Goal: Download file/media

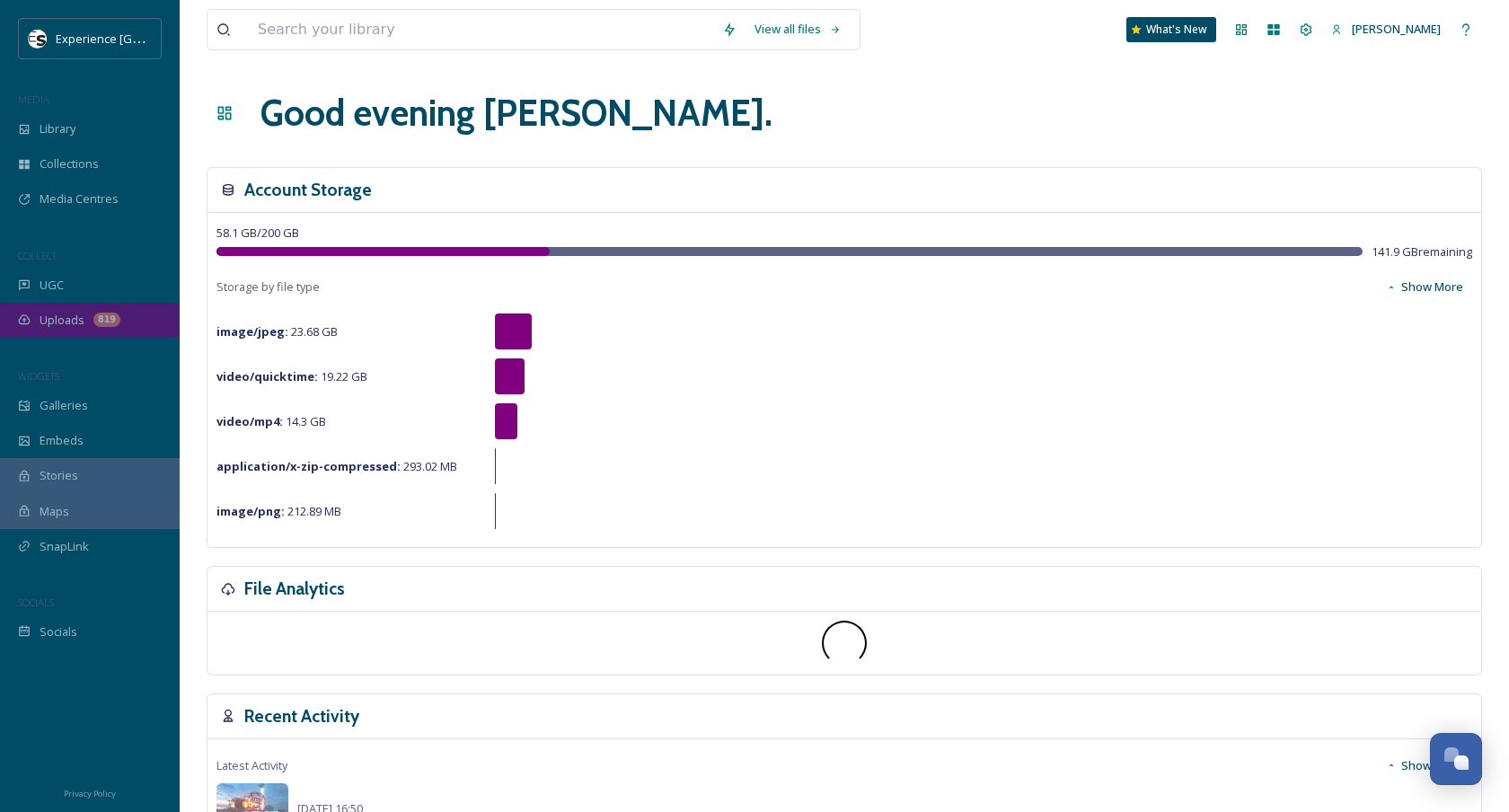
click at [88, 320] on div "Uploads 819" at bounding box center [90, 320] width 180 height 35
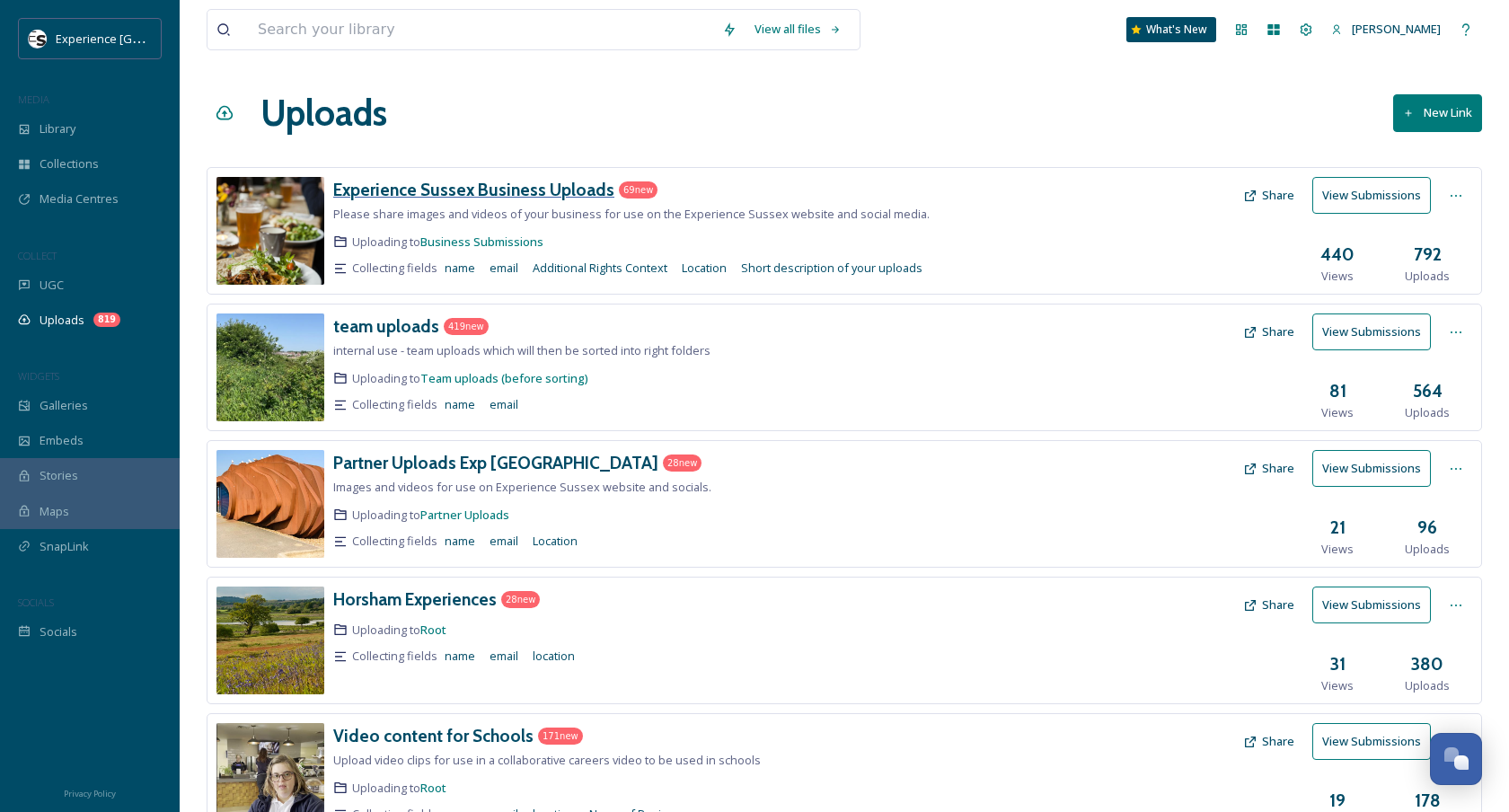
click at [463, 192] on h3 "Experience Sussex Business Uploads" at bounding box center [473, 189] width 281 height 22
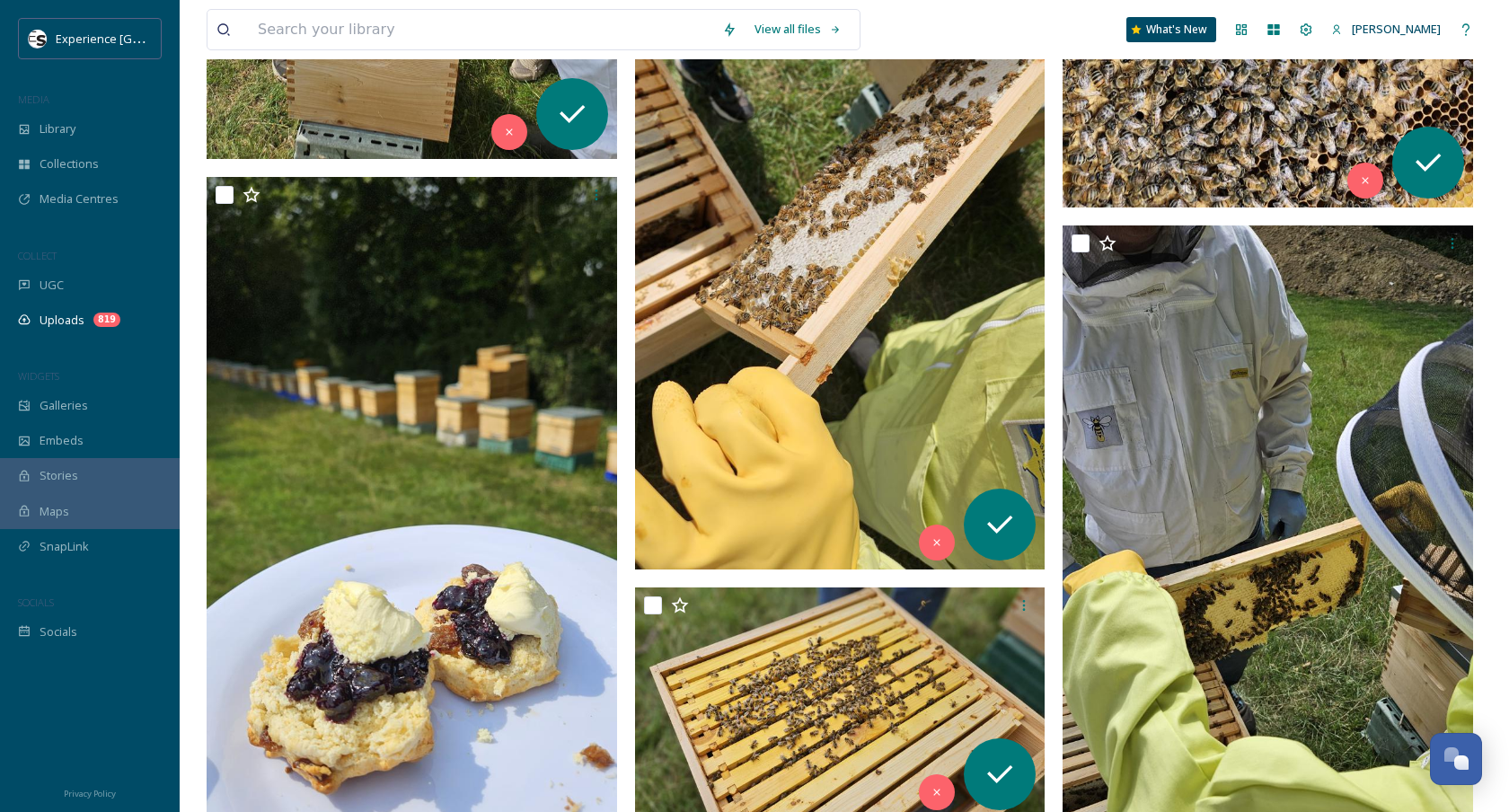
scroll to position [5833, 0]
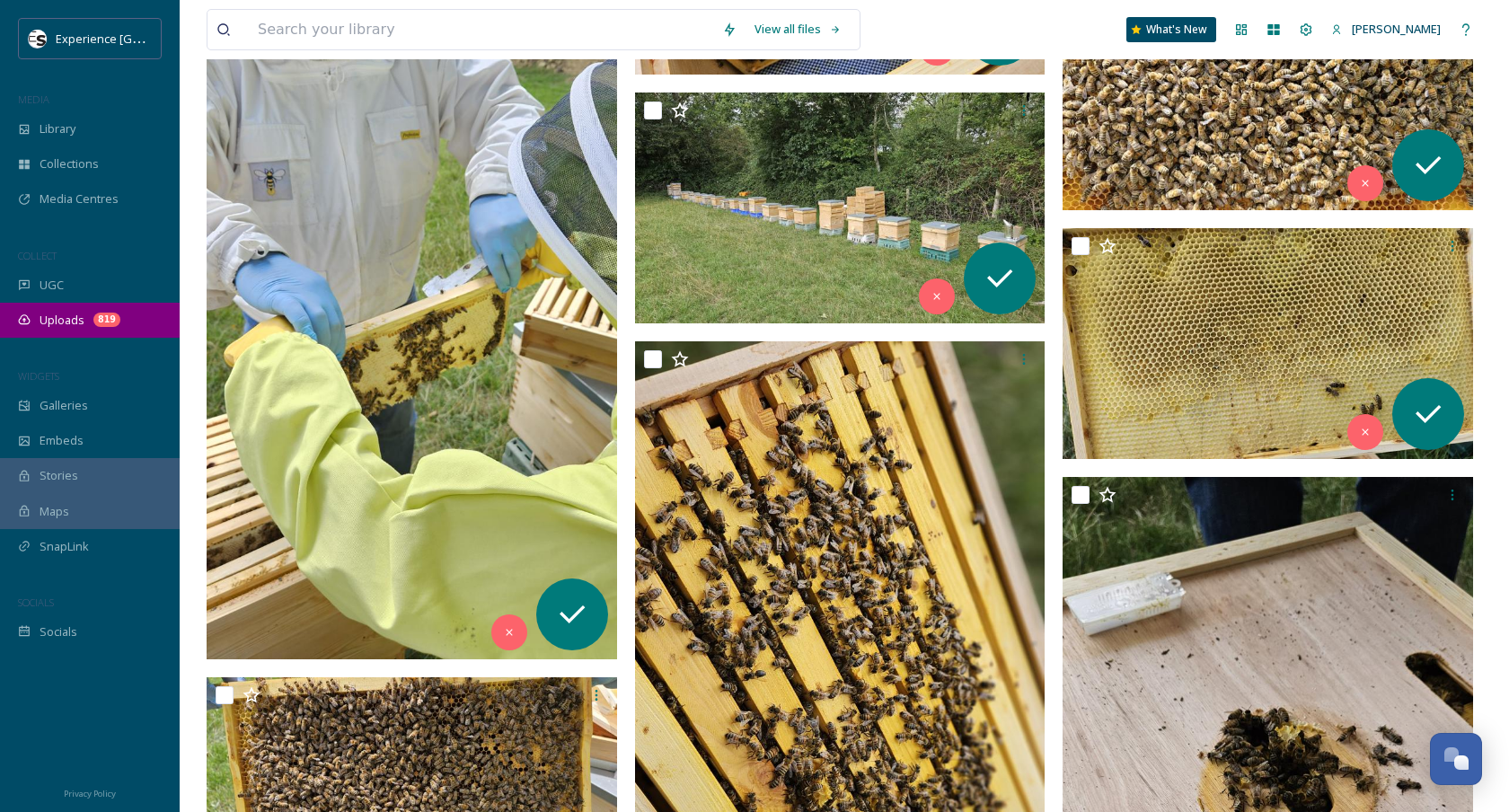
click at [44, 326] on span "Uploads" at bounding box center [62, 320] width 44 height 17
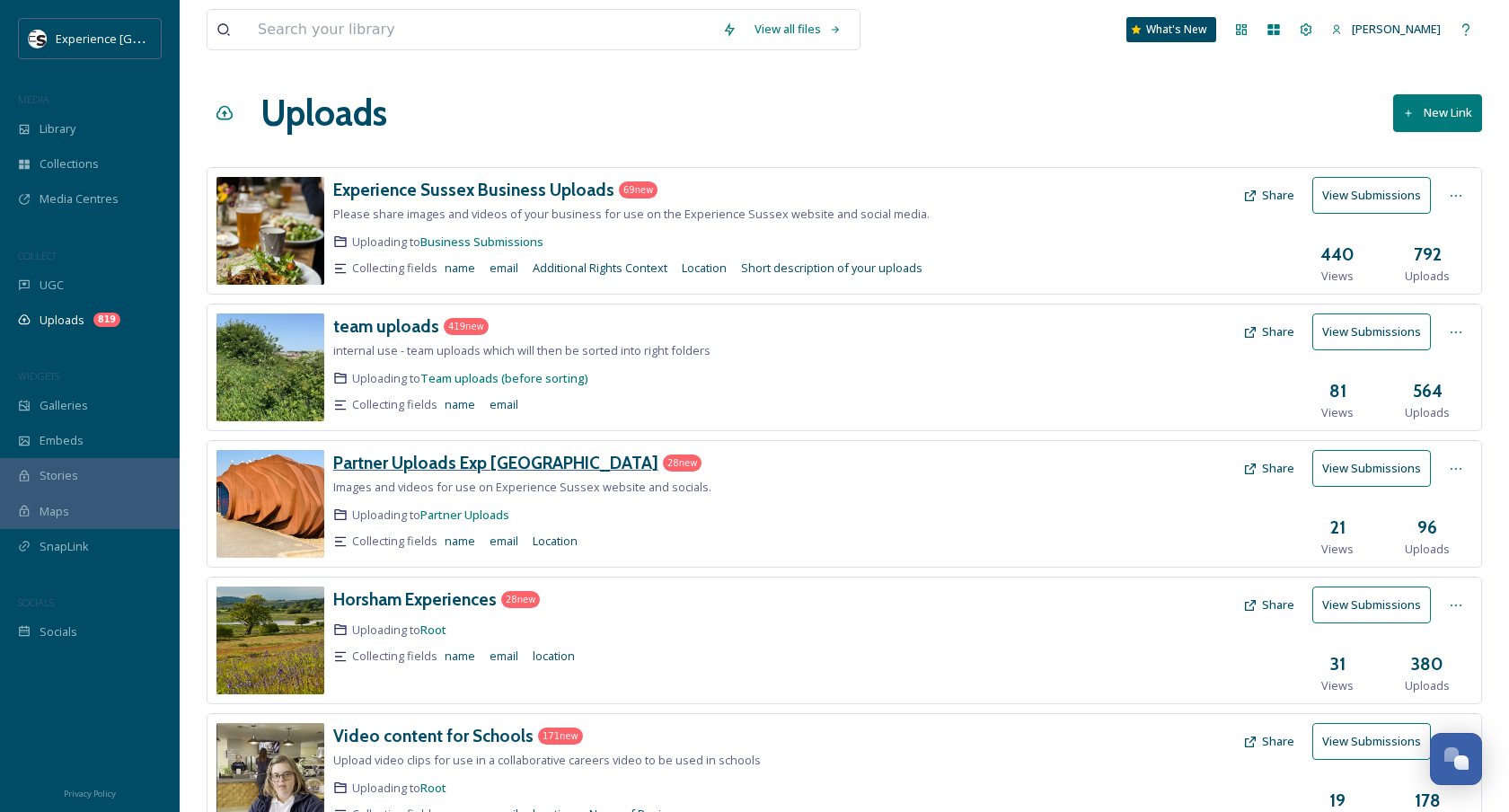
click at [412, 458] on h3 "Partner Uploads Exp [GEOGRAPHIC_DATA]" at bounding box center [495, 462] width 325 height 22
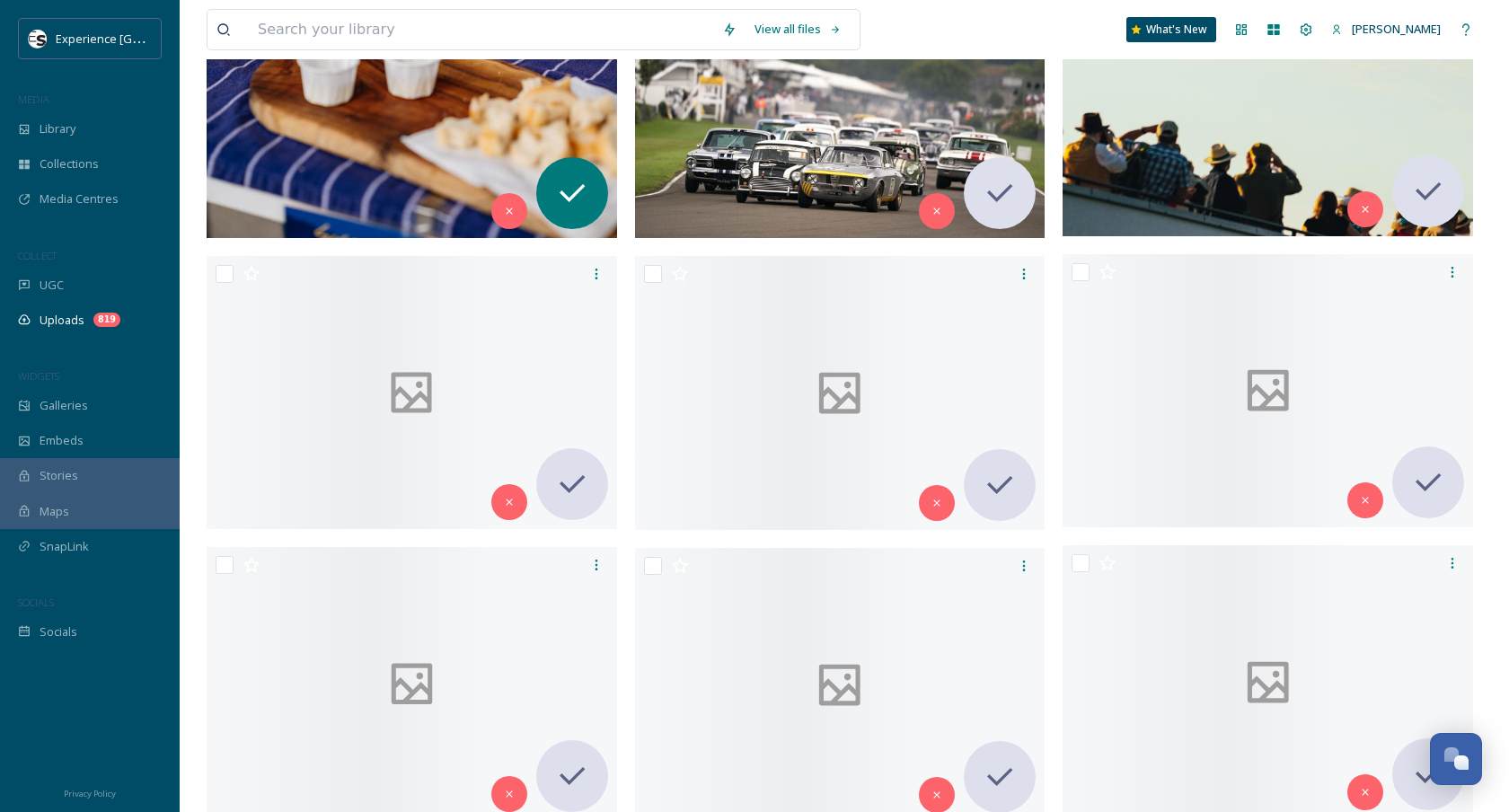
scroll to position [5039, 0]
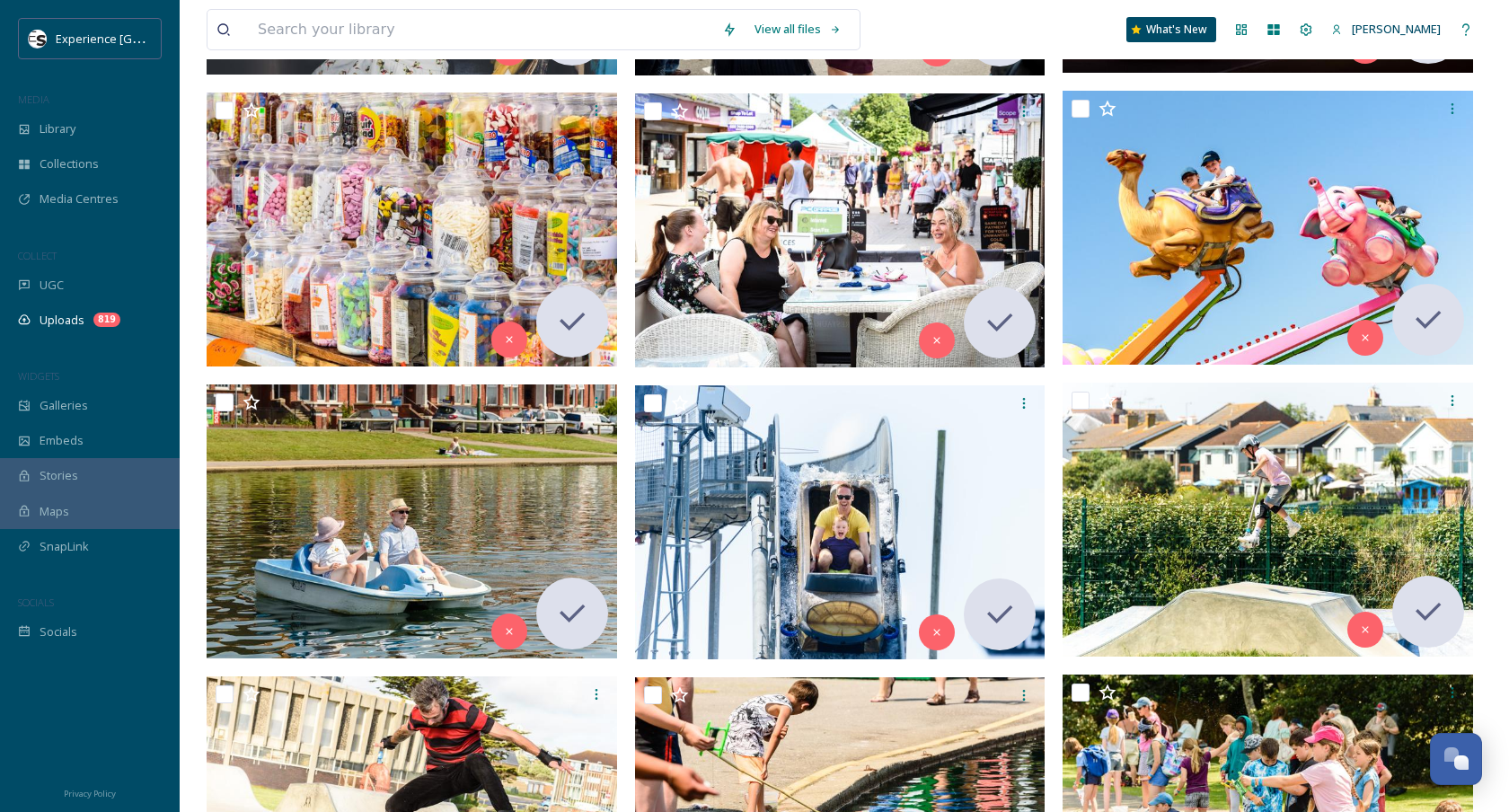
click at [353, 6] on div "View all files What's New [PERSON_NAME]" at bounding box center [843, 29] width 1275 height 60
click at [358, 21] on input at bounding box center [481, 29] width 464 height 40
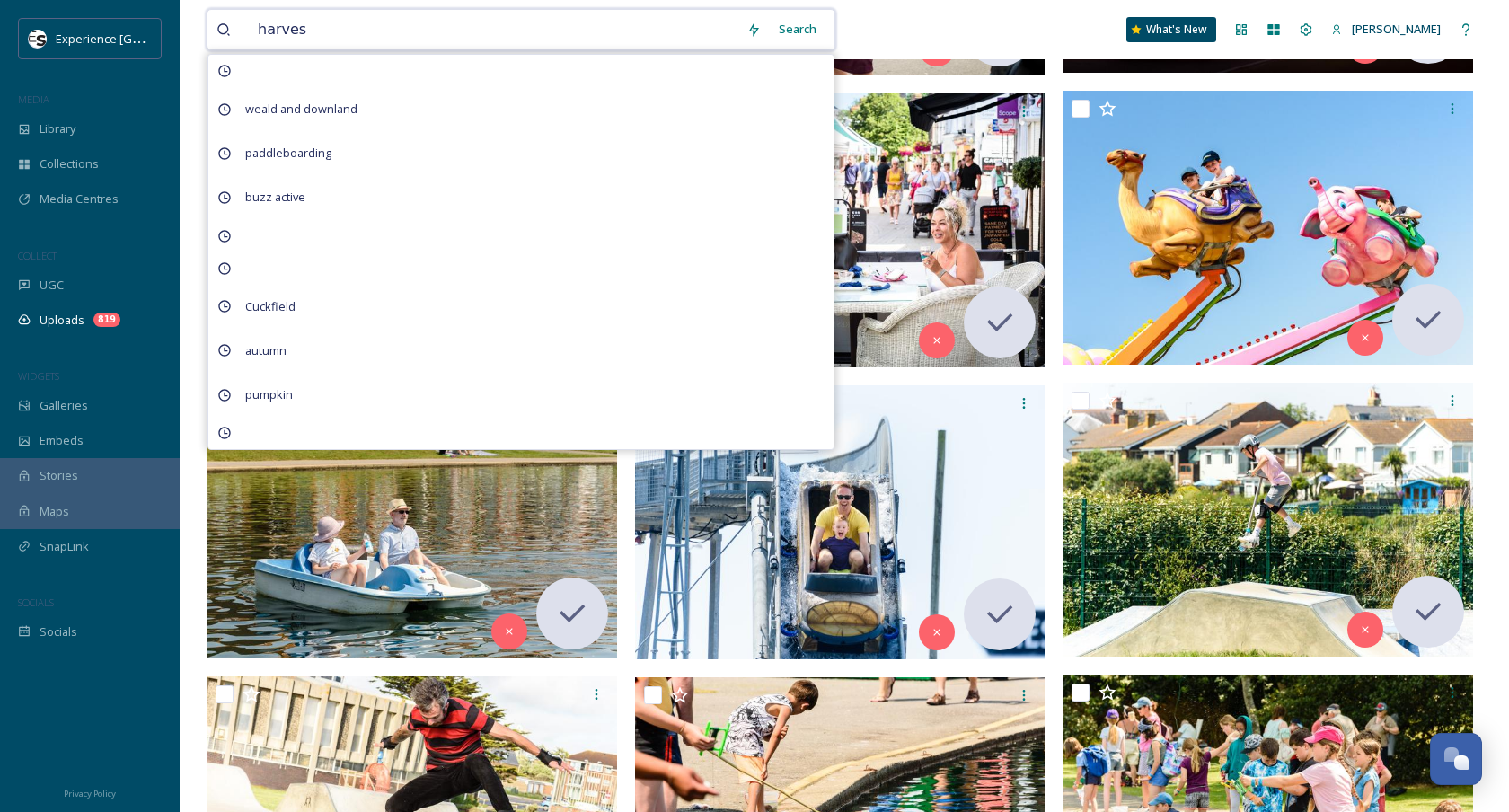
type input "harvest"
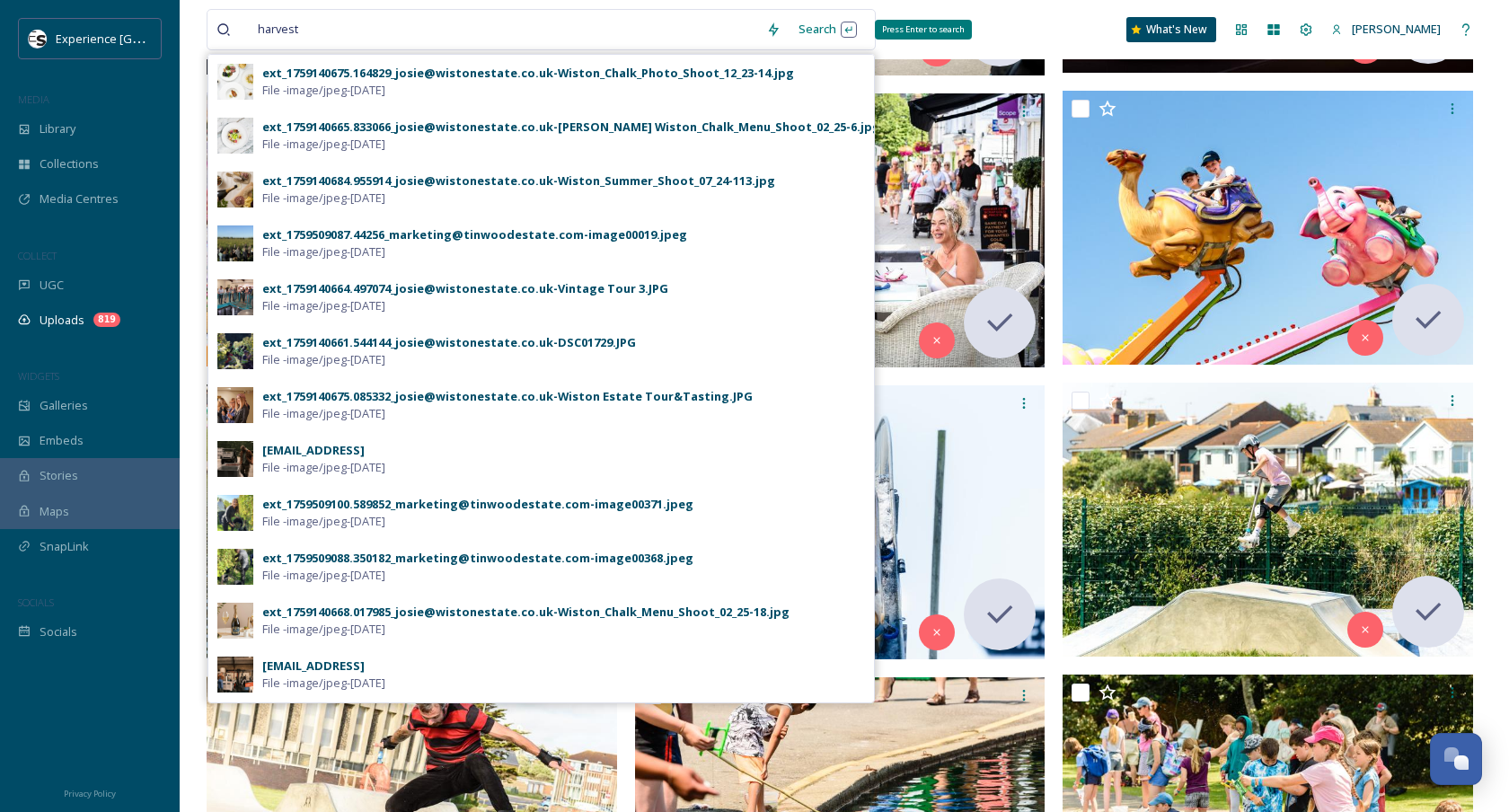
click at [859, 30] on div "Search Press Enter to search" at bounding box center [827, 28] width 77 height 35
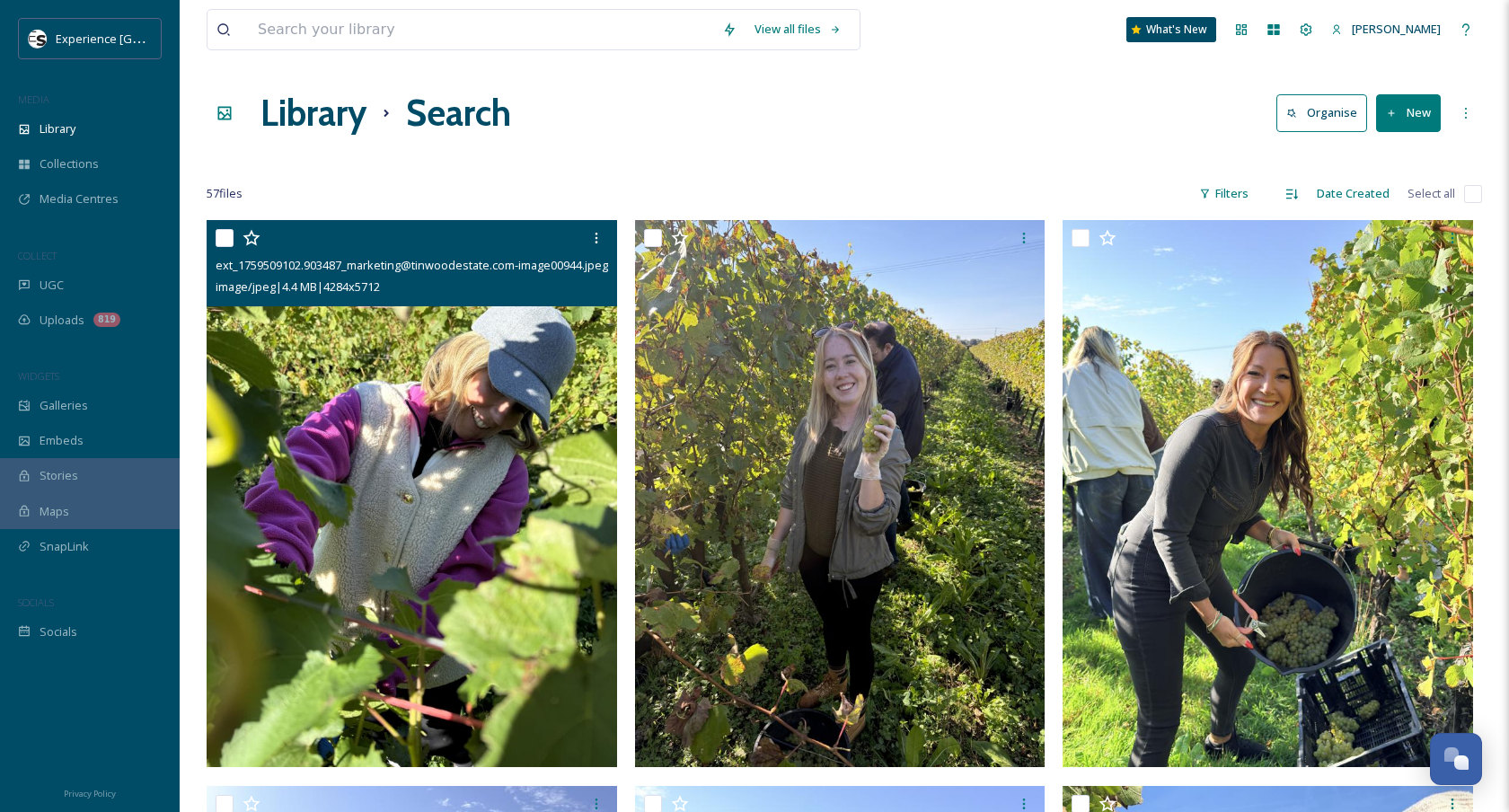
click at [545, 445] on img at bounding box center [412, 493] width 411 height 547
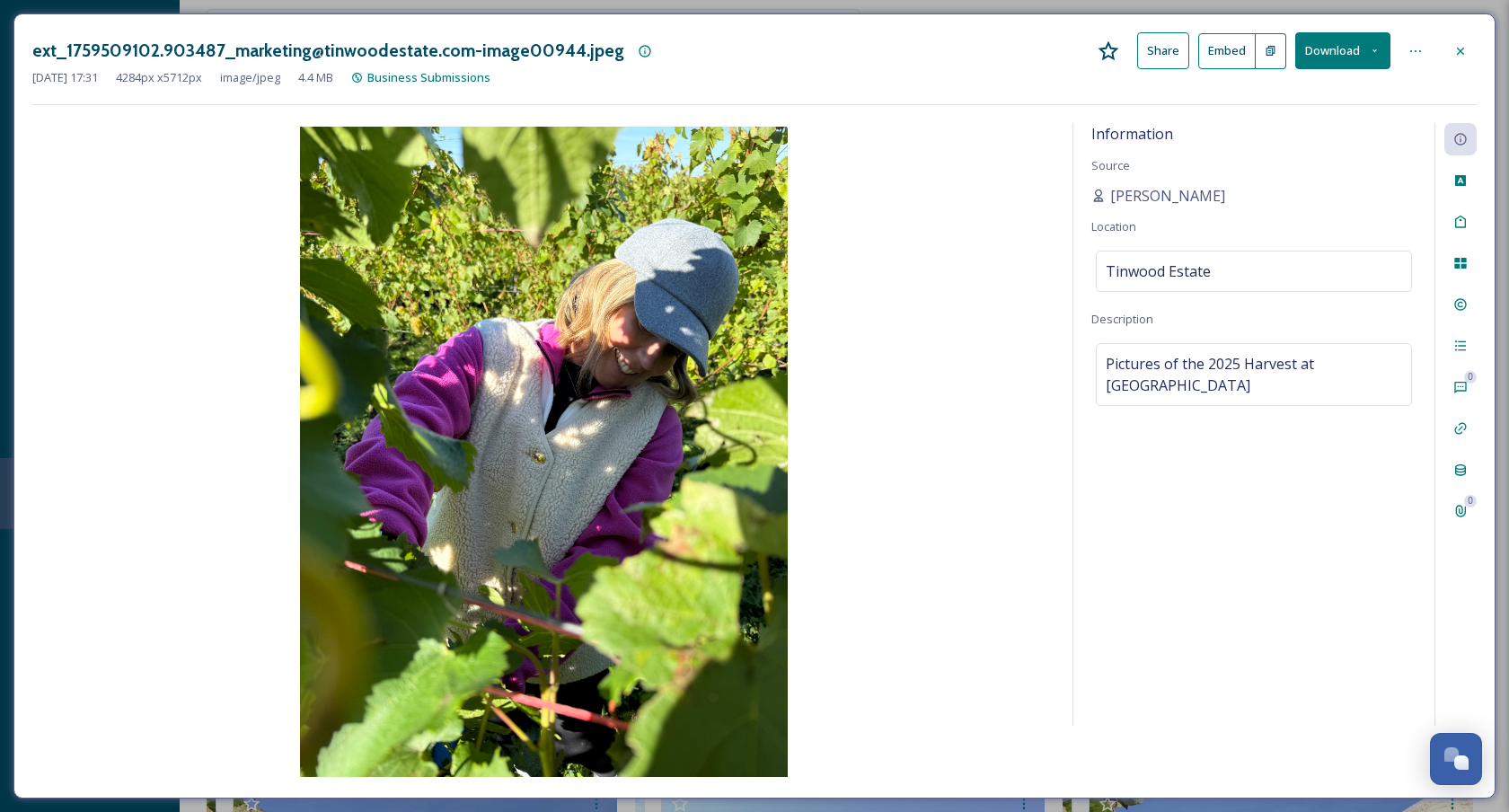
click at [1462, 53] on icon at bounding box center [1461, 50] width 8 height 8
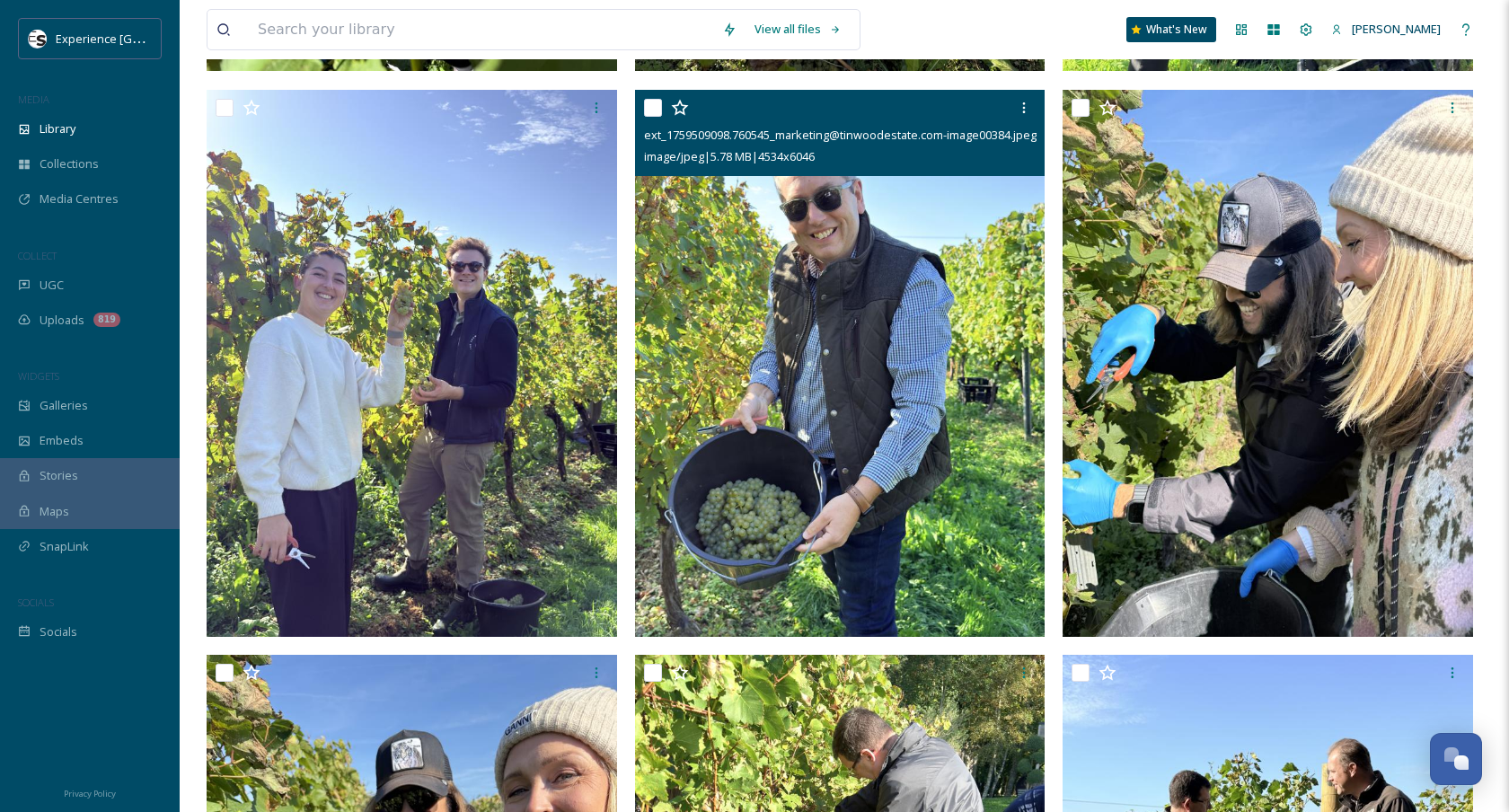
scroll to position [597, 0]
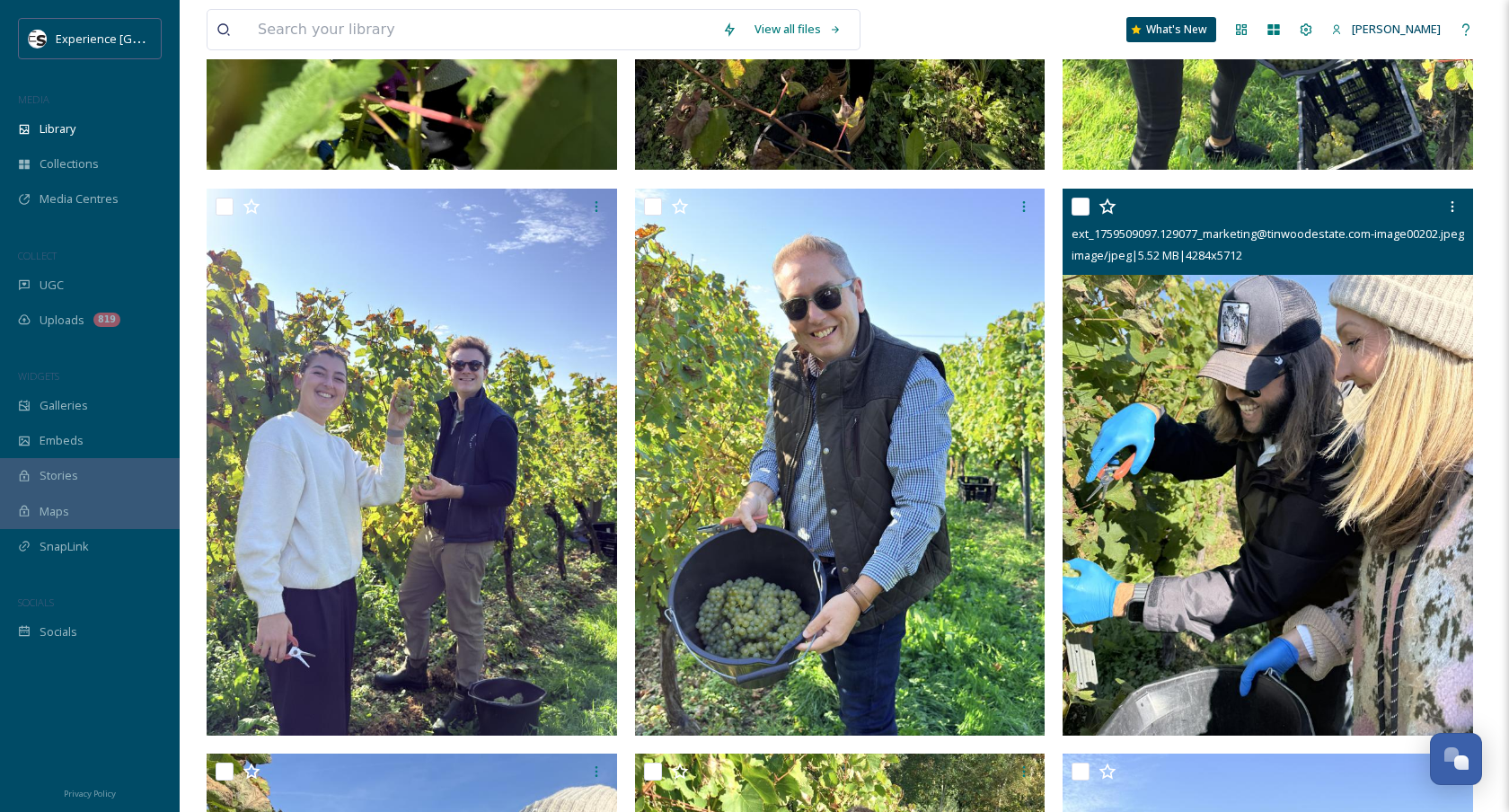
click at [1239, 452] on img at bounding box center [1268, 462] width 411 height 547
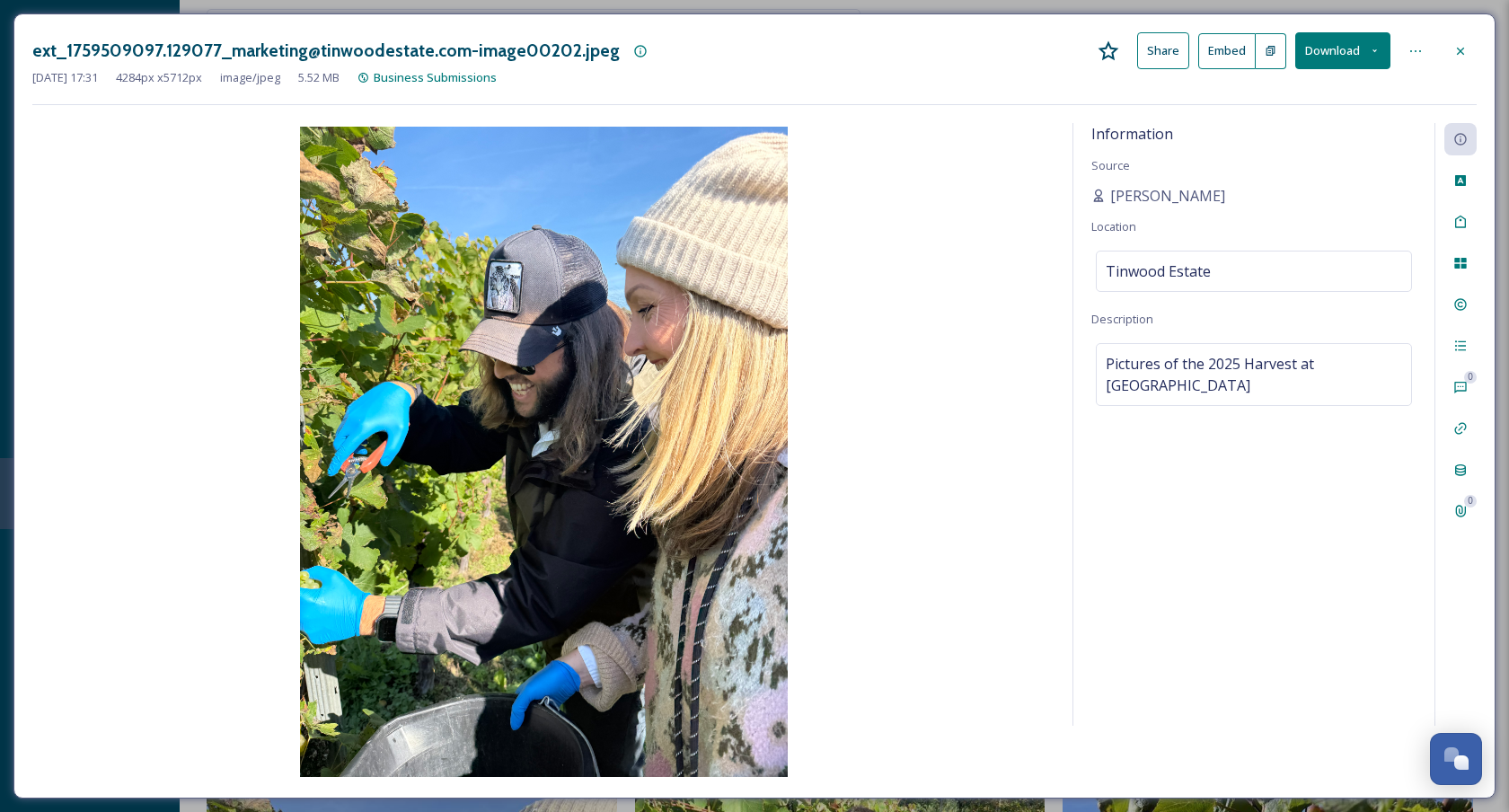
click at [1460, 44] on icon at bounding box center [1460, 50] width 14 height 14
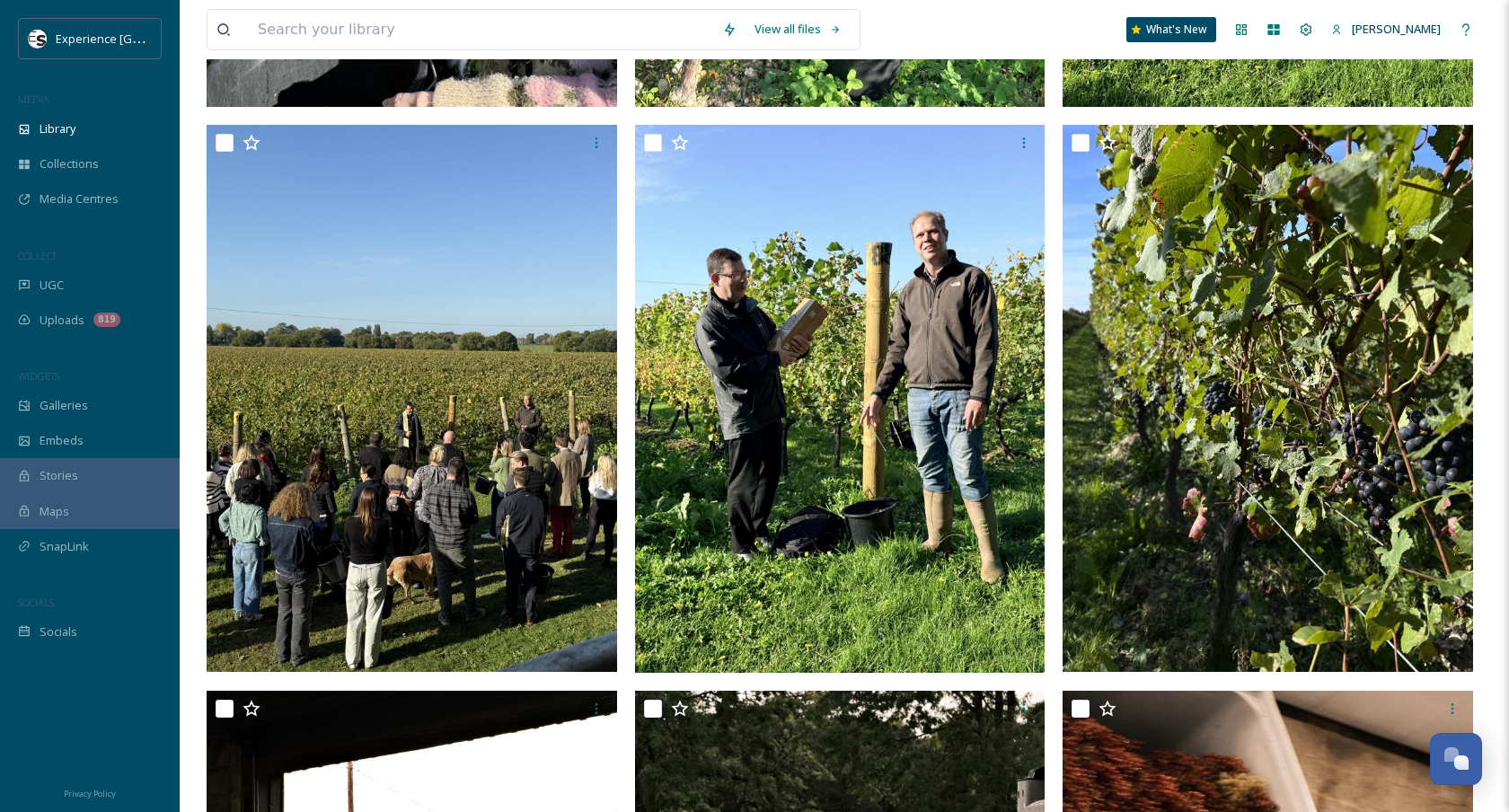
scroll to position [1782, 0]
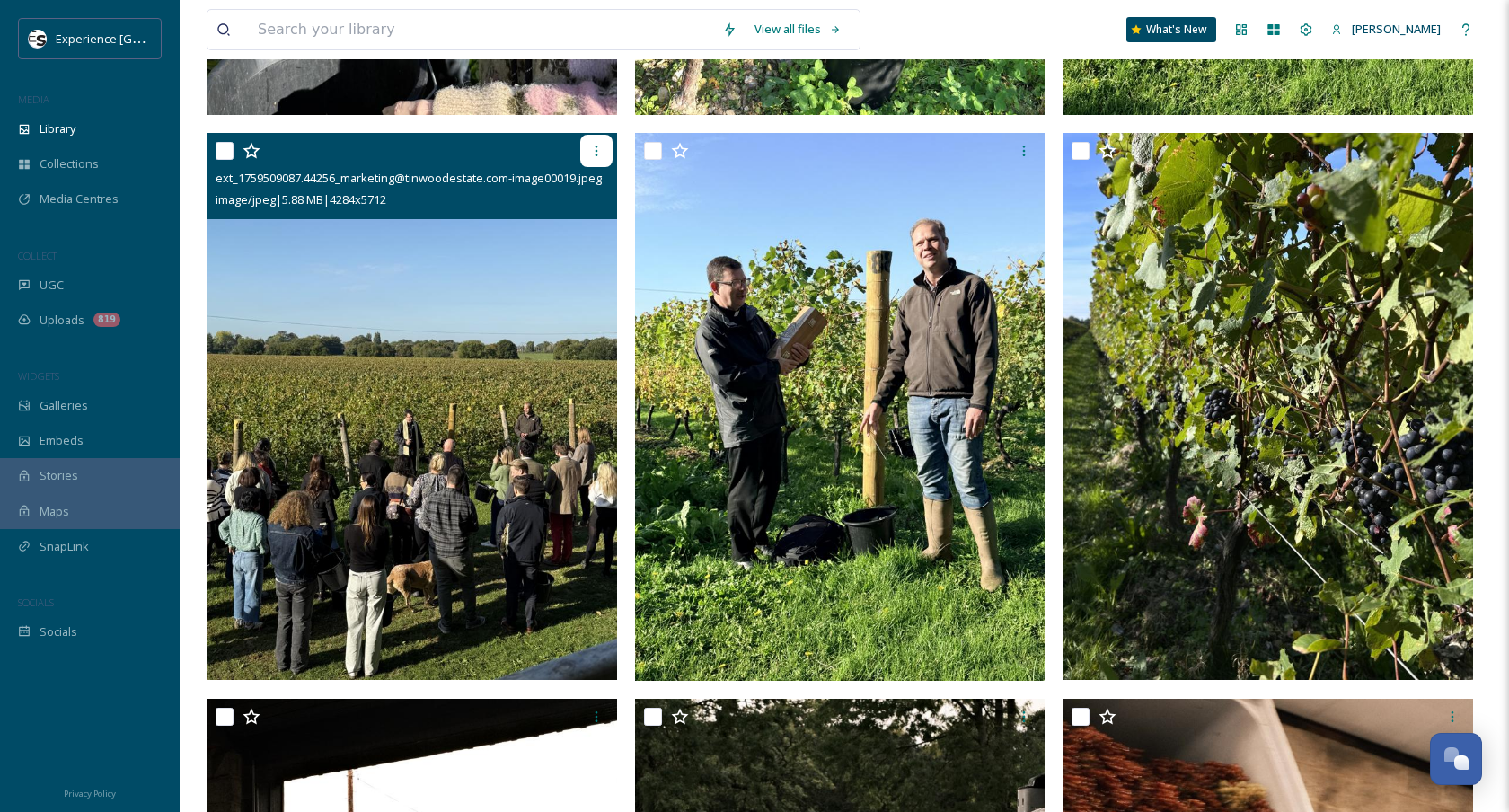
click at [592, 149] on icon at bounding box center [595, 150] width 14 height 14
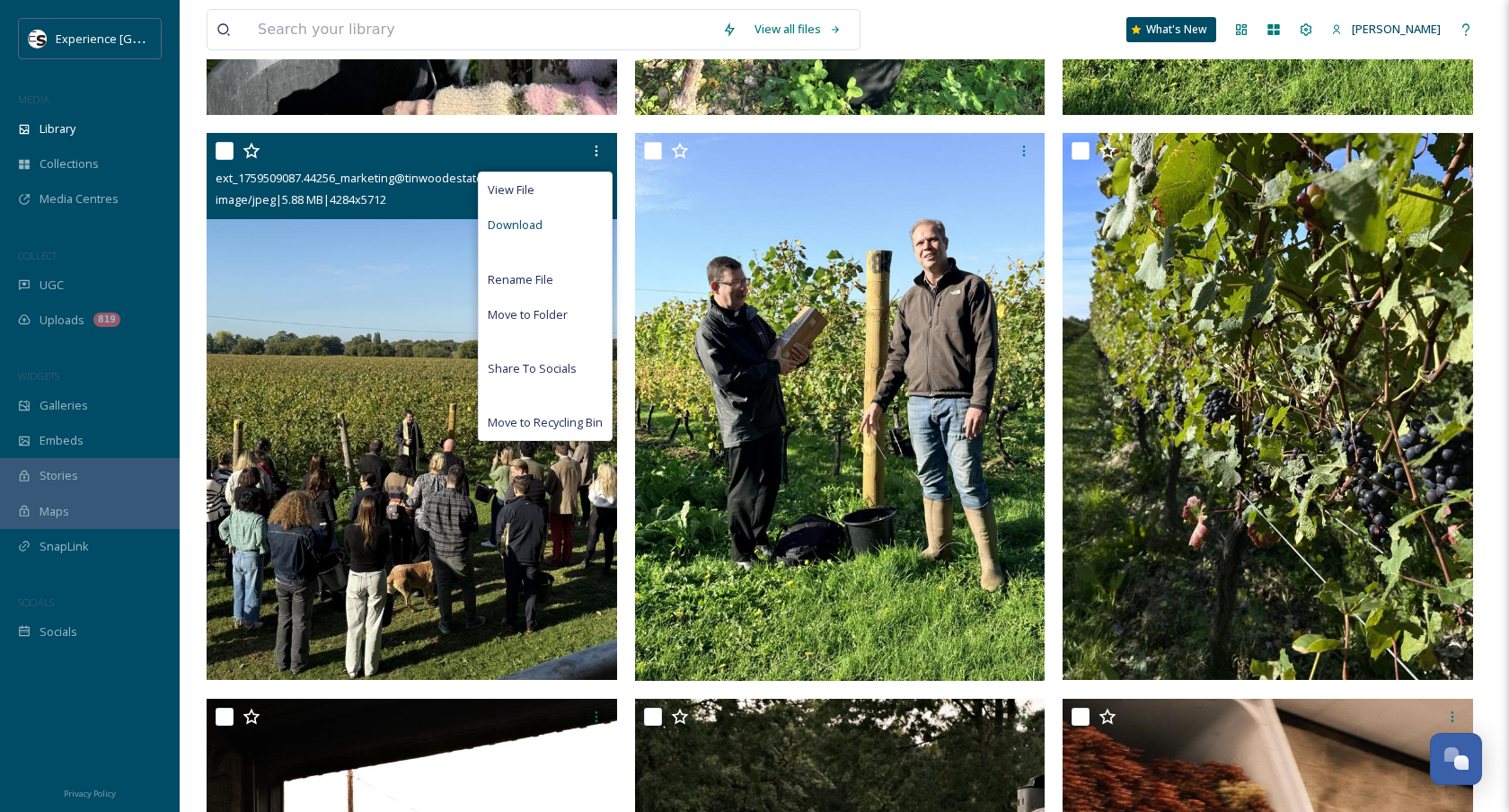
click at [578, 229] on div "Download" at bounding box center [545, 224] width 133 height 35
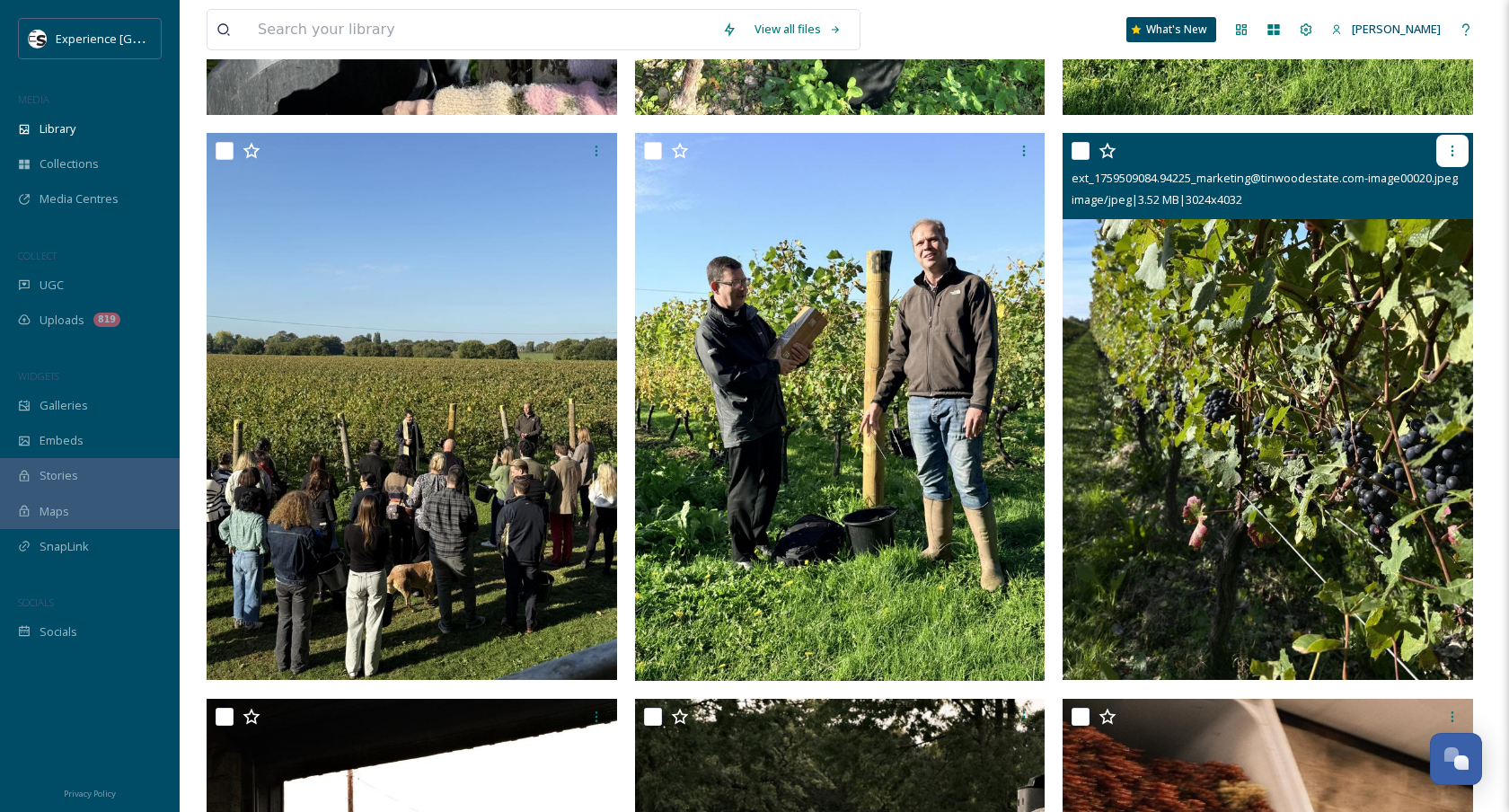
click at [1441, 141] on div at bounding box center [1452, 150] width 32 height 32
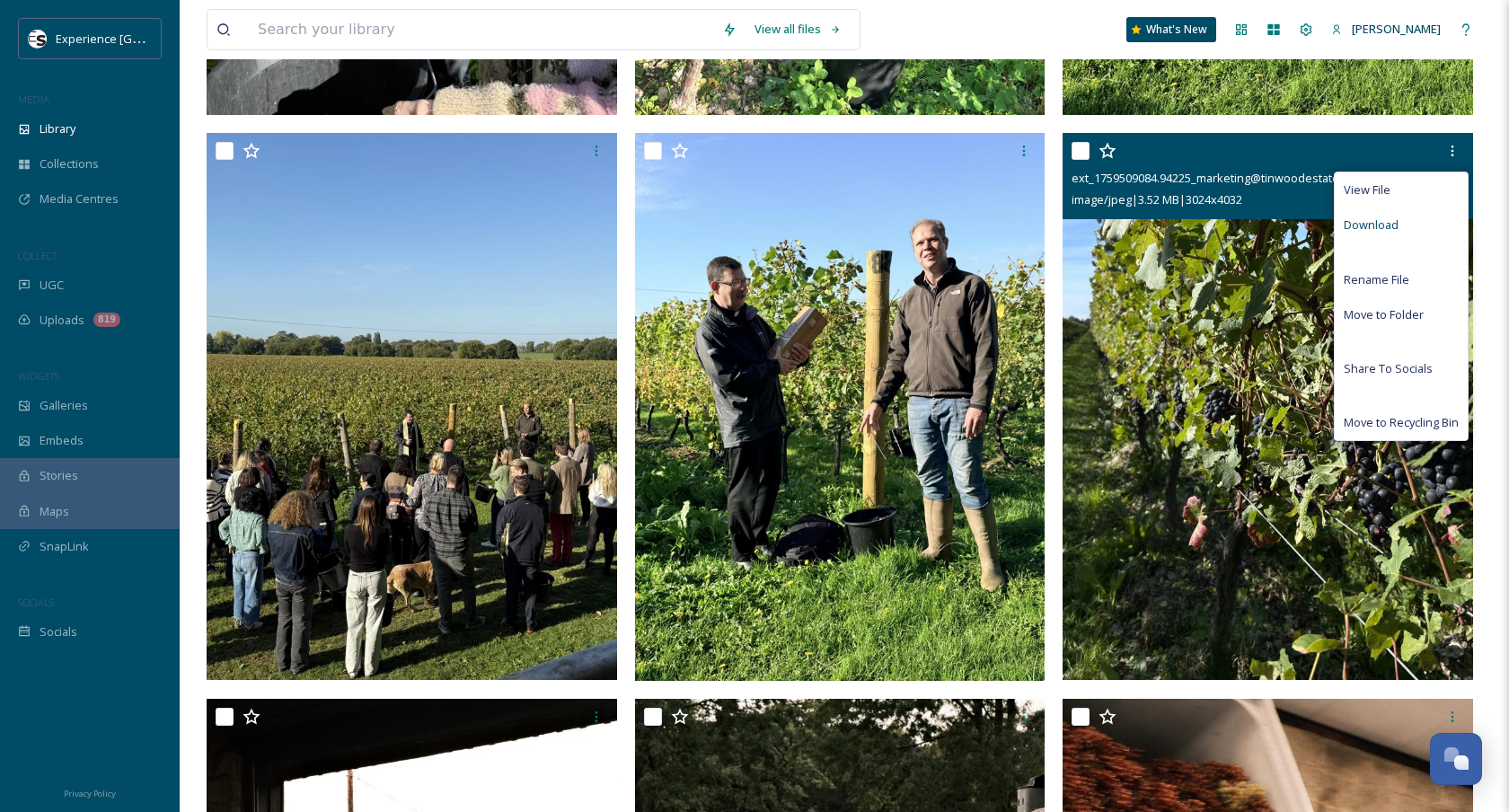
click at [1402, 221] on div "Download" at bounding box center [1401, 224] width 133 height 35
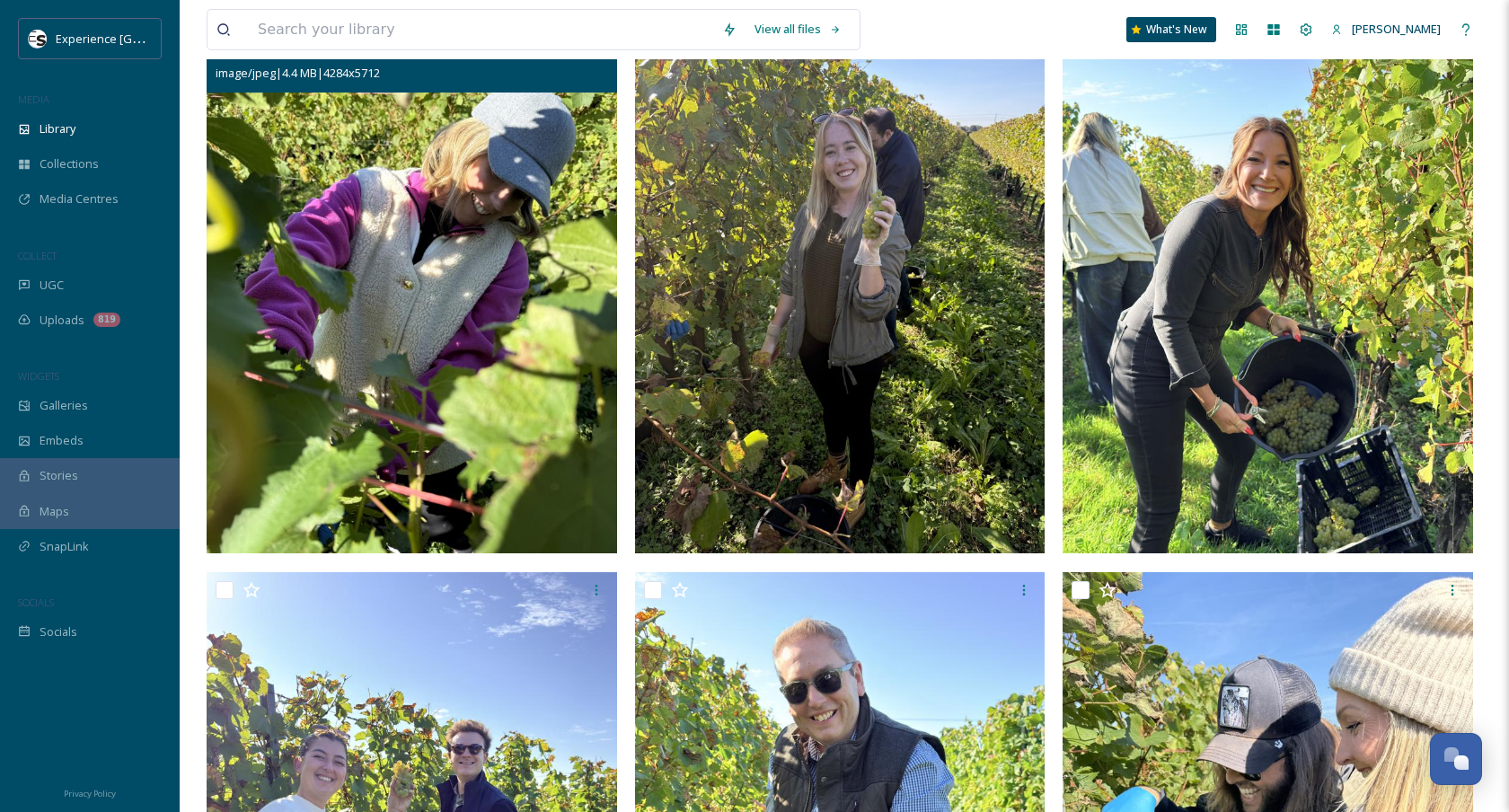
scroll to position [245, 0]
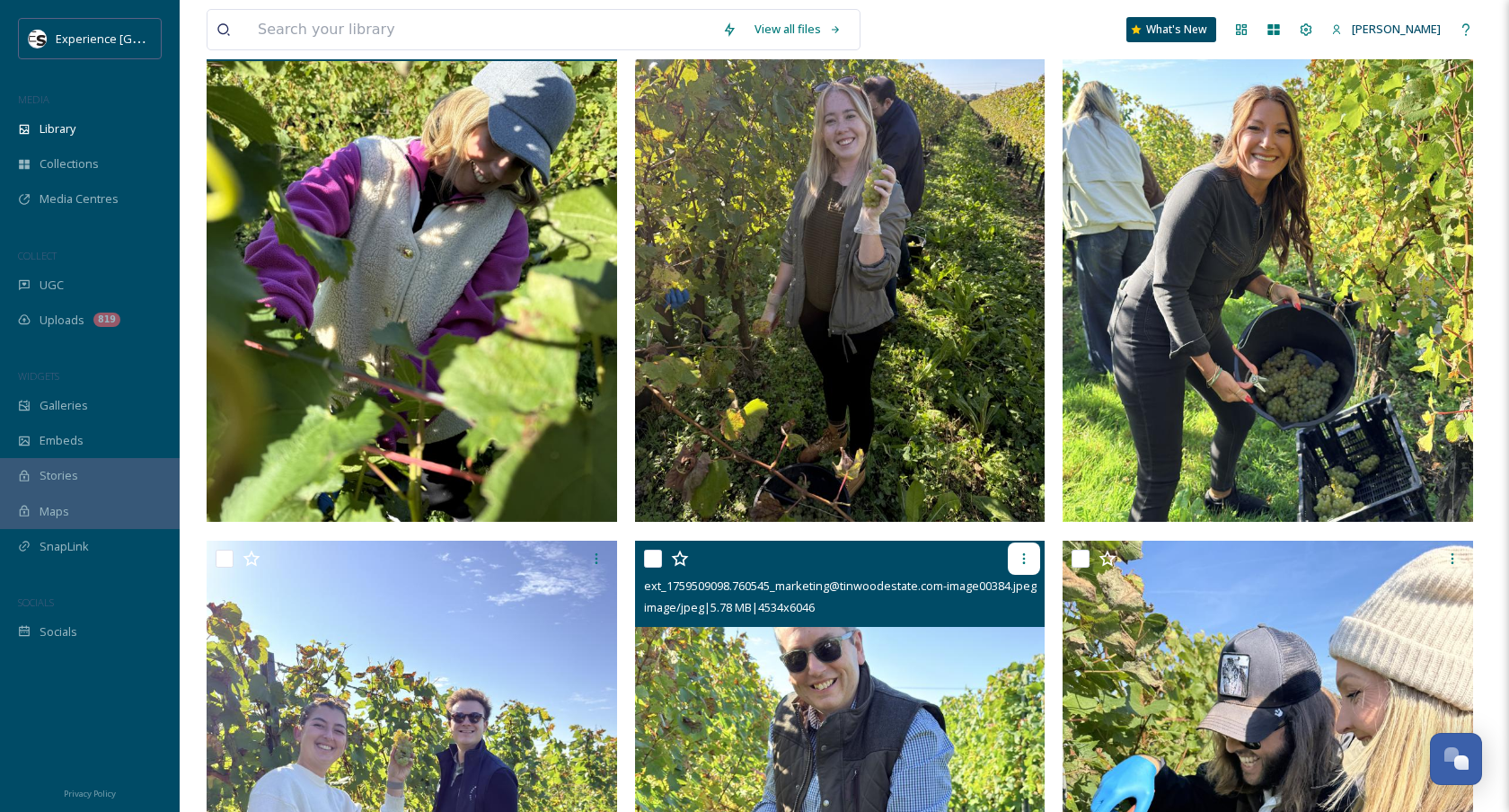
click at [1021, 562] on icon at bounding box center [1023, 557] width 14 height 14
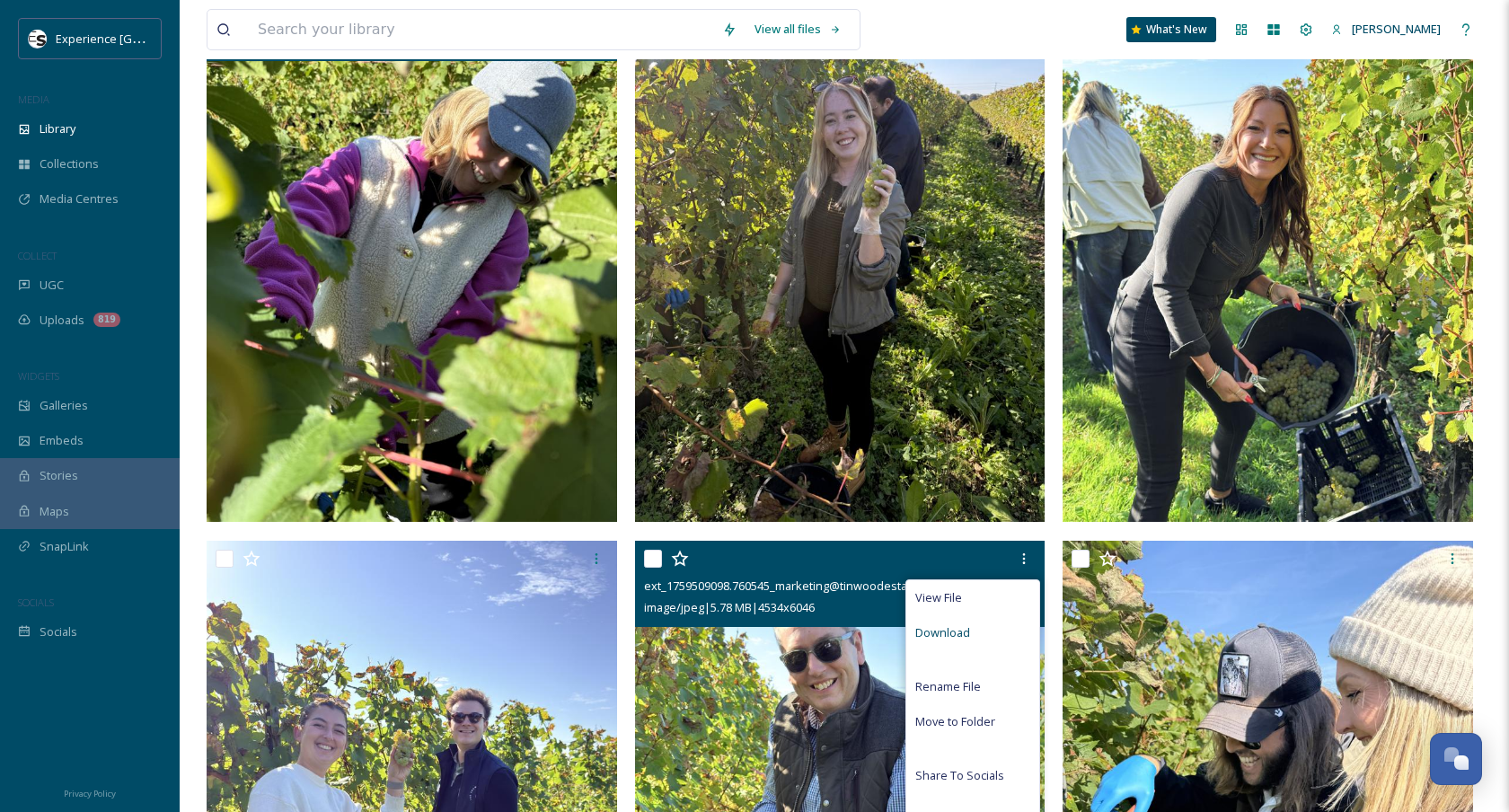
click at [950, 633] on span "Download" at bounding box center [943, 632] width 55 height 17
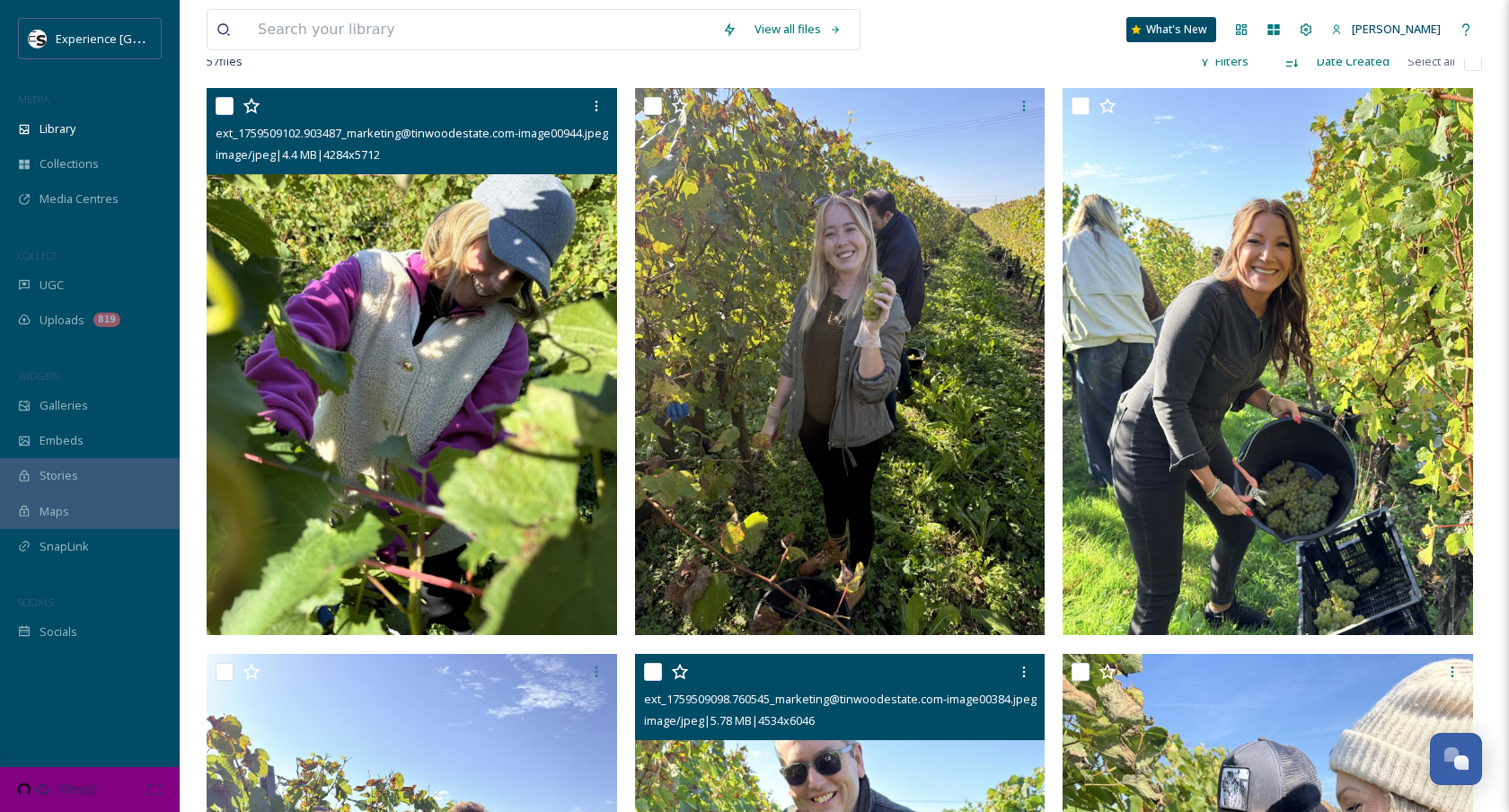
scroll to position [123, 0]
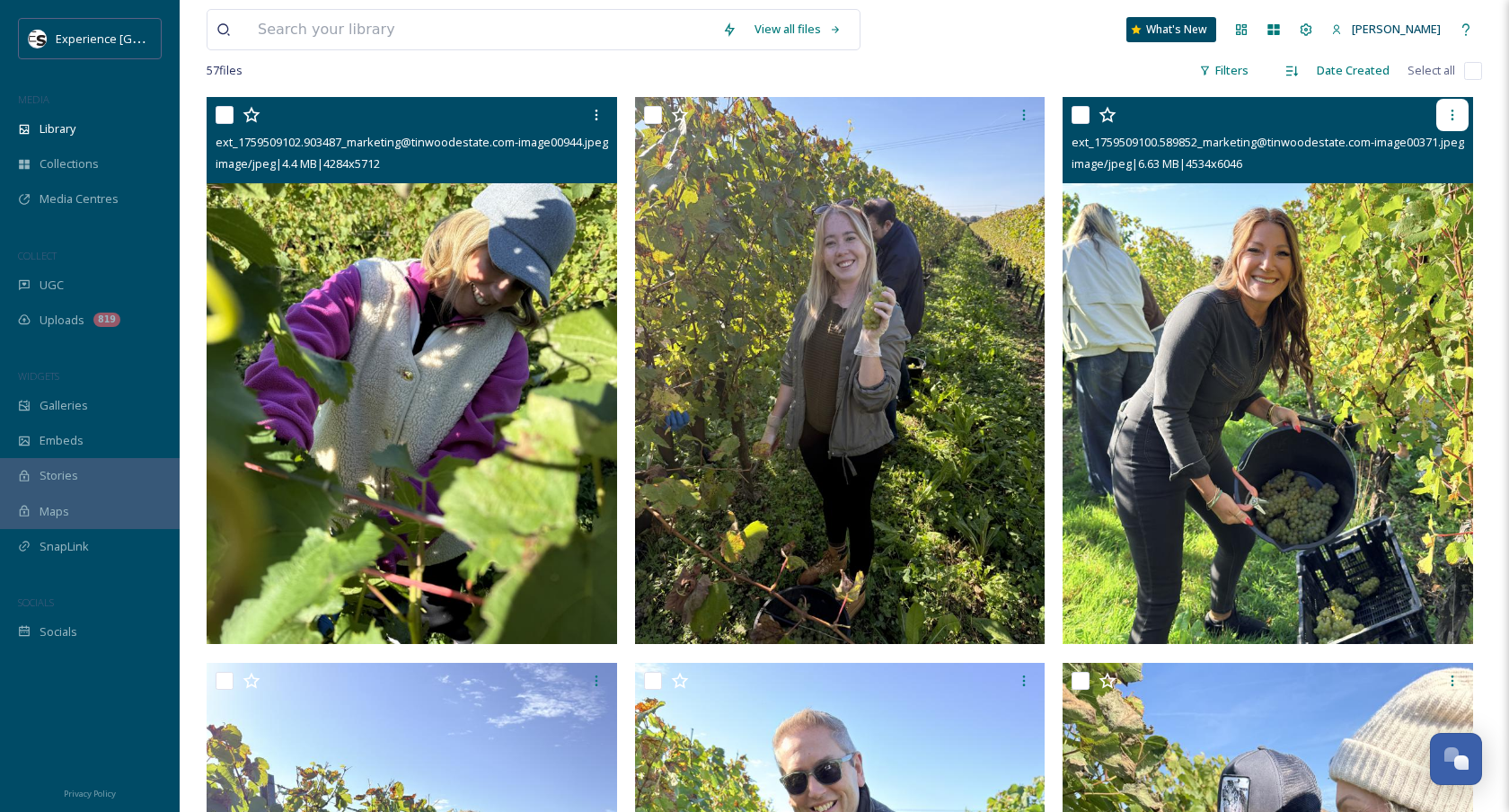
click at [1451, 117] on icon at bounding box center [1452, 115] width 3 height 10
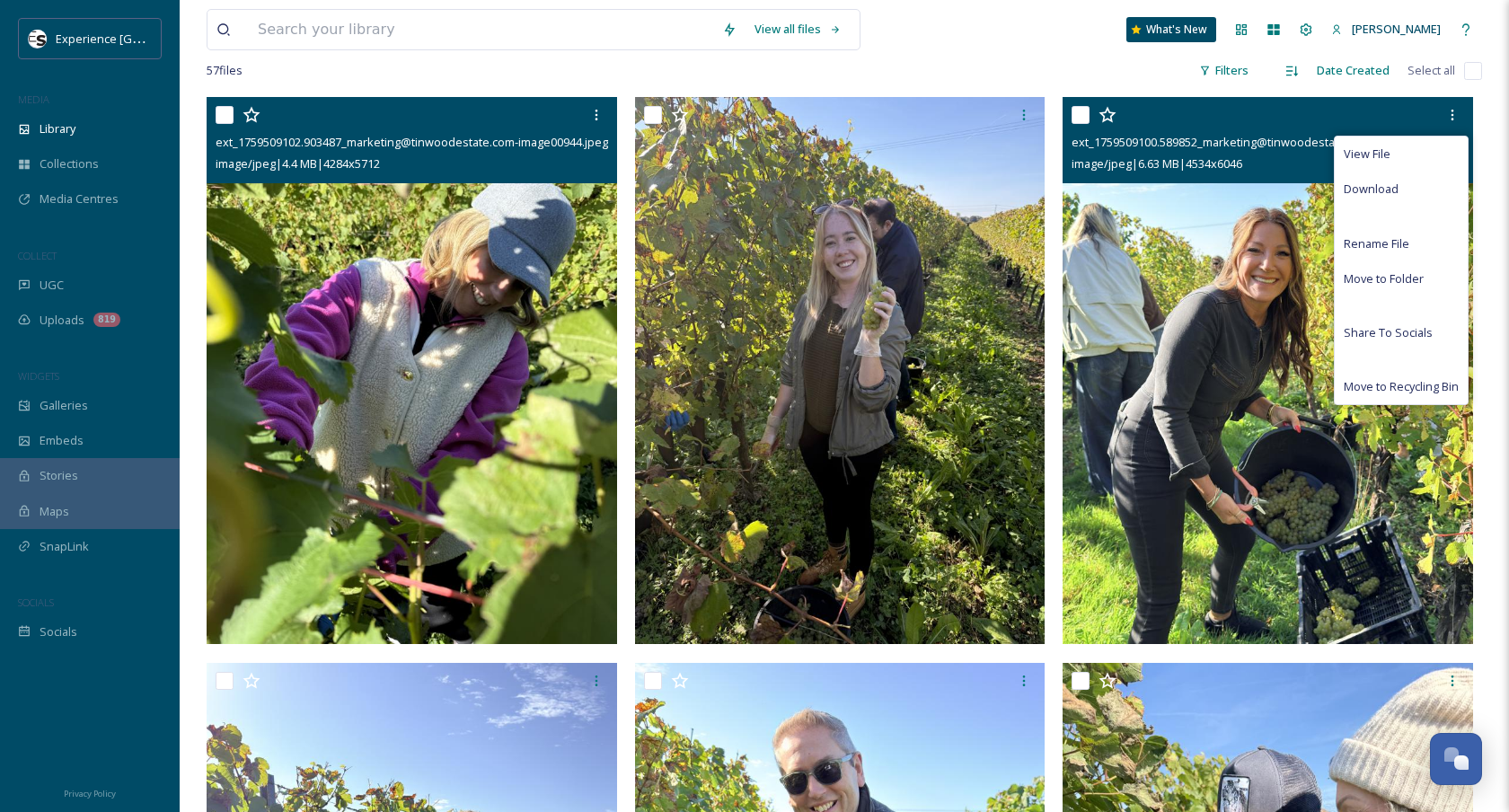
click at [1383, 186] on span "Download" at bounding box center [1371, 189] width 55 height 17
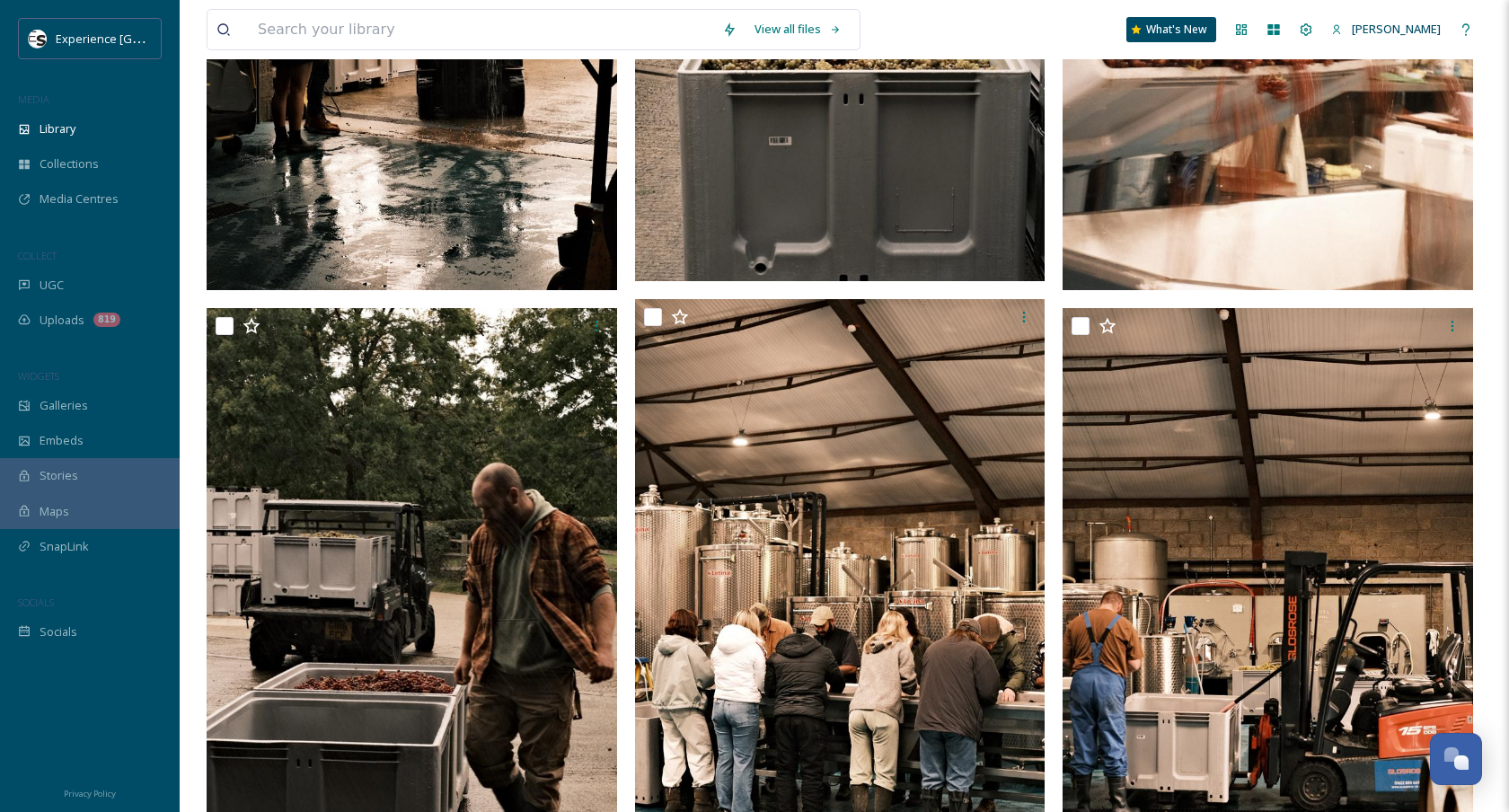
scroll to position [2964, 0]
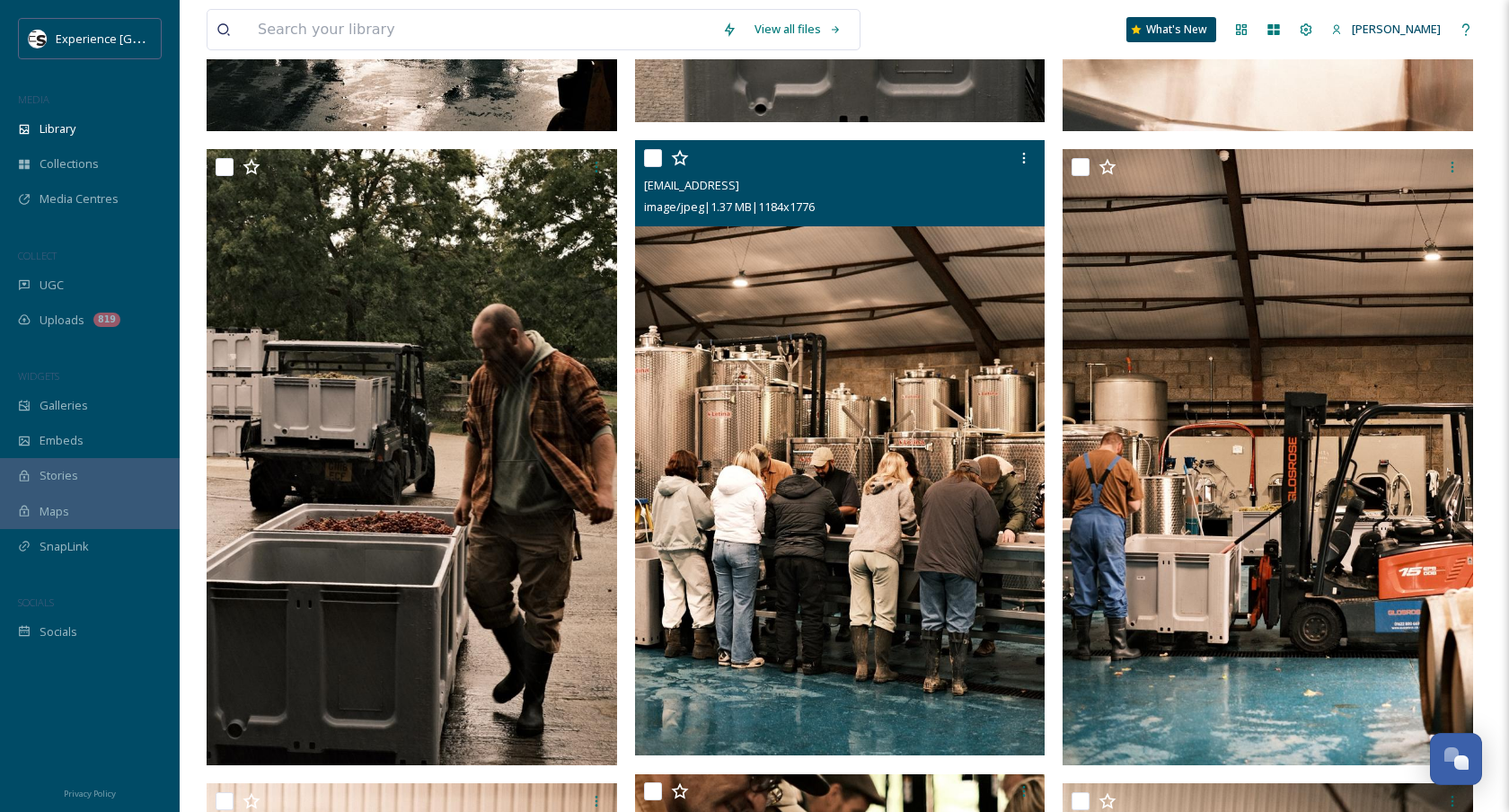
click at [830, 341] on img at bounding box center [841, 448] width 411 height 616
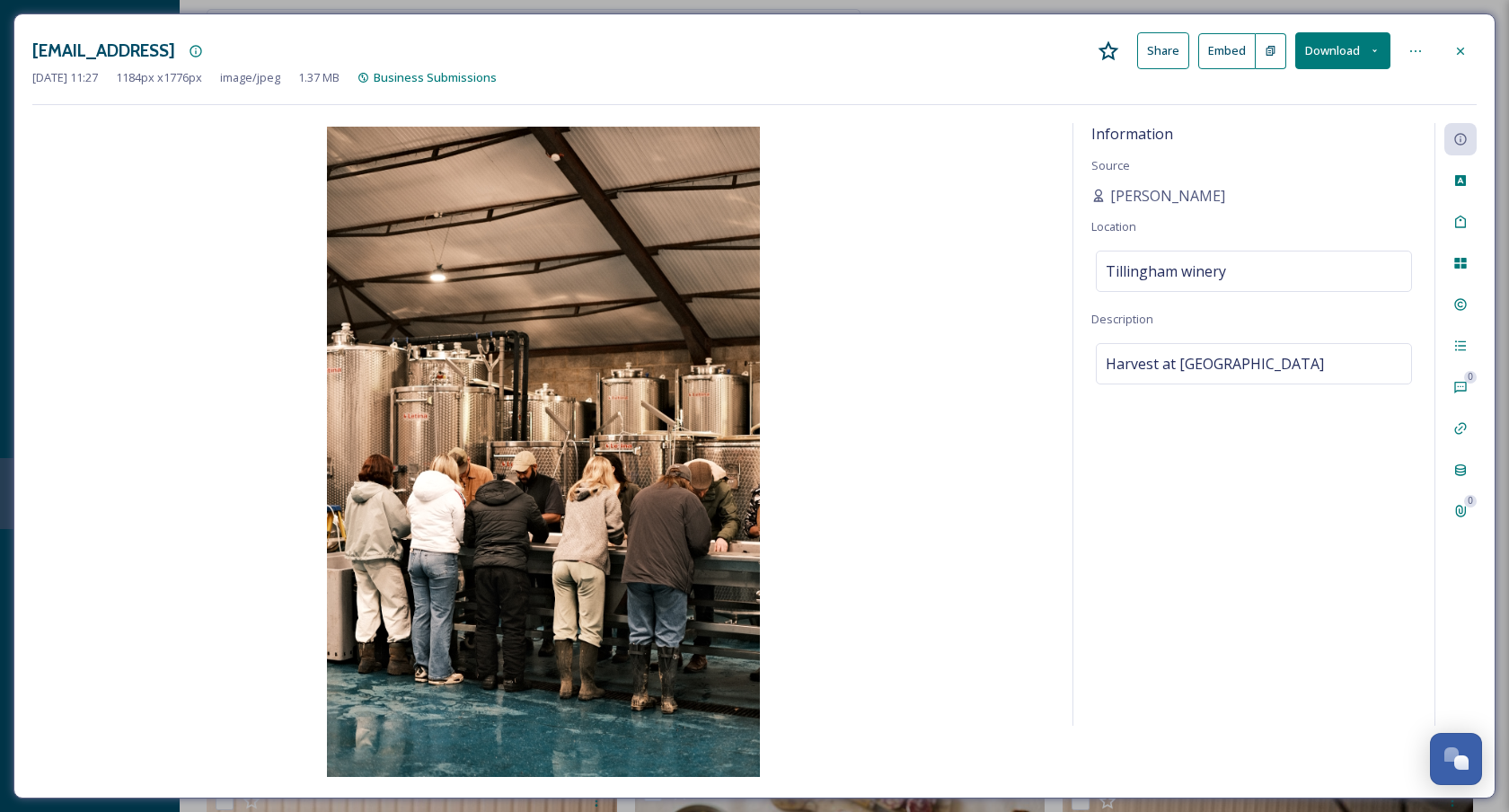
click at [1458, 50] on icon at bounding box center [1460, 50] width 14 height 14
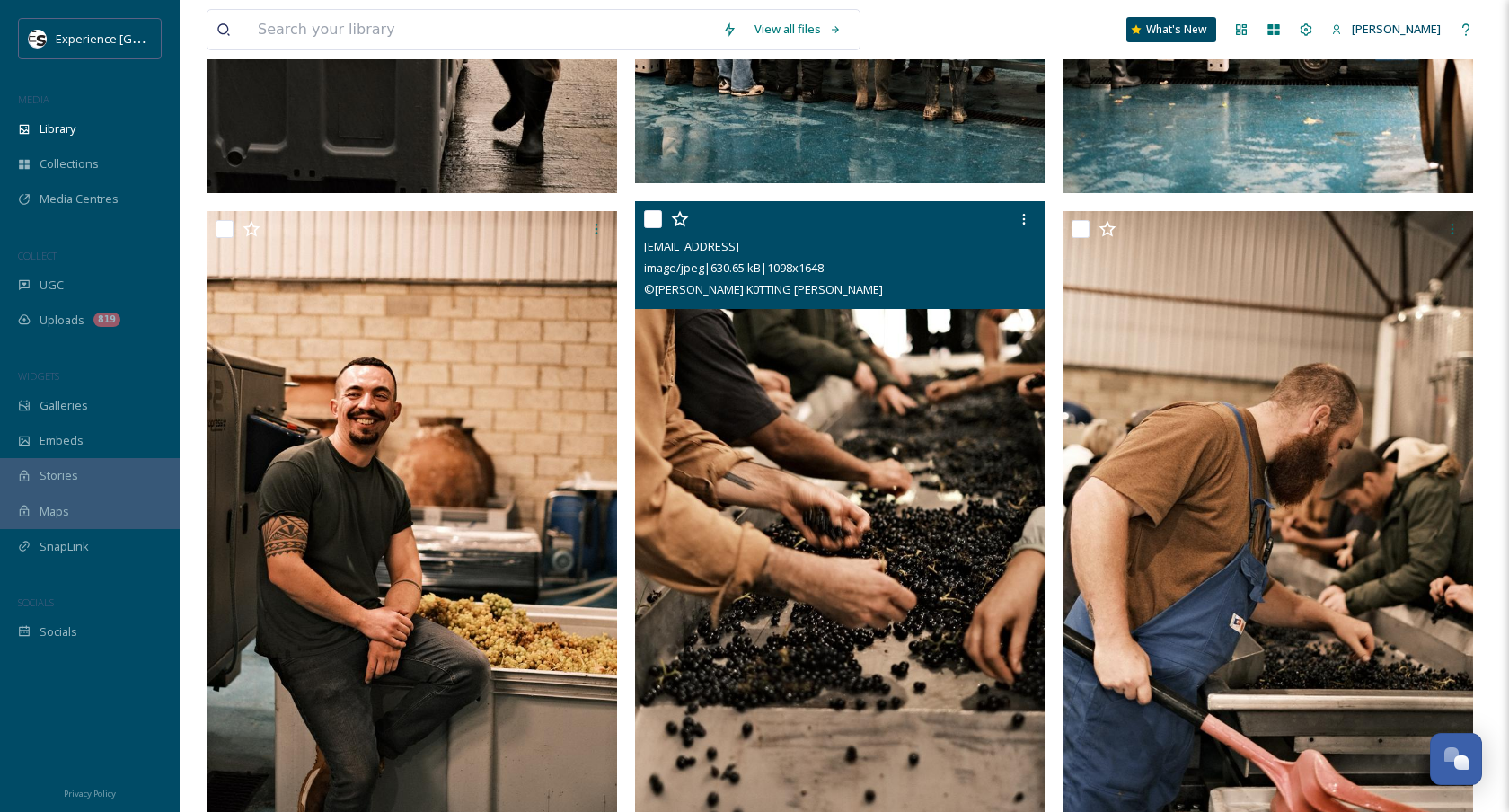
scroll to position [3610, 0]
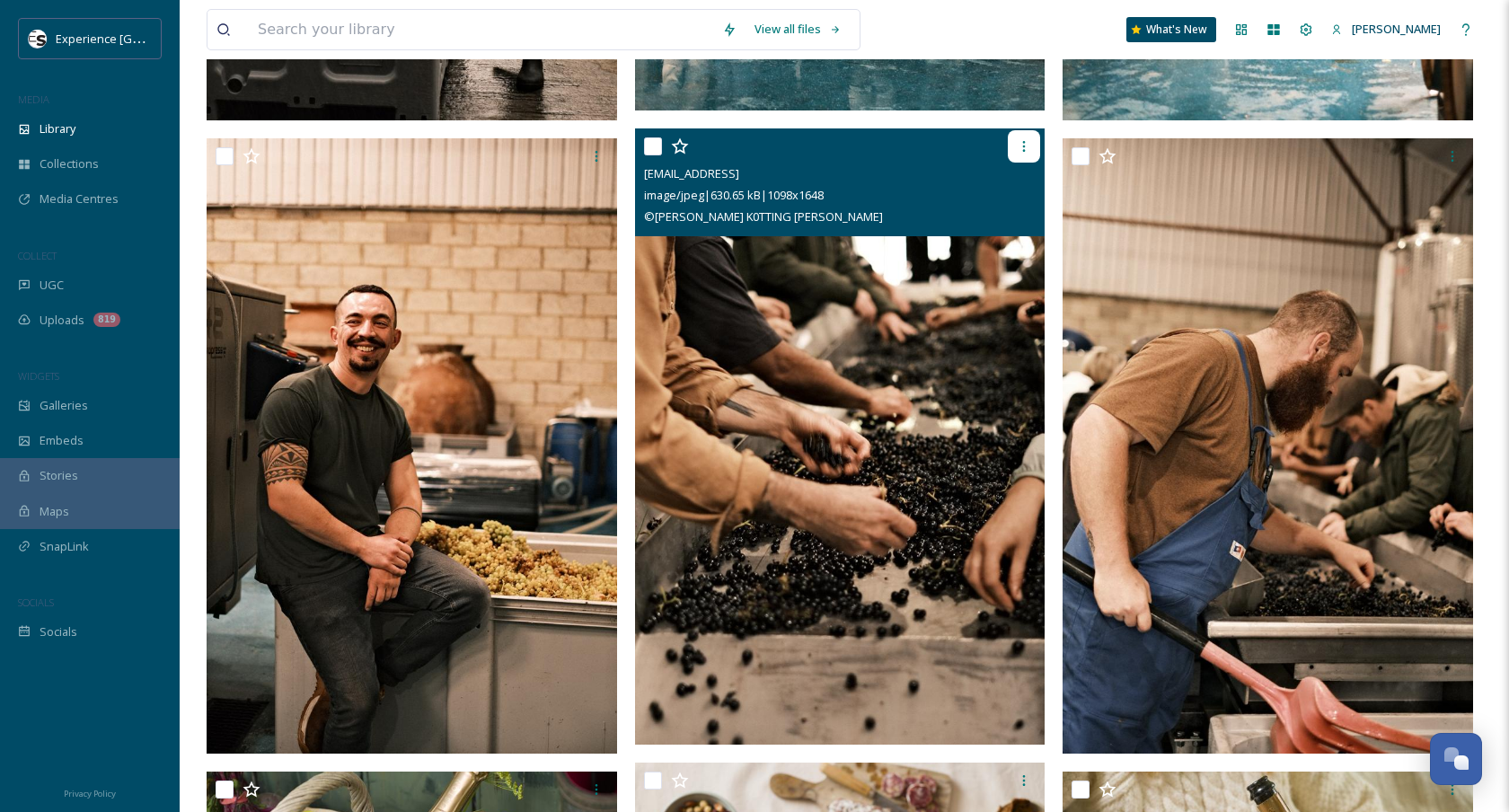
click at [1026, 144] on icon at bounding box center [1023, 146] width 14 height 14
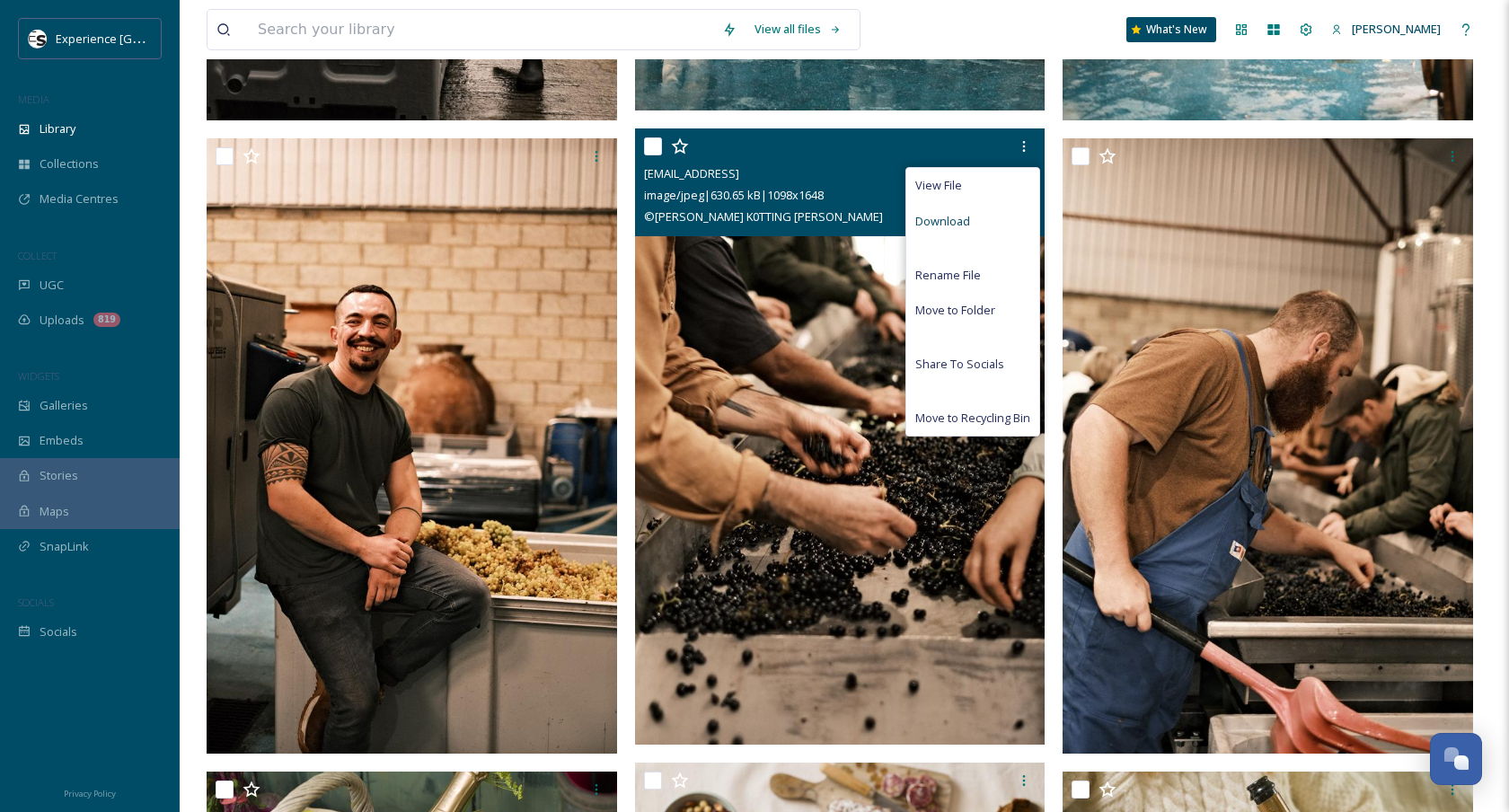
click at [978, 222] on div "Download" at bounding box center [972, 221] width 133 height 35
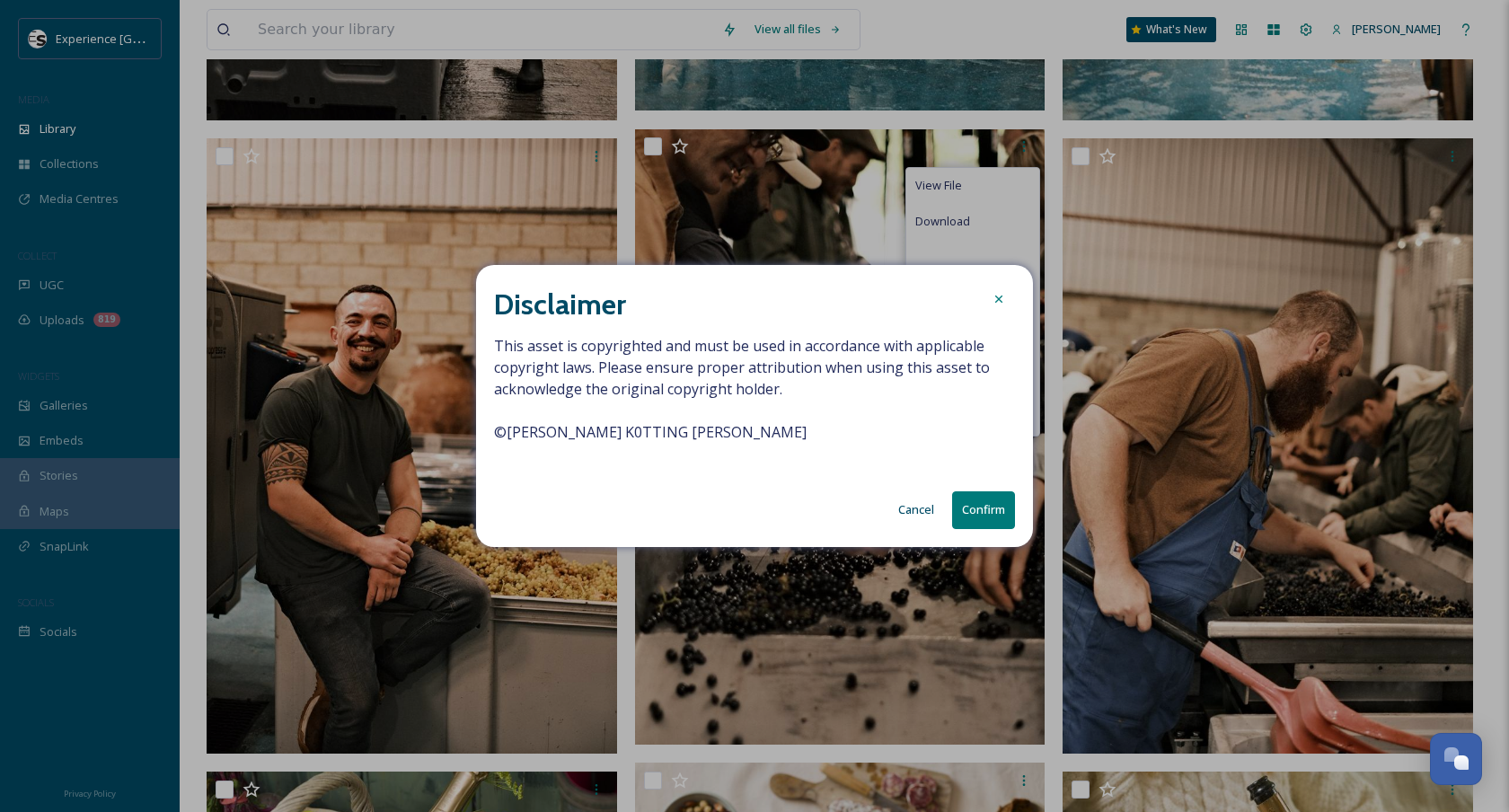
click at [619, 417] on span "This asset is copyrighted and must be used in accordance with applicable copyri…" at bounding box center [754, 399] width 521 height 130
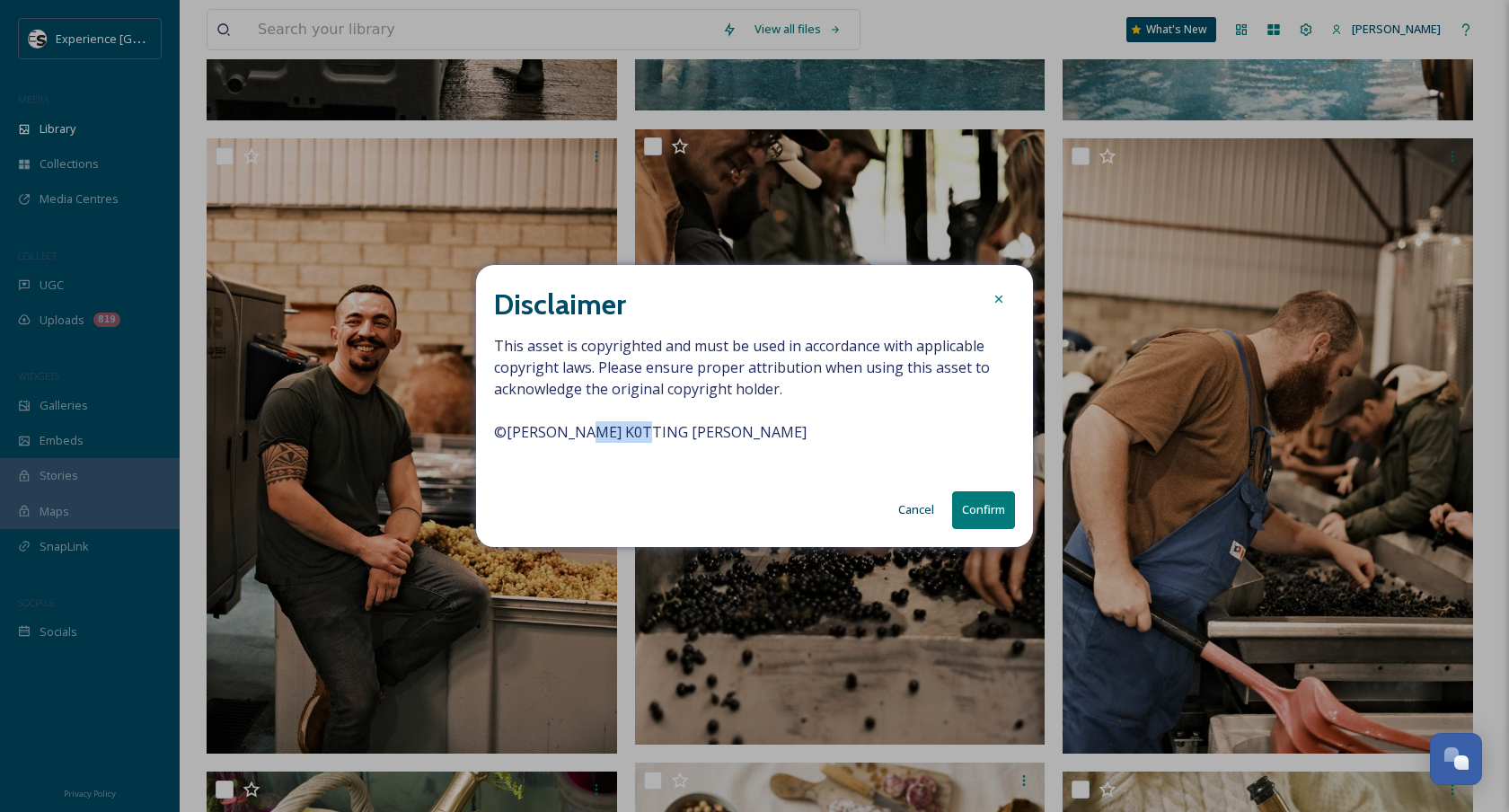
click at [619, 417] on span "This asset is copyrighted and must be used in accordance with applicable copyri…" at bounding box center [754, 399] width 521 height 130
copy span "© [PERSON_NAME] K0TTING [PERSON_NAME]"
click at [1002, 528] on button "Confirm" at bounding box center [984, 509] width 62 height 37
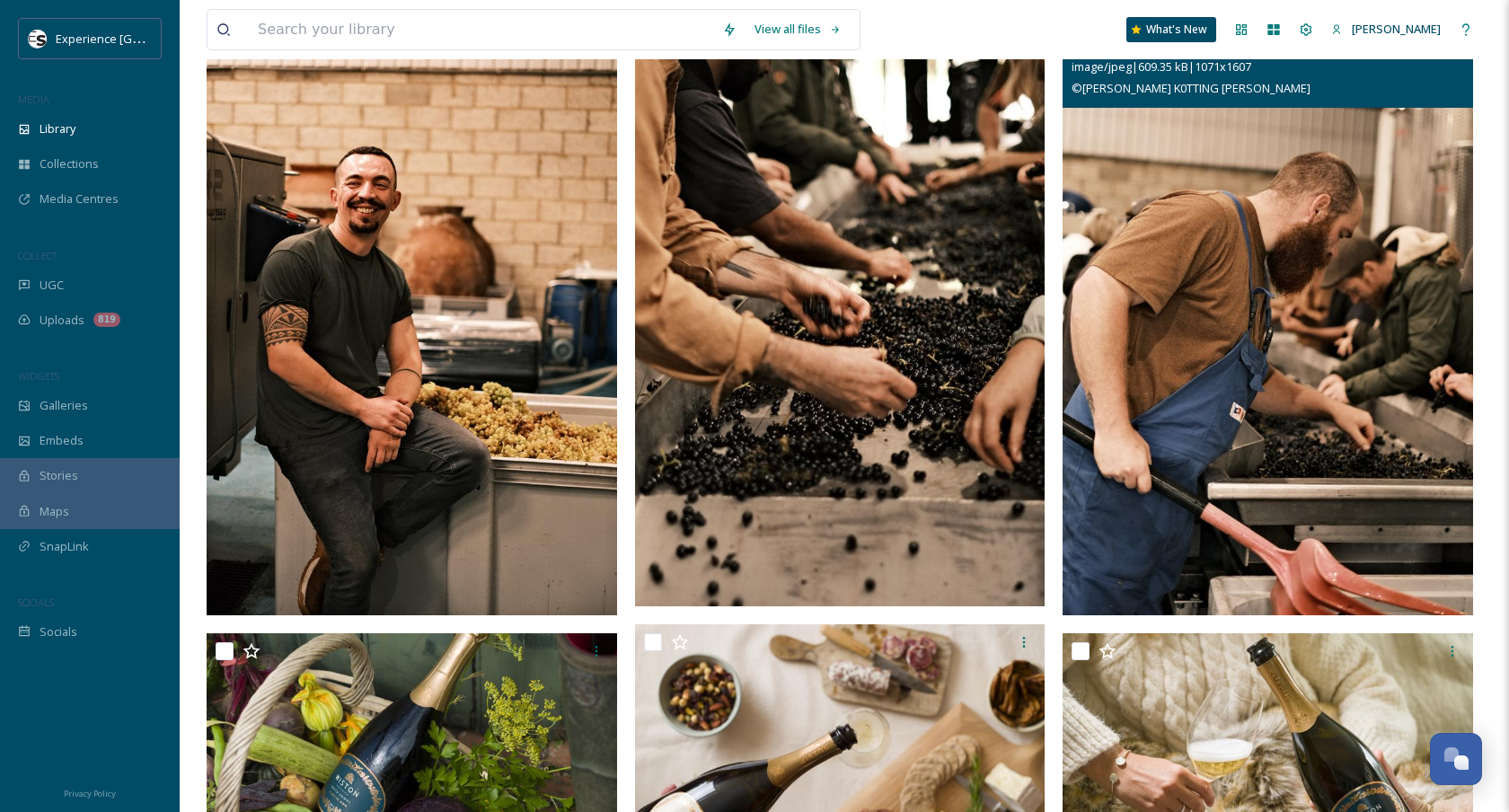
scroll to position [3940, 0]
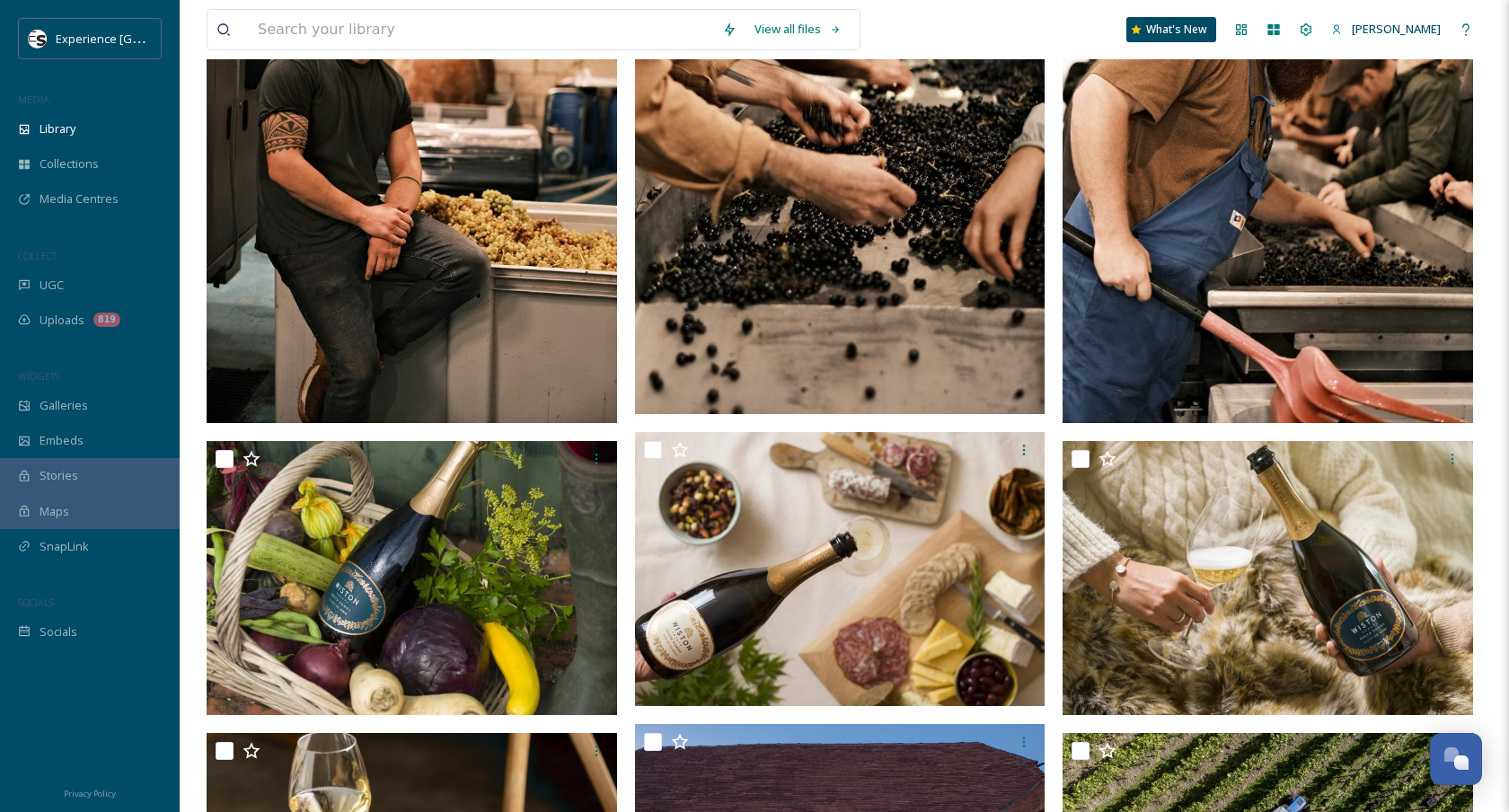
click at [1059, 573] on div "ext_1759509102.903487_marketing@tinwoodestate.com-image00944.jpeg image/jpeg | …" at bounding box center [843, 804] width 1275 height 9048
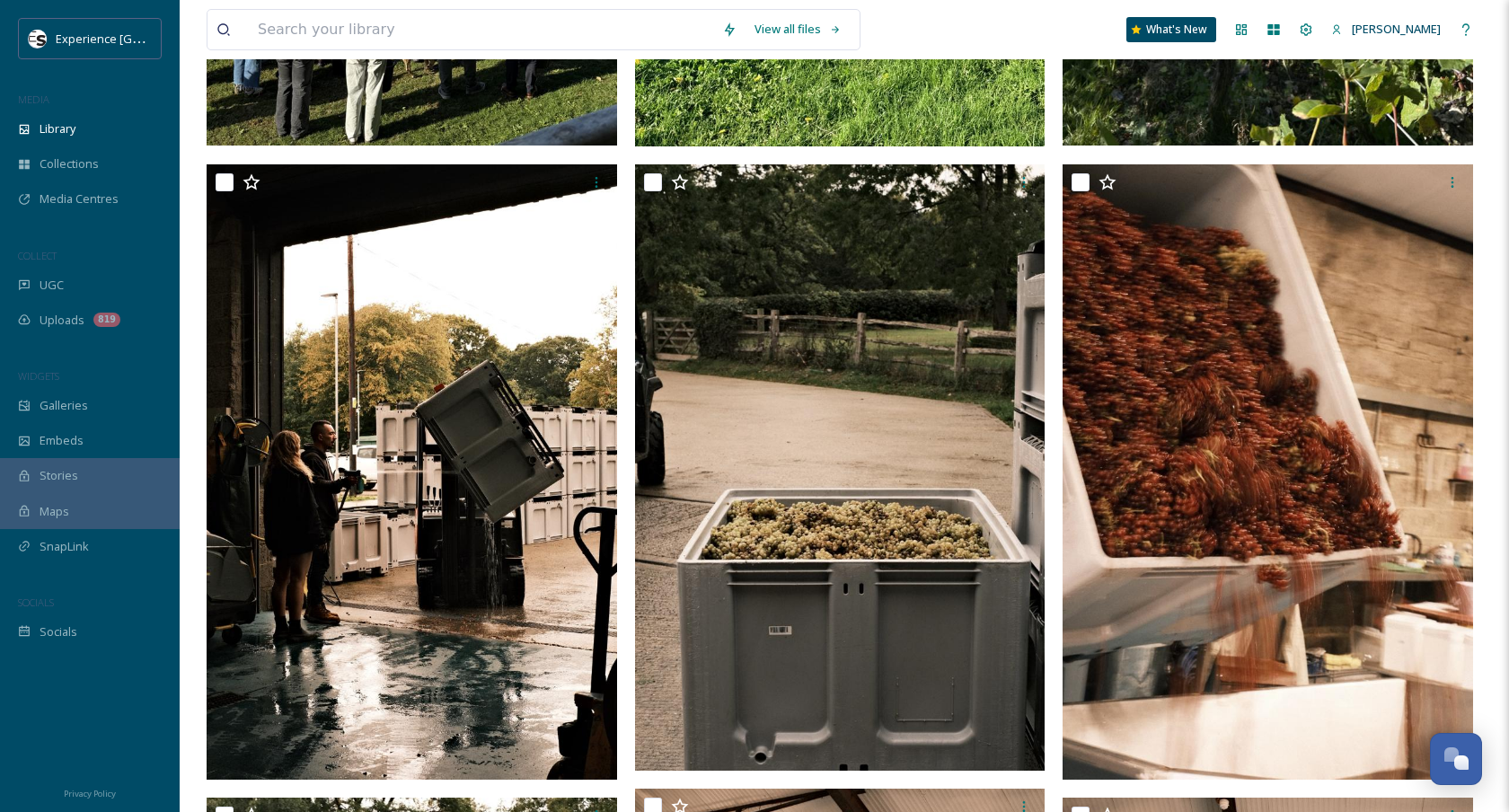
scroll to position [2353, 0]
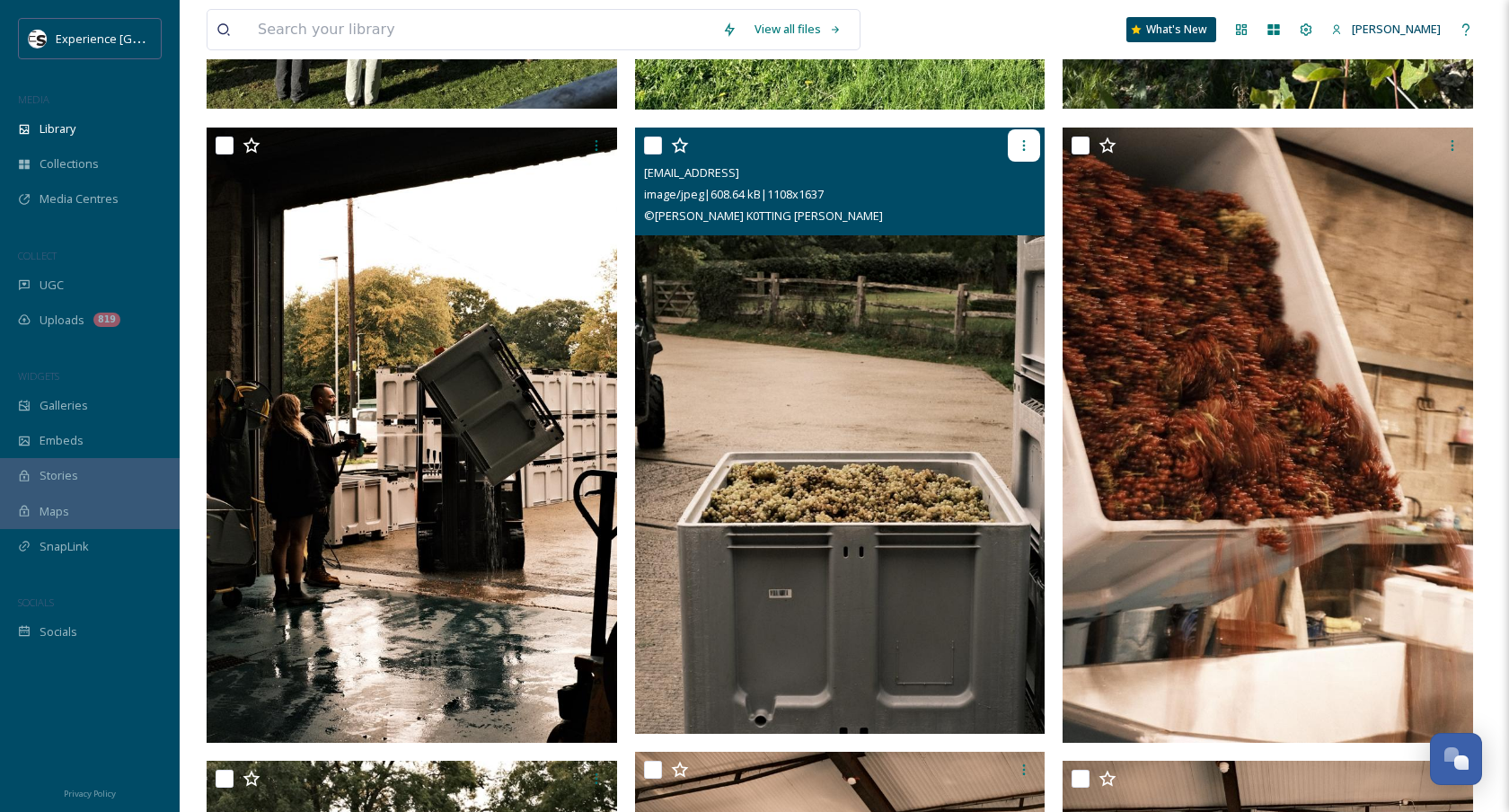
click at [1026, 149] on icon at bounding box center [1023, 145] width 14 height 14
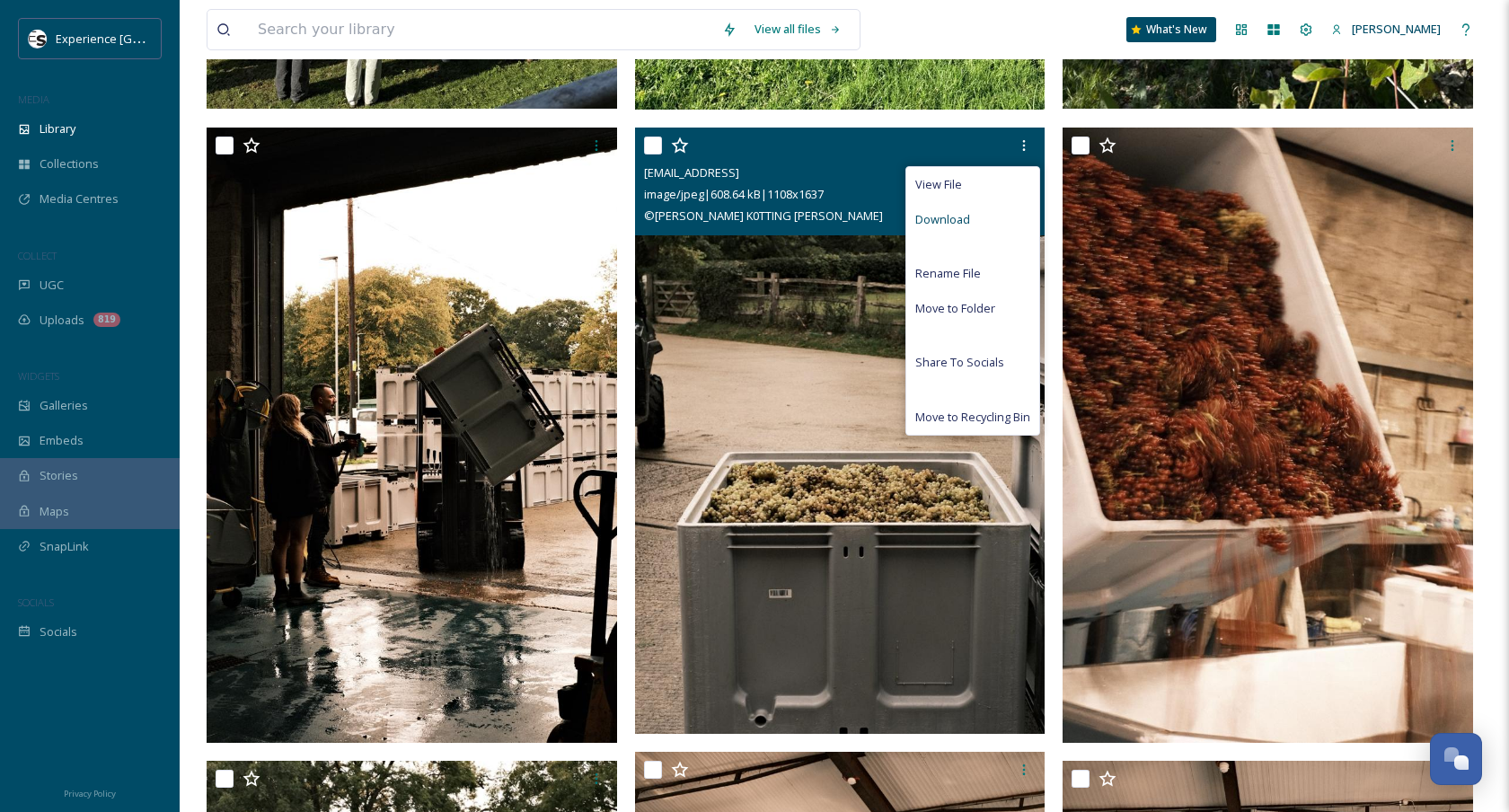
click at [978, 218] on div "Download" at bounding box center [972, 219] width 133 height 35
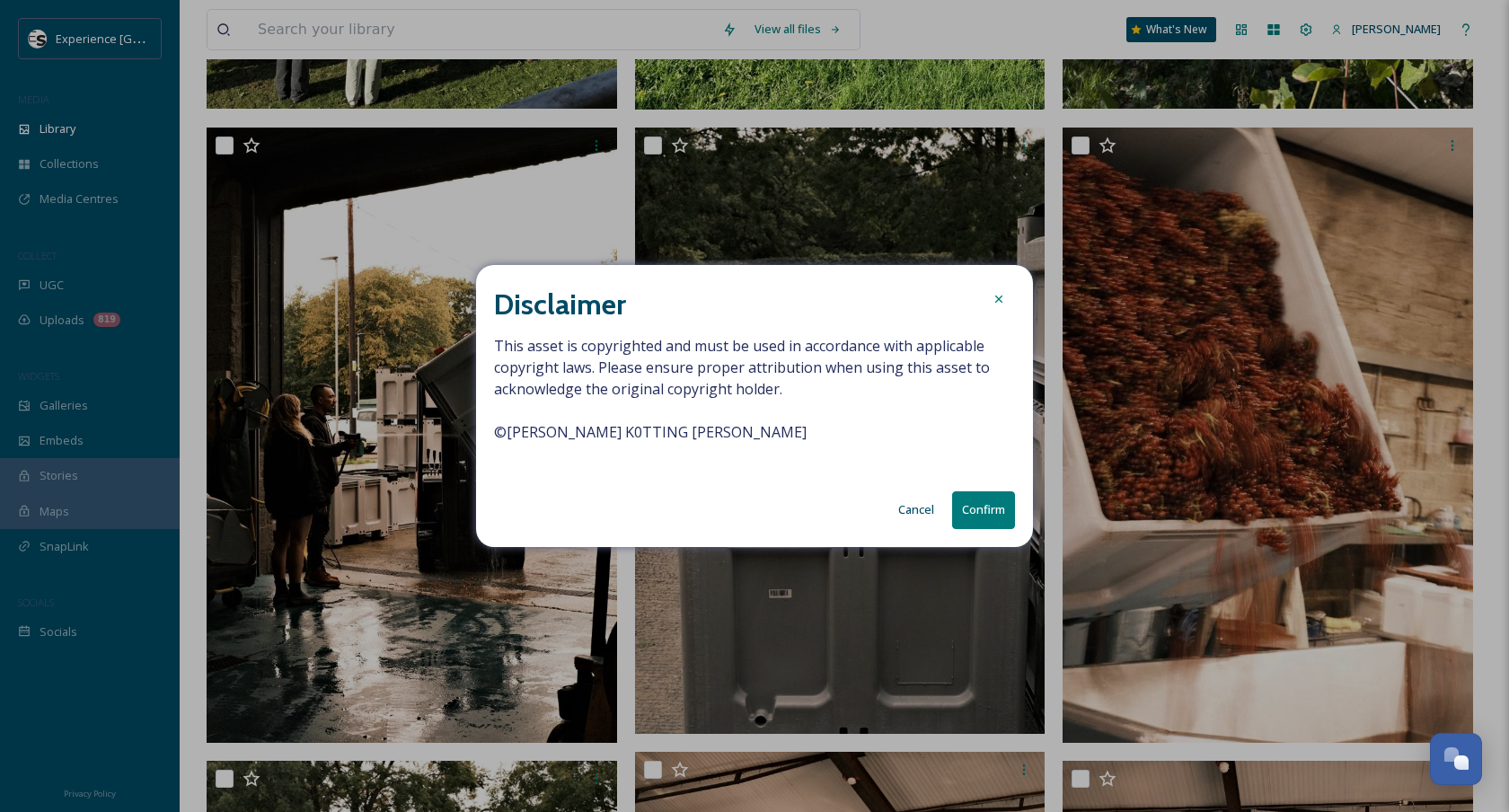
click at [1003, 528] on button "Confirm" at bounding box center [984, 509] width 62 height 37
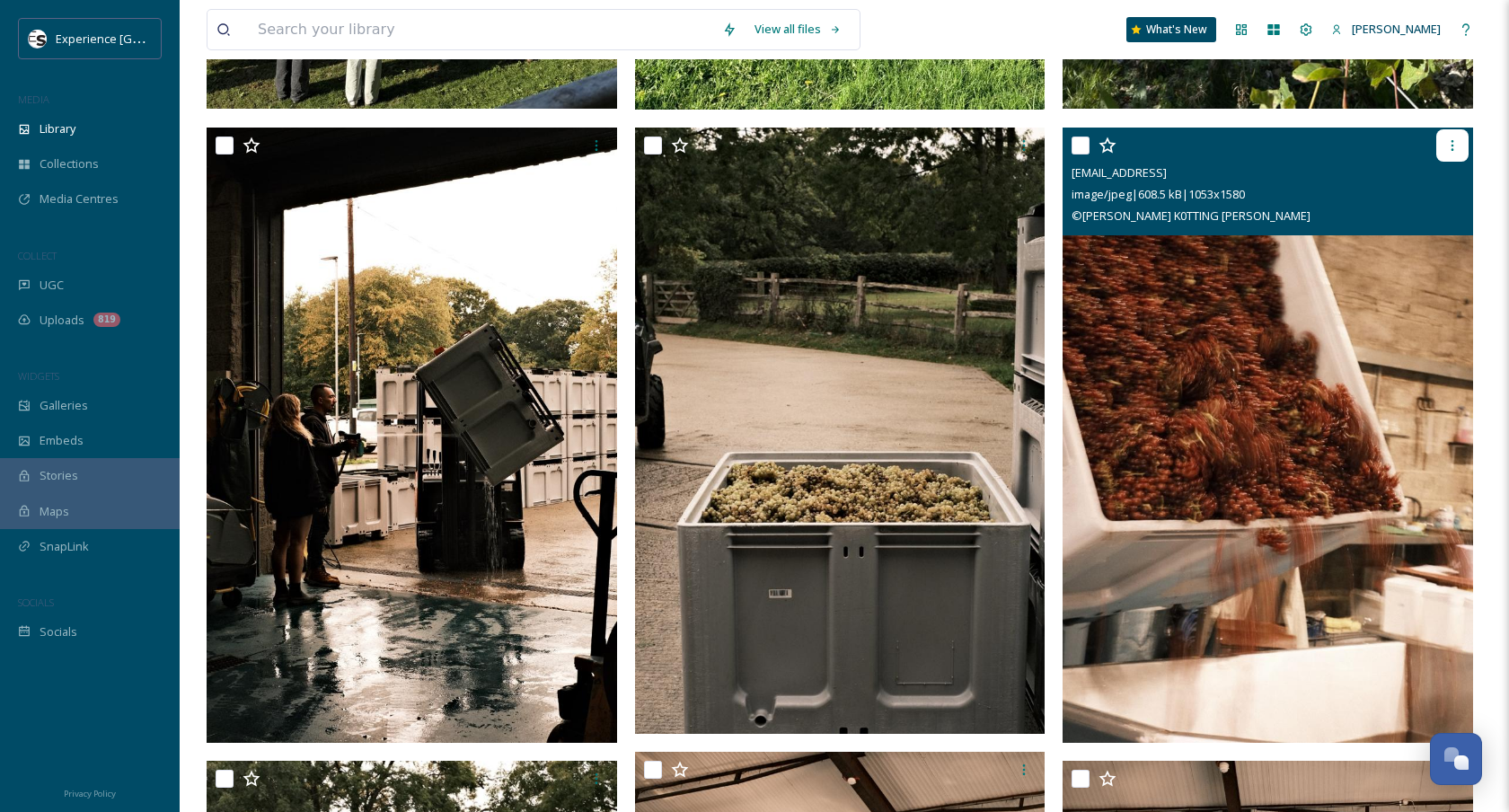
click at [1447, 148] on icon at bounding box center [1451, 145] width 14 height 14
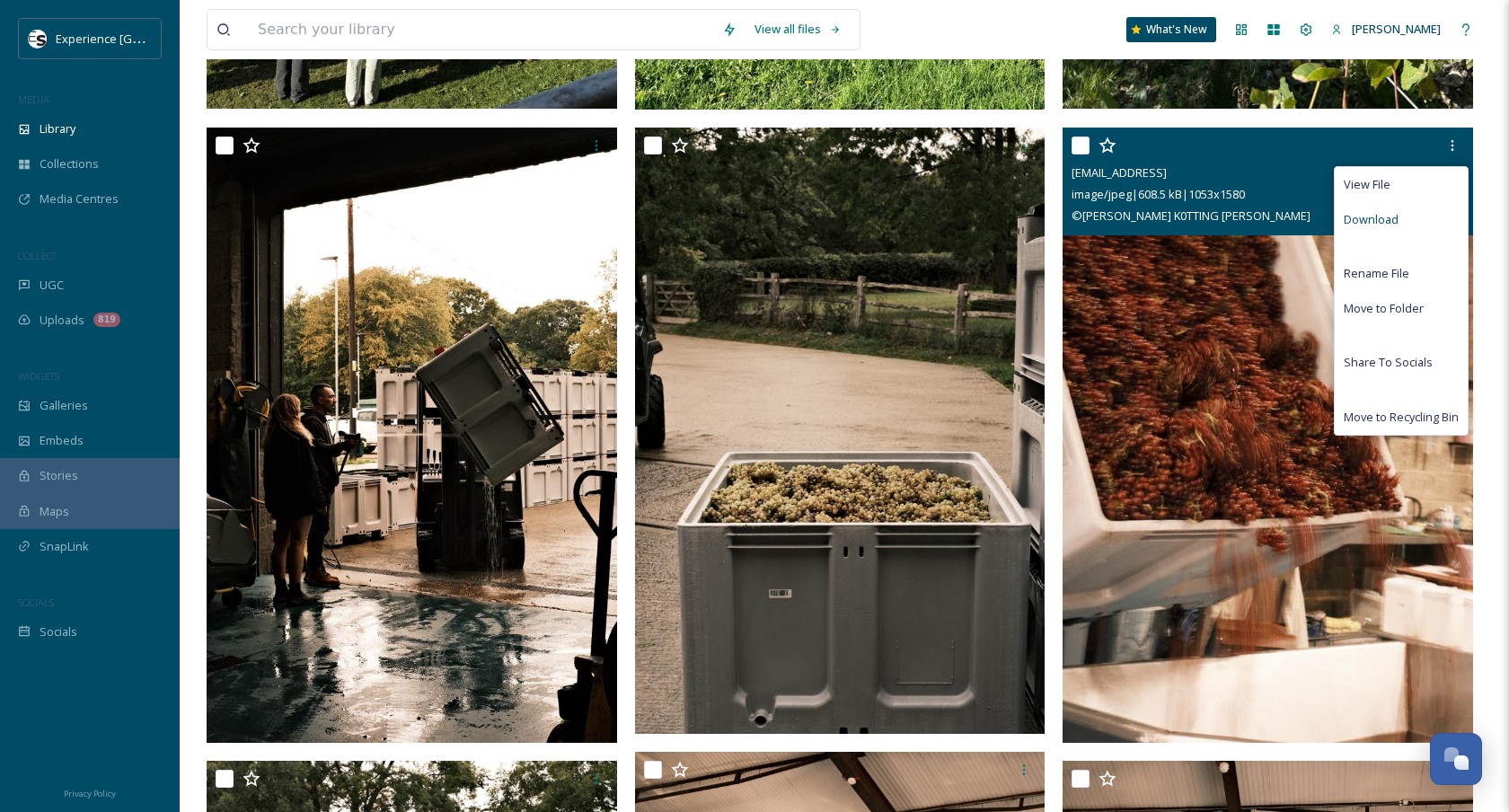
click at [1385, 224] on span "Download" at bounding box center [1371, 220] width 55 height 17
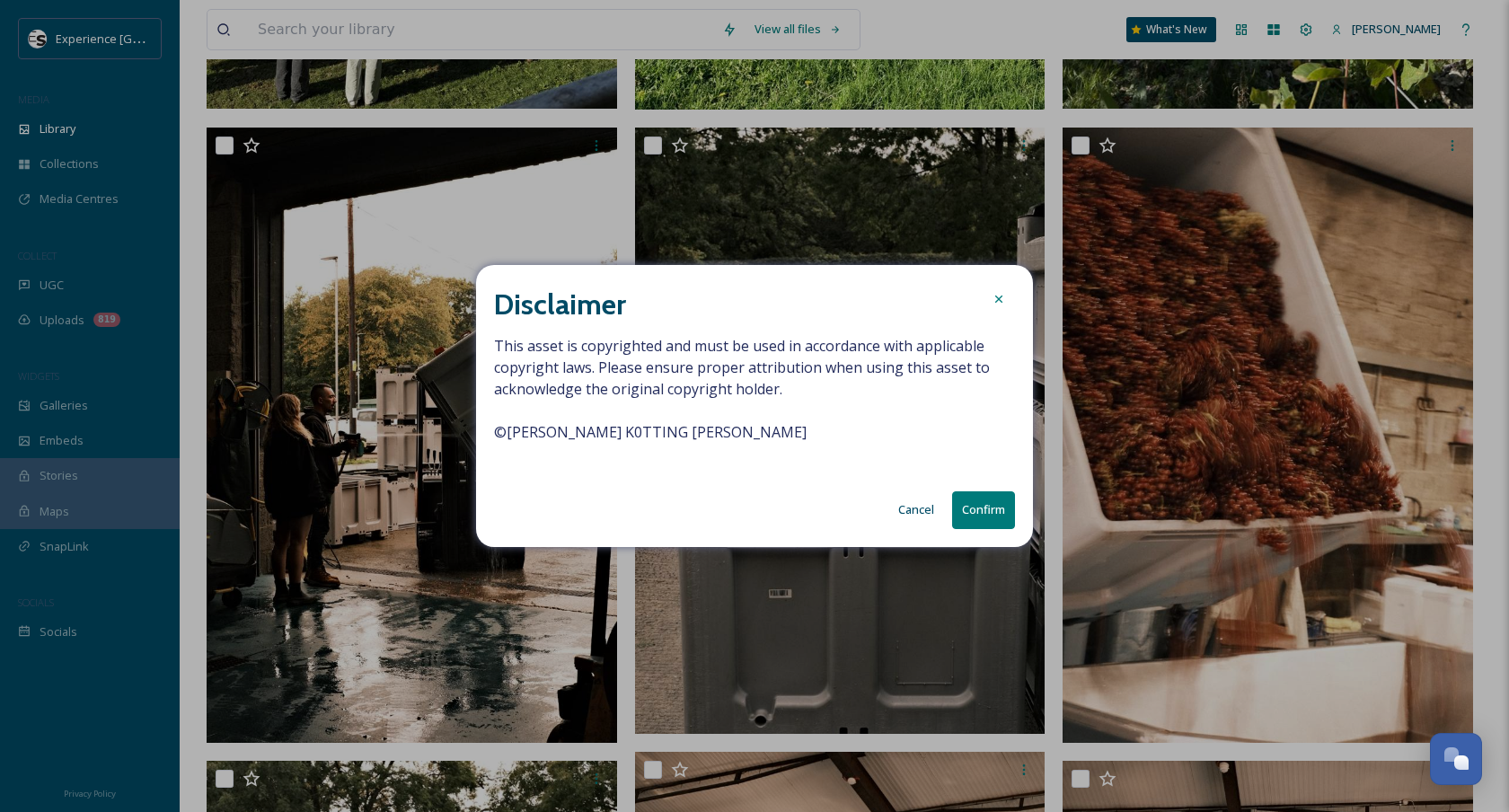
click at [998, 528] on button "Confirm" at bounding box center [984, 509] width 62 height 37
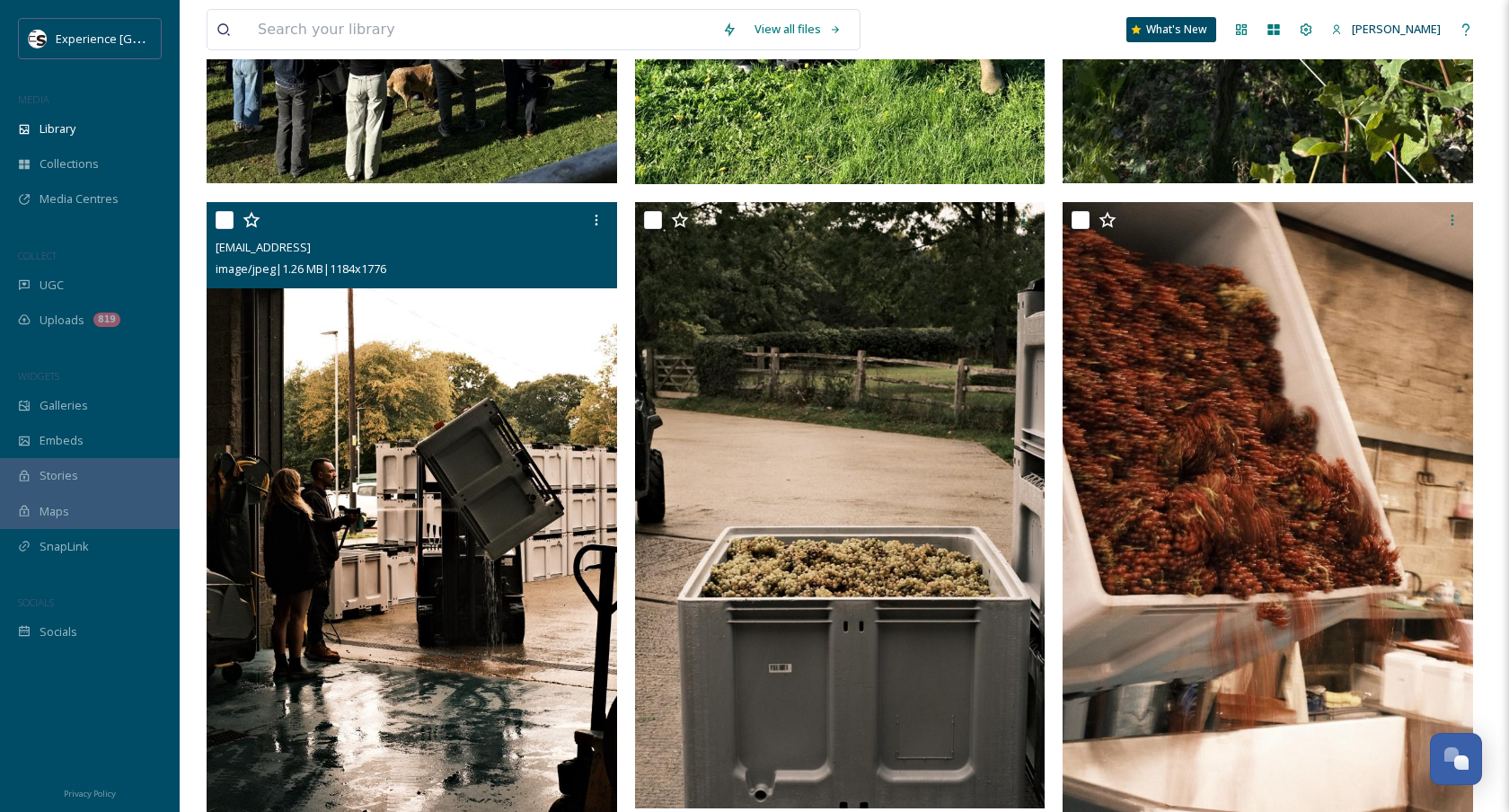
scroll to position [2365, 0]
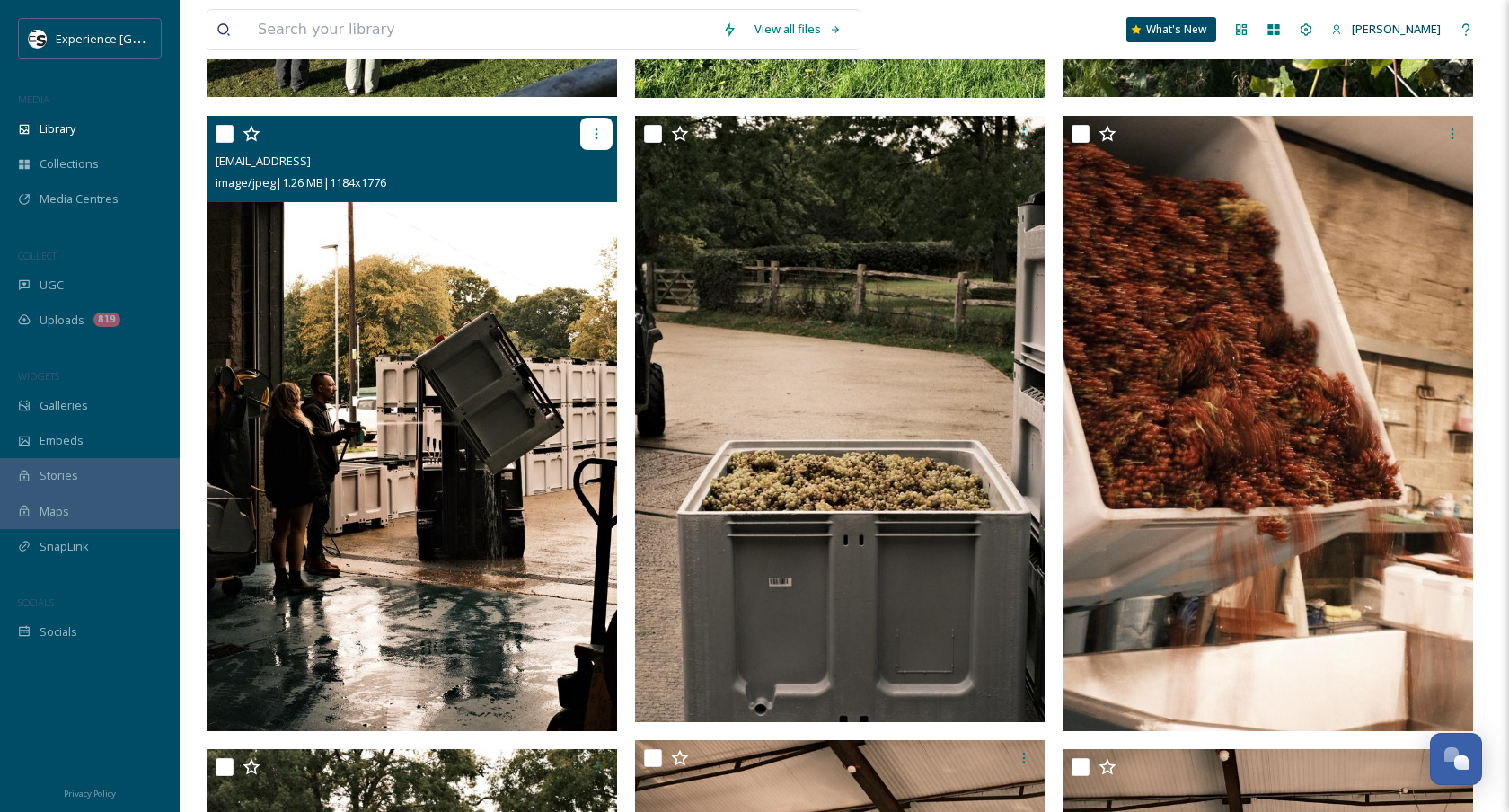
click at [596, 130] on icon at bounding box center [595, 133] width 3 height 10
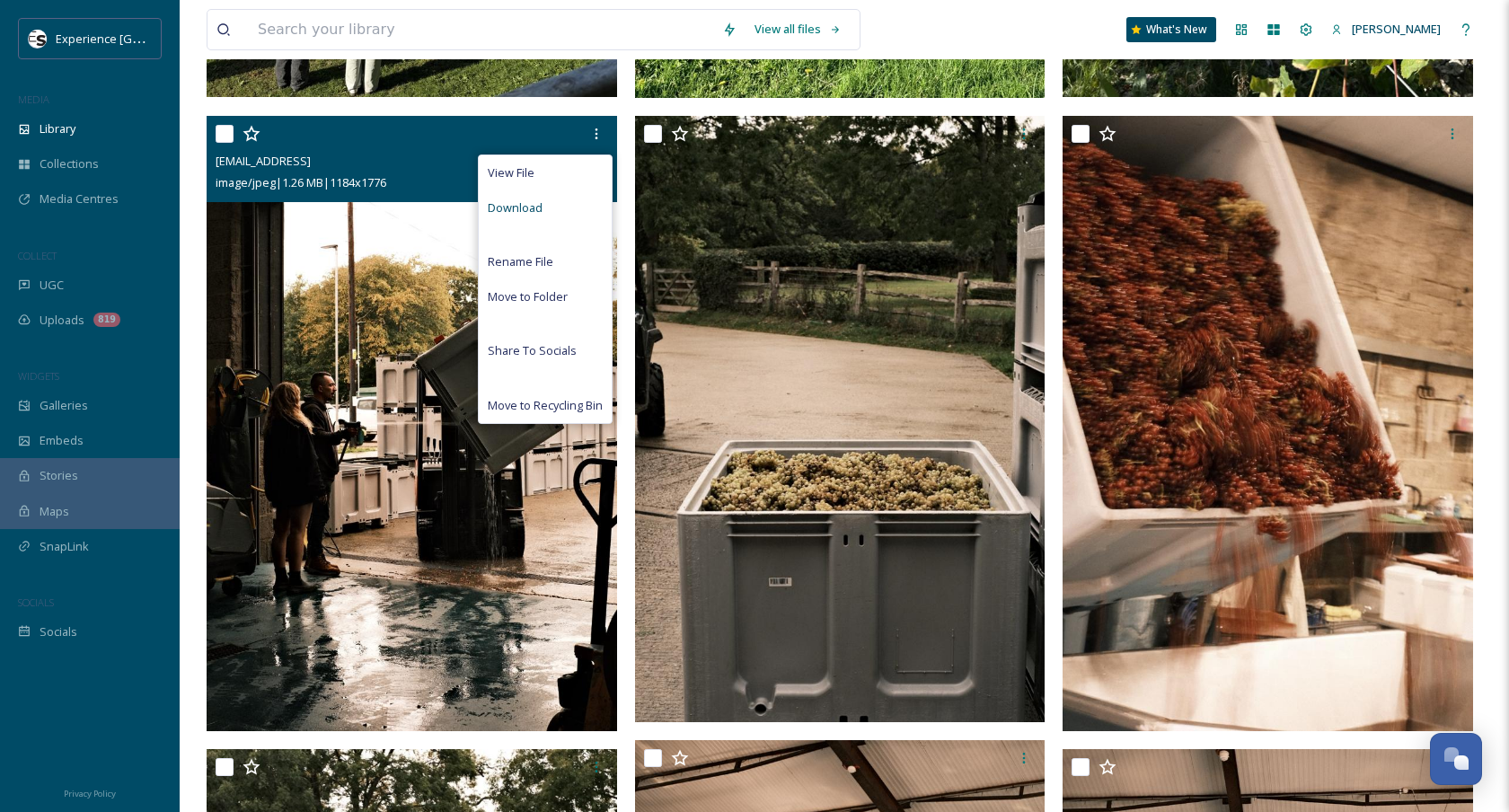
click at [568, 204] on div "Download" at bounding box center [545, 207] width 133 height 35
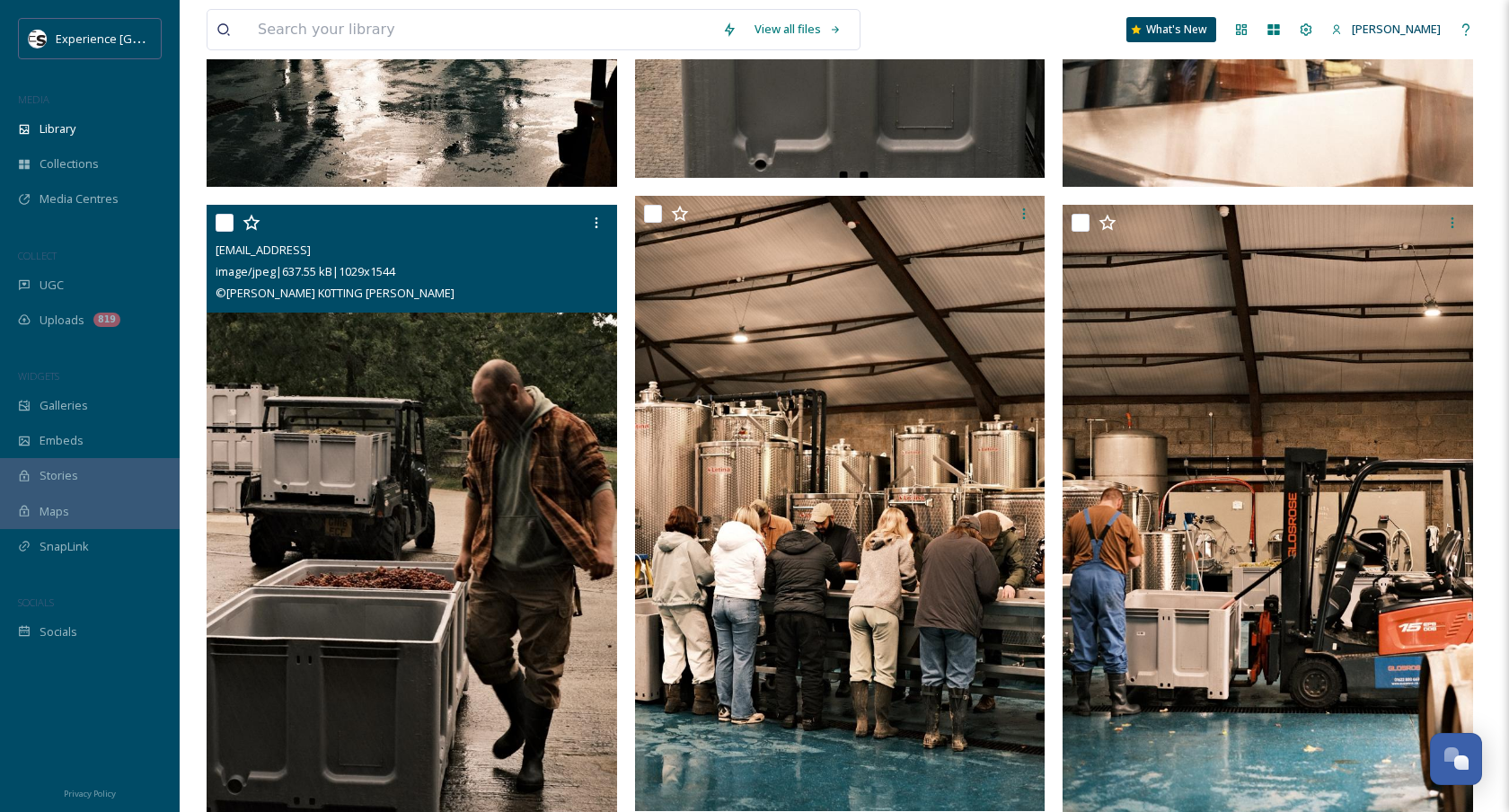
scroll to position [3039, 0]
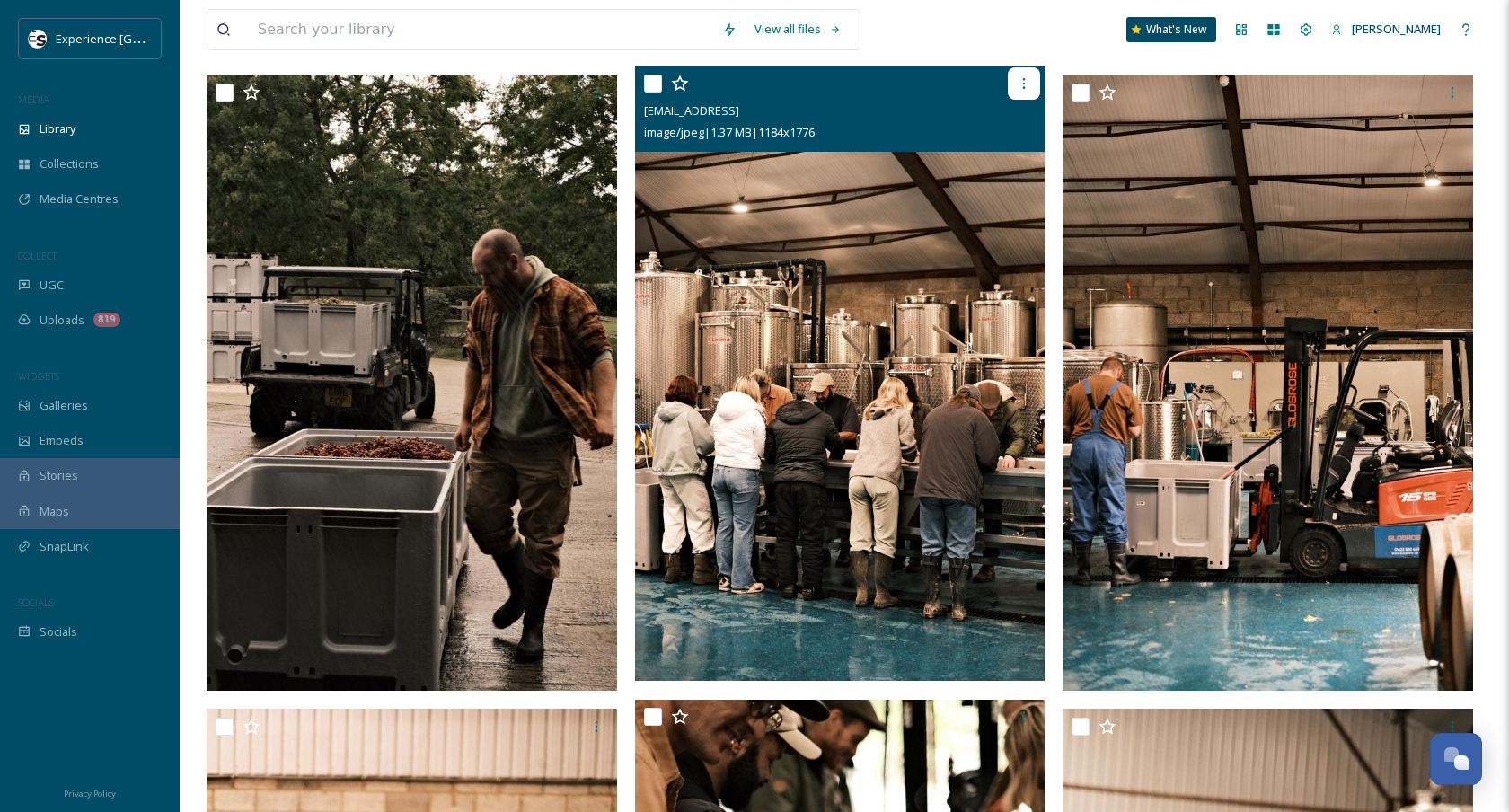
click at [1019, 88] on icon at bounding box center [1023, 83] width 14 height 14
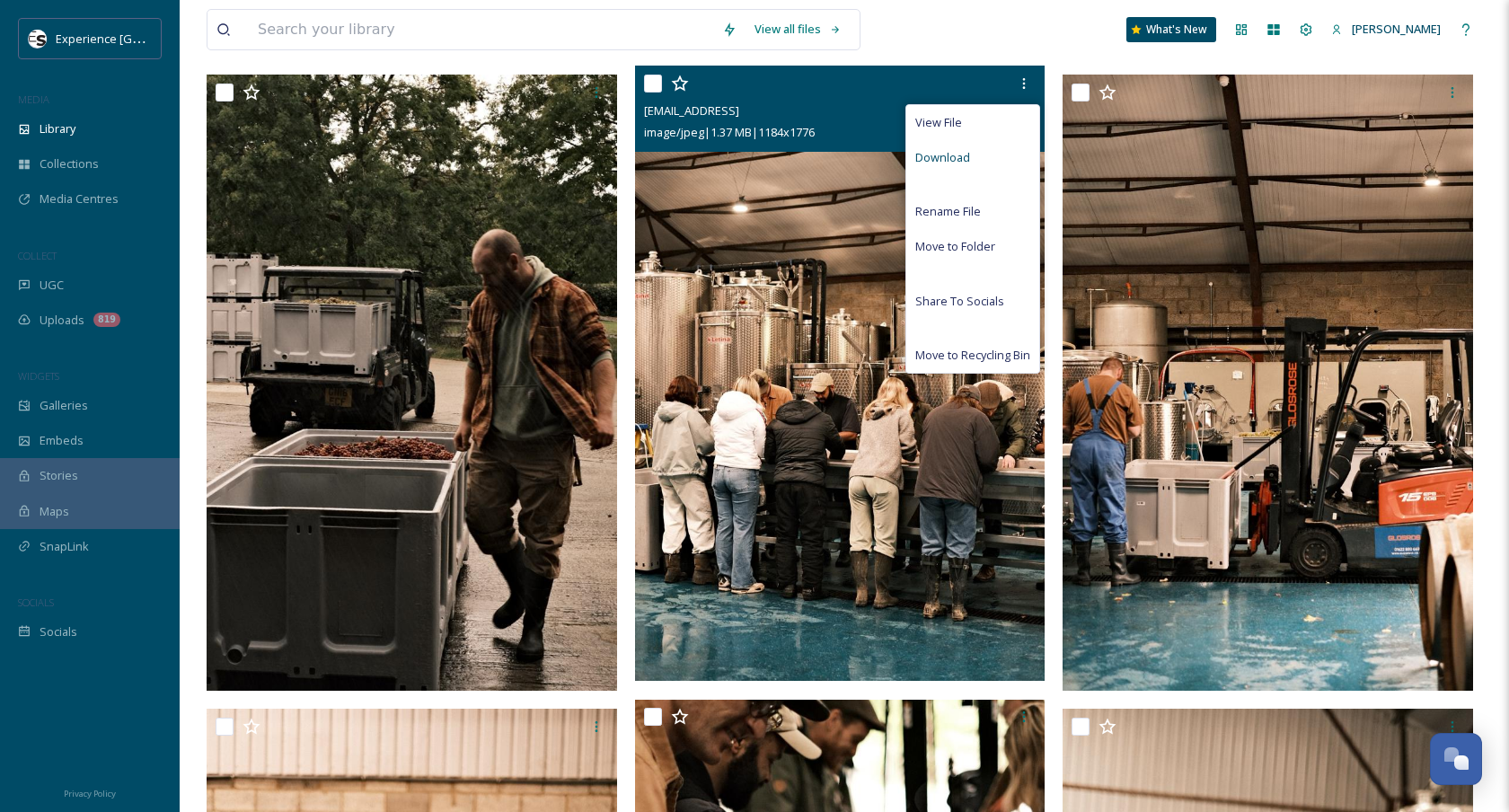
click at [999, 148] on div "Download" at bounding box center [972, 157] width 133 height 35
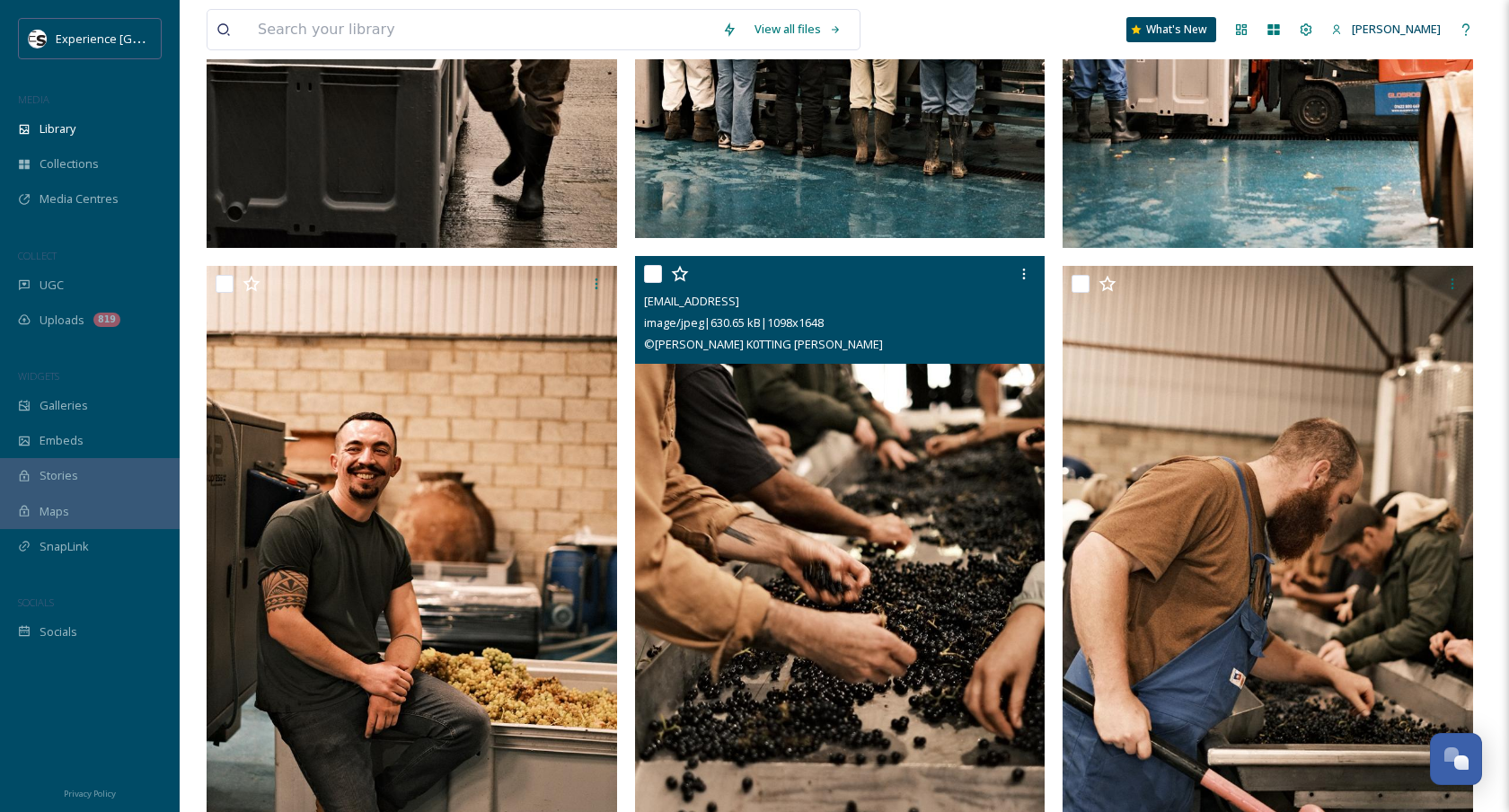
scroll to position [3574, 0]
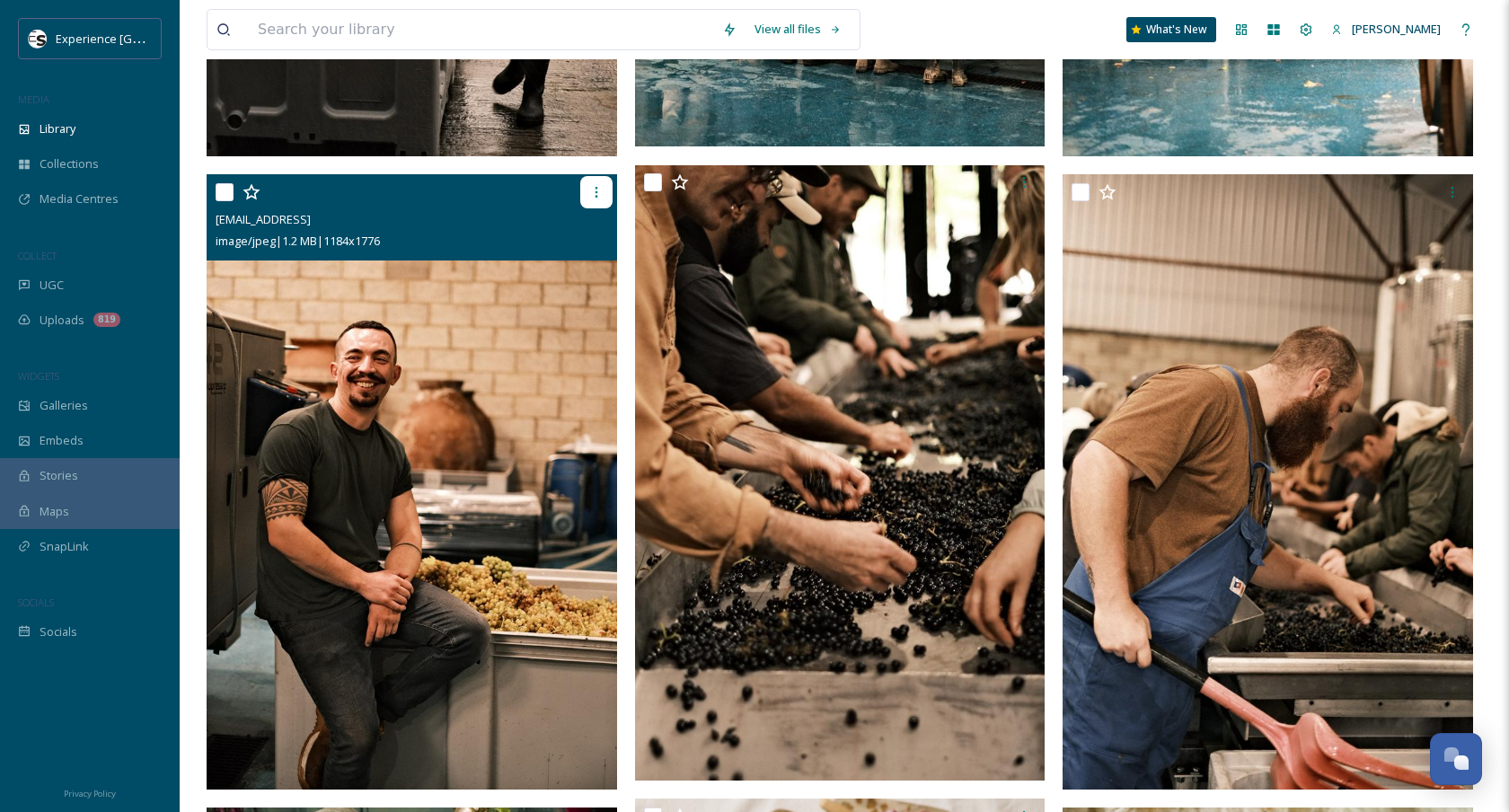
click at [593, 200] on div at bounding box center [596, 192] width 32 height 32
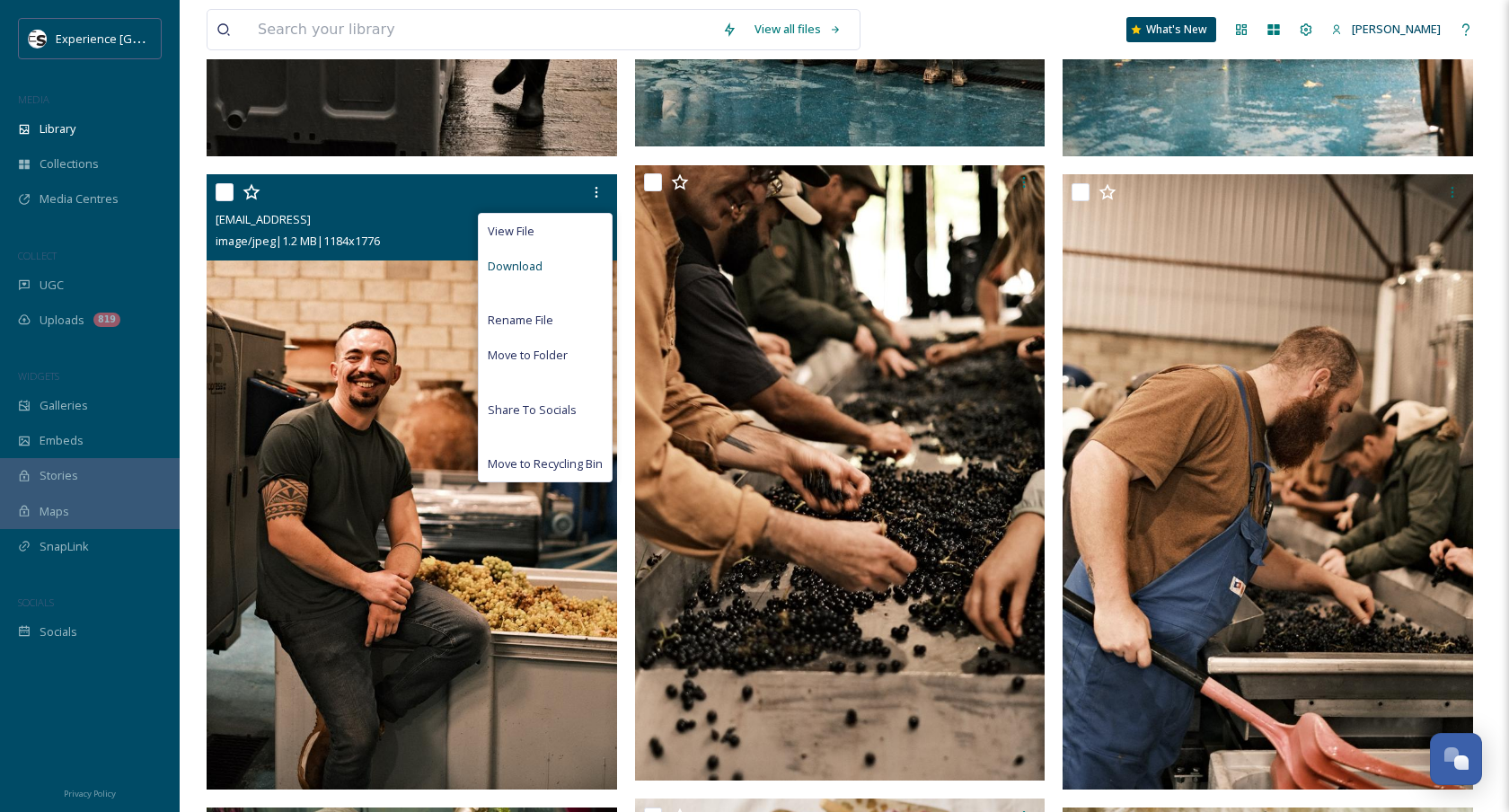
click at [572, 263] on div "Download" at bounding box center [545, 266] width 133 height 35
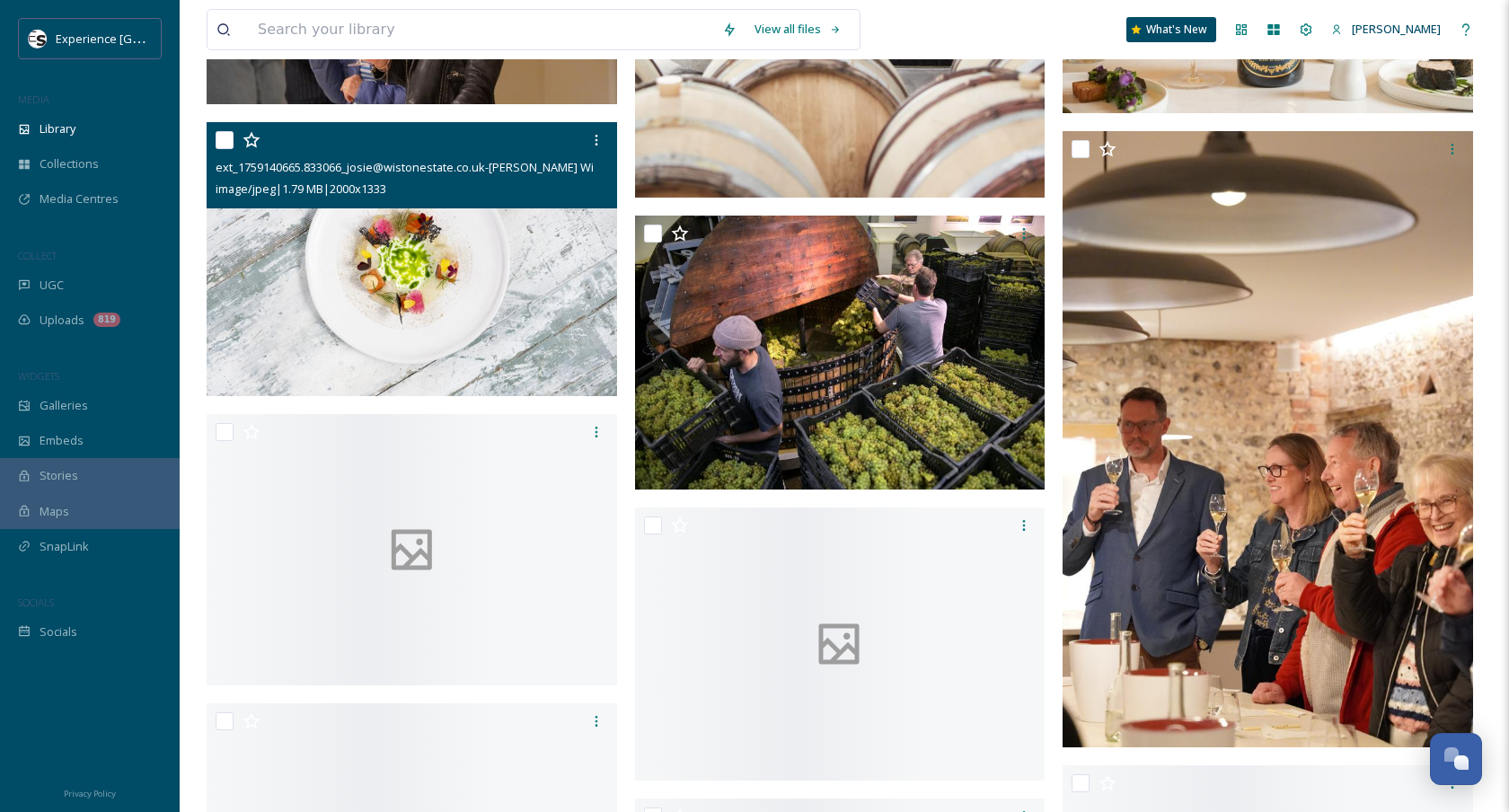
scroll to position [5420, 0]
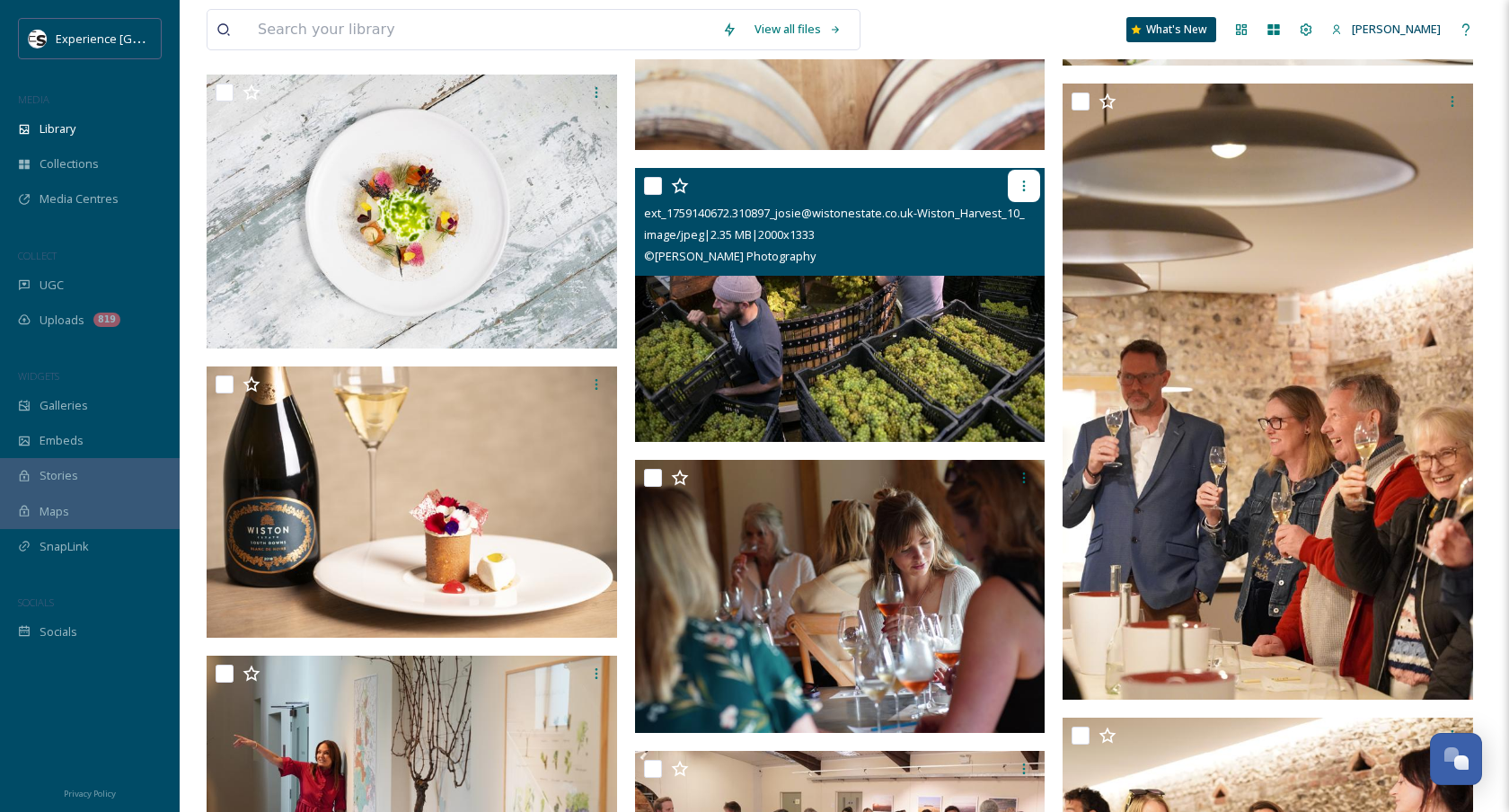
click at [1021, 181] on icon at bounding box center [1023, 185] width 14 height 14
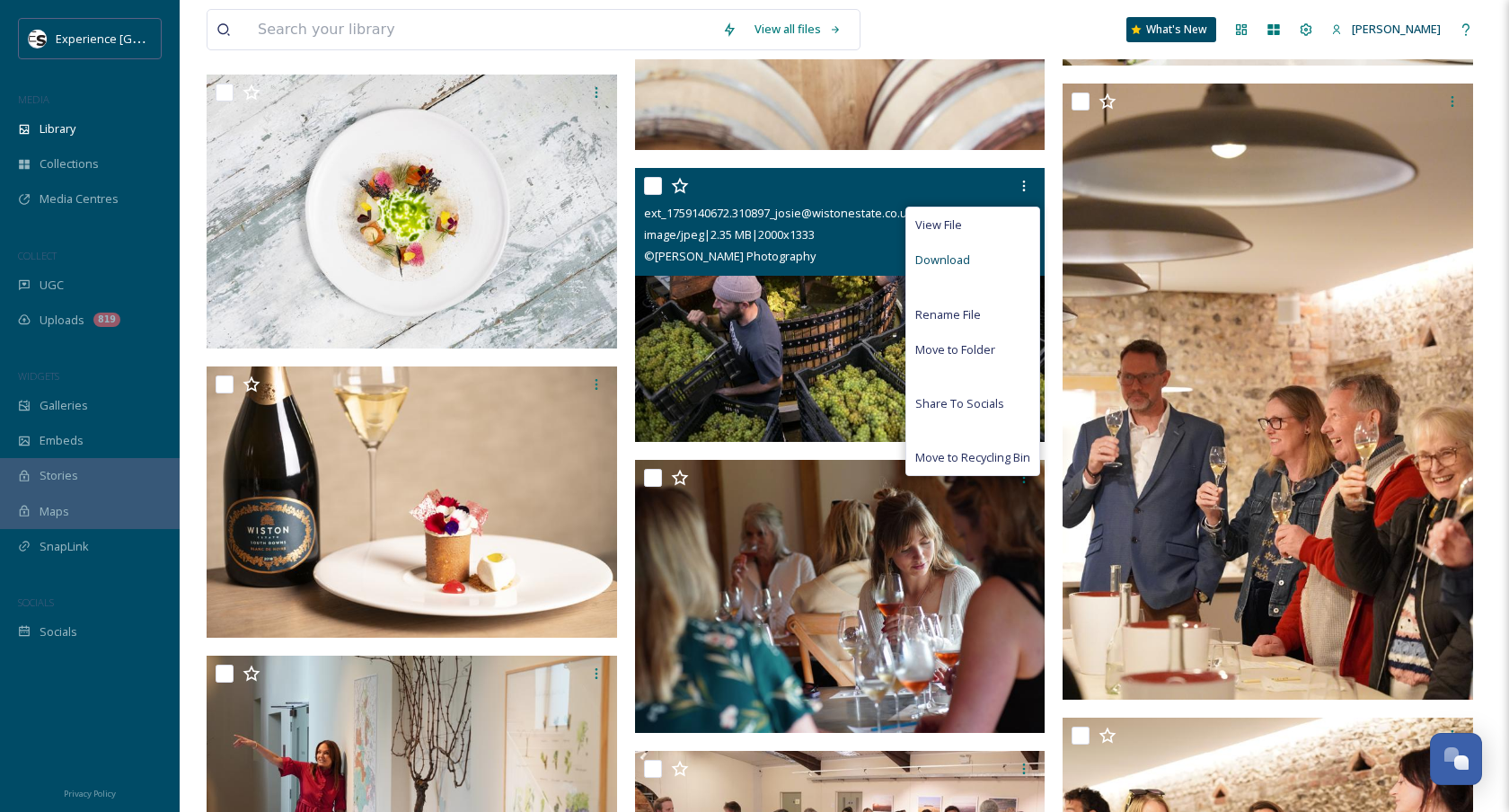
click at [970, 256] on div "Download" at bounding box center [972, 259] width 133 height 35
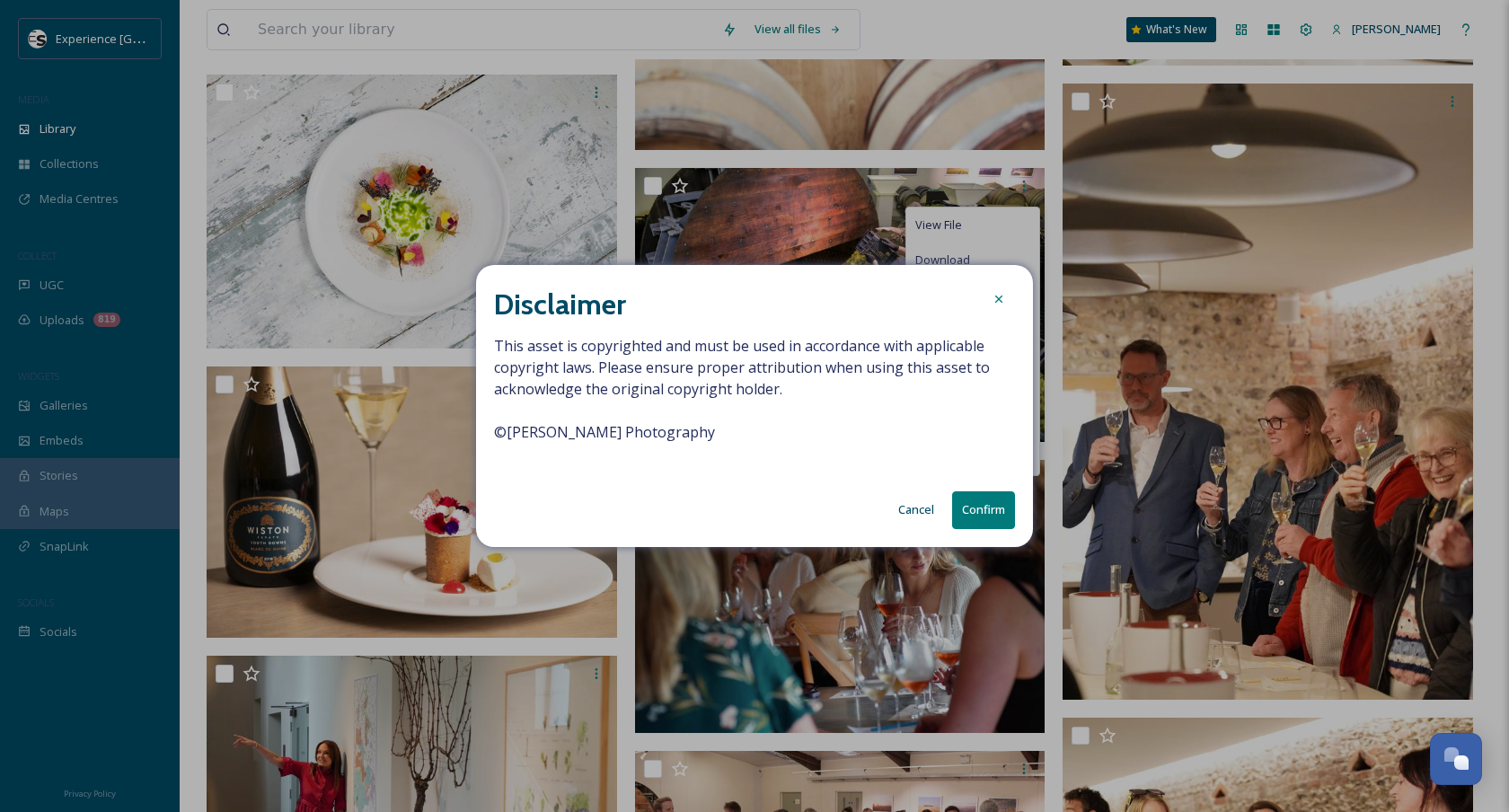
click at [975, 503] on button "Confirm" at bounding box center [984, 509] width 62 height 37
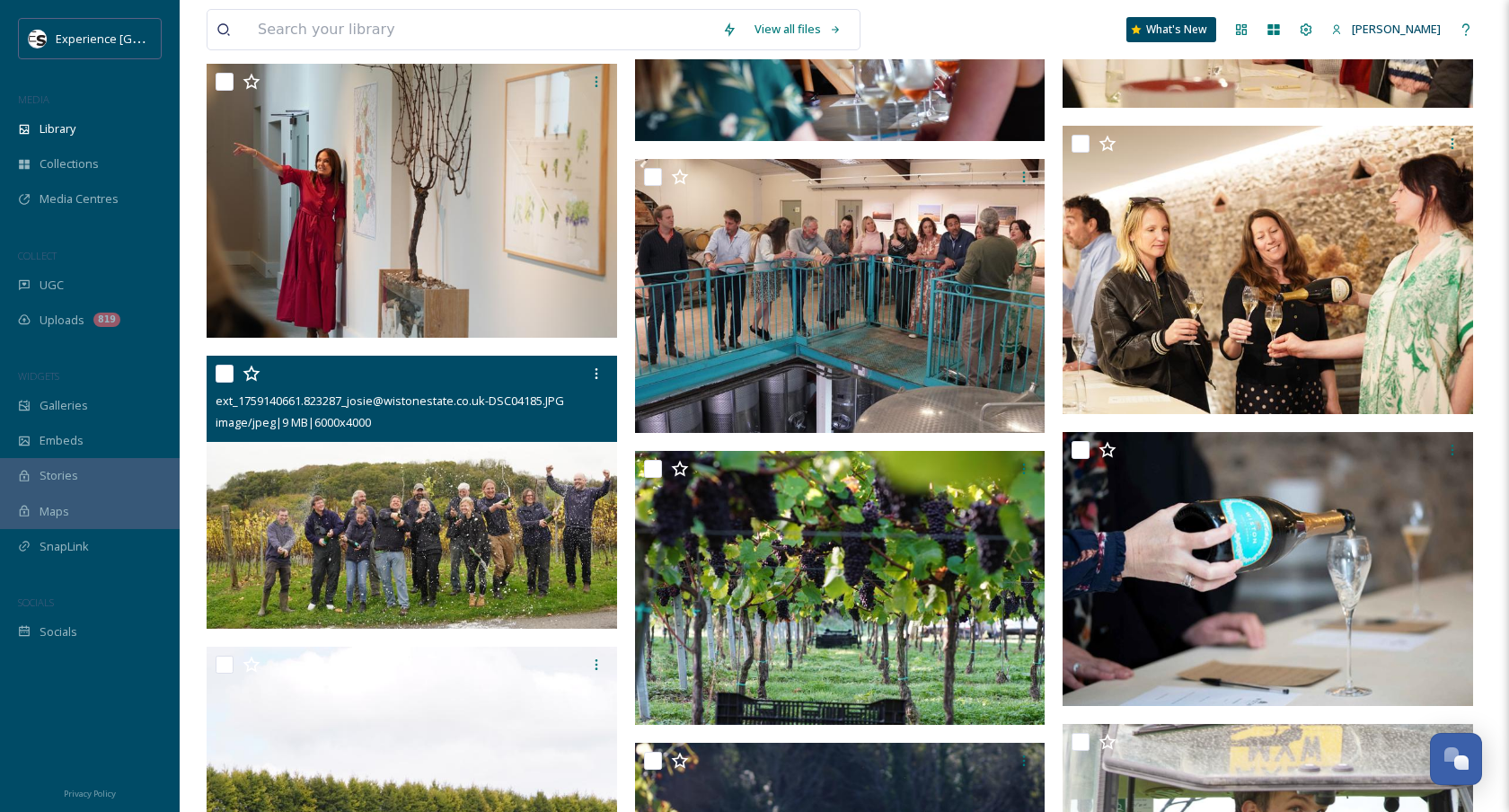
scroll to position [6012, 0]
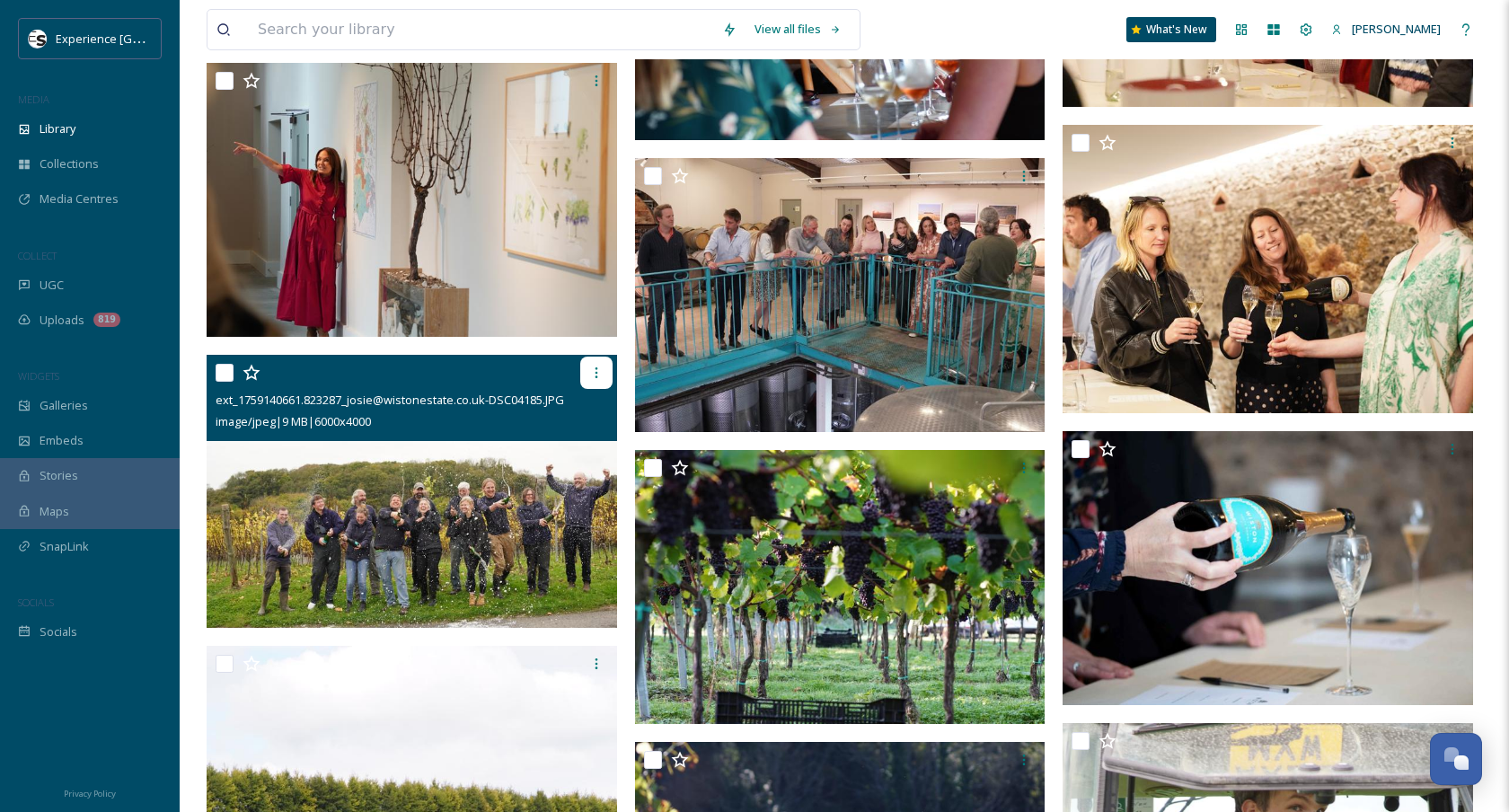
click at [593, 379] on div at bounding box center [596, 373] width 32 height 32
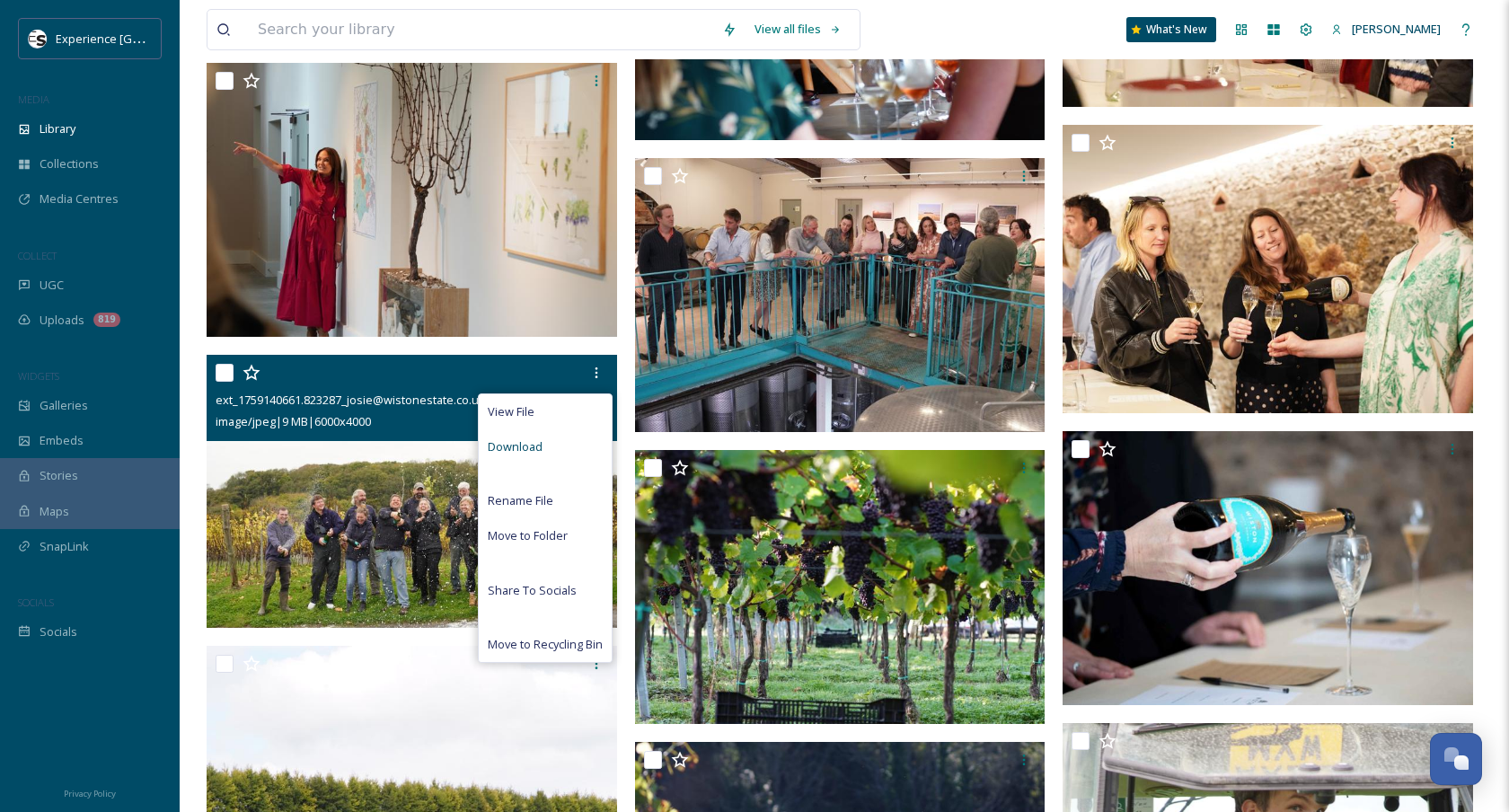
click at [568, 445] on div "Download" at bounding box center [545, 446] width 133 height 35
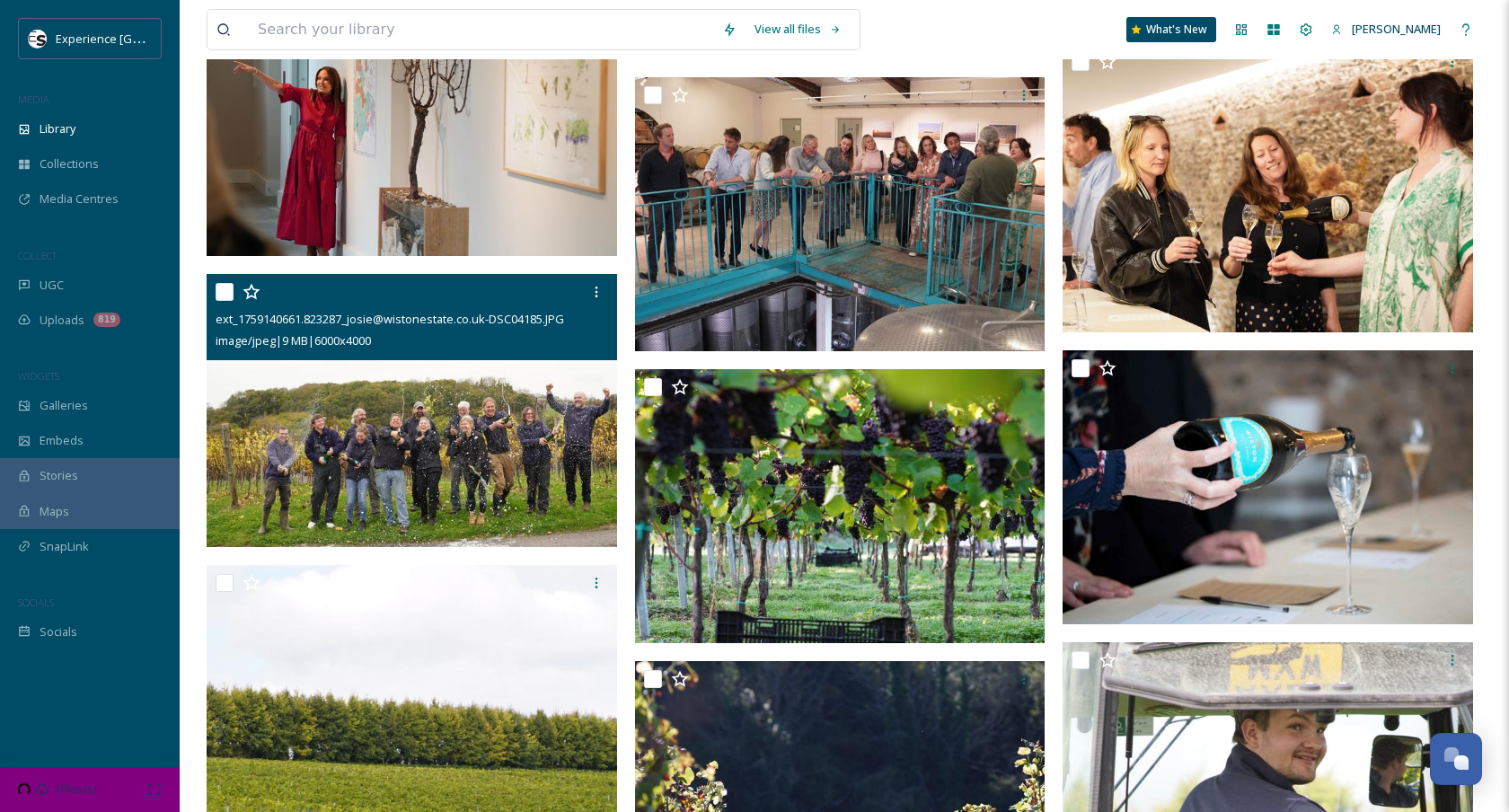
scroll to position [6235, 0]
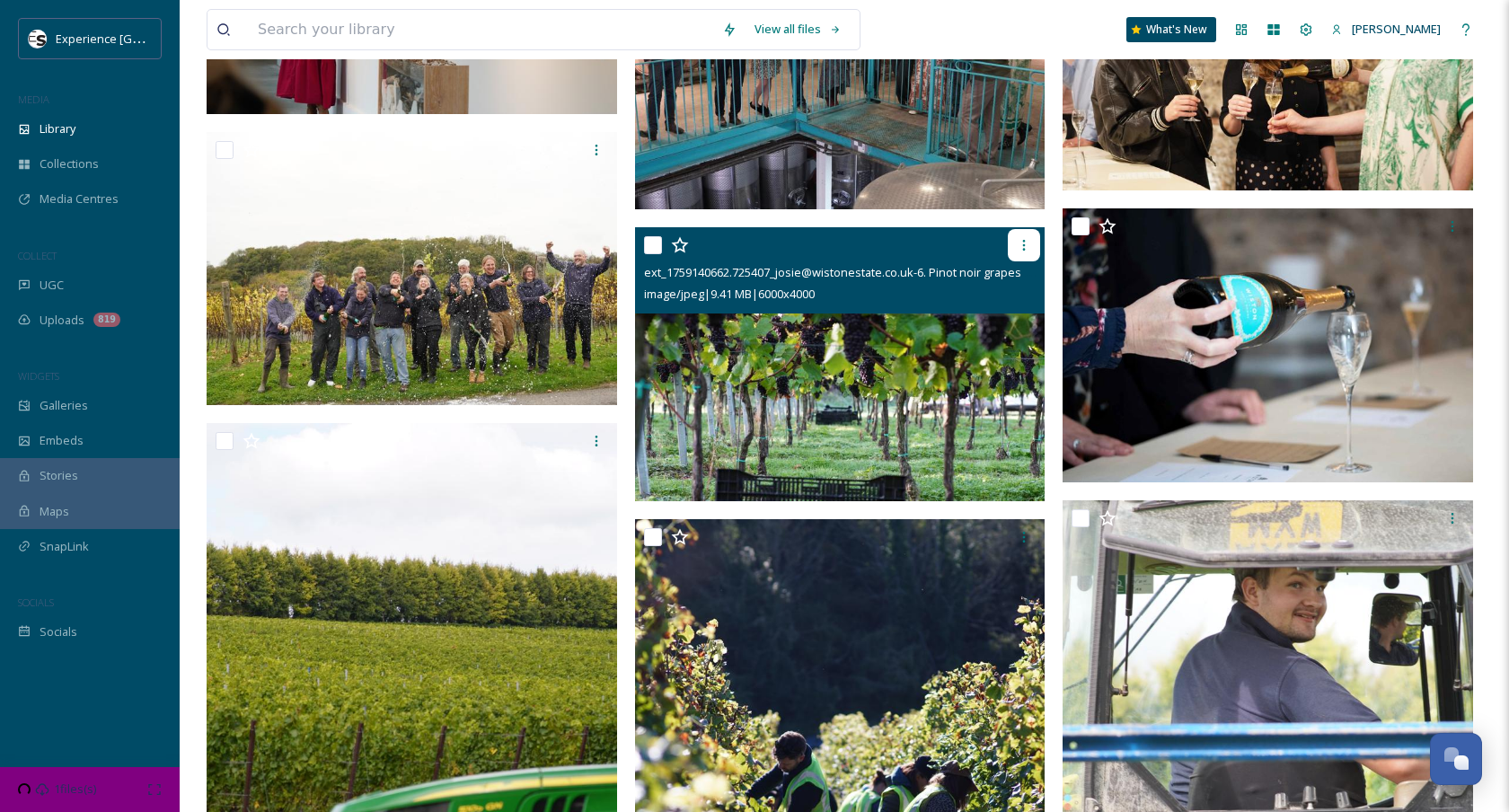
click at [1018, 251] on icon at bounding box center [1023, 244] width 14 height 14
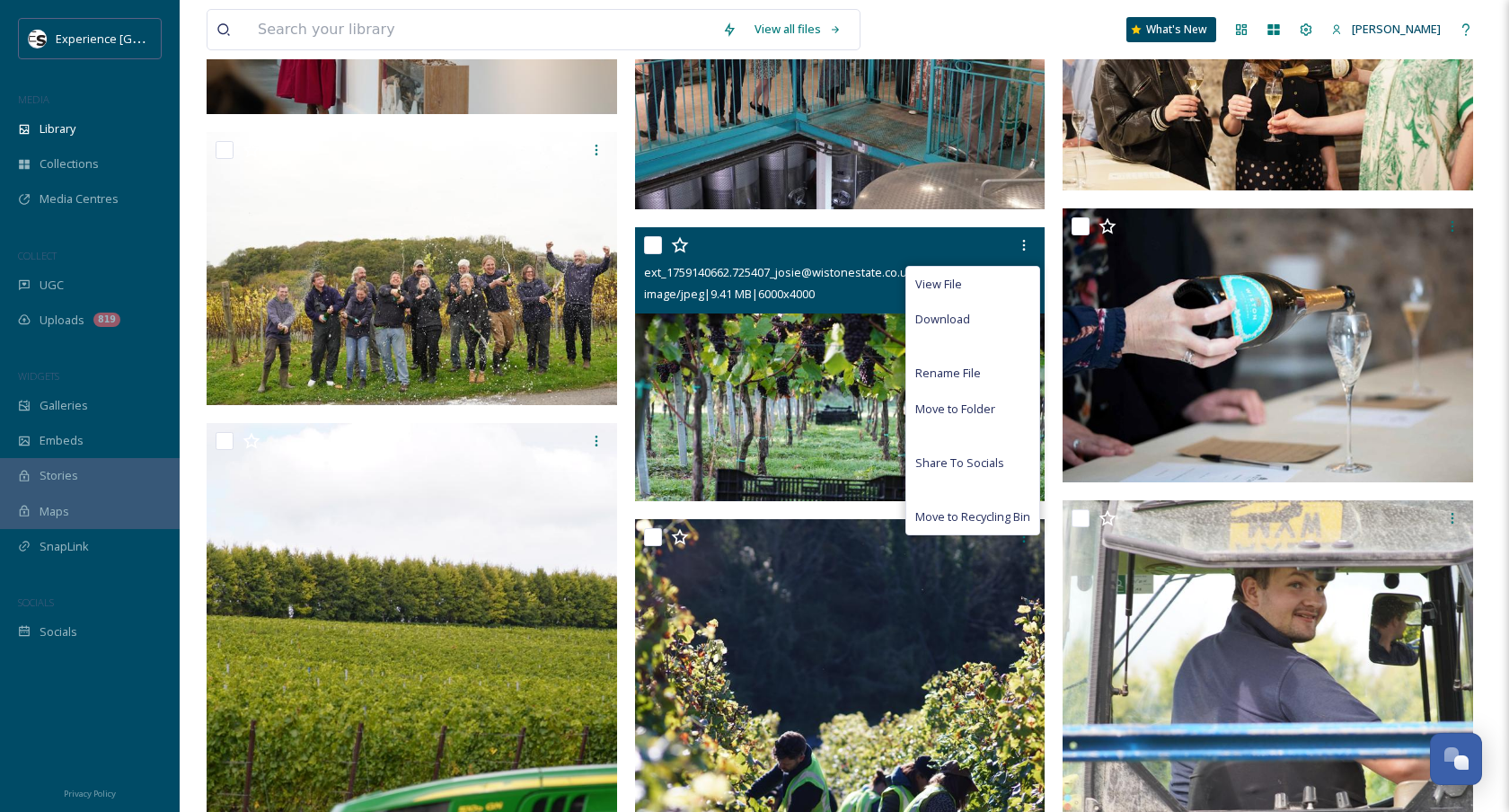
click at [956, 319] on span "Download" at bounding box center [943, 319] width 55 height 17
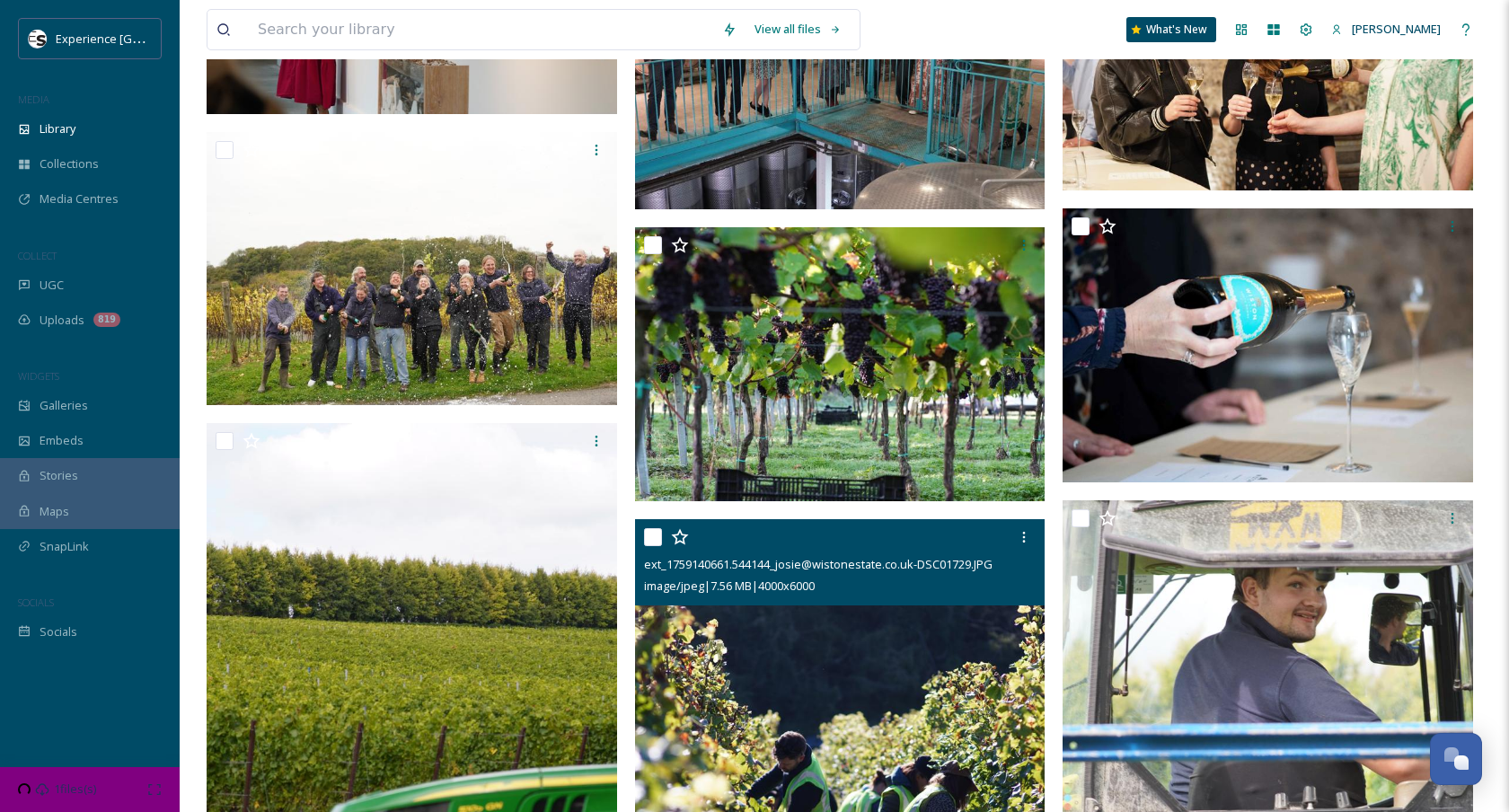
scroll to position [6564, 0]
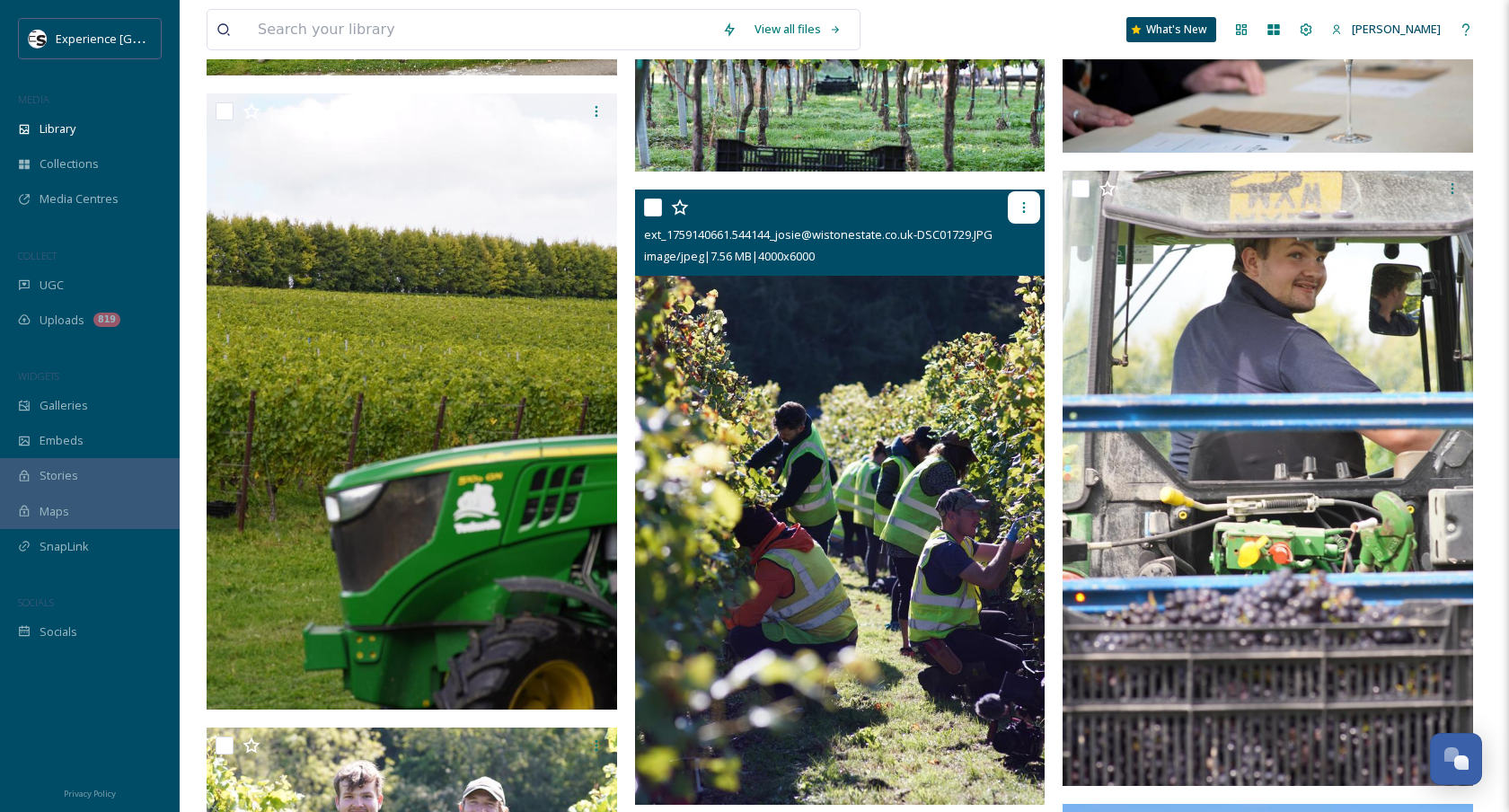
click at [1028, 208] on icon at bounding box center [1023, 207] width 14 height 14
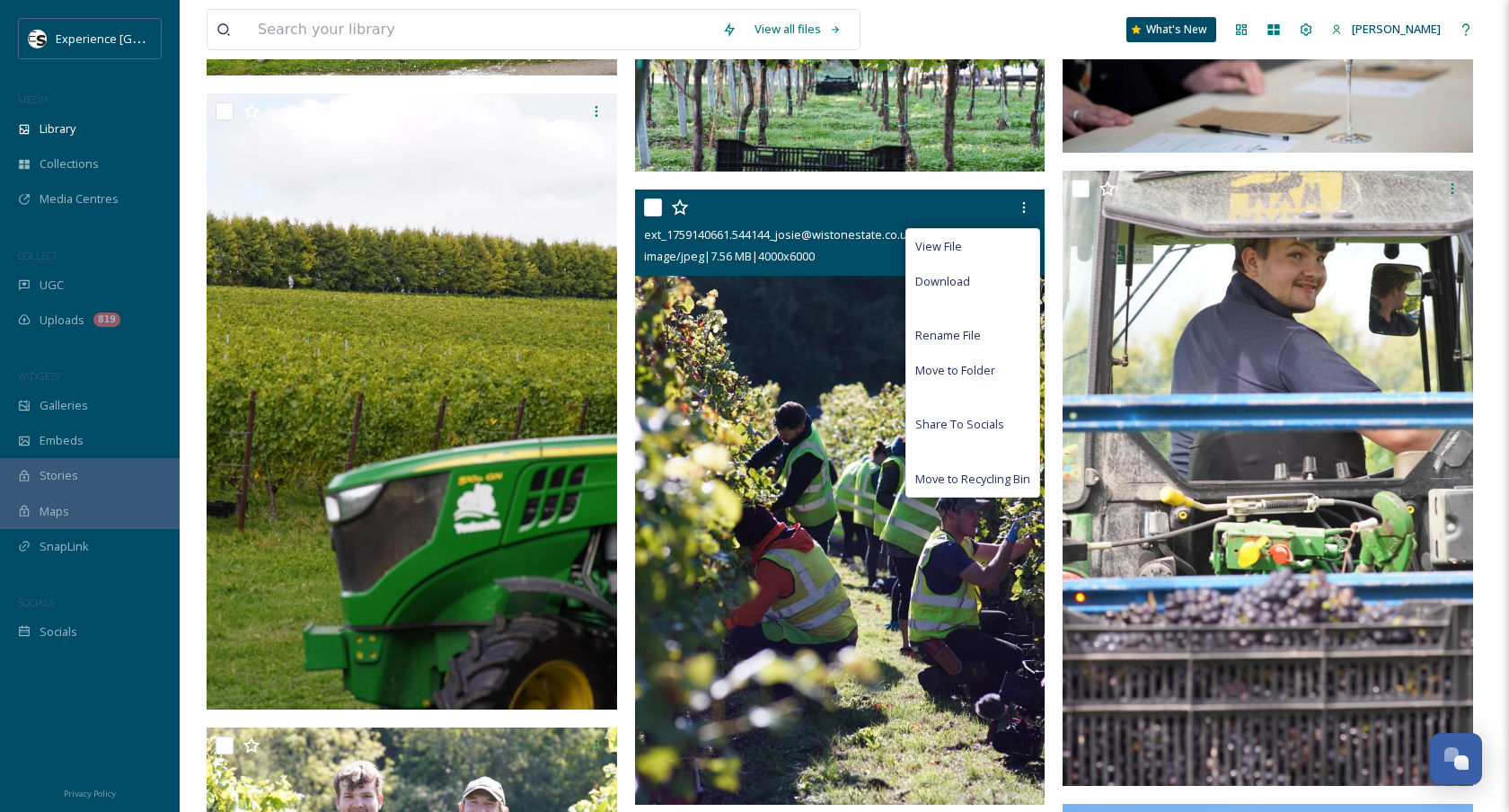
click at [997, 279] on div "Download" at bounding box center [972, 281] width 133 height 35
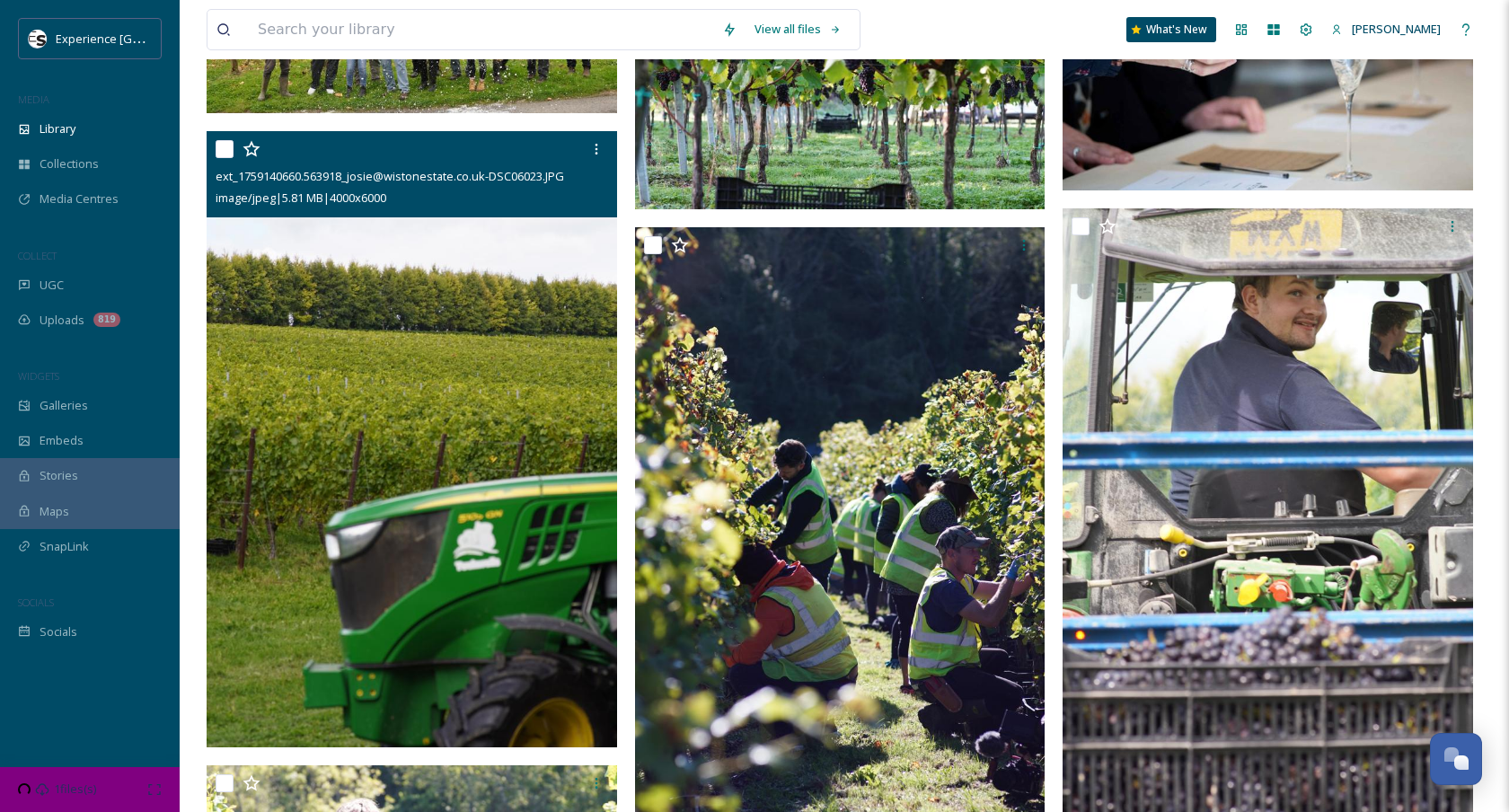
scroll to position [6522, 0]
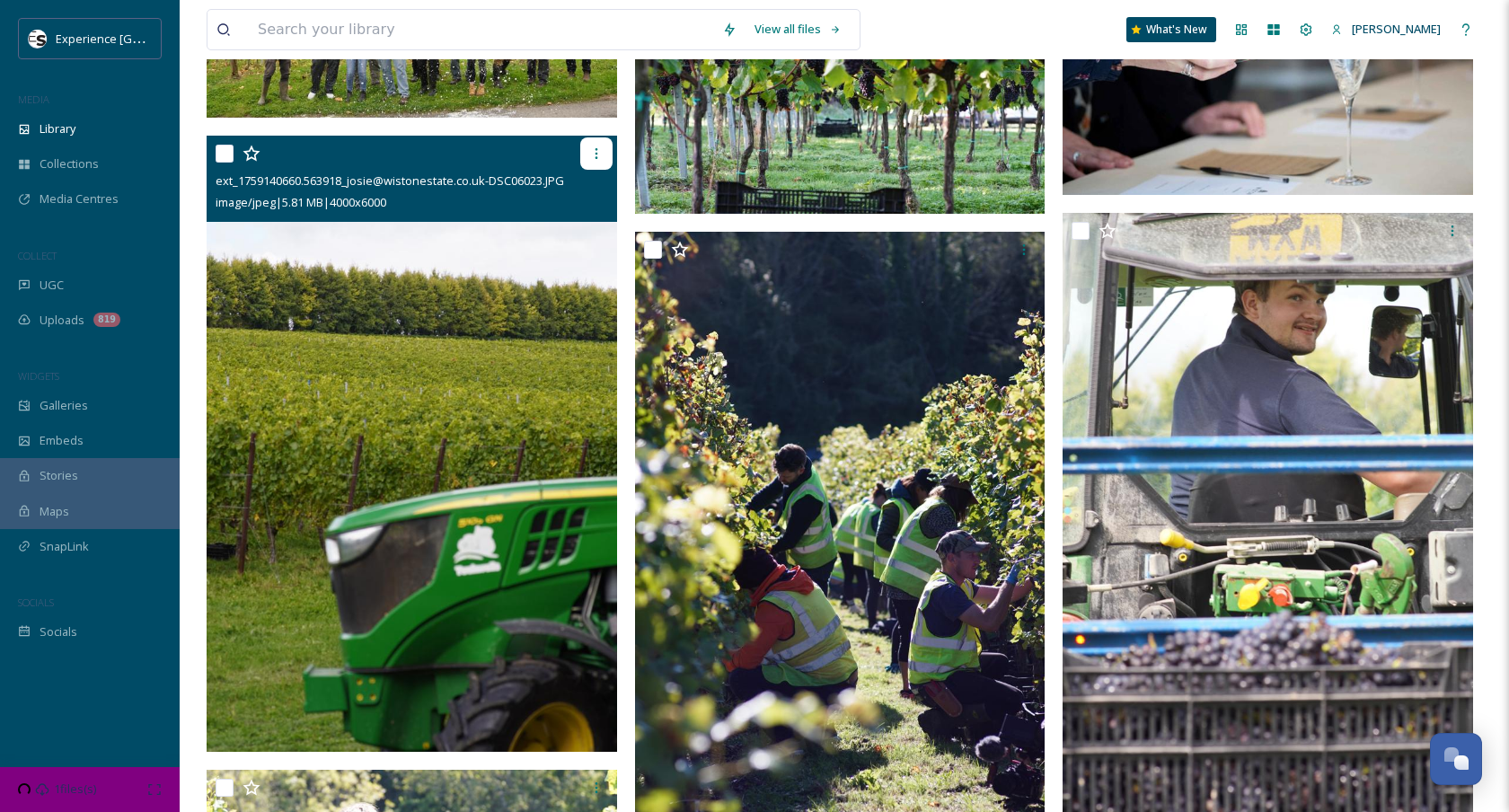
click at [596, 150] on icon at bounding box center [595, 153] width 14 height 14
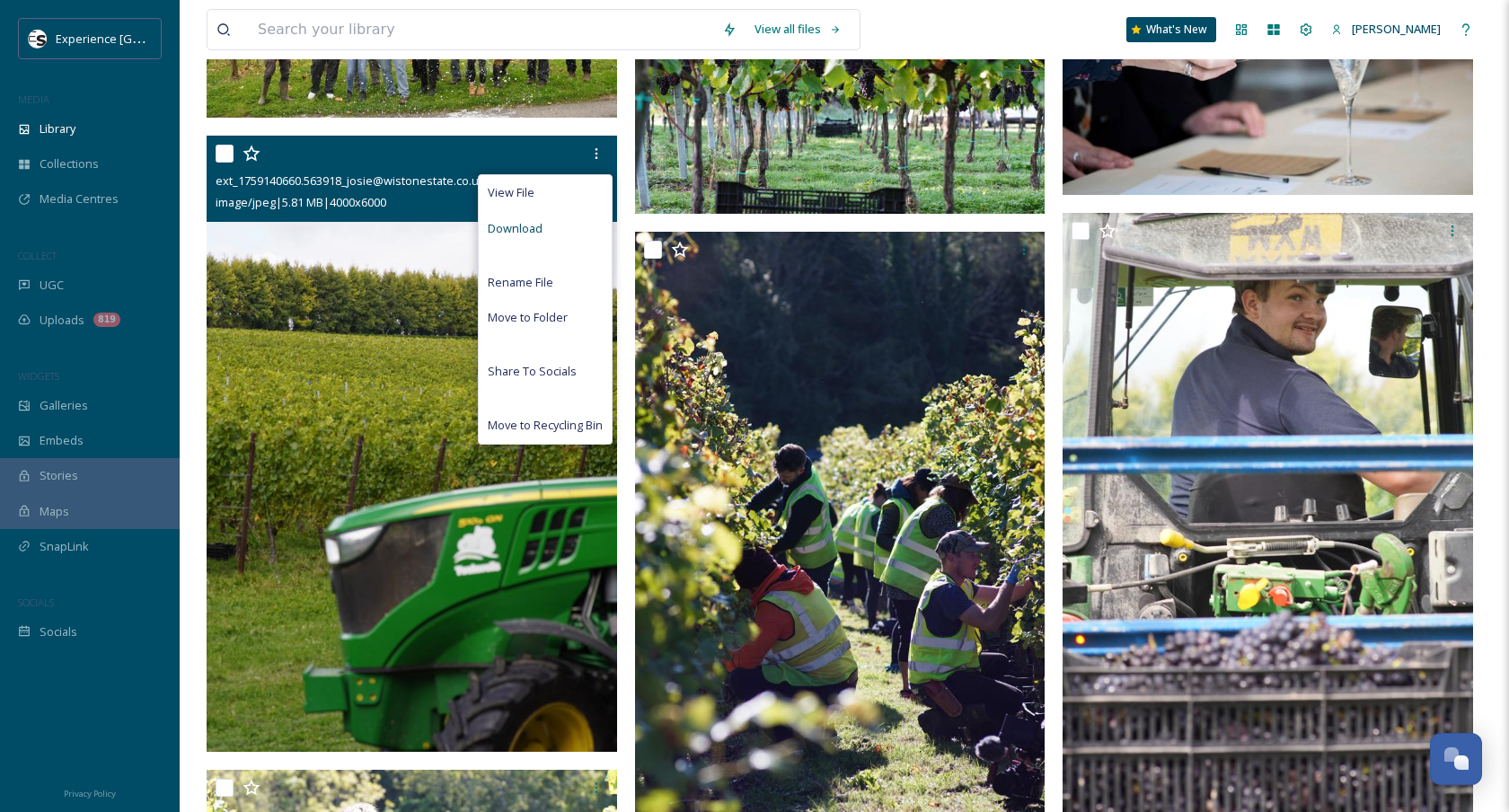
click at [571, 229] on div "Download" at bounding box center [545, 228] width 133 height 35
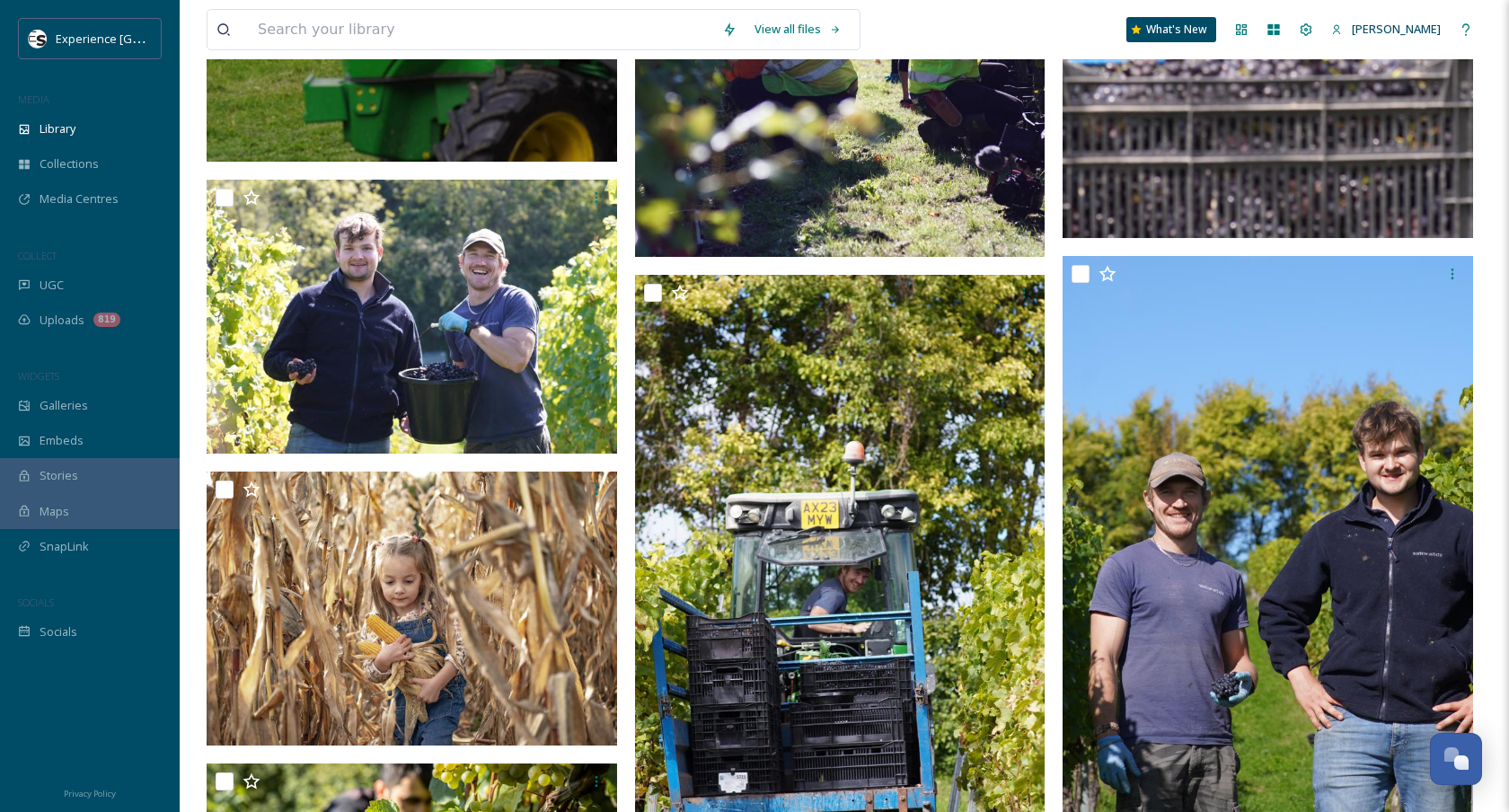
scroll to position [7255, 0]
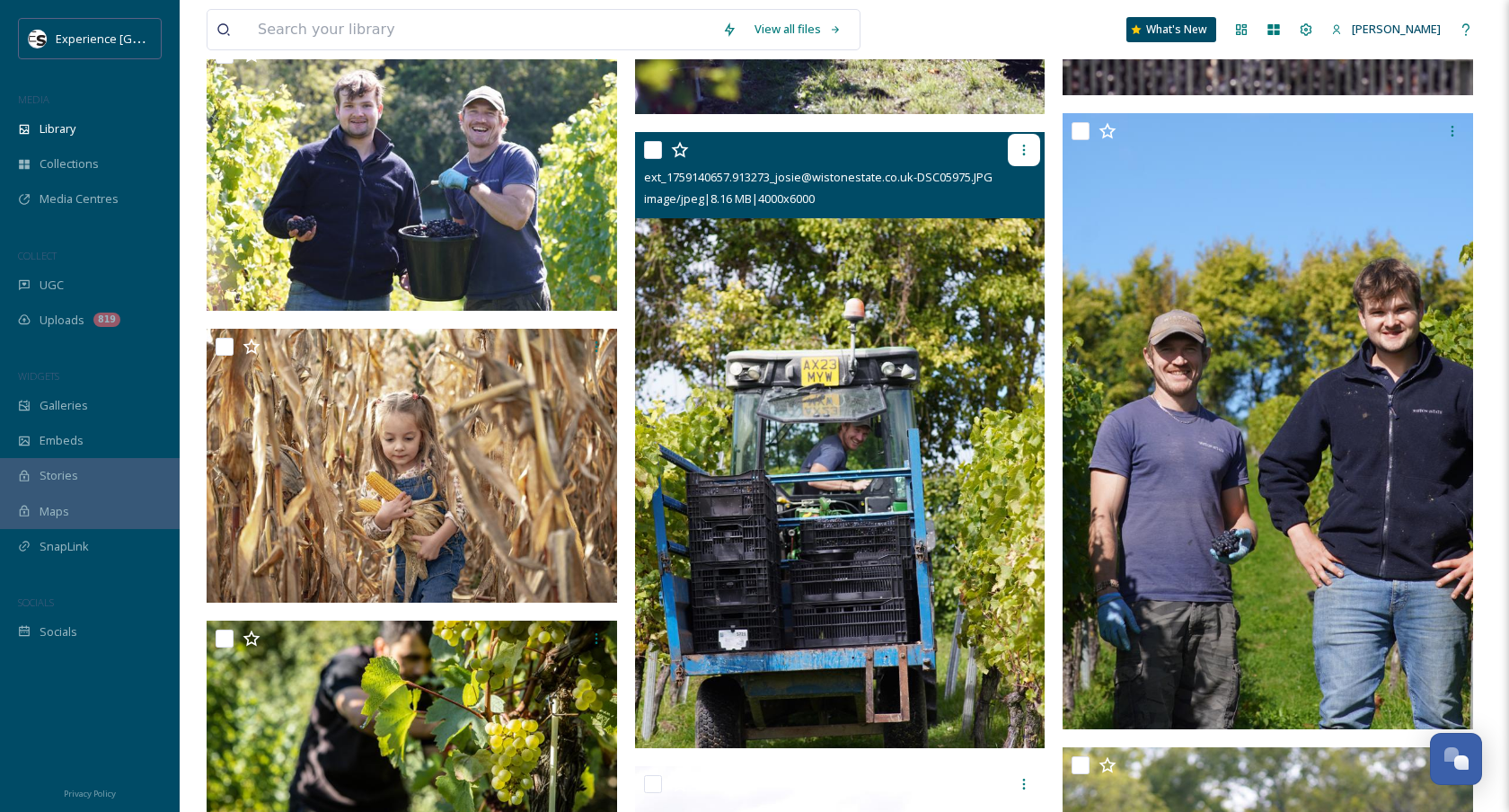
click at [1019, 152] on icon at bounding box center [1023, 150] width 14 height 14
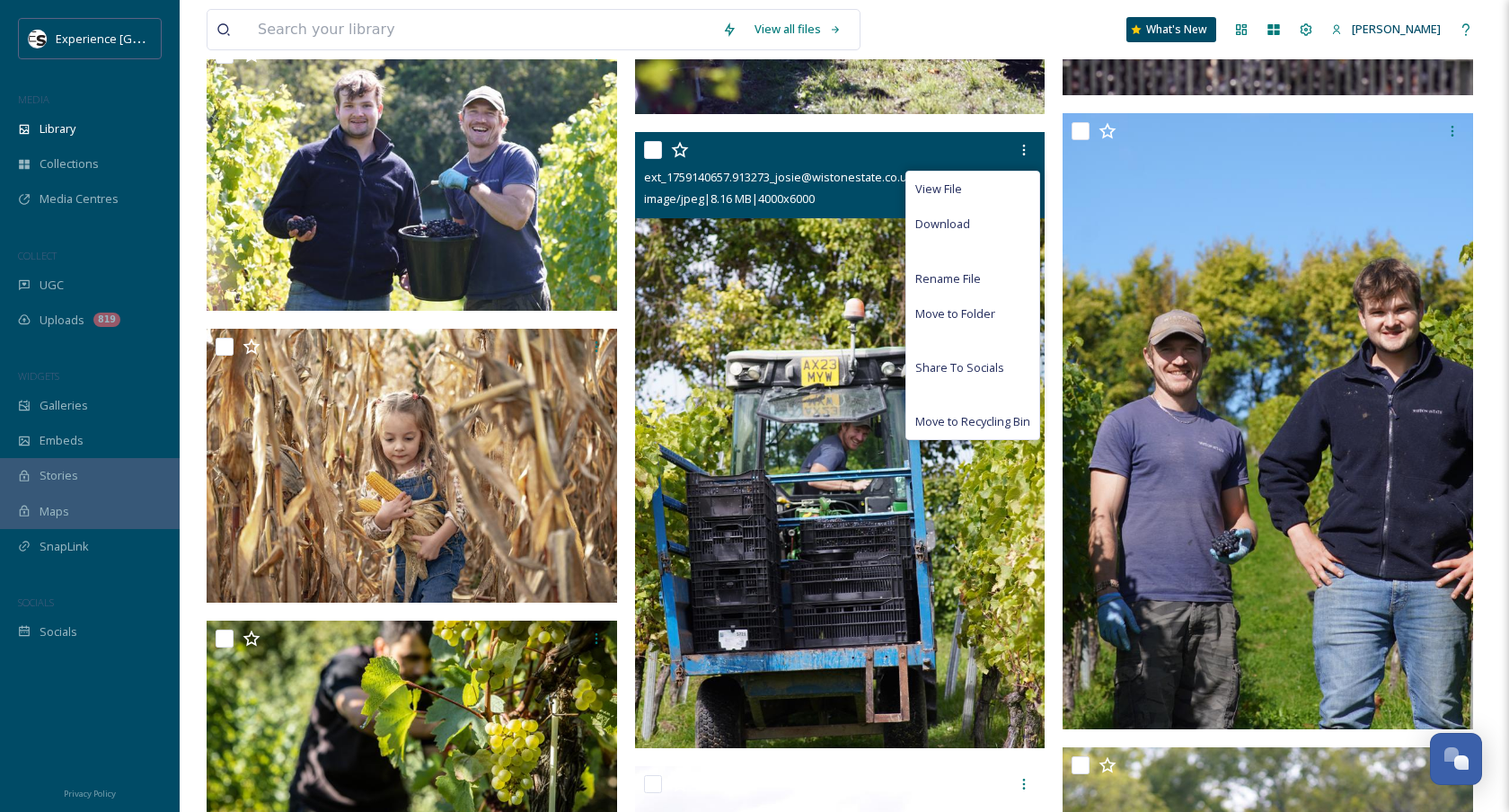
click at [968, 228] on span "Download" at bounding box center [943, 224] width 55 height 17
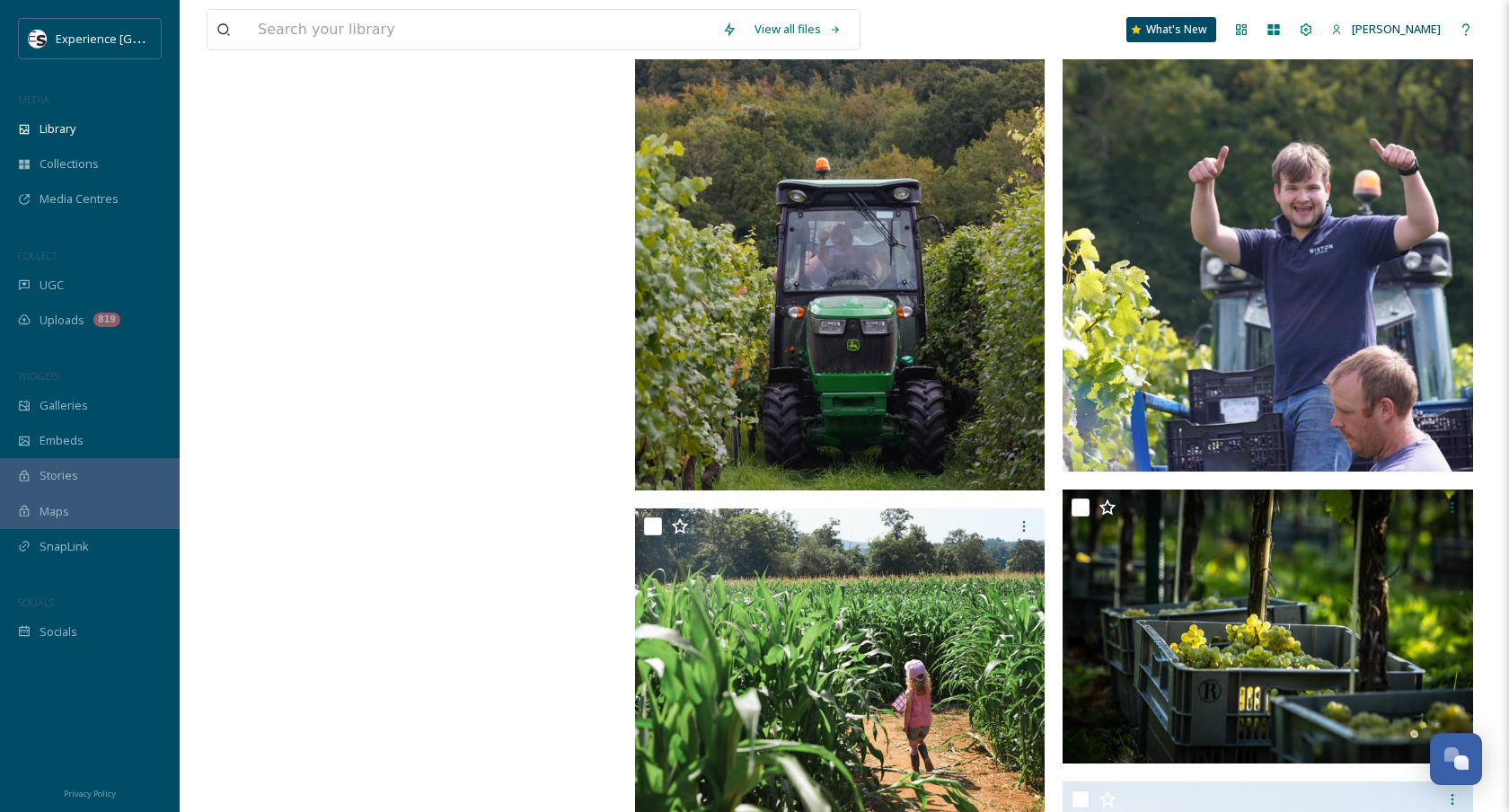
scroll to position [8217, 0]
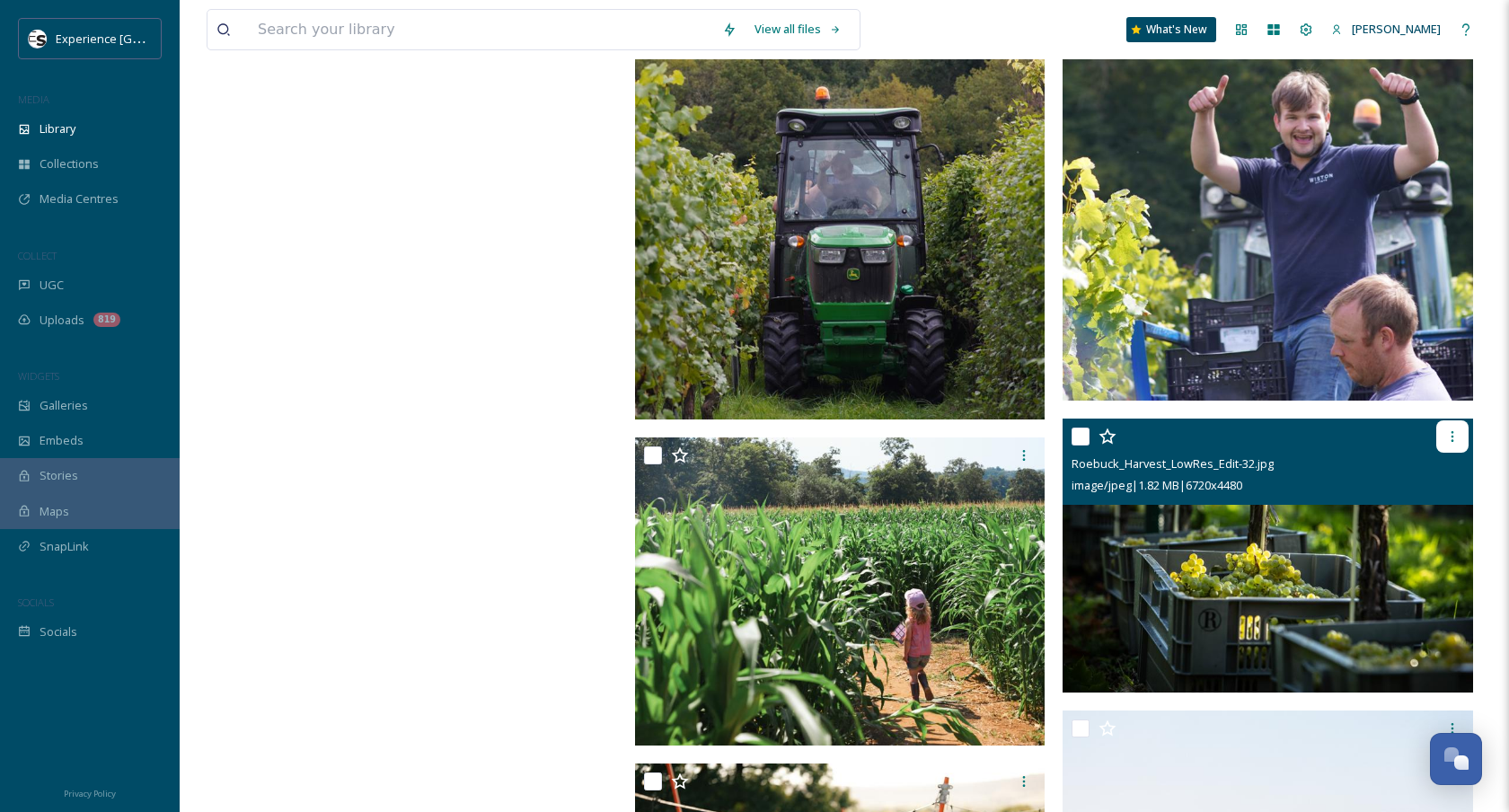
click at [1452, 434] on icon at bounding box center [1451, 435] width 14 height 14
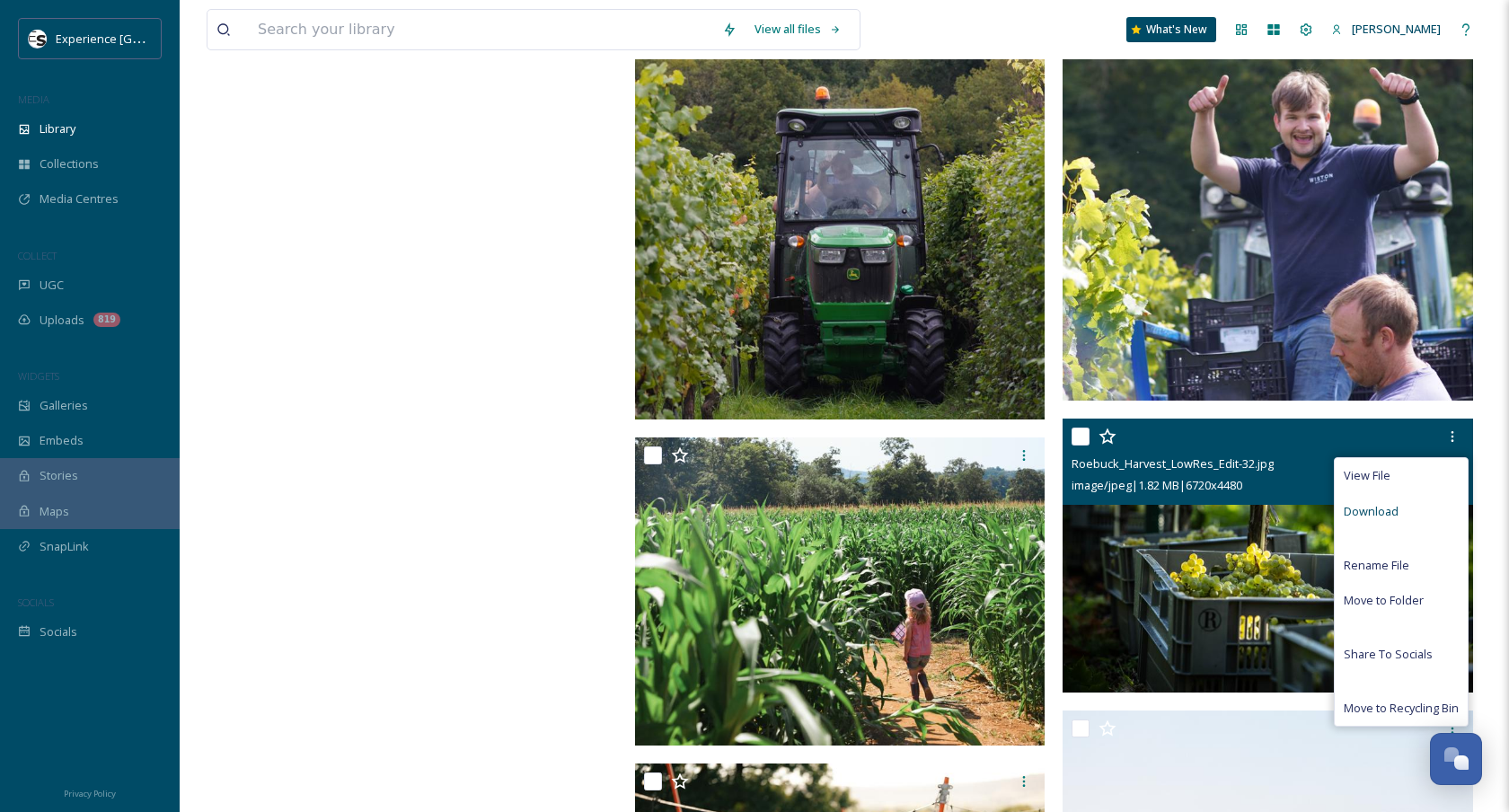
click at [1392, 506] on span "Download" at bounding box center [1371, 511] width 55 height 17
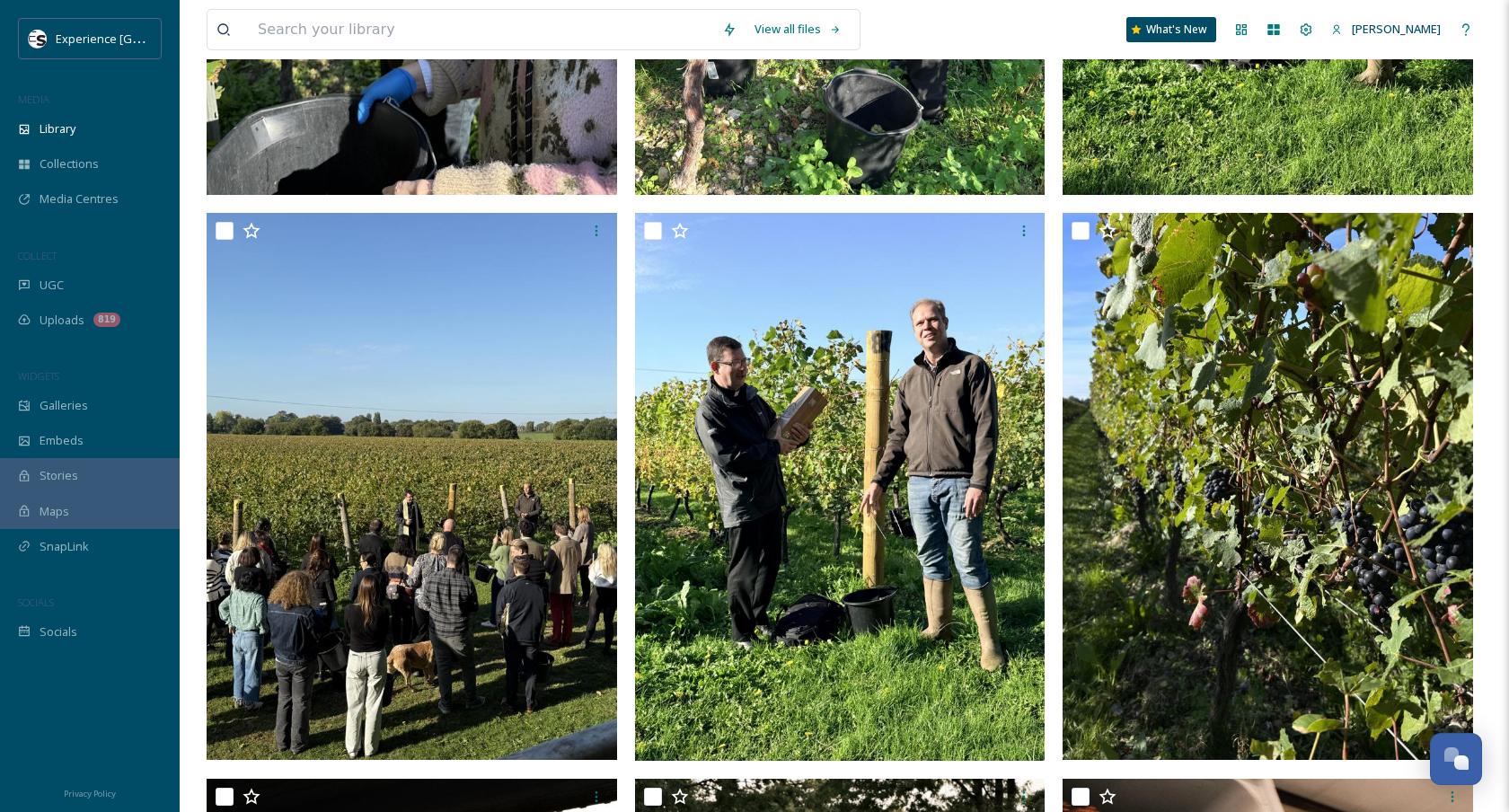
scroll to position [2220, 0]
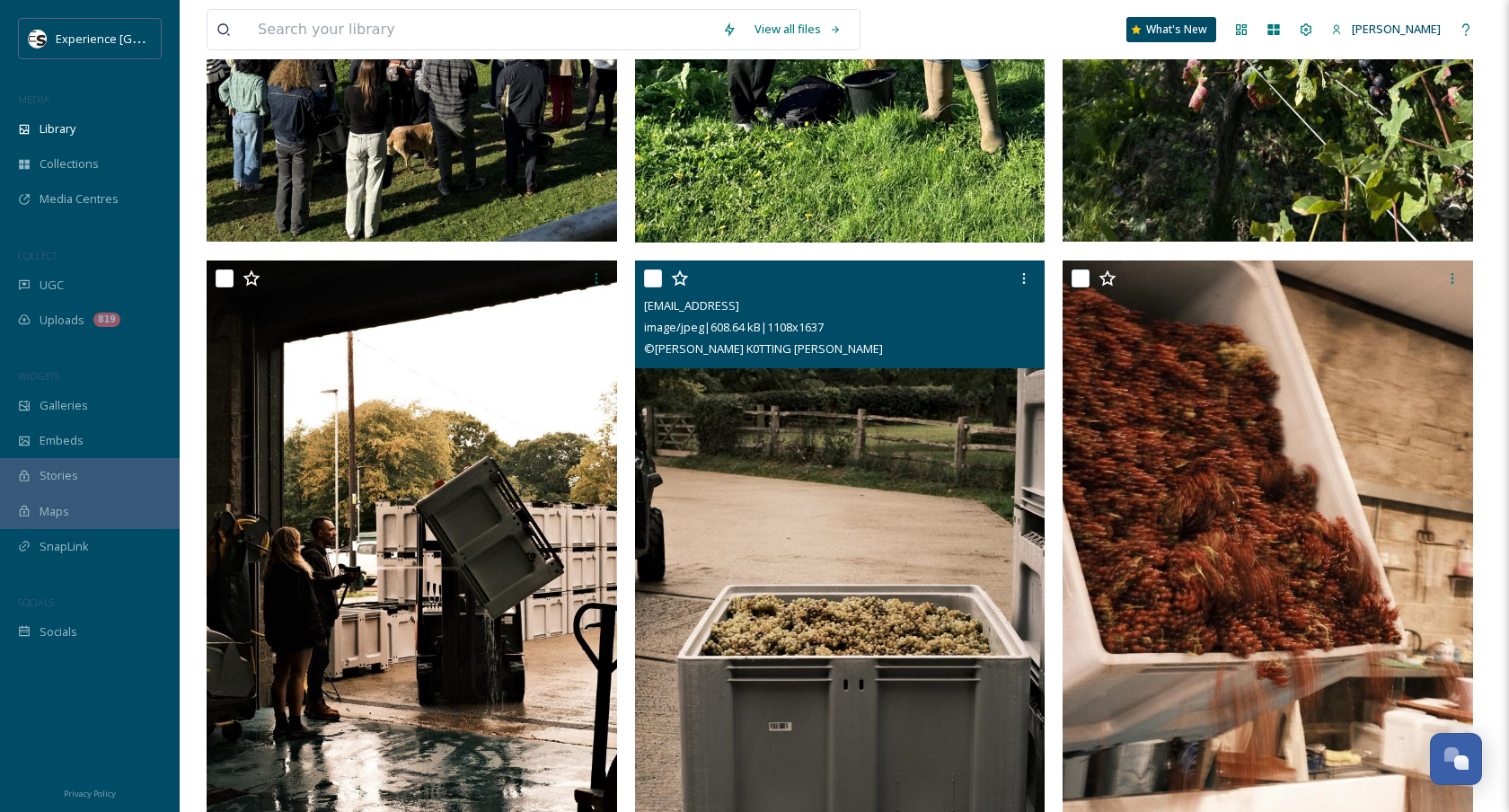
click at [772, 515] on img at bounding box center [841, 563] width 411 height 606
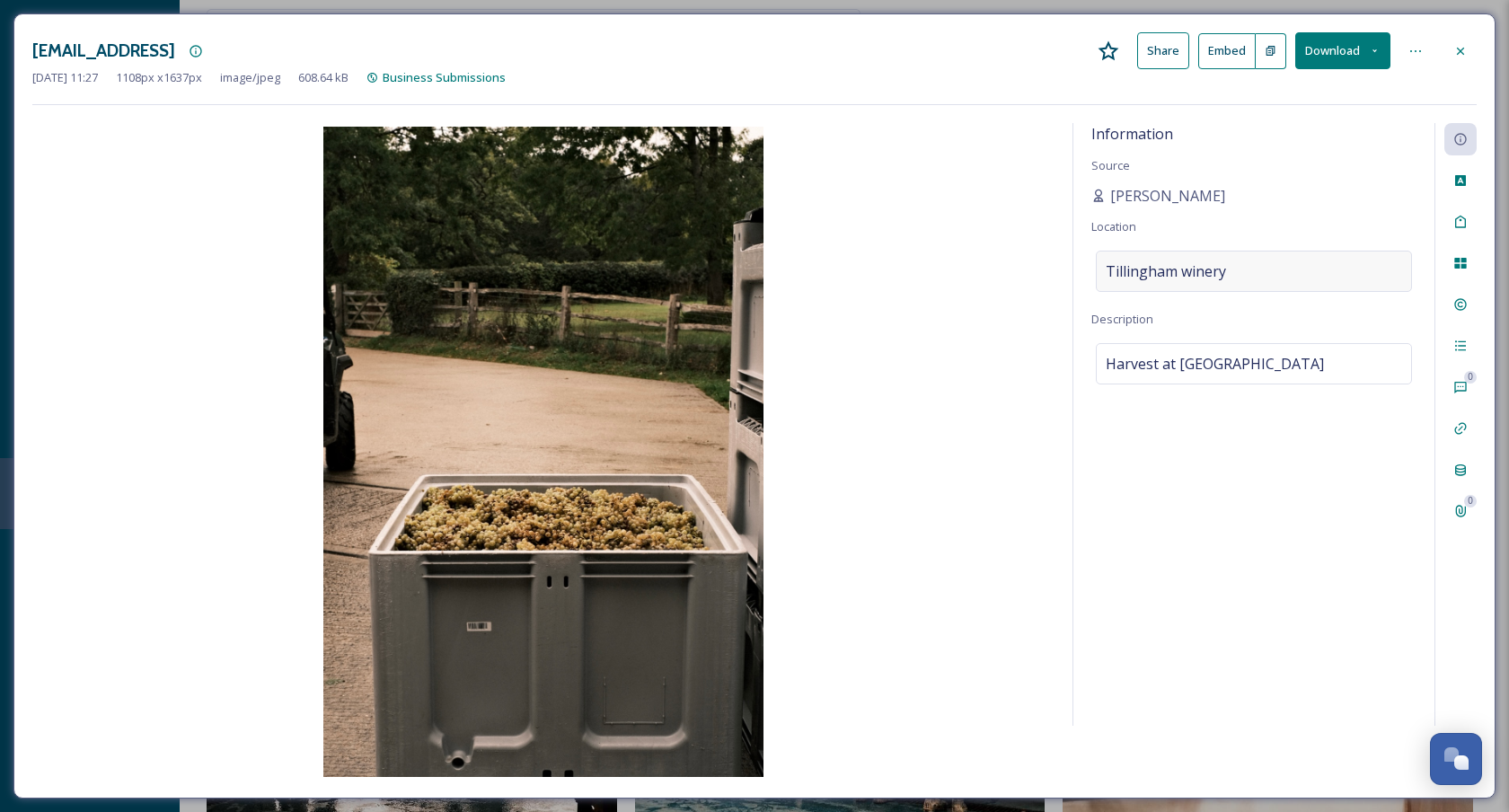
click at [1126, 274] on span "Tillingham winery" at bounding box center [1165, 271] width 120 height 22
click at [1145, 271] on input "Tillingham winery" at bounding box center [1253, 272] width 314 height 40
click at [1146, 271] on input "Tillingham winery" at bounding box center [1253, 272] width 314 height 40
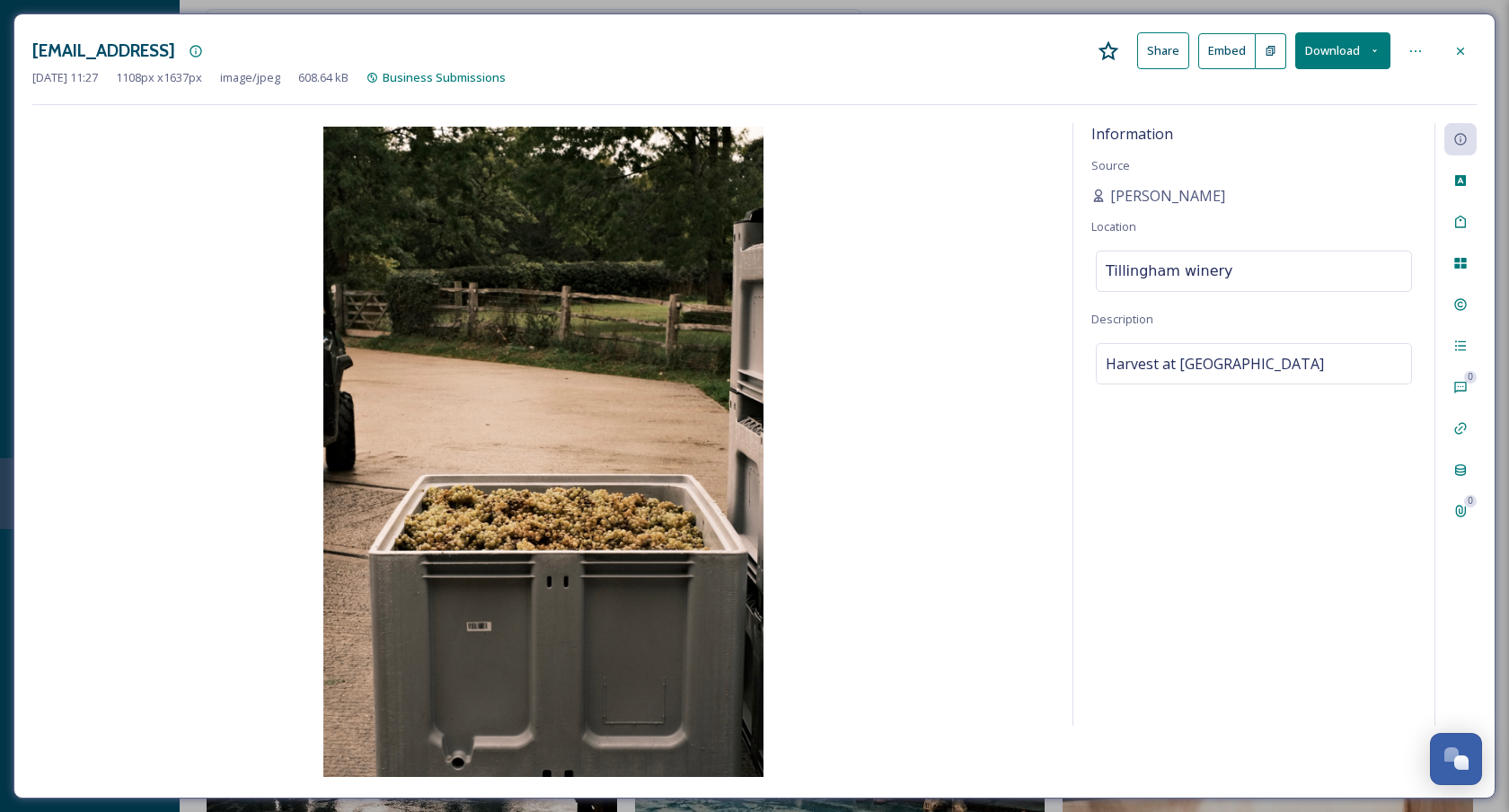
click at [1146, 271] on input "Tillingham winery" at bounding box center [1253, 272] width 314 height 40
click at [1225, 193] on span "[PERSON_NAME]" at bounding box center [1167, 195] width 115 height 22
click at [1456, 49] on icon at bounding box center [1460, 50] width 14 height 14
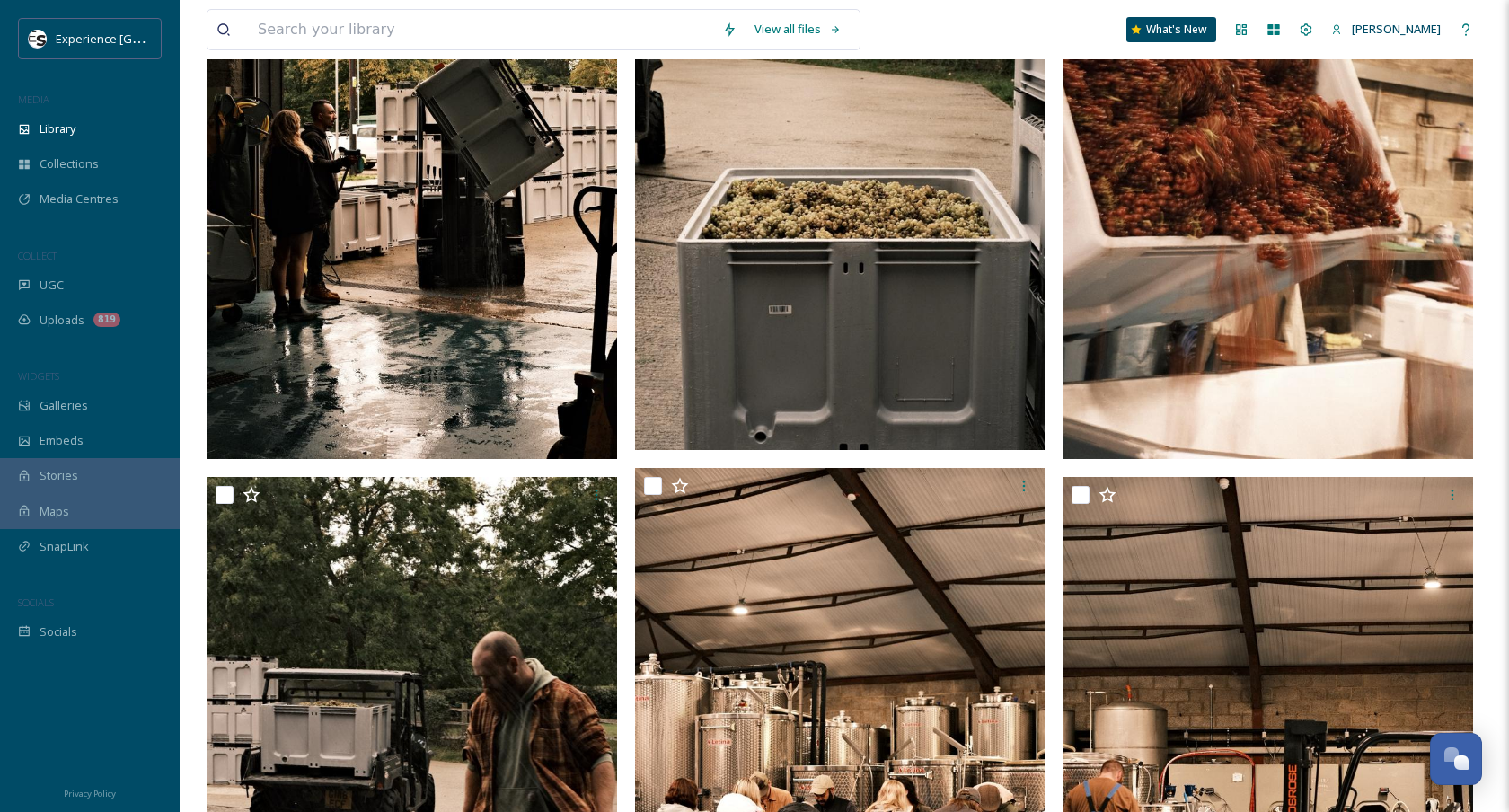
scroll to position [2357, 0]
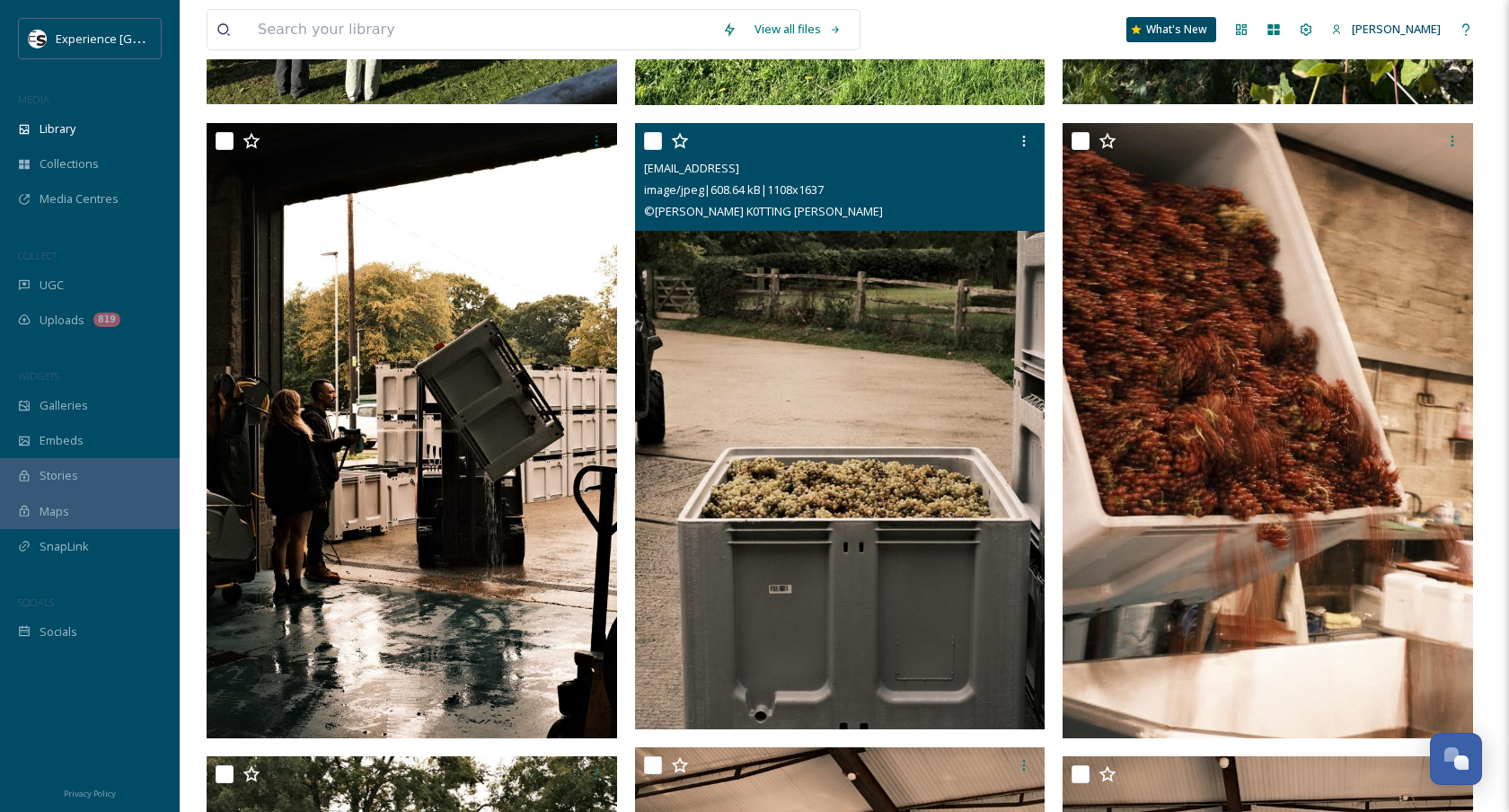
click at [757, 429] on img at bounding box center [841, 426] width 411 height 606
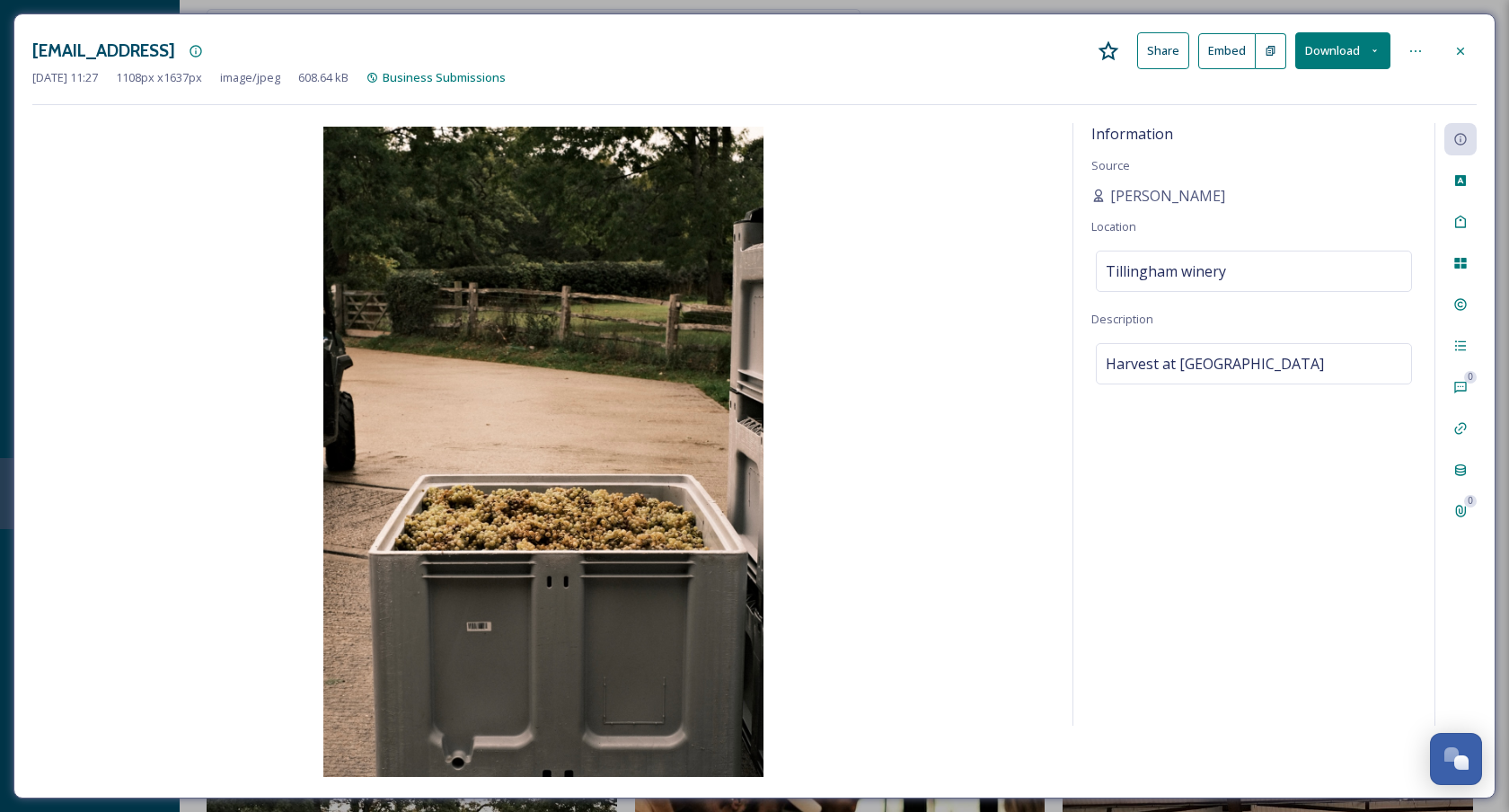
click at [1312, 52] on button "Download" at bounding box center [1342, 50] width 96 height 37
click at [1273, 97] on span "Download Original (1108 x 1637)" at bounding box center [1295, 92] width 169 height 17
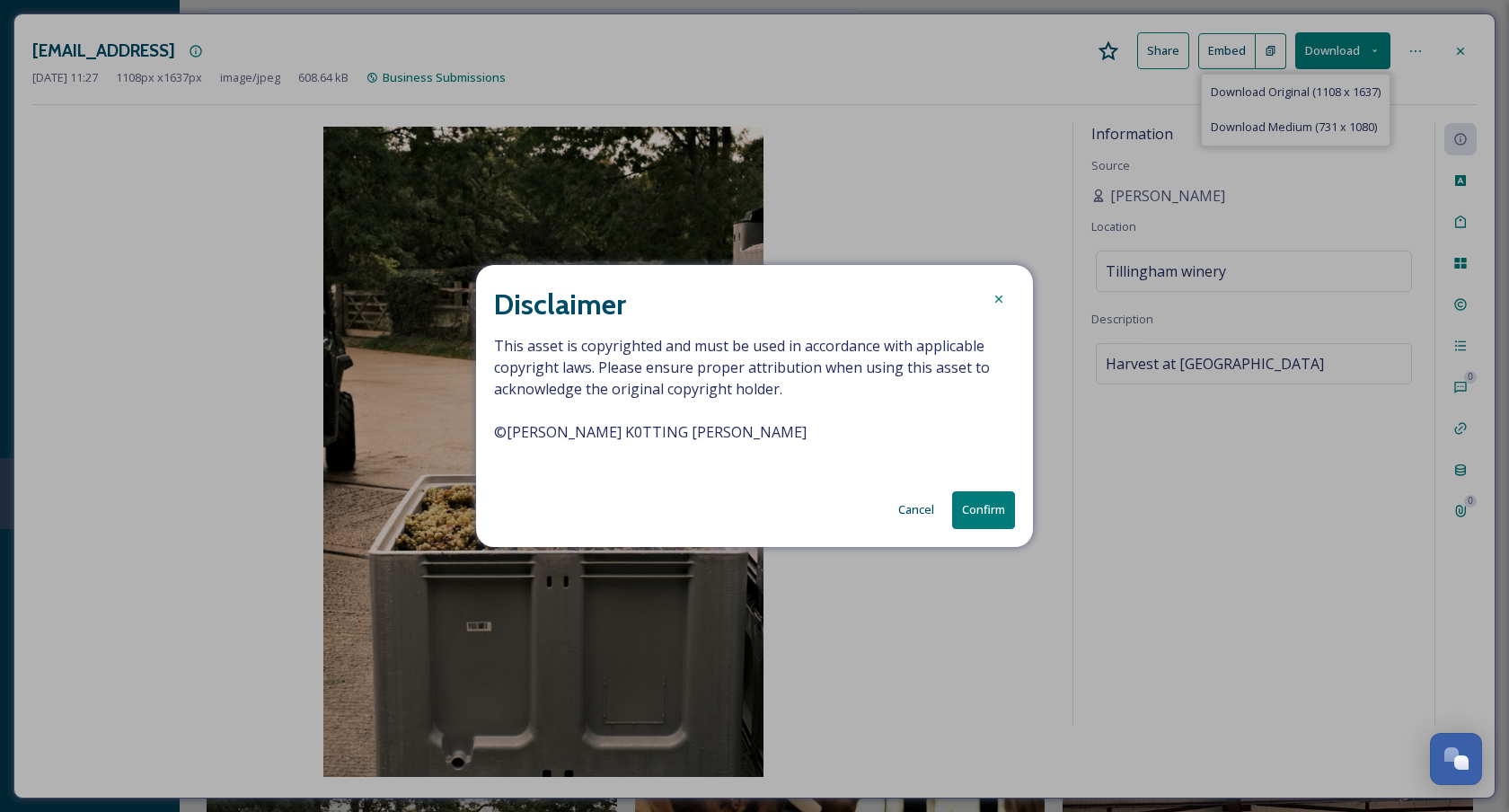
click at [638, 412] on span "This asset is copyrighted and must be used in accordance with applicable copyri…" at bounding box center [754, 399] width 521 height 130
click at [638, 411] on span "This asset is copyrighted and must be used in accordance with applicable copyri…" at bounding box center [754, 399] width 521 height 130
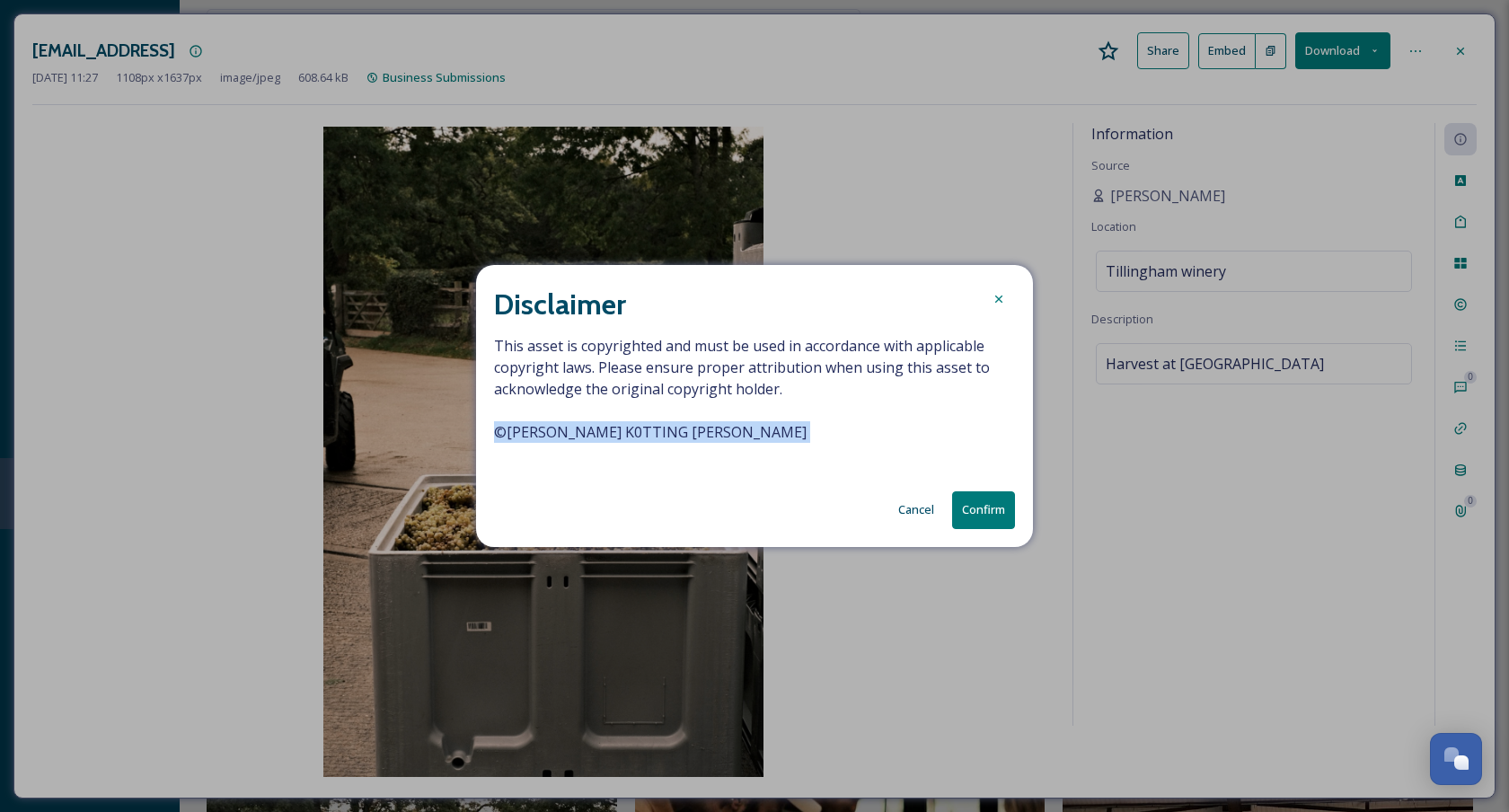
click at [638, 411] on span "This asset is copyrighted and must be used in accordance with applicable copyri…" at bounding box center [754, 399] width 521 height 130
copy span "© [PERSON_NAME] K0TTING [PERSON_NAME]"
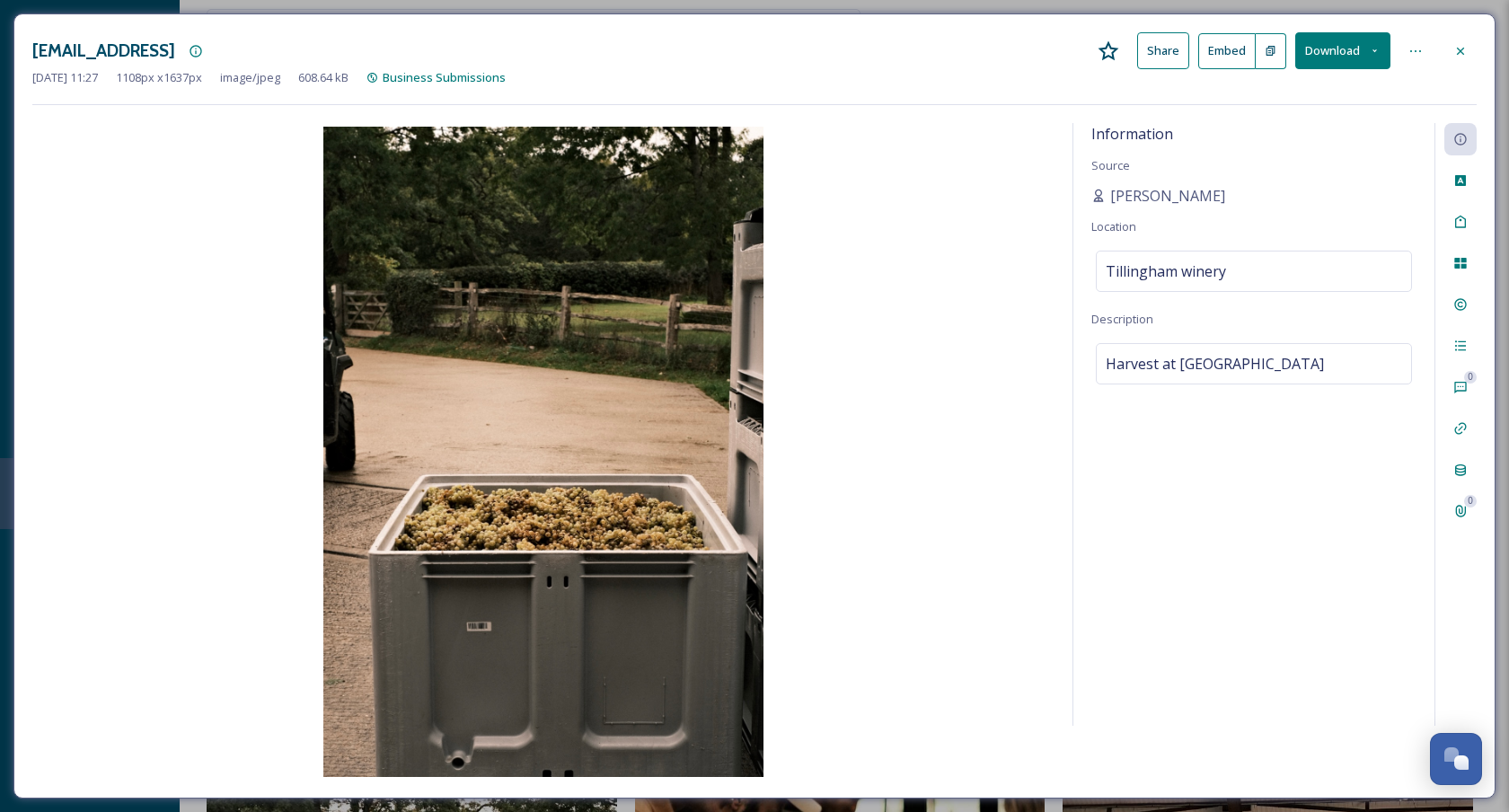
click at [1456, 57] on icon at bounding box center [1460, 50] width 14 height 14
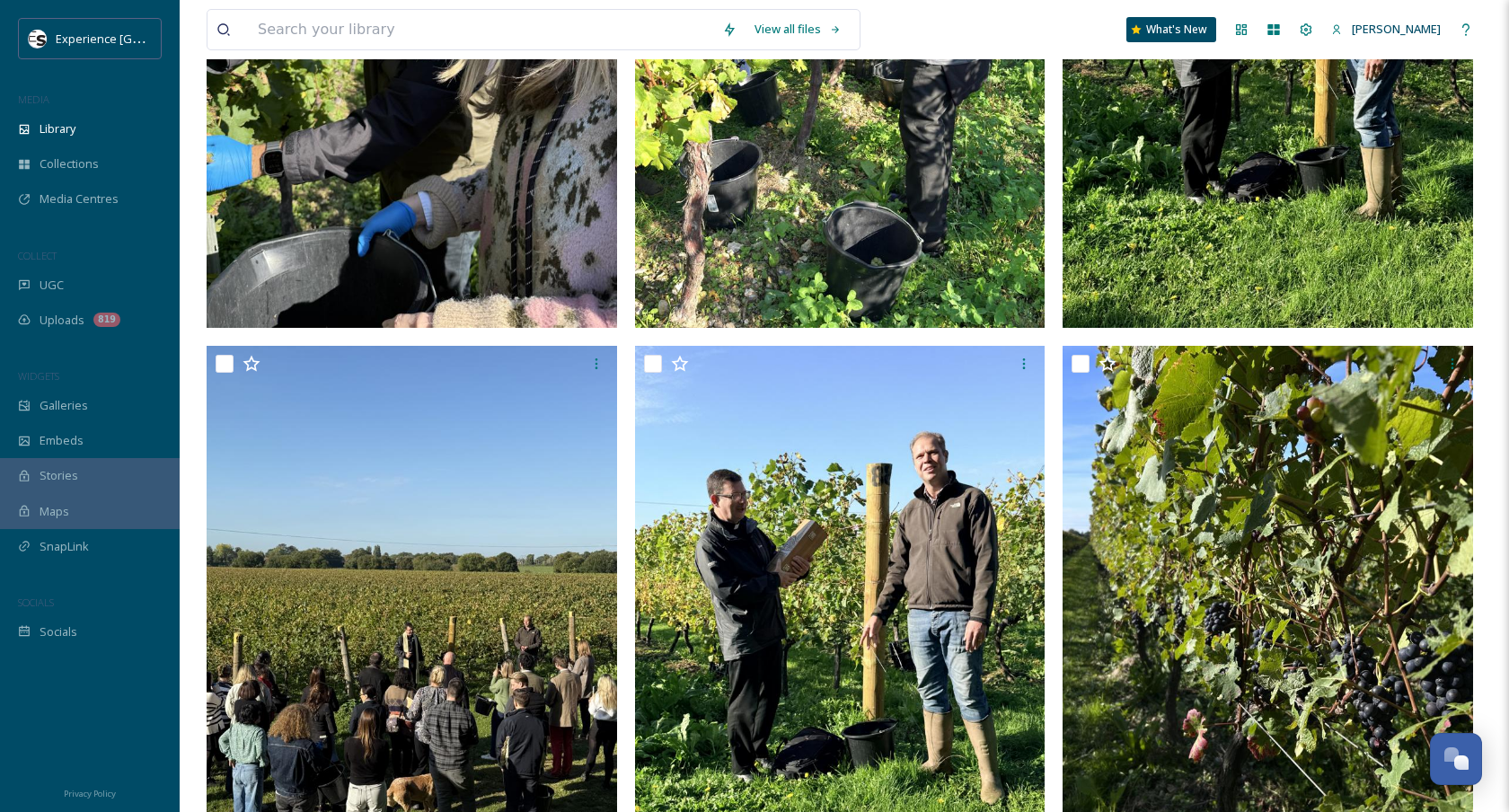
scroll to position [1369, 0]
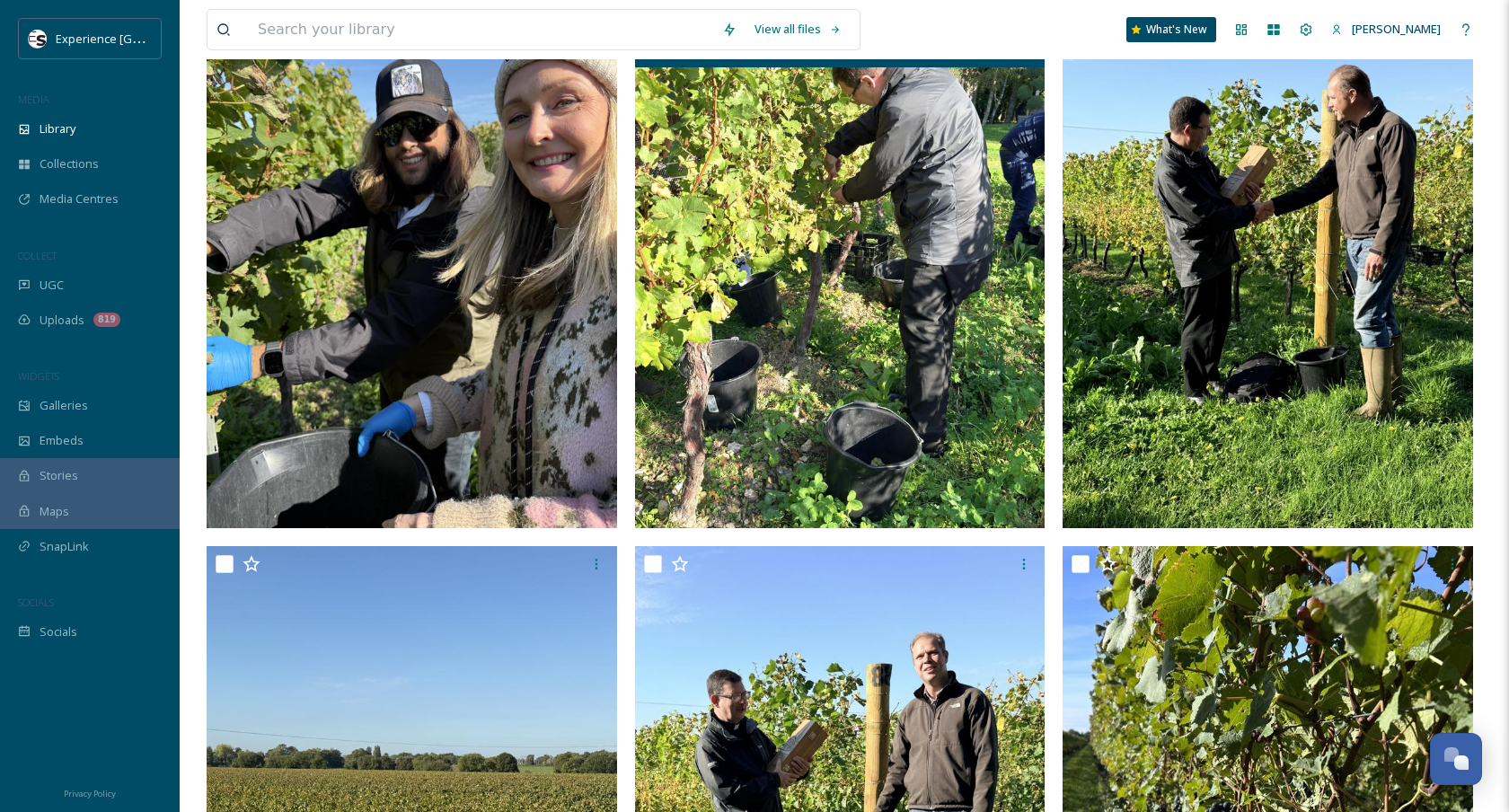
click at [772, 226] on img at bounding box center [841, 255] width 411 height 547
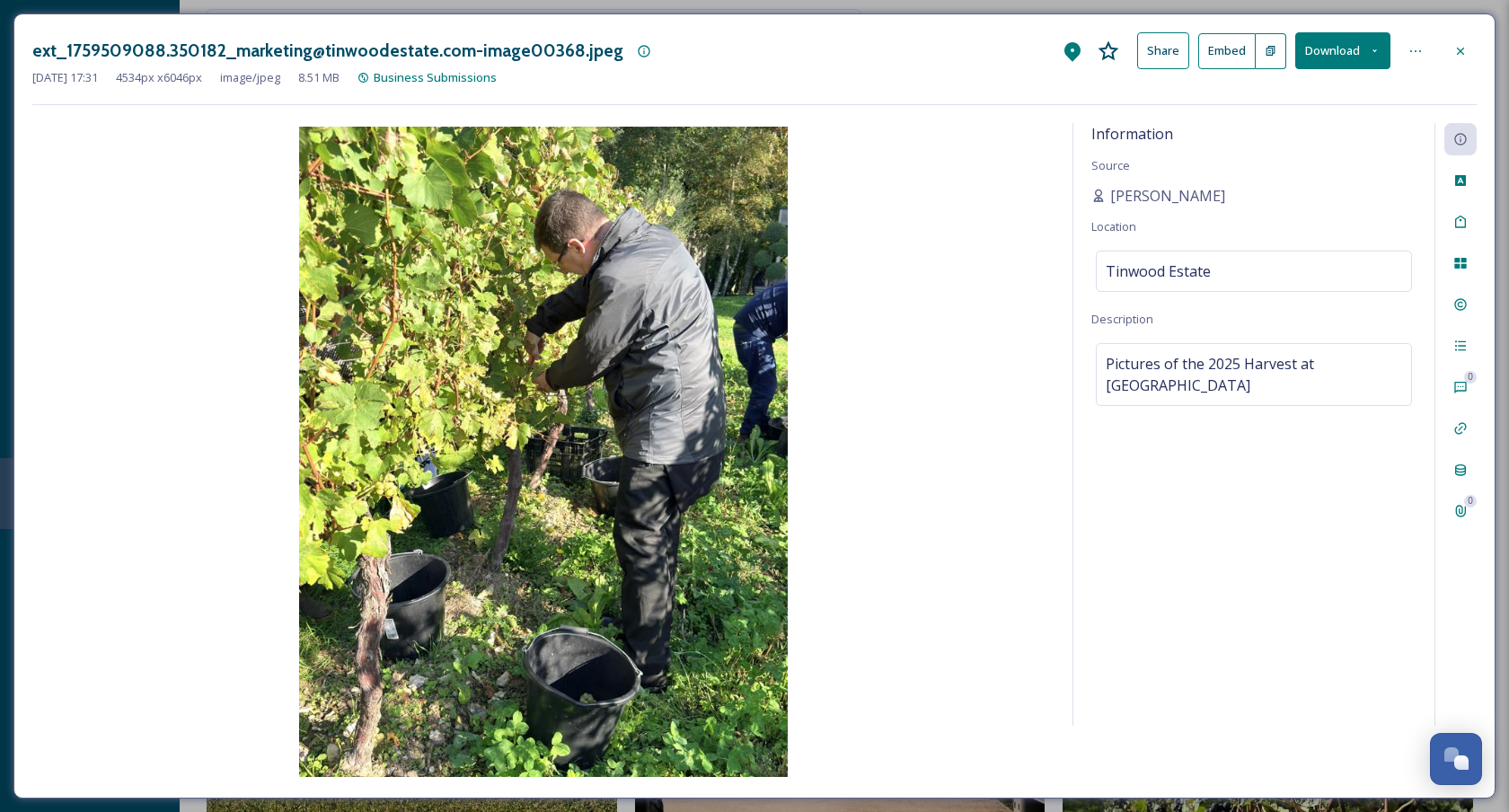
click at [1326, 52] on button "Download" at bounding box center [1342, 50] width 96 height 37
click at [1304, 93] on span "Download Original (4534 x 6046)" at bounding box center [1295, 92] width 169 height 17
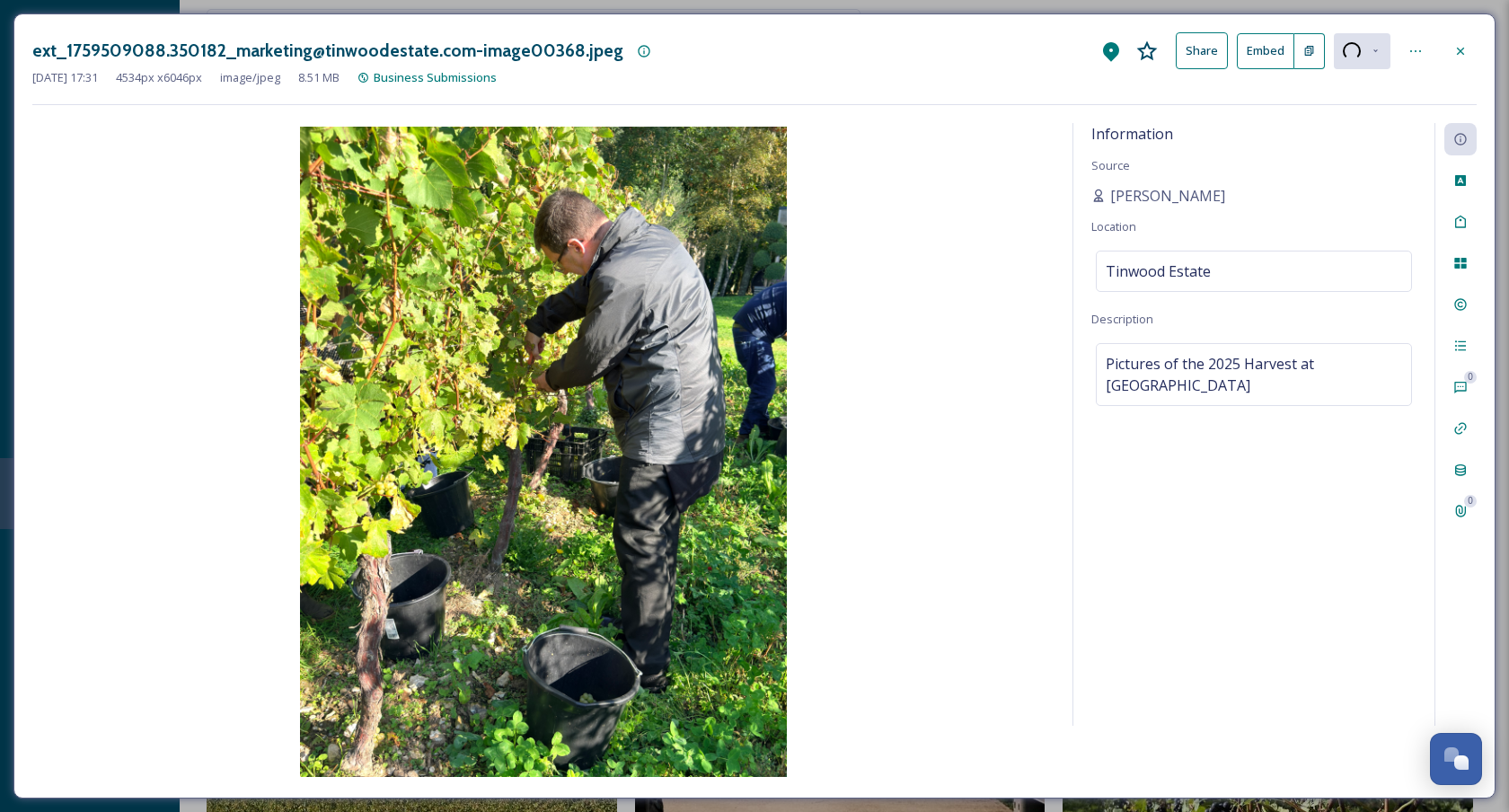
click at [1465, 51] on icon at bounding box center [1460, 50] width 14 height 14
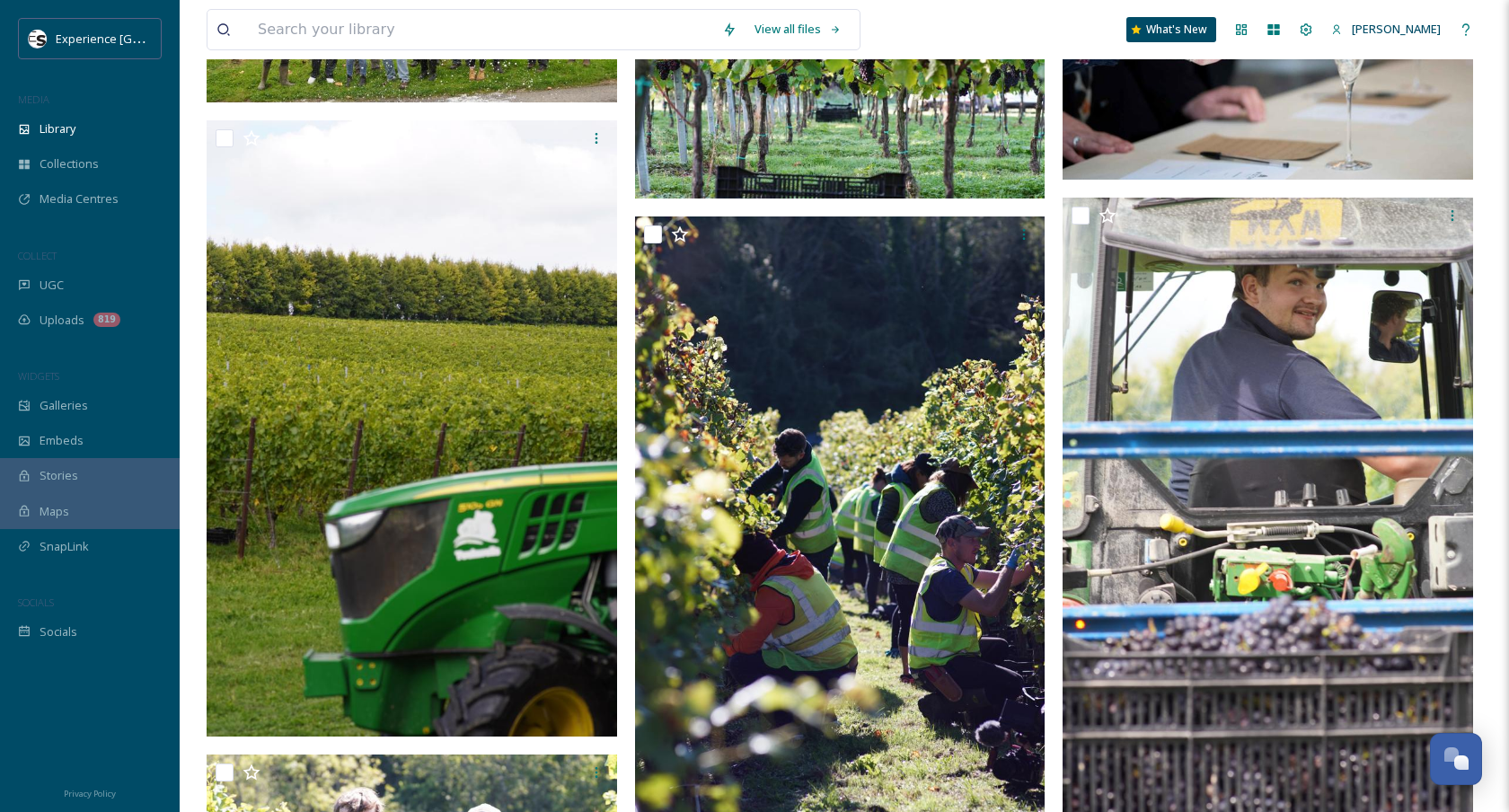
scroll to position [6761, 0]
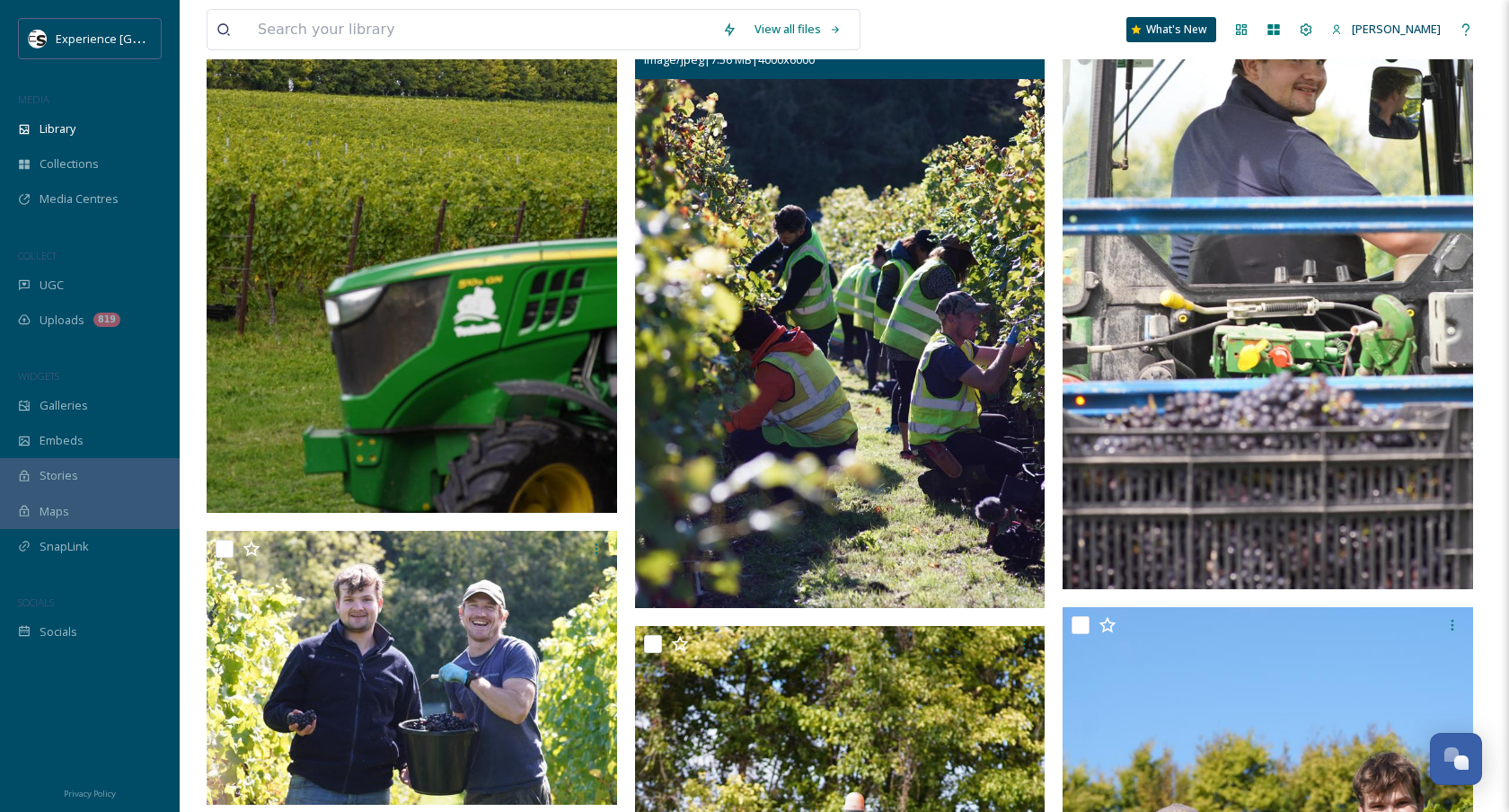
click at [905, 274] on img at bounding box center [841, 300] width 411 height 616
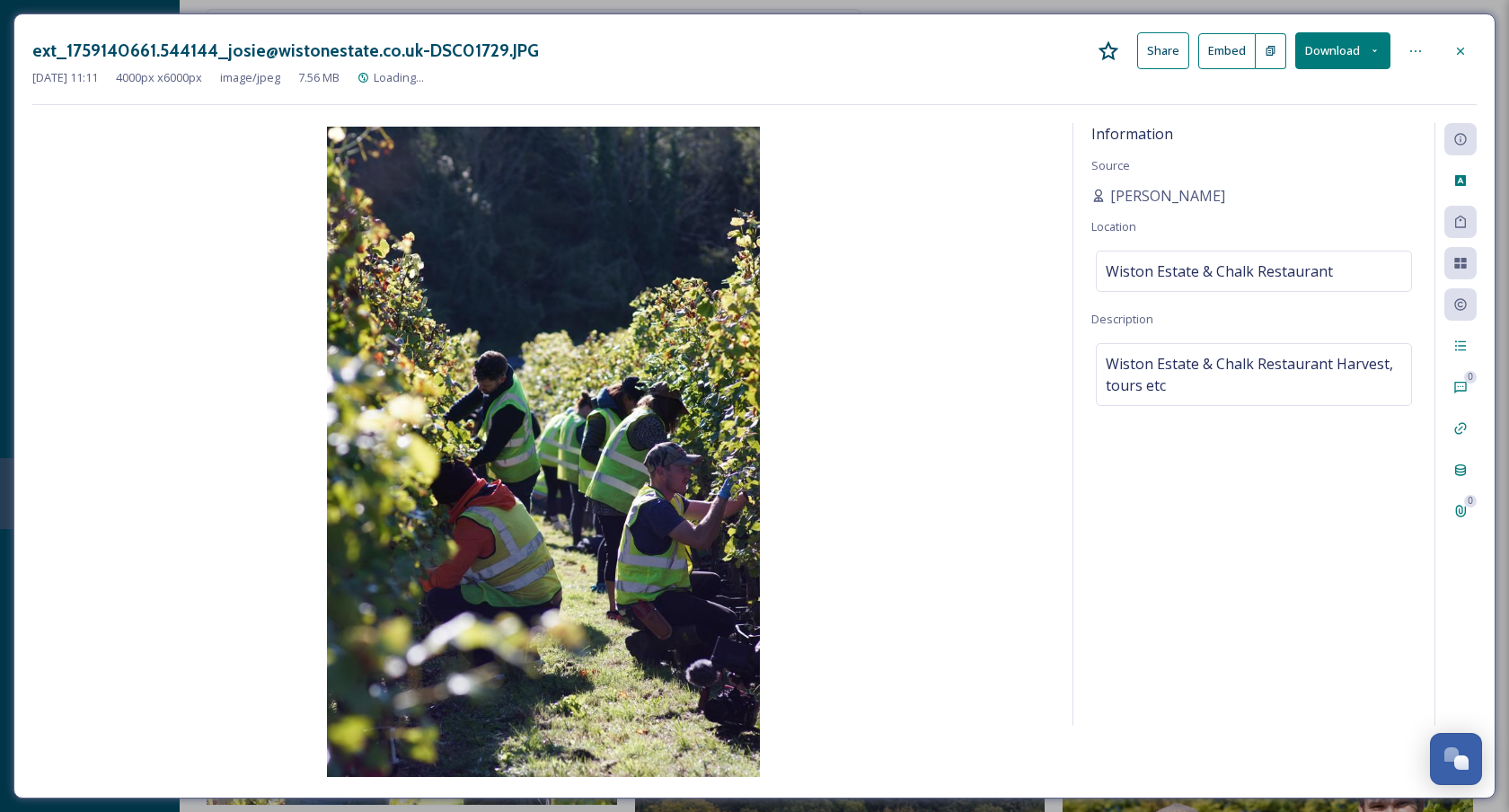
click at [1335, 46] on button "Download" at bounding box center [1342, 50] width 96 height 37
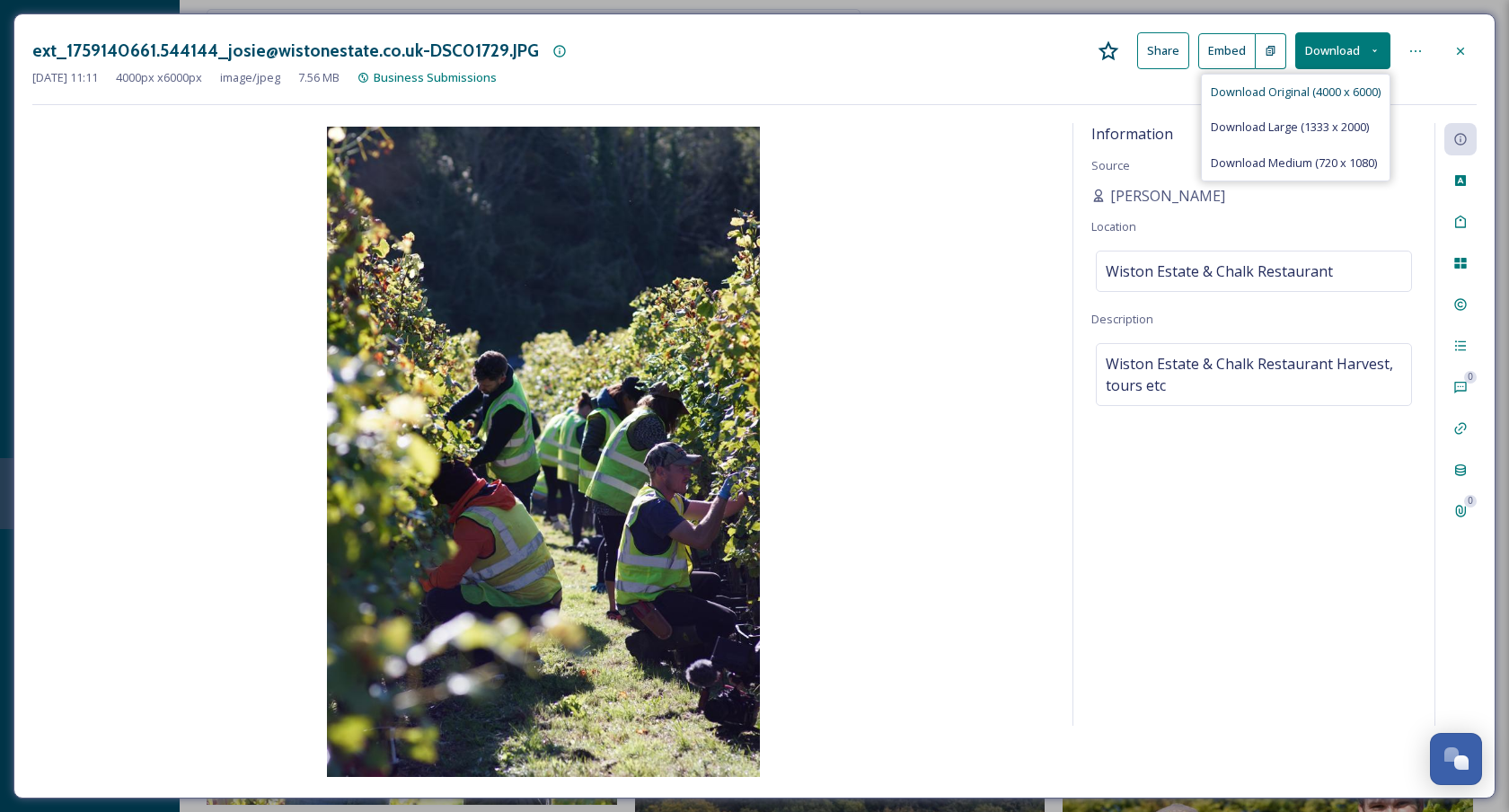
click at [1305, 90] on span "Download Original (4000 x 6000)" at bounding box center [1295, 92] width 169 height 17
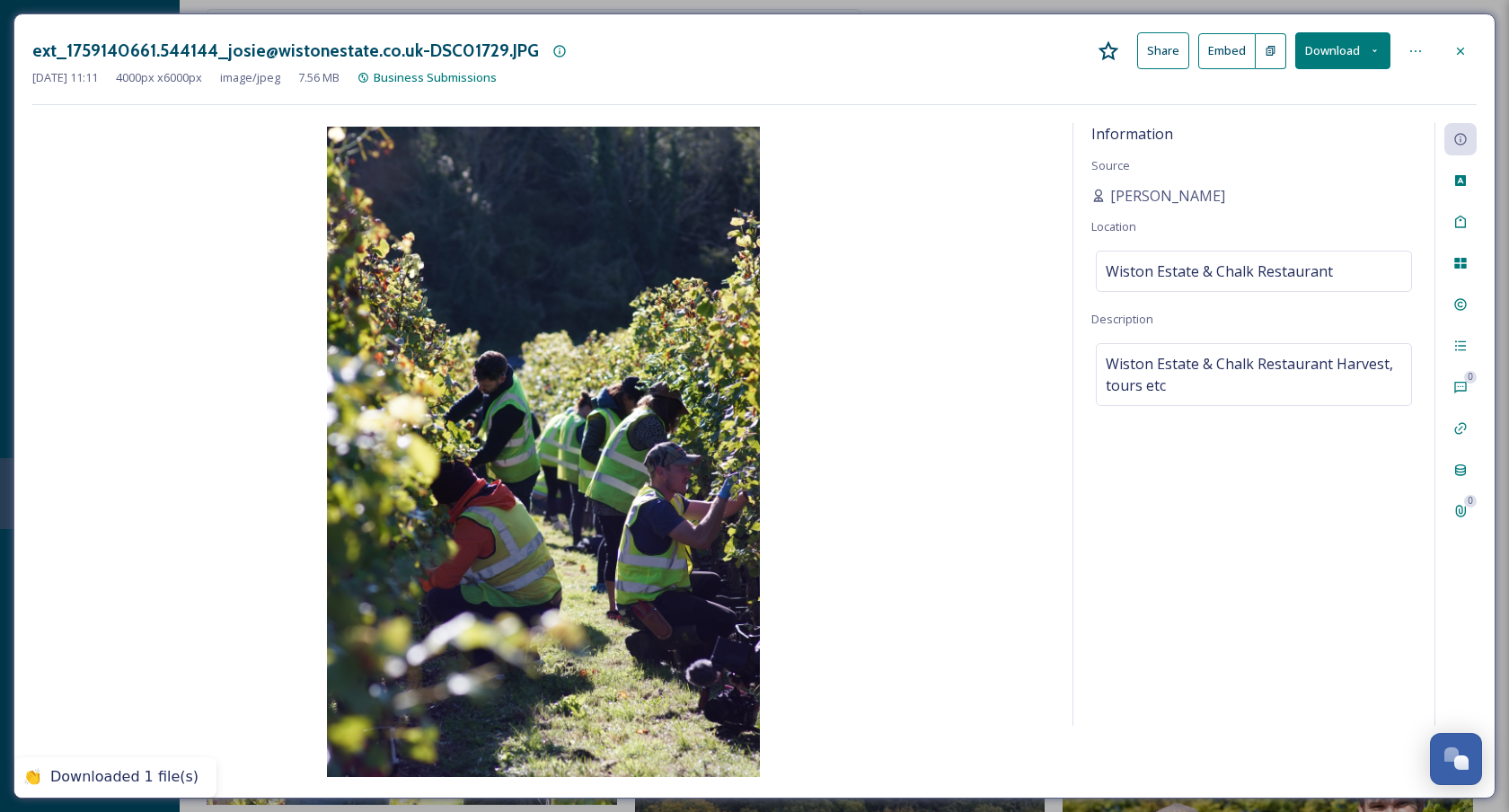
click at [1460, 46] on icon at bounding box center [1460, 50] width 14 height 14
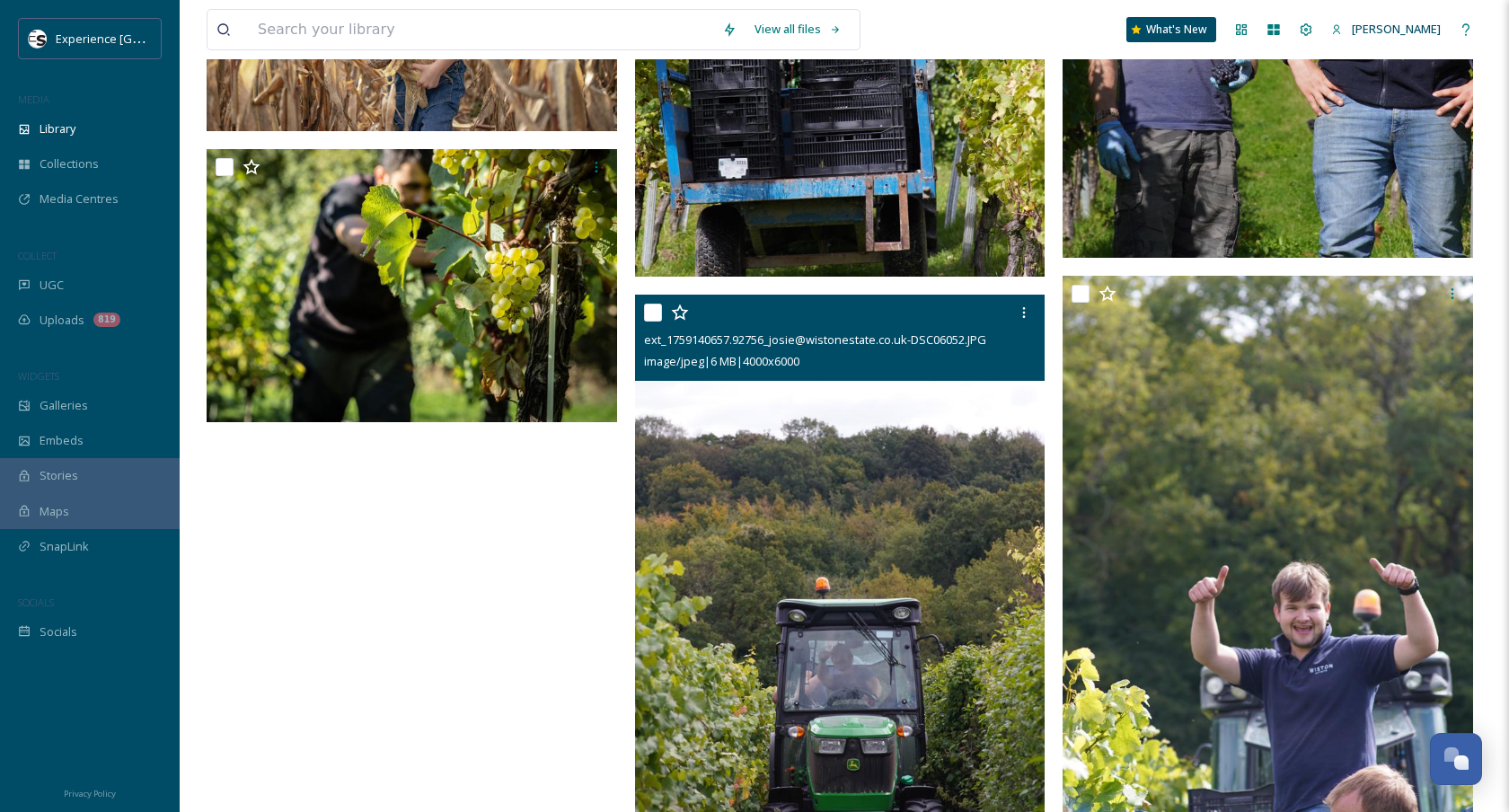
scroll to position [7750, 0]
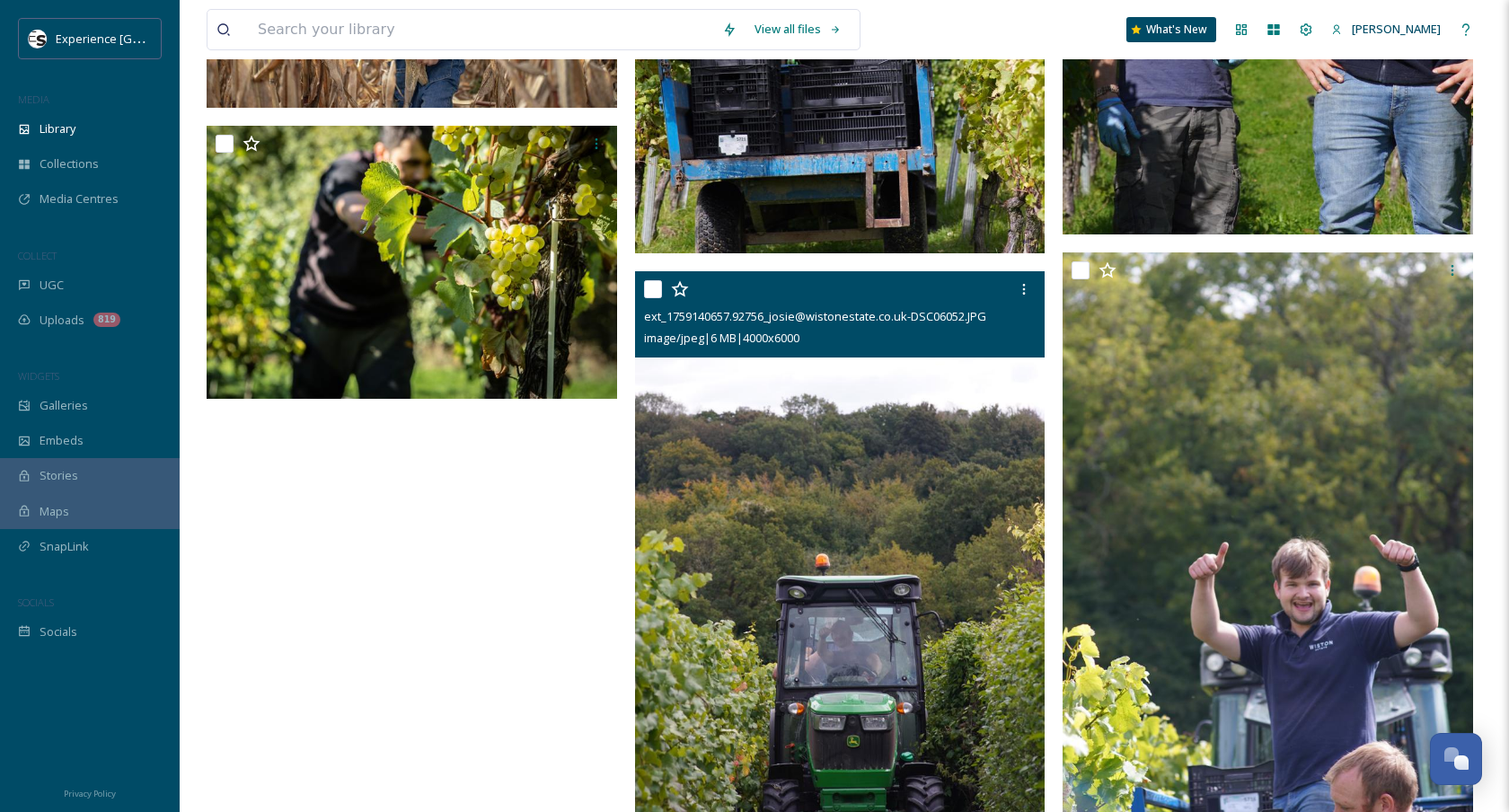
click at [890, 469] on img at bounding box center [841, 578] width 411 height 616
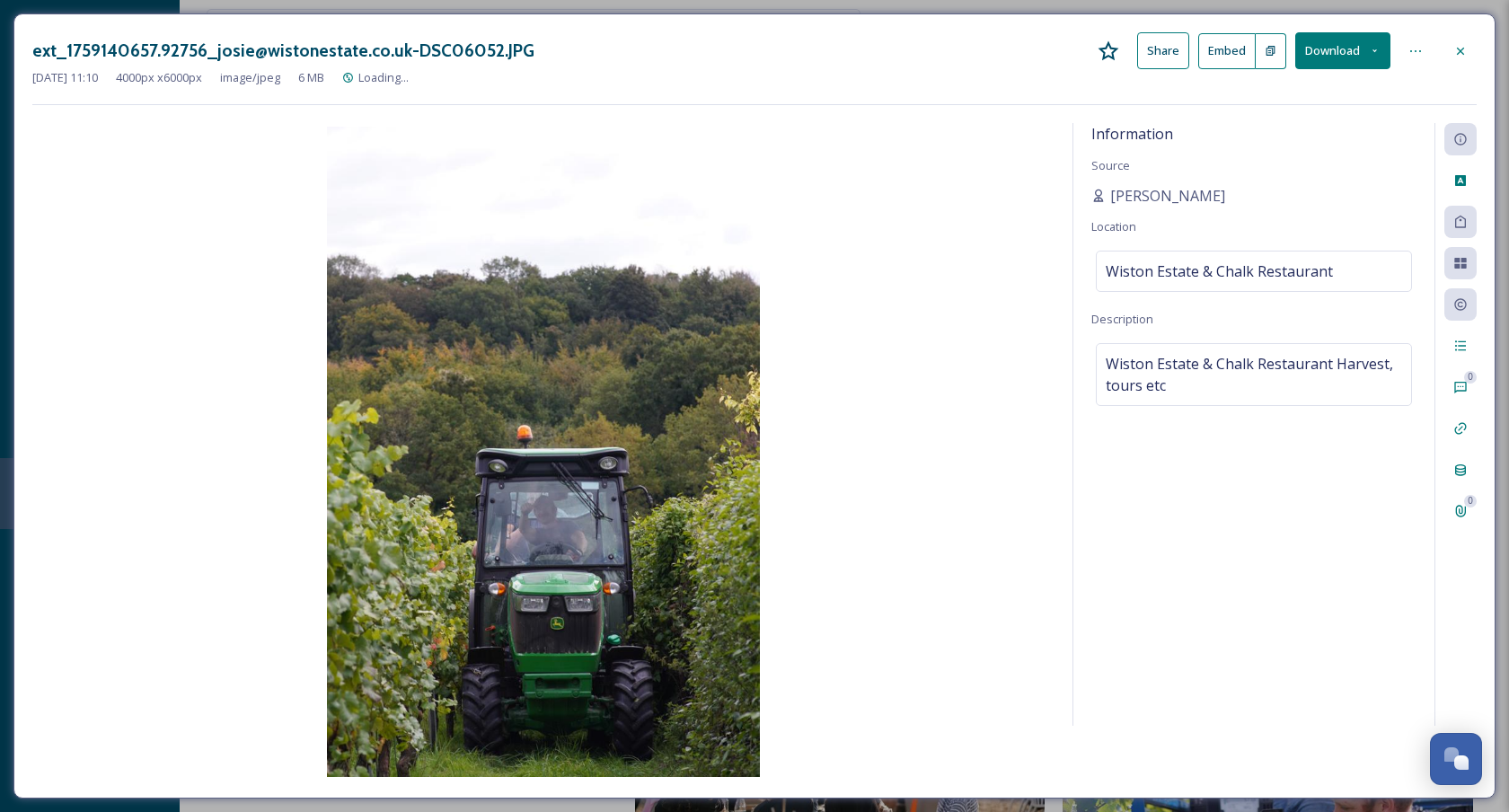
click at [1316, 47] on button "Download" at bounding box center [1342, 50] width 96 height 37
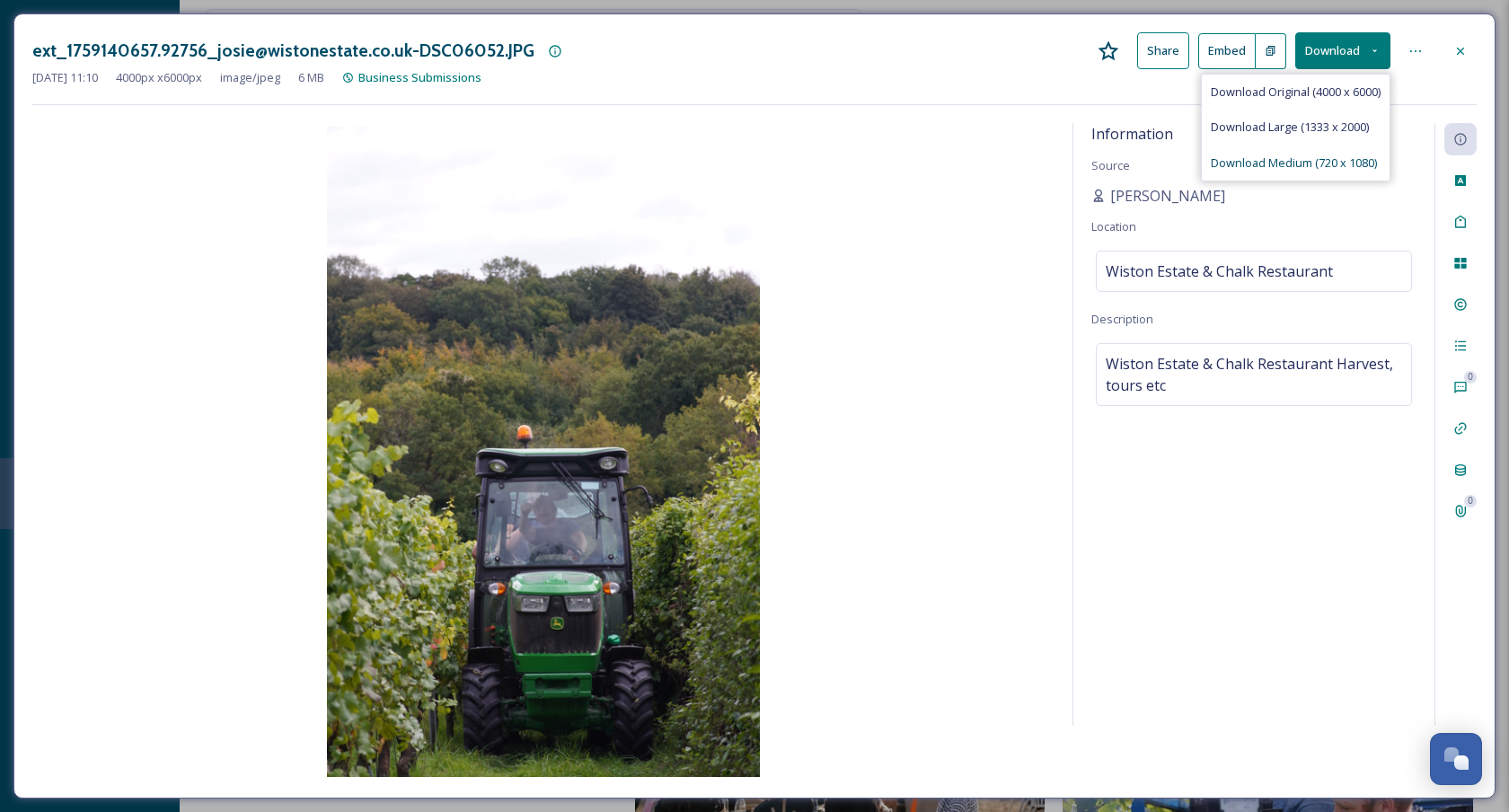
click at [1265, 154] on span "Download Medium (720 x 1080)" at bounding box center [1293, 163] width 166 height 17
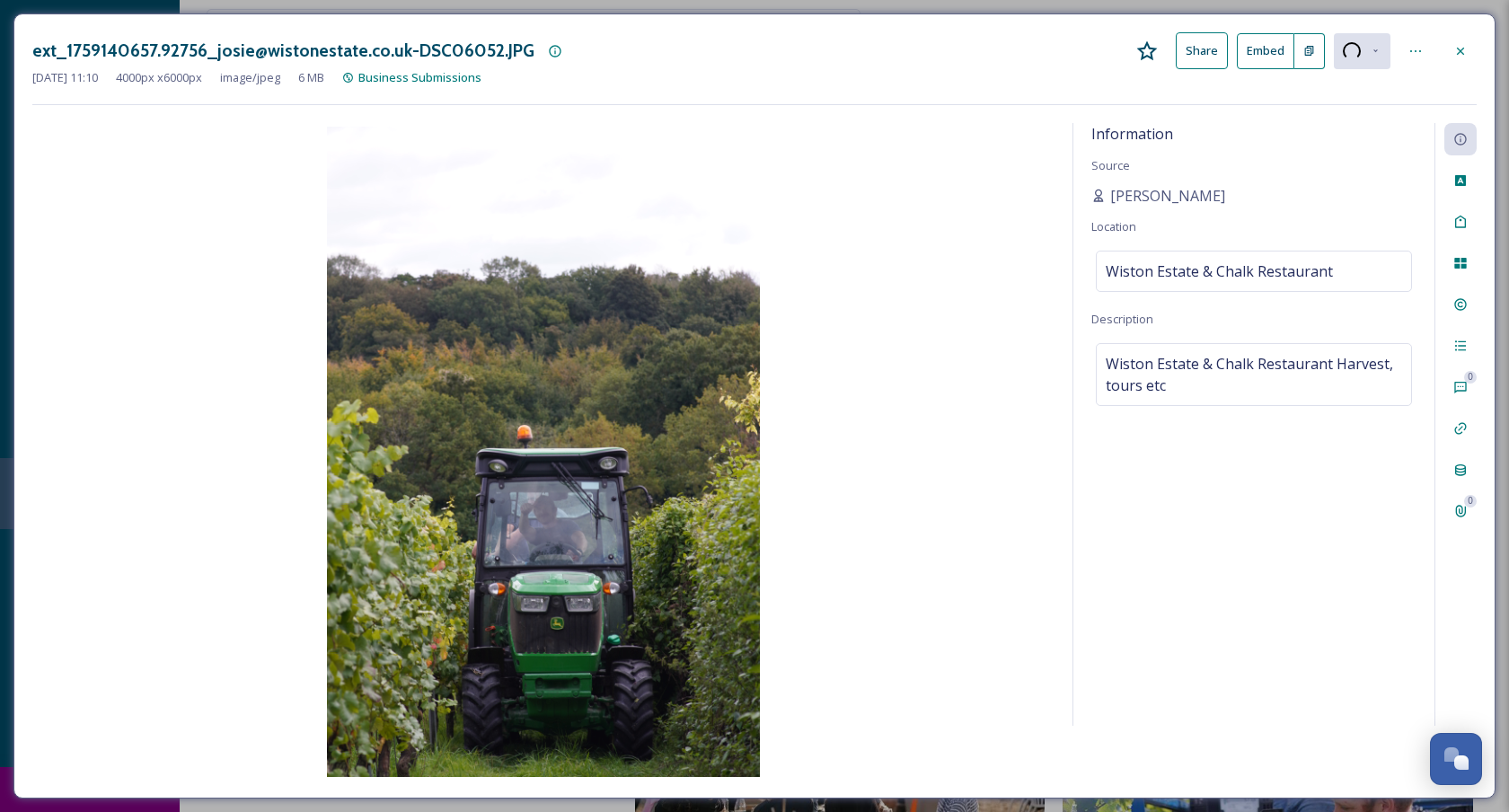
click at [1471, 48] on div at bounding box center [1460, 51] width 32 height 32
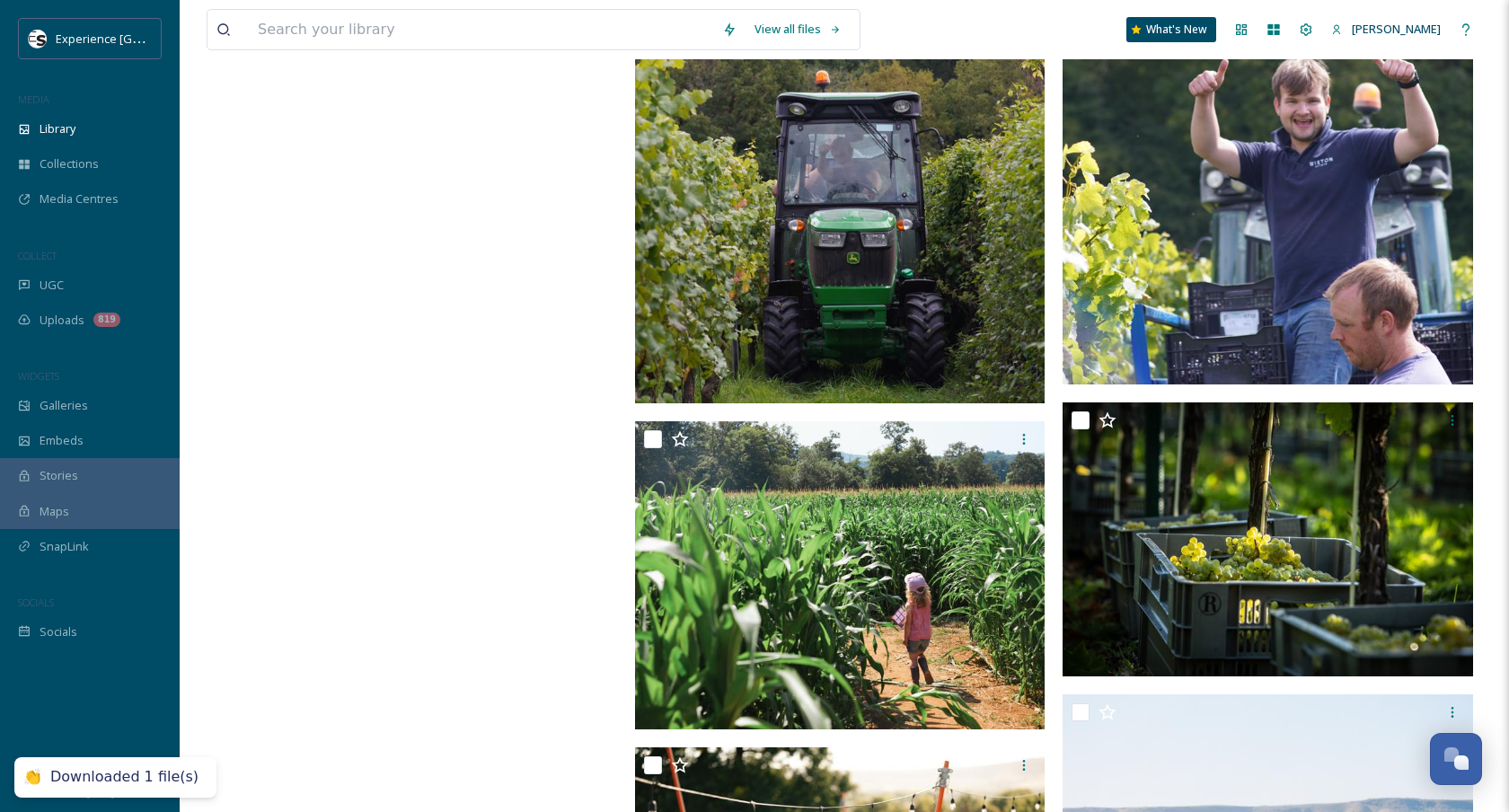
scroll to position [7927, 0]
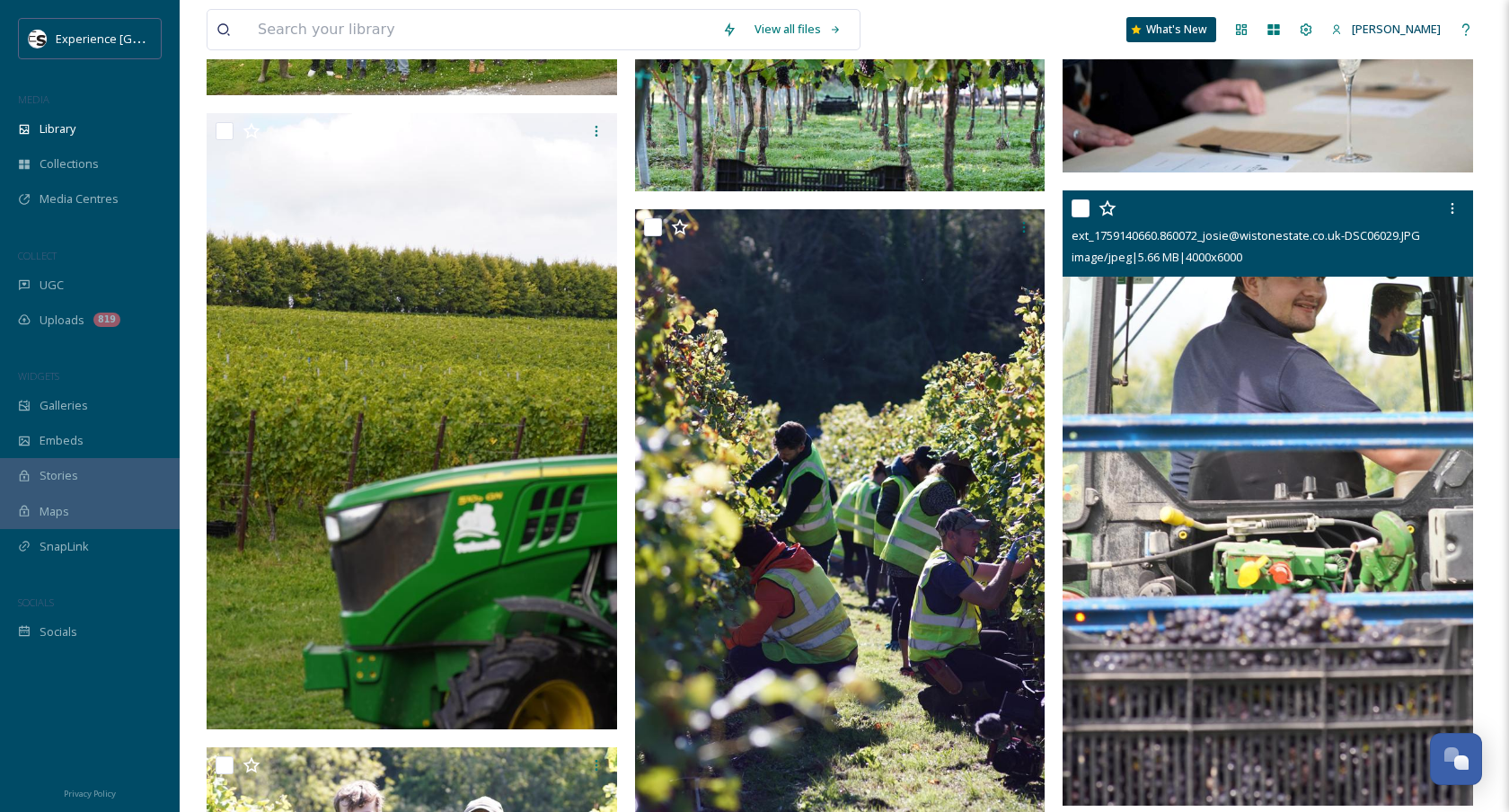
scroll to position [6549, 0]
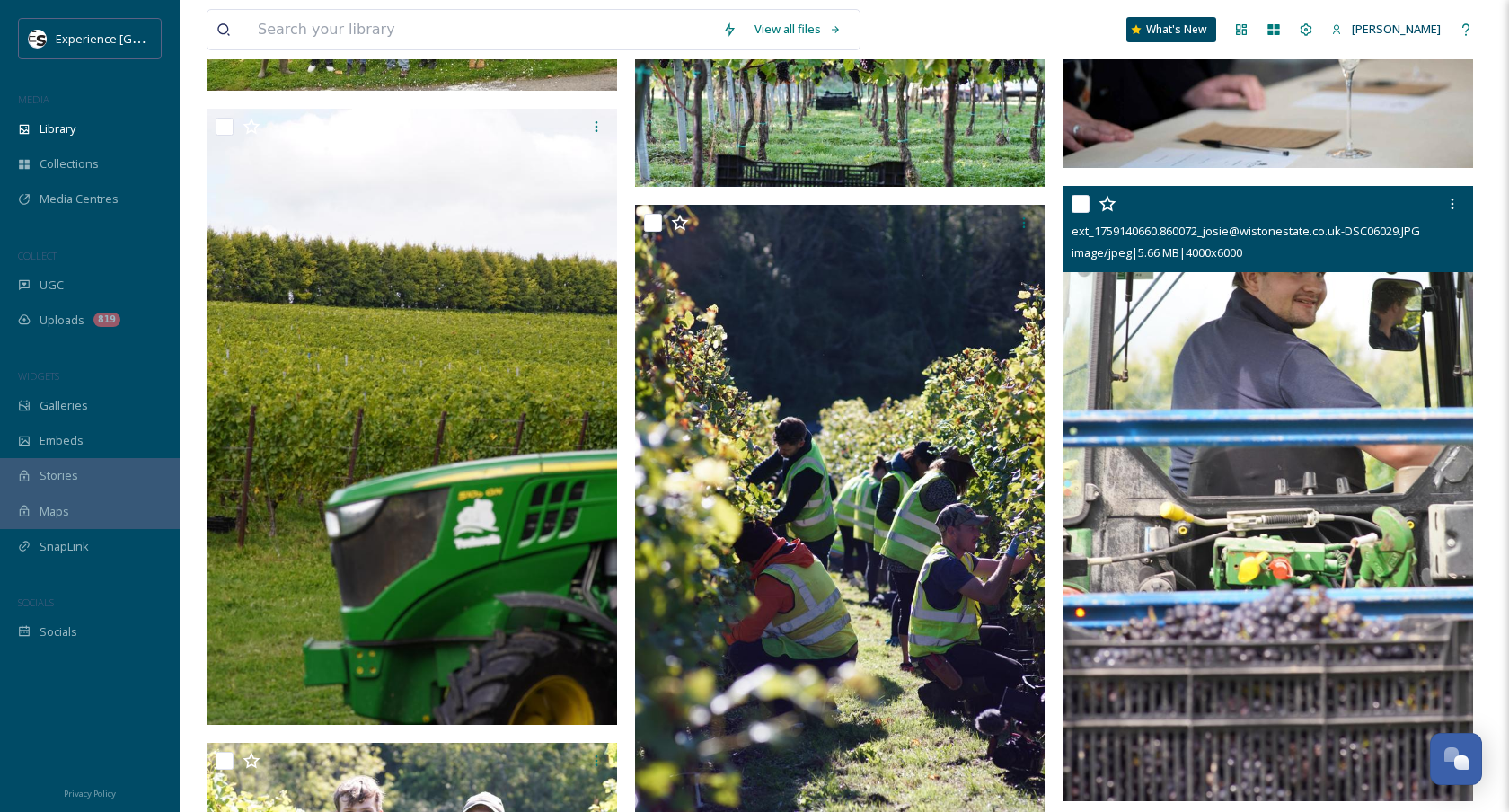
click at [1305, 432] on img at bounding box center [1268, 493] width 411 height 616
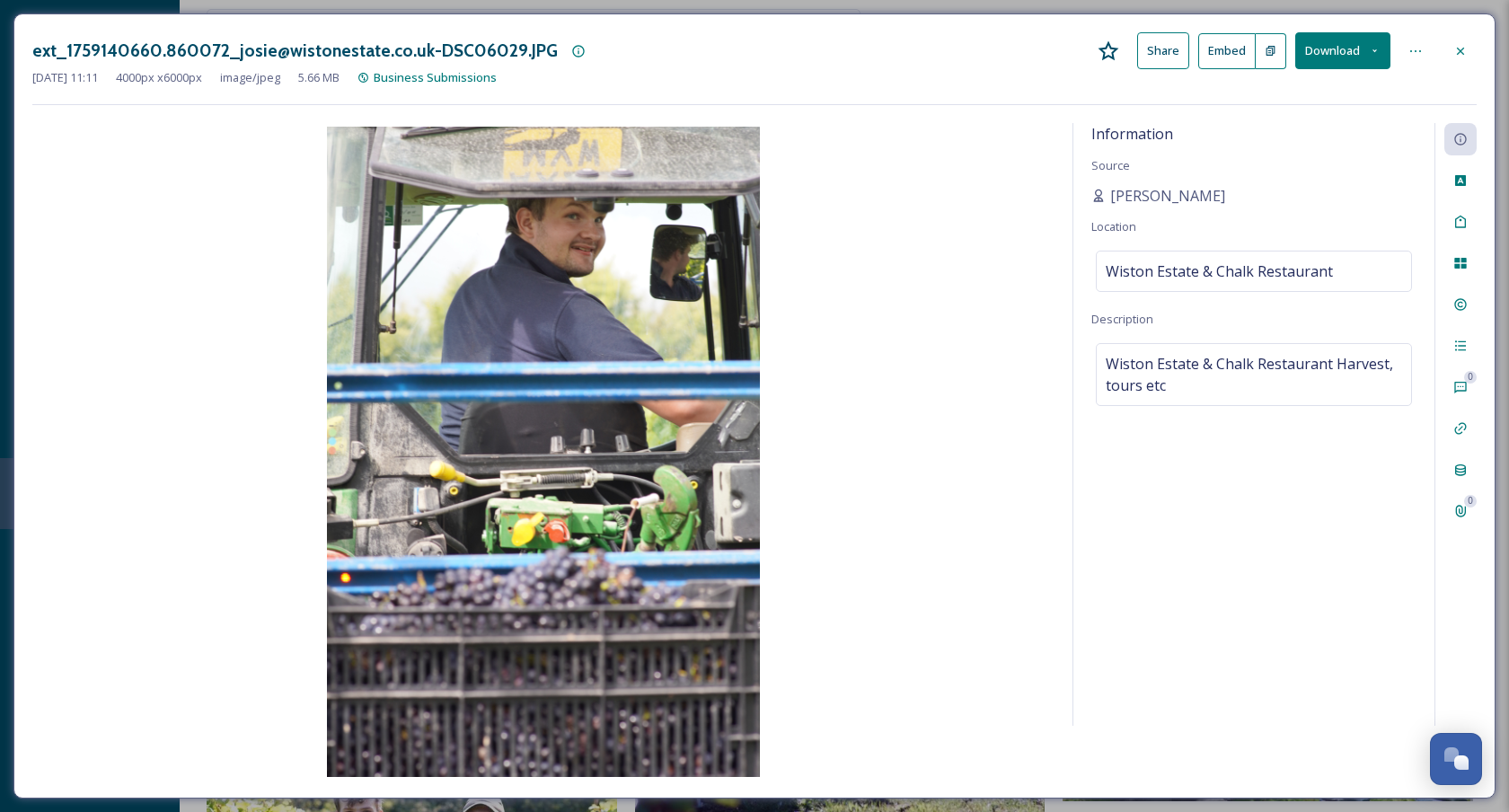
click at [1346, 47] on button "Download" at bounding box center [1342, 50] width 96 height 37
click at [1286, 154] on span "Download Medium (720 x 1080)" at bounding box center [1293, 163] width 166 height 17
click at [1460, 52] on icon at bounding box center [1460, 50] width 14 height 14
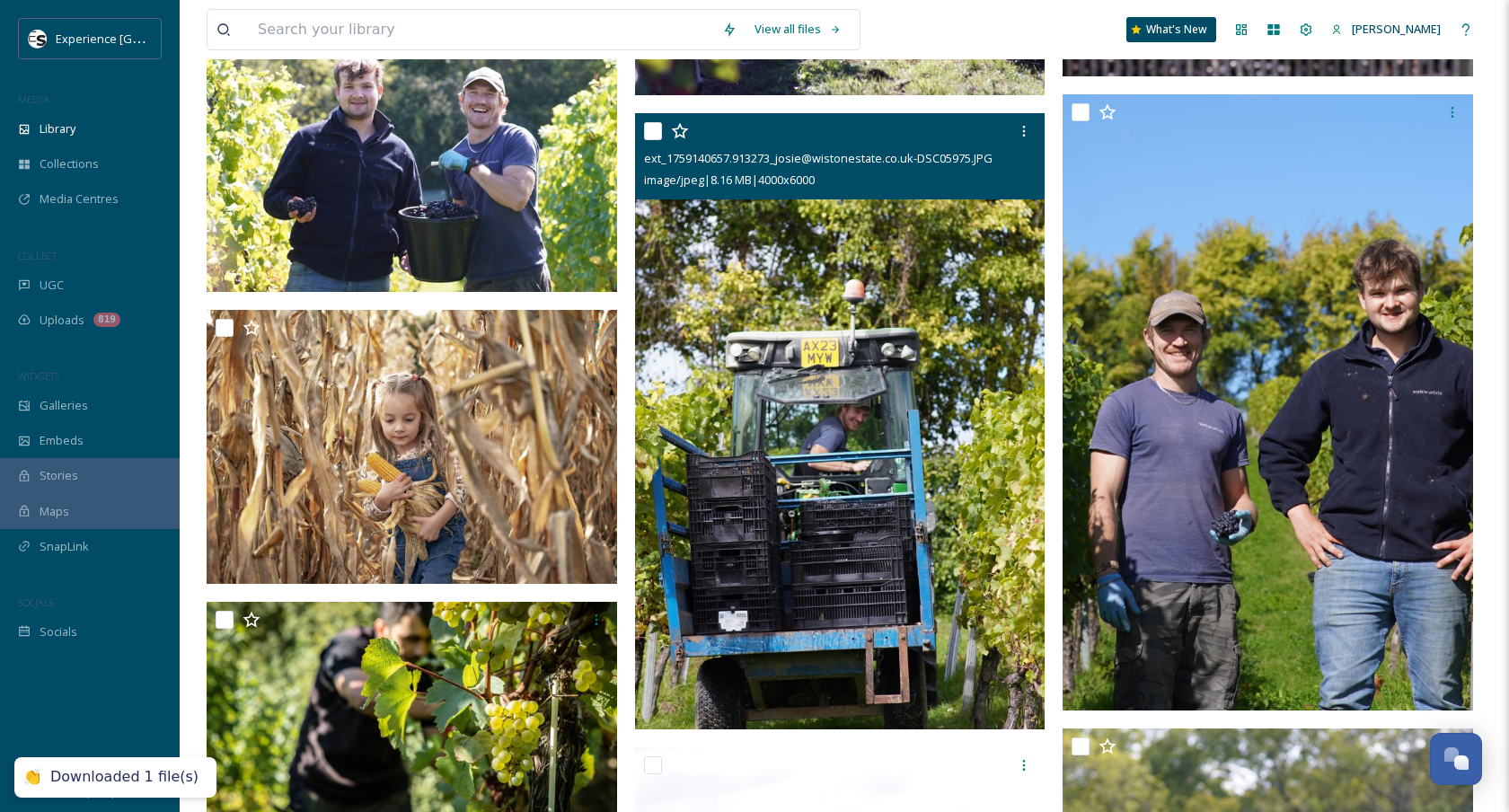
scroll to position [6992, 0]
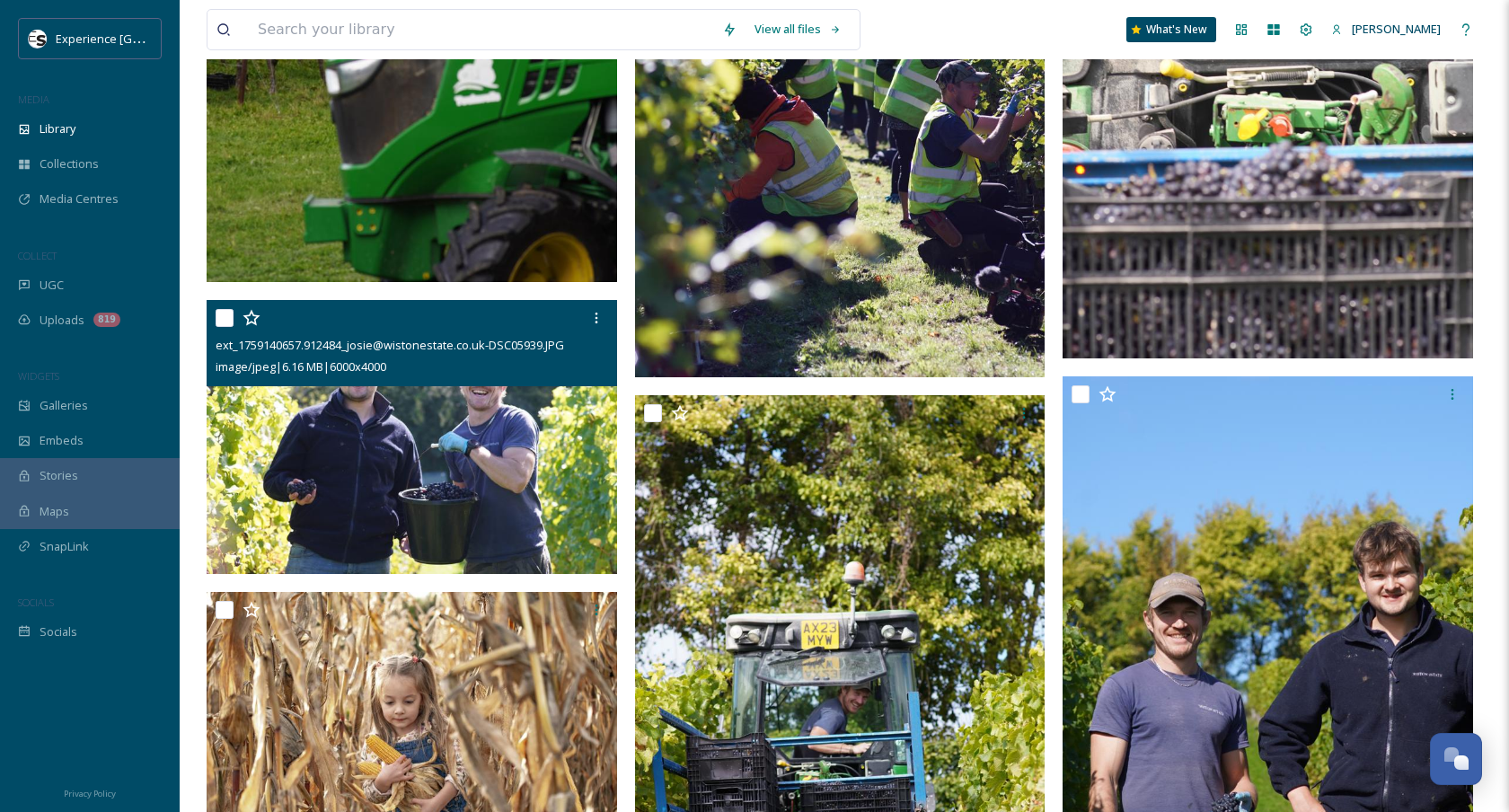
click at [380, 517] on img at bounding box center [412, 436] width 411 height 274
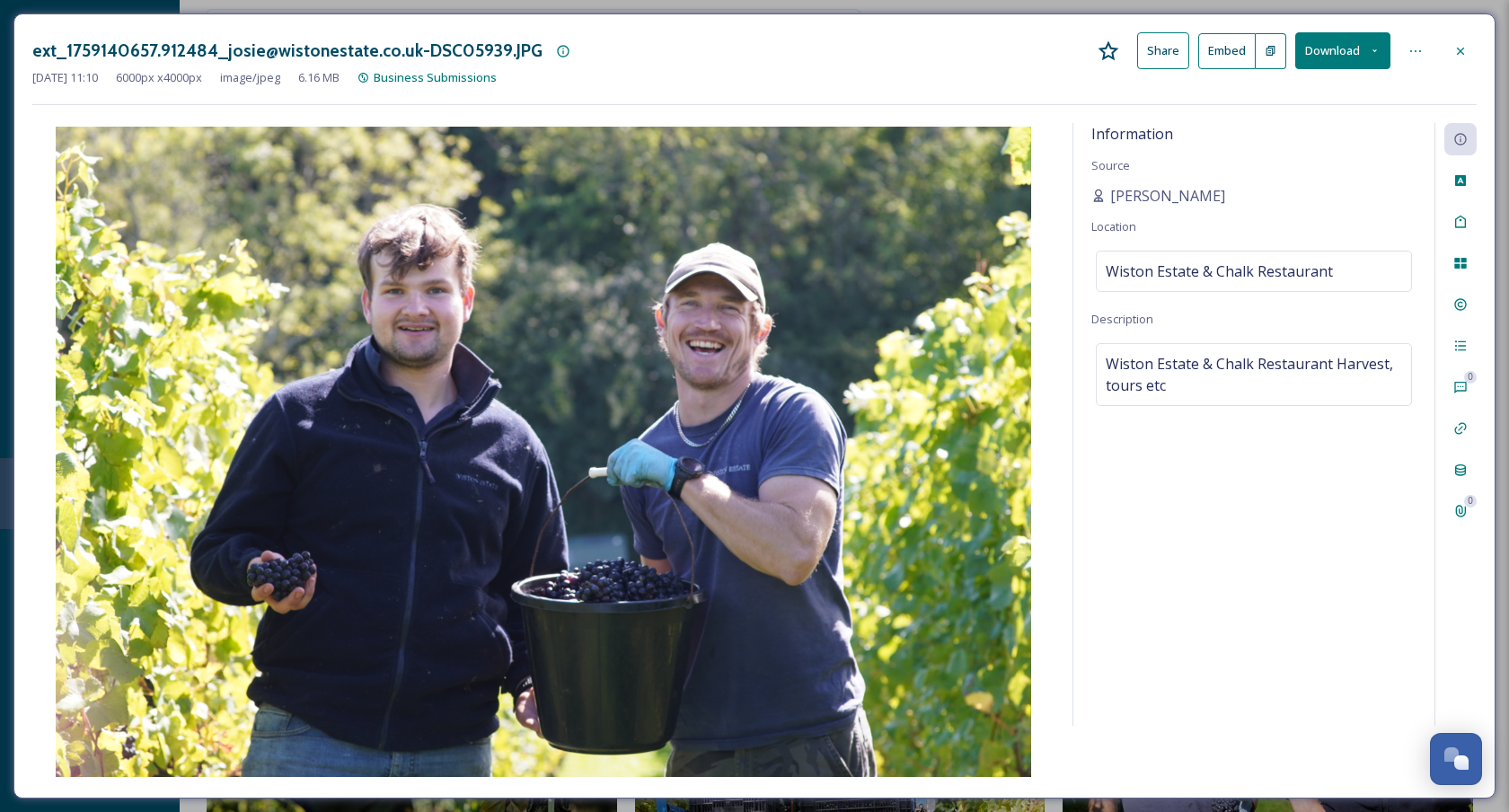
click at [1459, 44] on icon at bounding box center [1460, 50] width 14 height 14
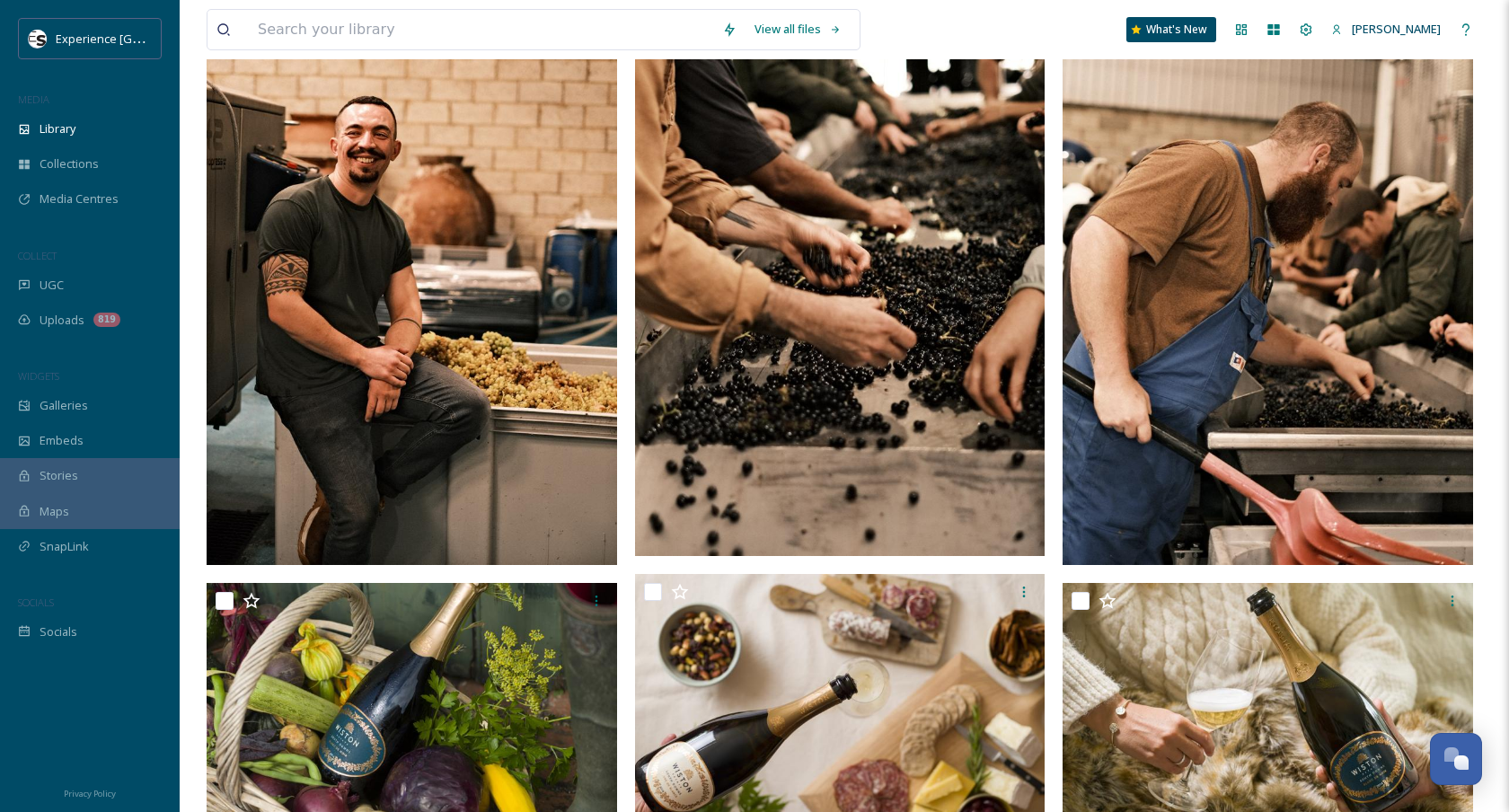
scroll to position [3524, 0]
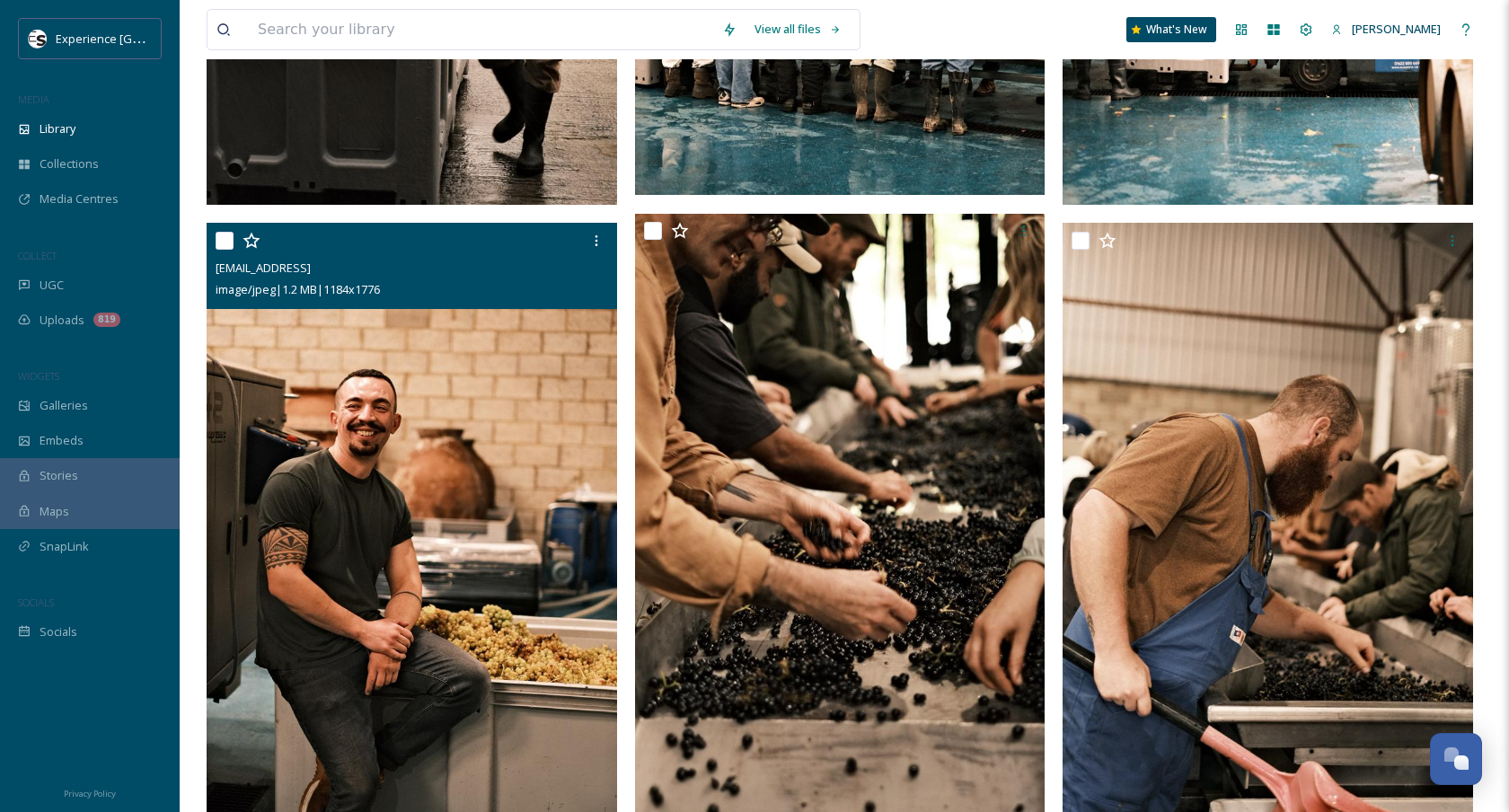
click at [458, 373] on img at bounding box center [412, 530] width 411 height 616
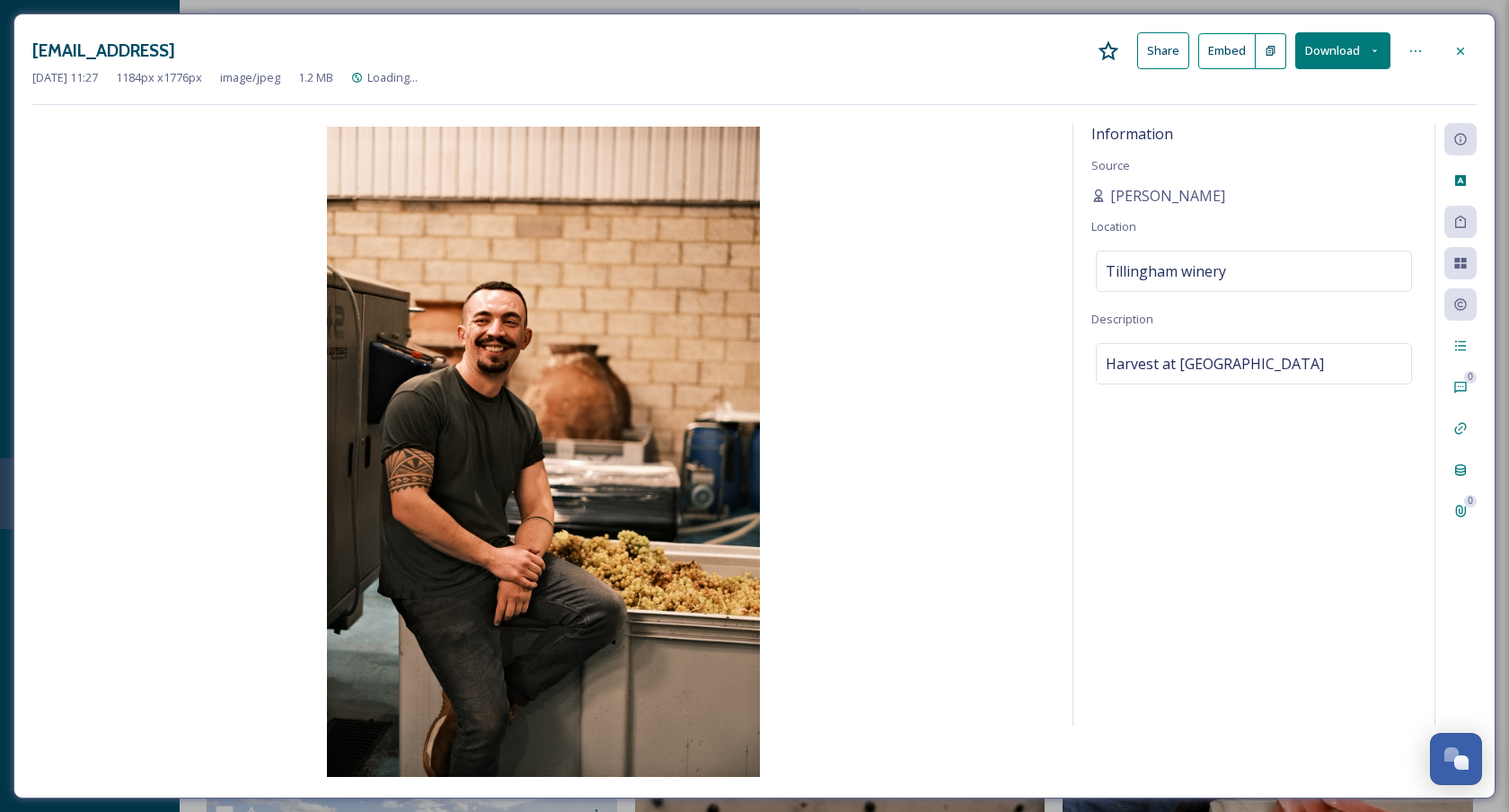
click at [1338, 67] on button "Download" at bounding box center [1342, 50] width 96 height 37
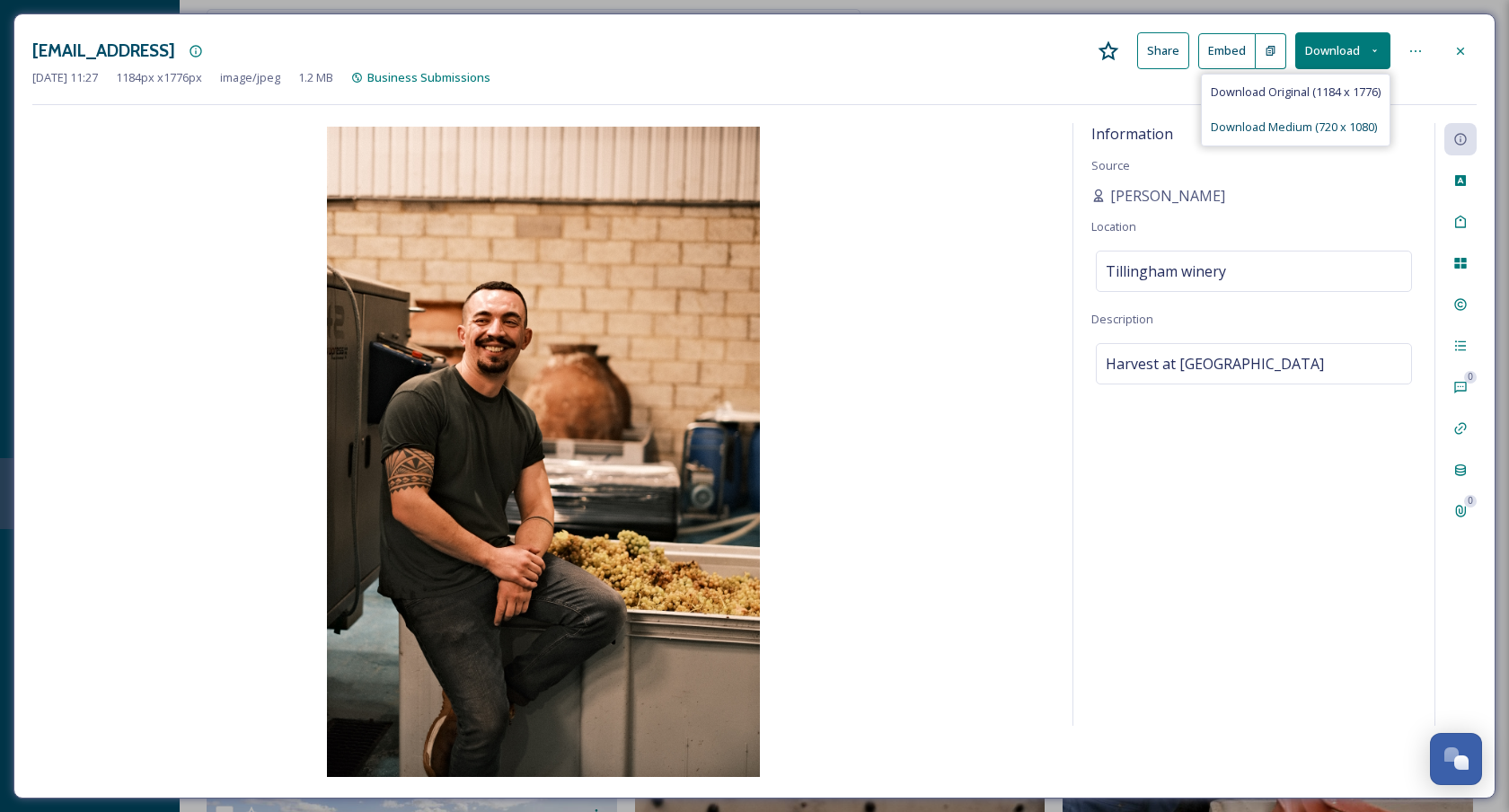
click at [1305, 131] on span "Download Medium (720 x 1080)" at bounding box center [1293, 127] width 166 height 17
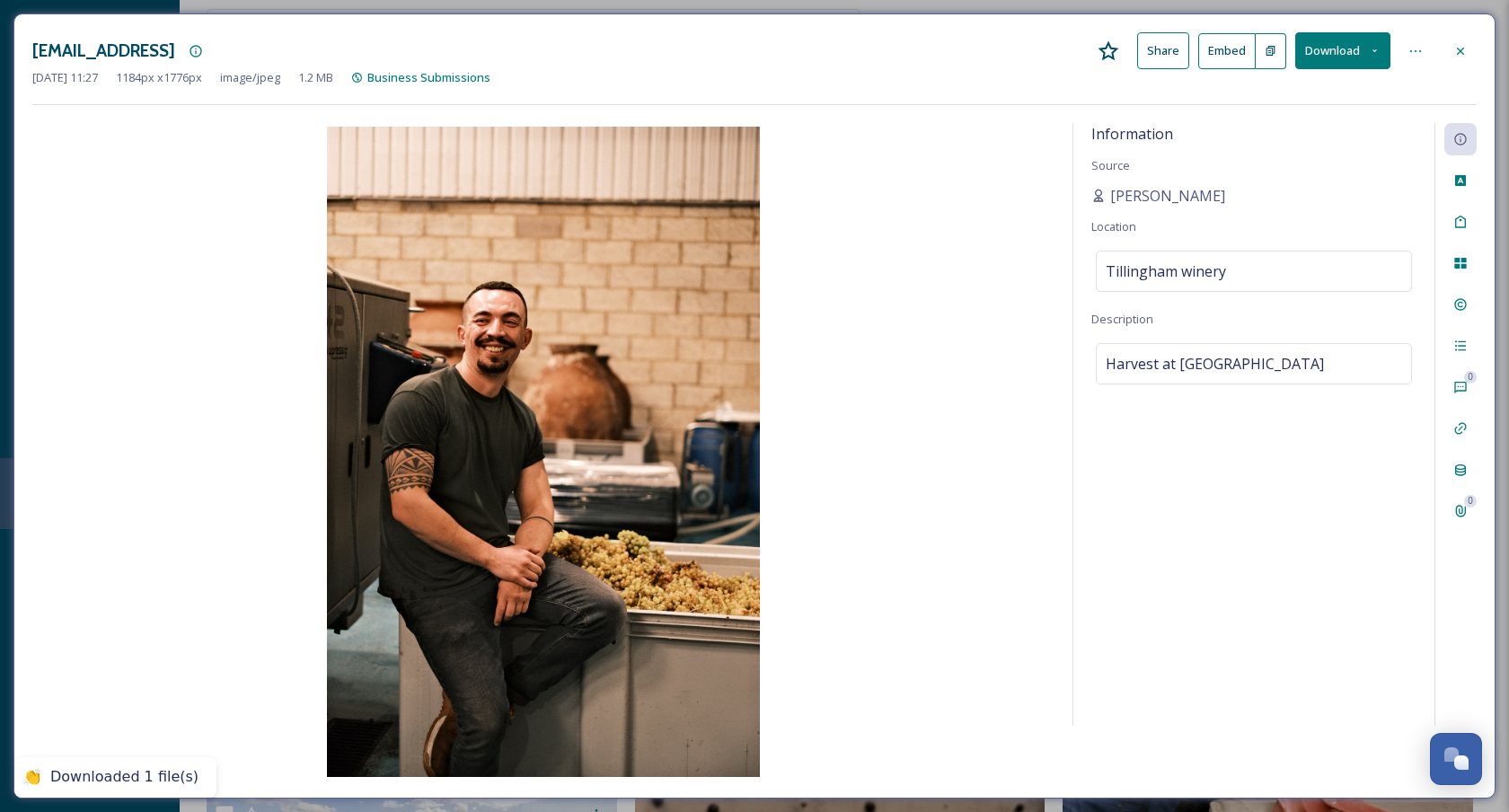
click at [921, 419] on img at bounding box center [543, 451] width 1022 height 650
click at [1453, 58] on div at bounding box center [1460, 51] width 32 height 32
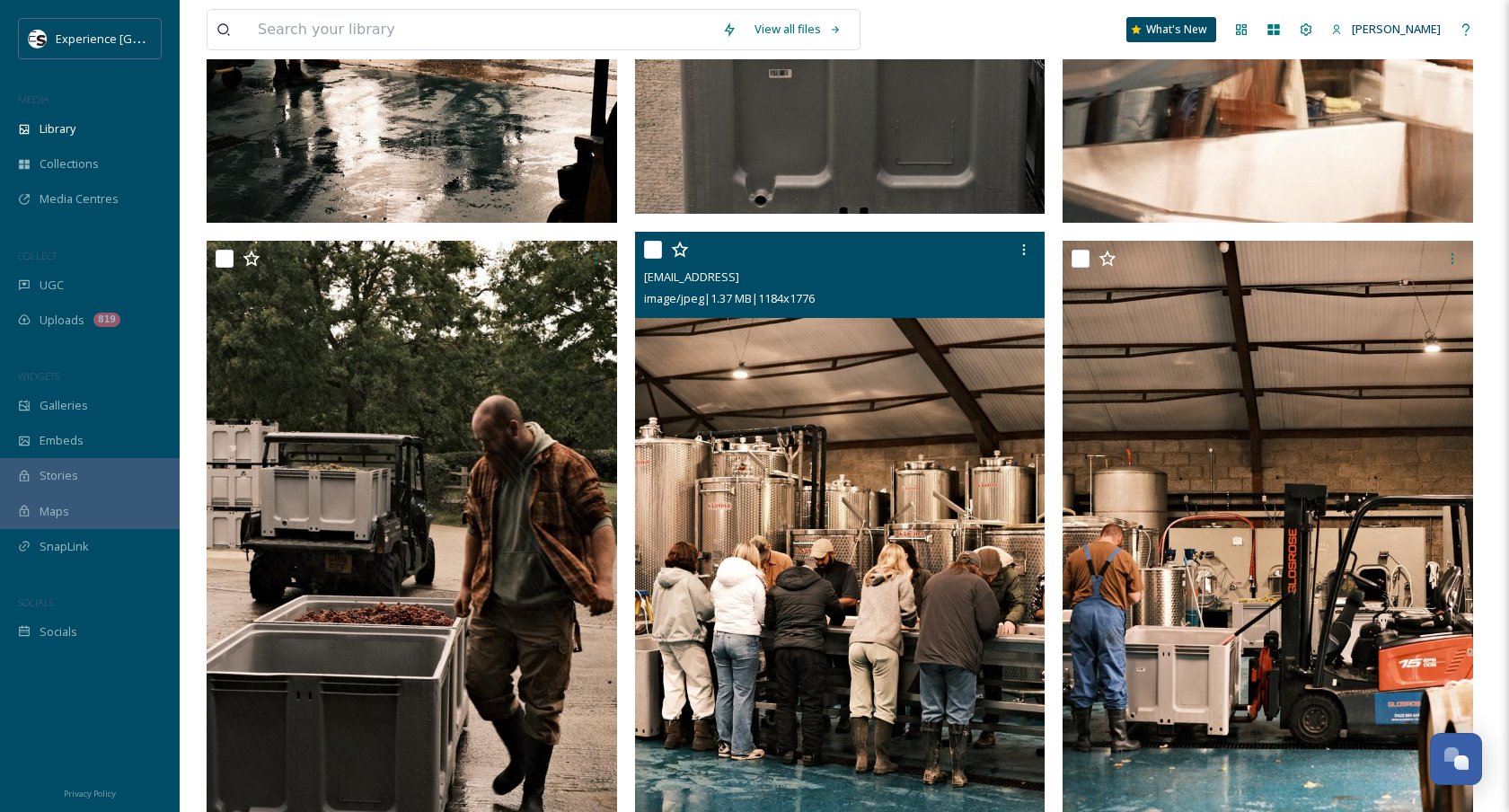
scroll to position [2789, 0]
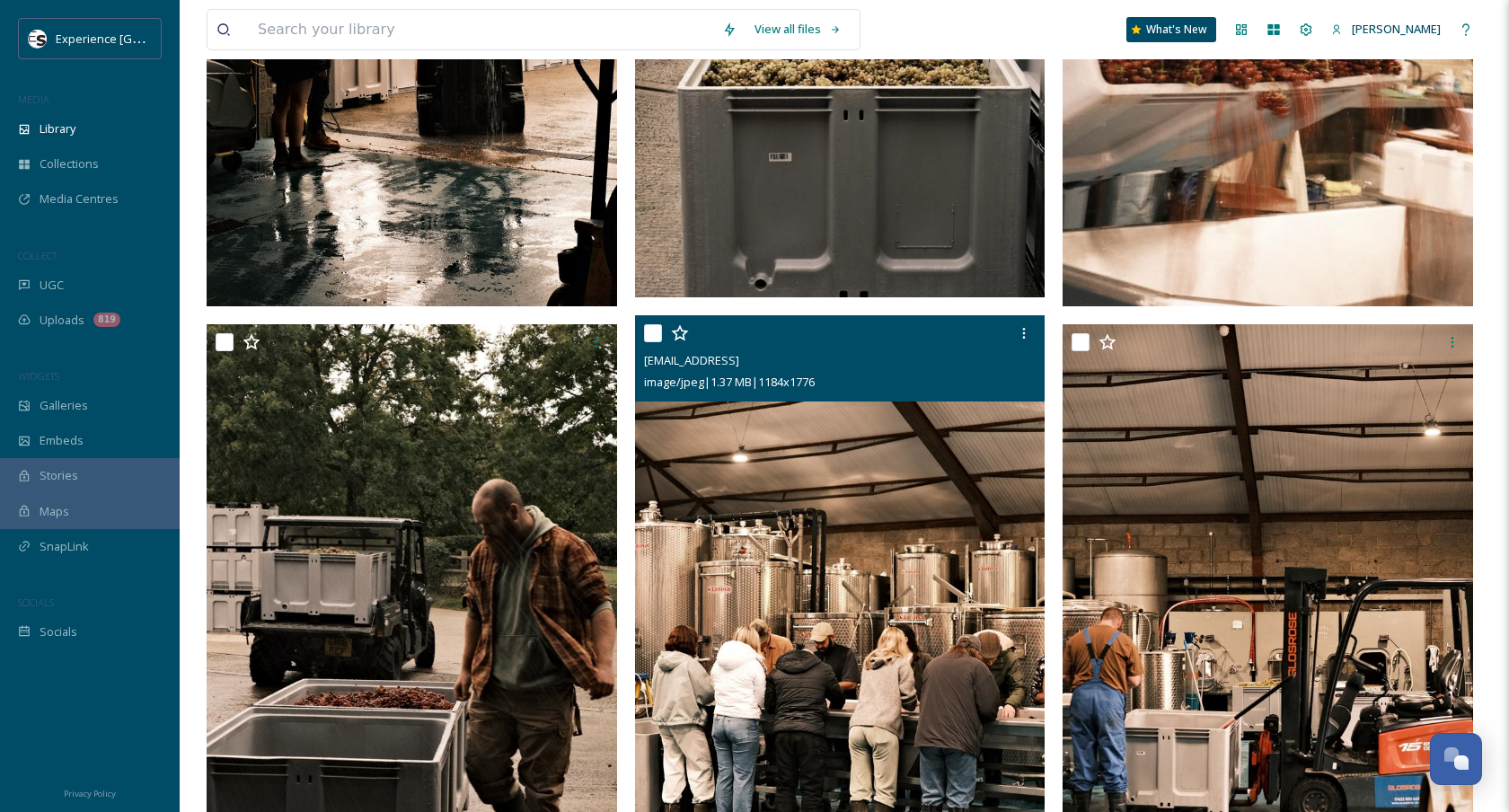
click at [797, 497] on img at bounding box center [841, 623] width 411 height 616
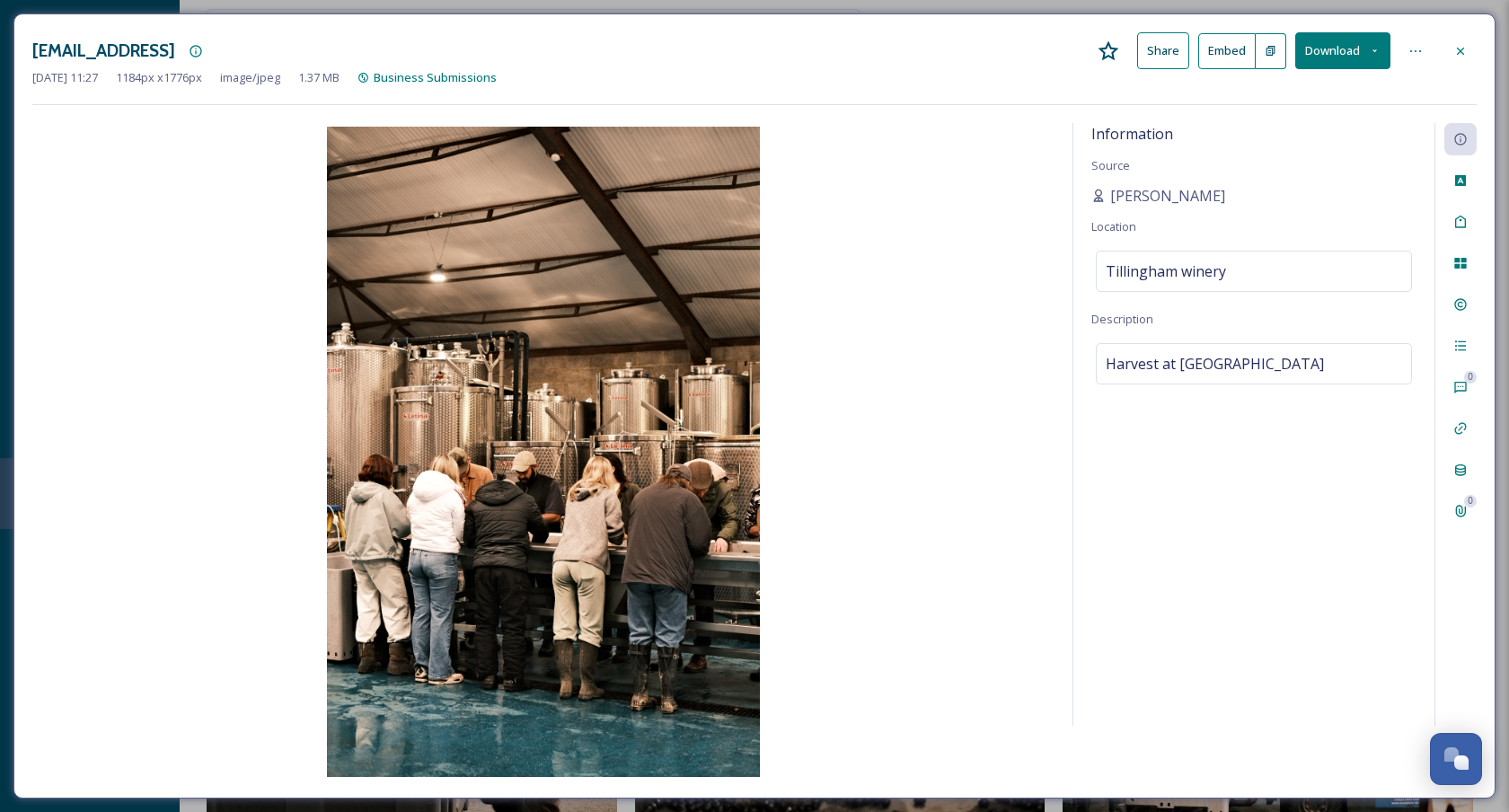
click at [1451, 50] on div at bounding box center [1460, 51] width 32 height 32
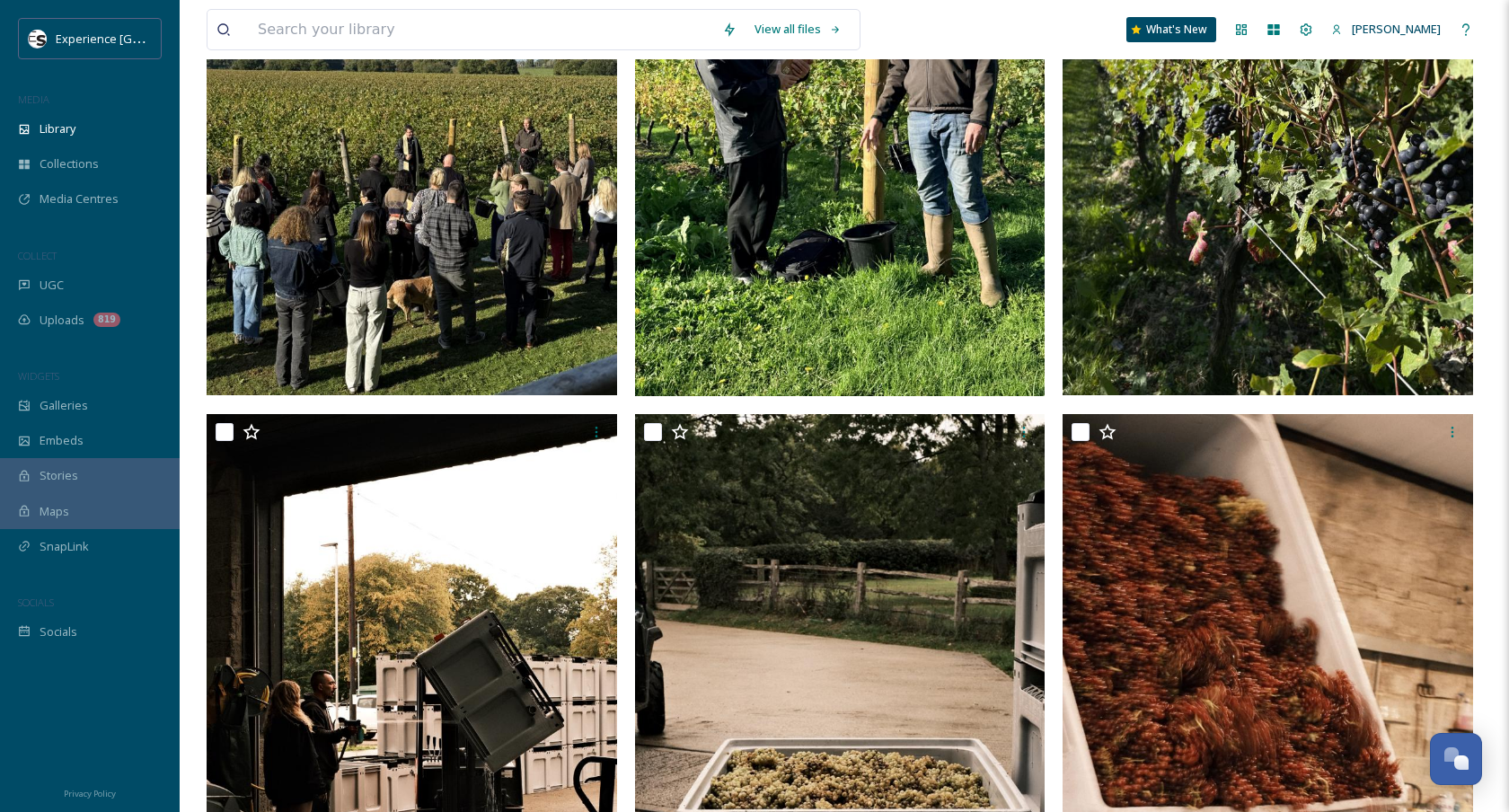
scroll to position [2361, 0]
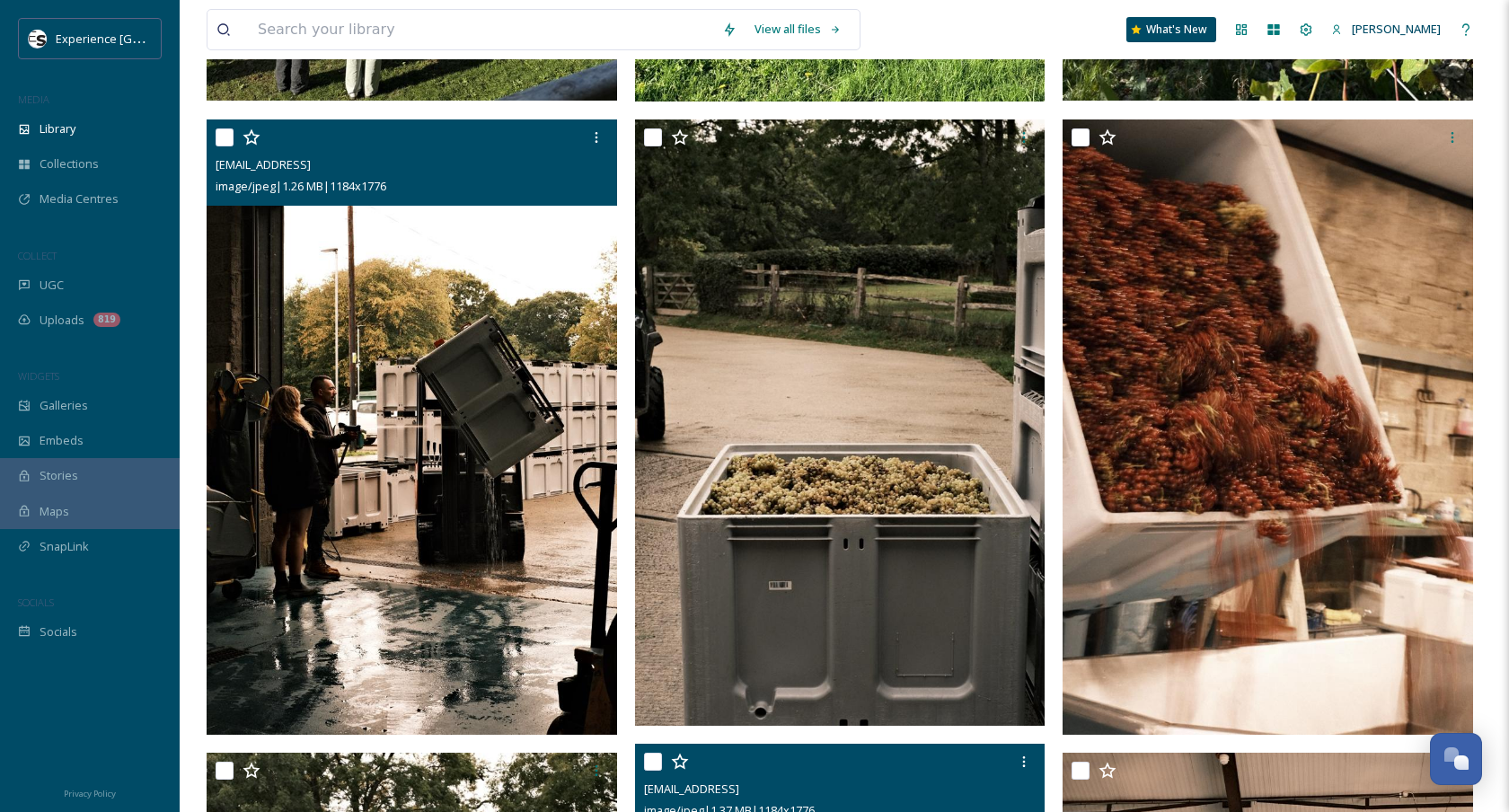
click at [466, 424] on img at bounding box center [412, 427] width 411 height 616
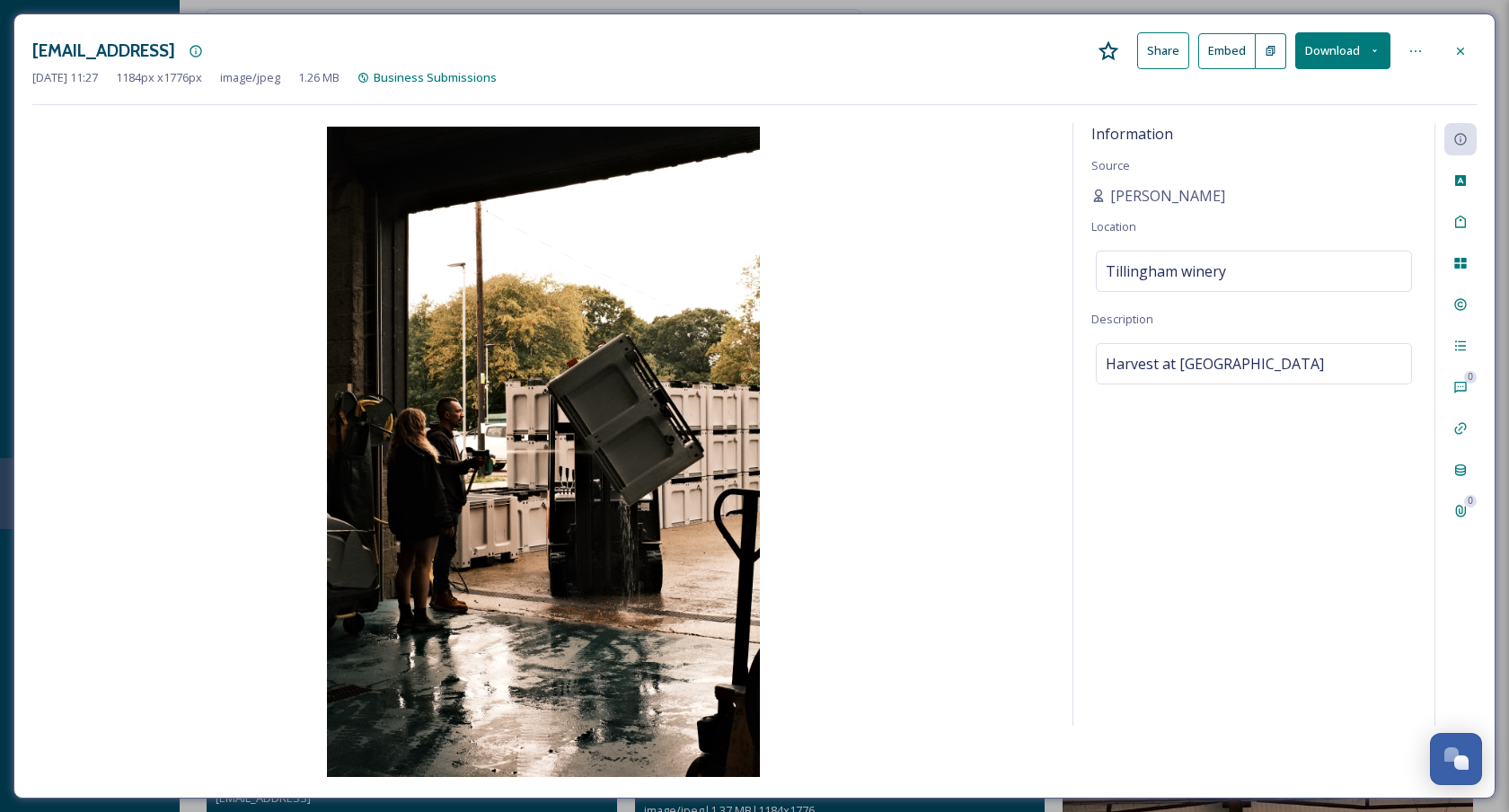
click at [1341, 76] on div "[DATE] 11:27 1184 px x 1776 px image/jpeg 1.26 MB Business Submissions" at bounding box center [754, 78] width 1444 height 17
click at [1344, 59] on button "Download" at bounding box center [1342, 50] width 96 height 37
click at [1291, 126] on span "Download Medium (720 x 1080)" at bounding box center [1293, 127] width 166 height 17
click at [1465, 39] on div at bounding box center [1460, 51] width 32 height 32
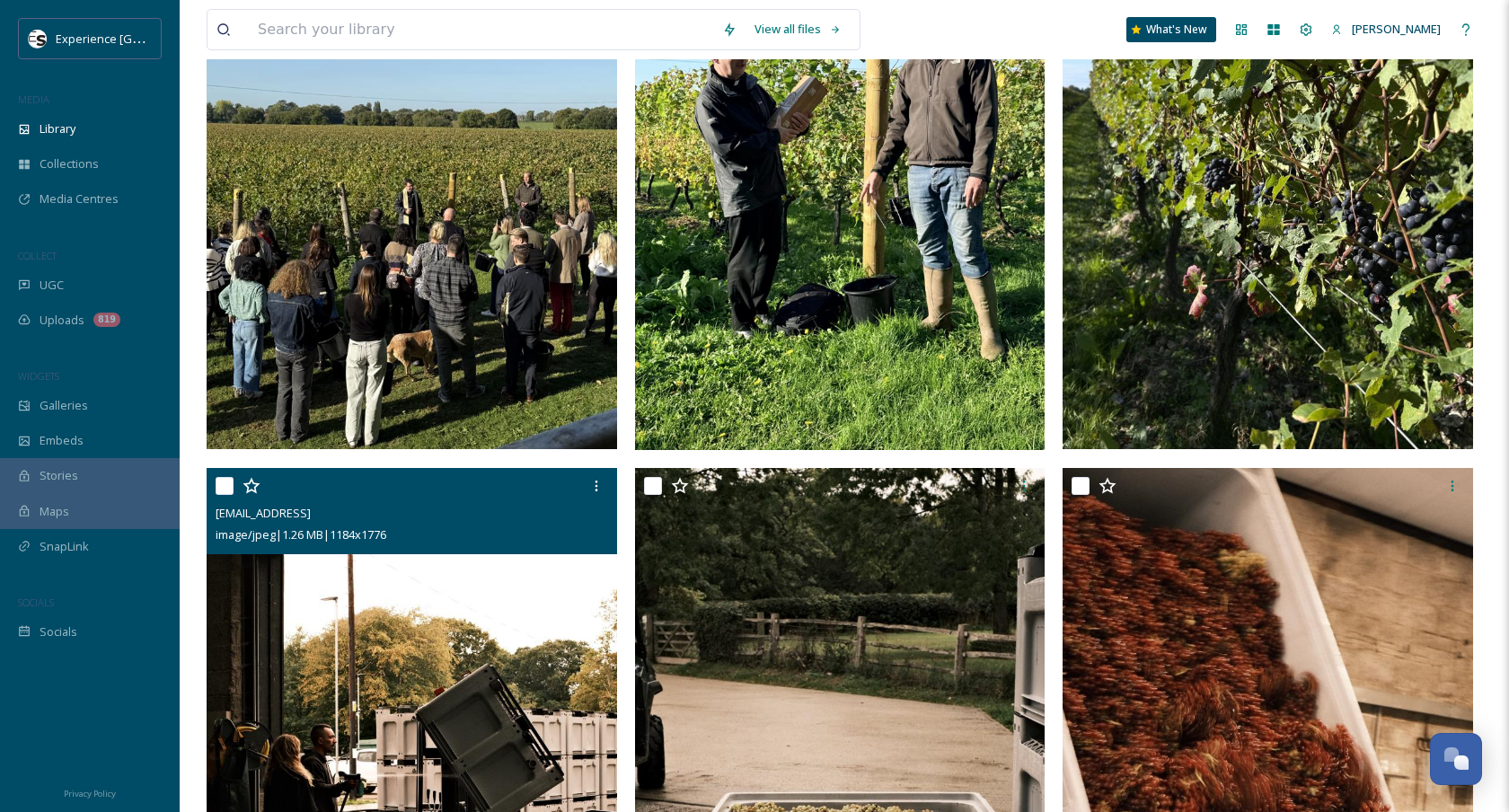
scroll to position [2204, 0]
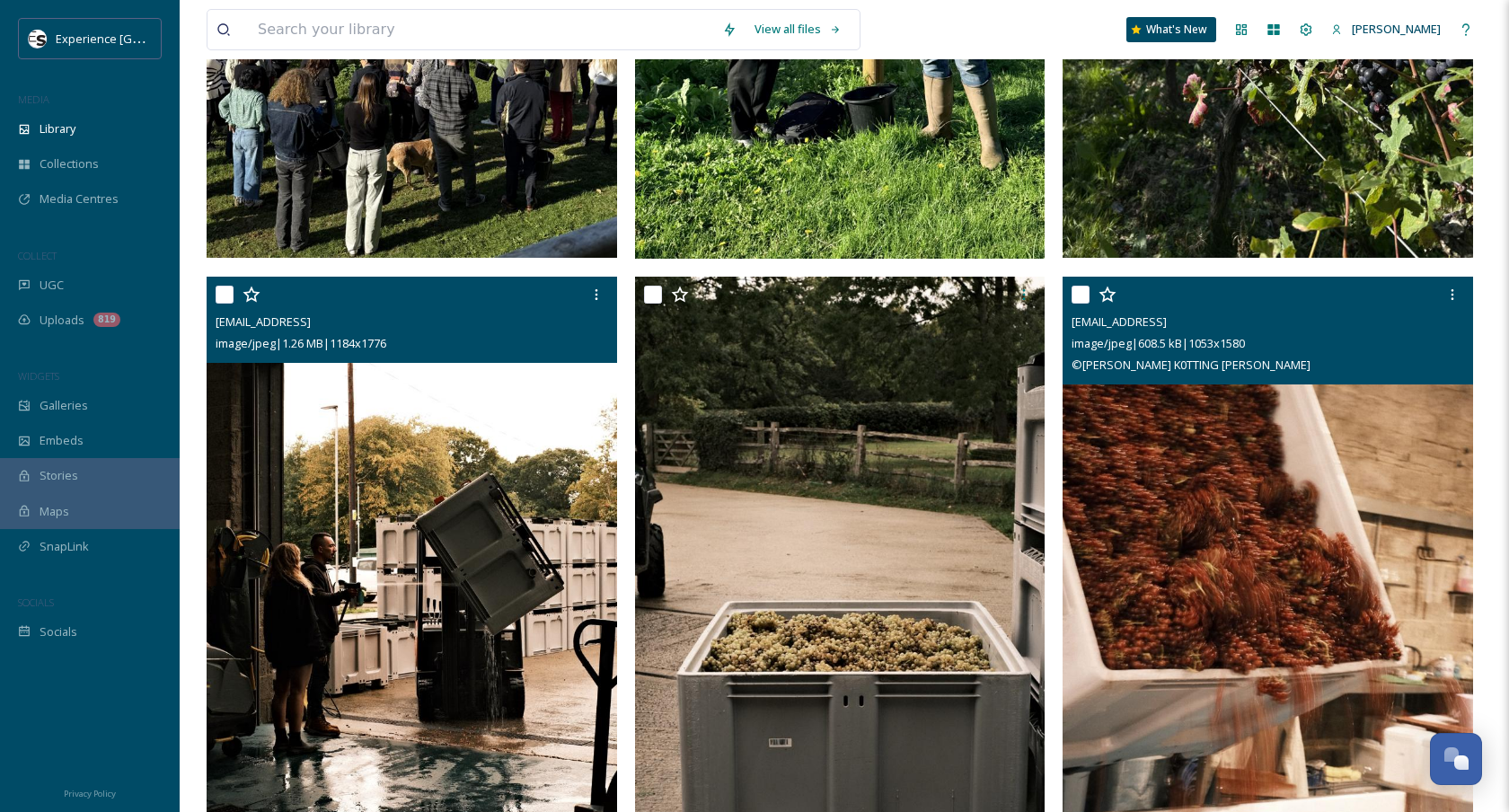
click at [1247, 363] on span "© [PERSON_NAME] K0TTING [PERSON_NAME]" at bounding box center [1191, 364] width 239 height 16
click at [1233, 432] on img at bounding box center [1268, 584] width 411 height 616
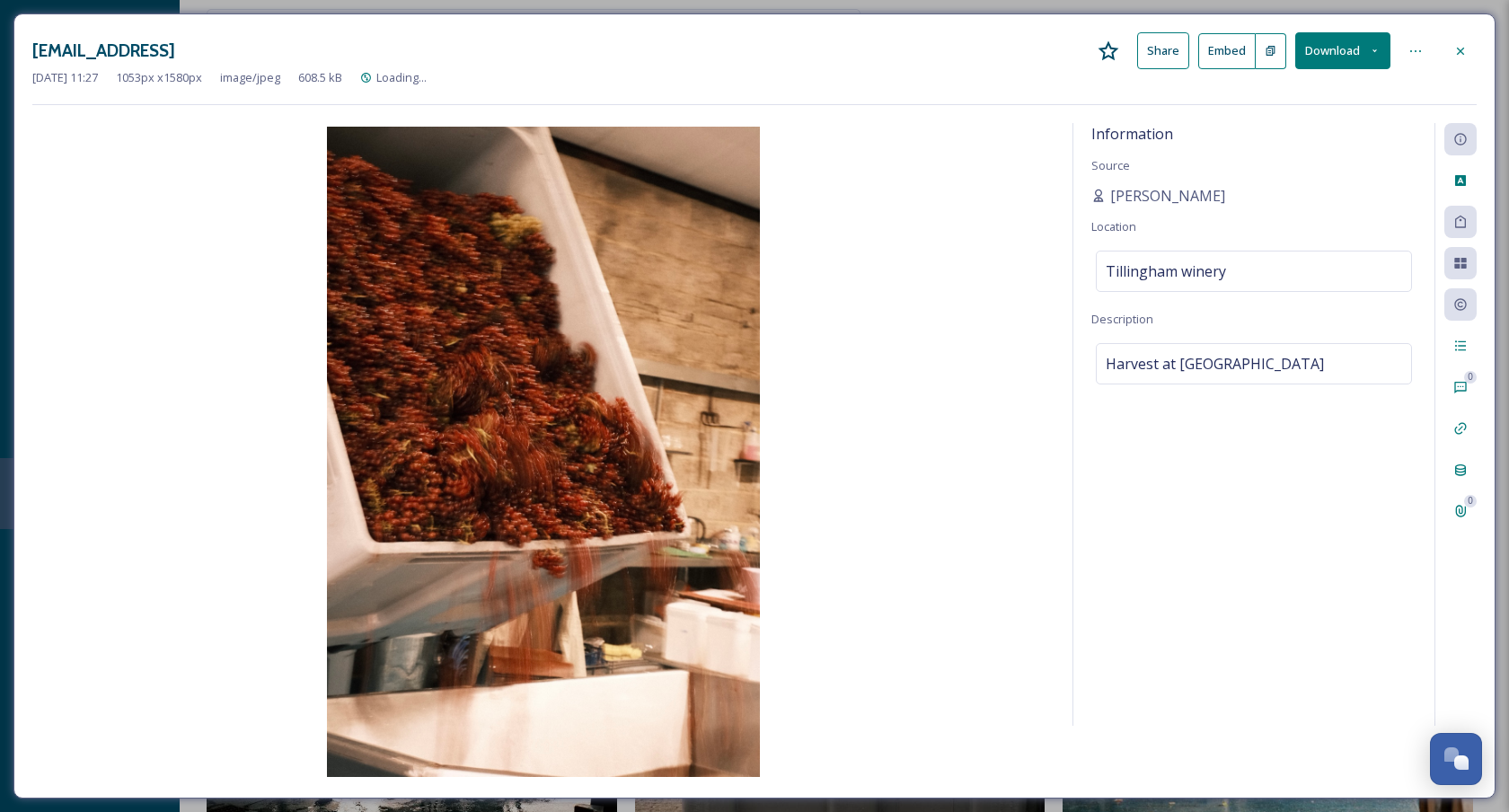
click at [1471, 51] on div at bounding box center [1460, 51] width 32 height 32
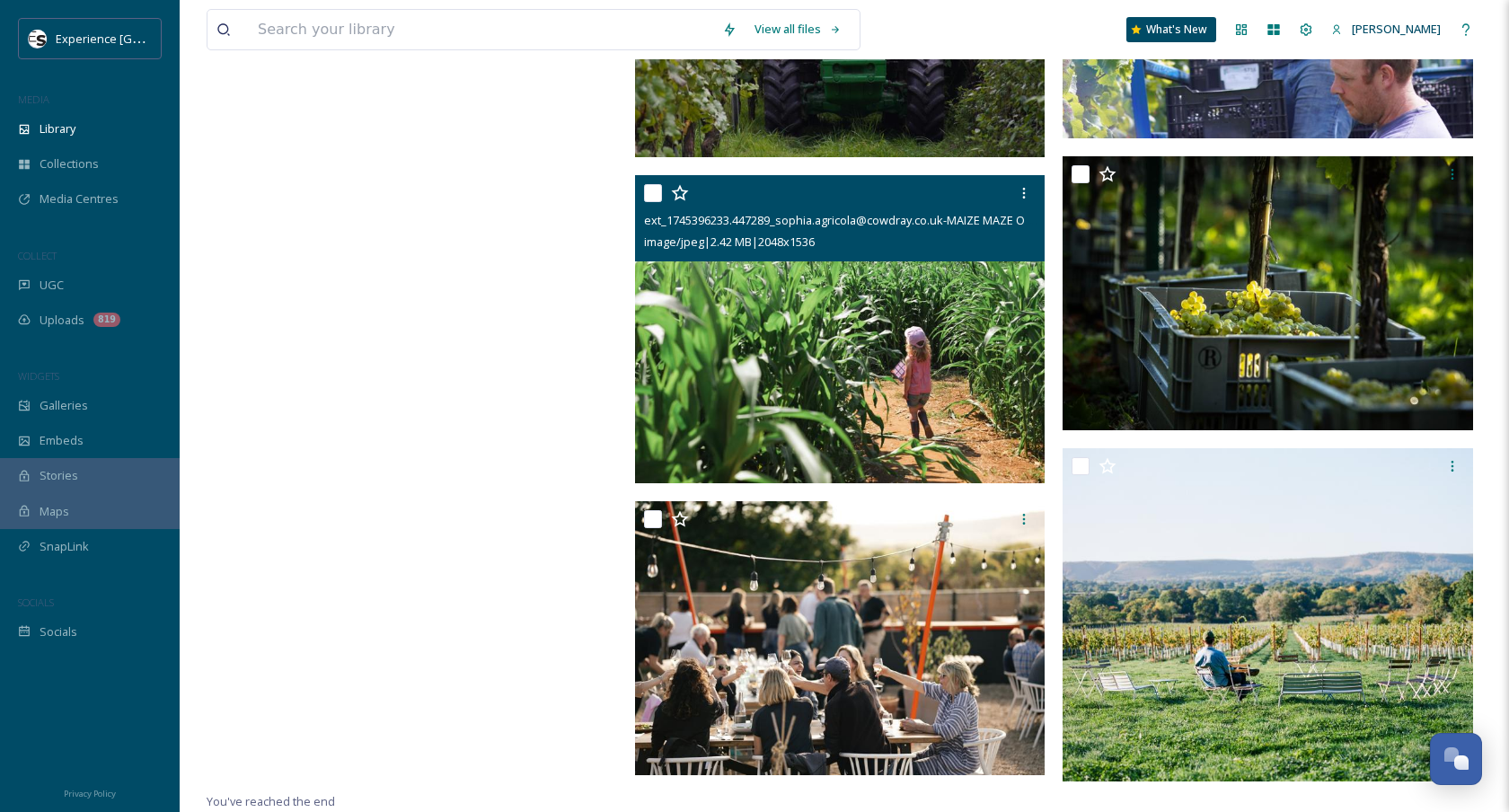
scroll to position [7207, 0]
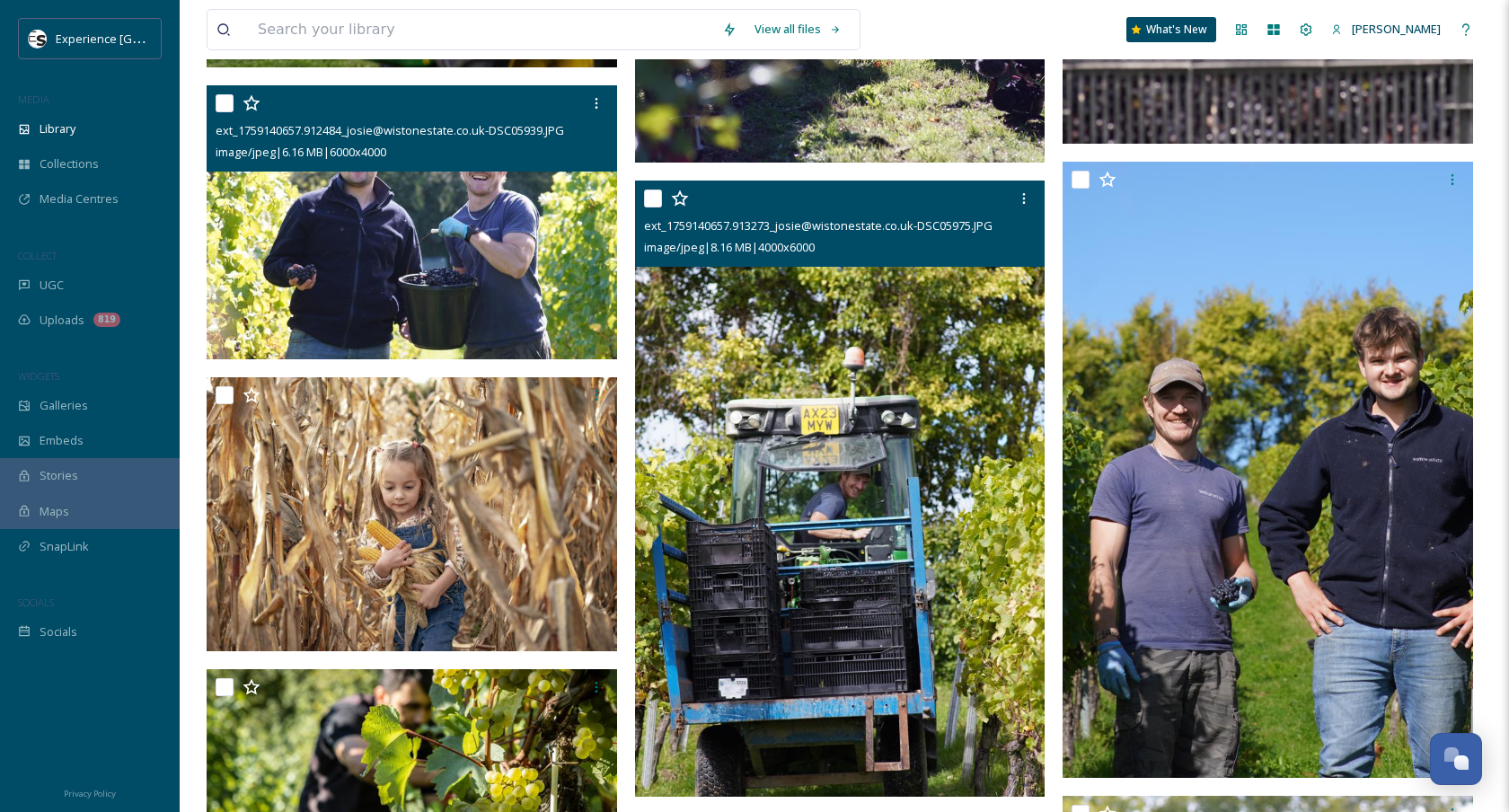
click at [795, 349] on img at bounding box center [841, 488] width 411 height 616
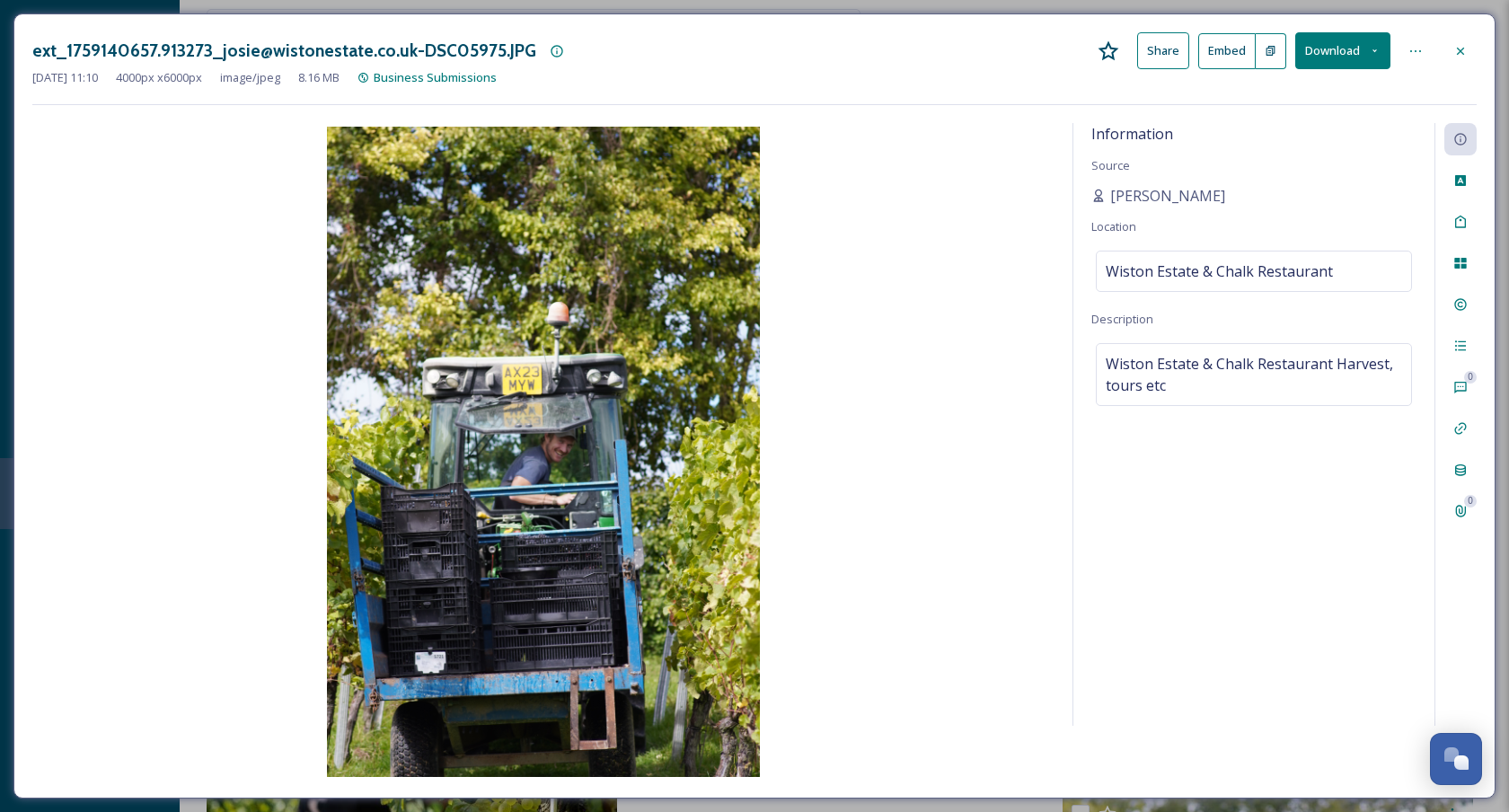
click at [1459, 48] on icon at bounding box center [1461, 50] width 8 height 8
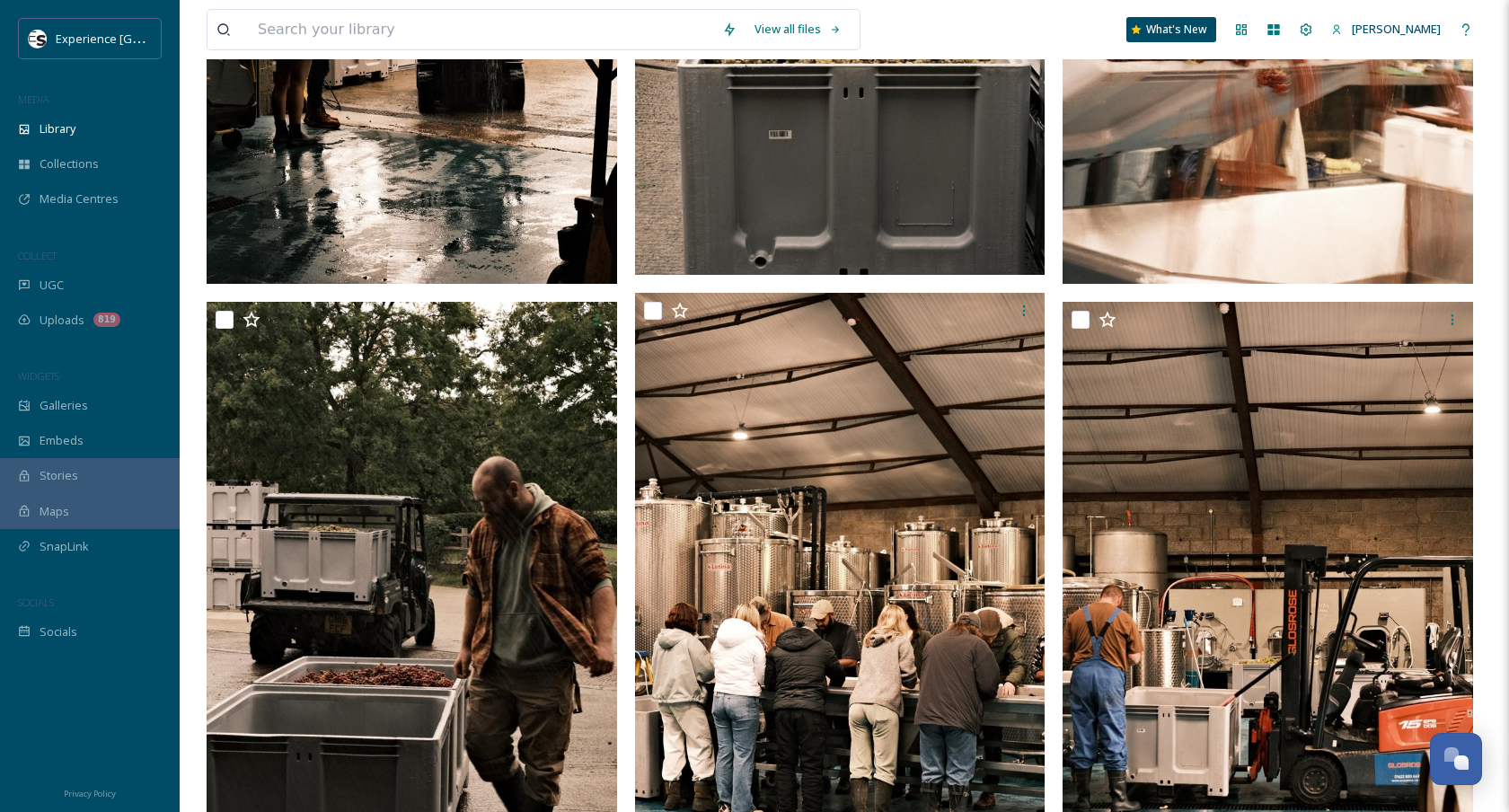
scroll to position [2905, 0]
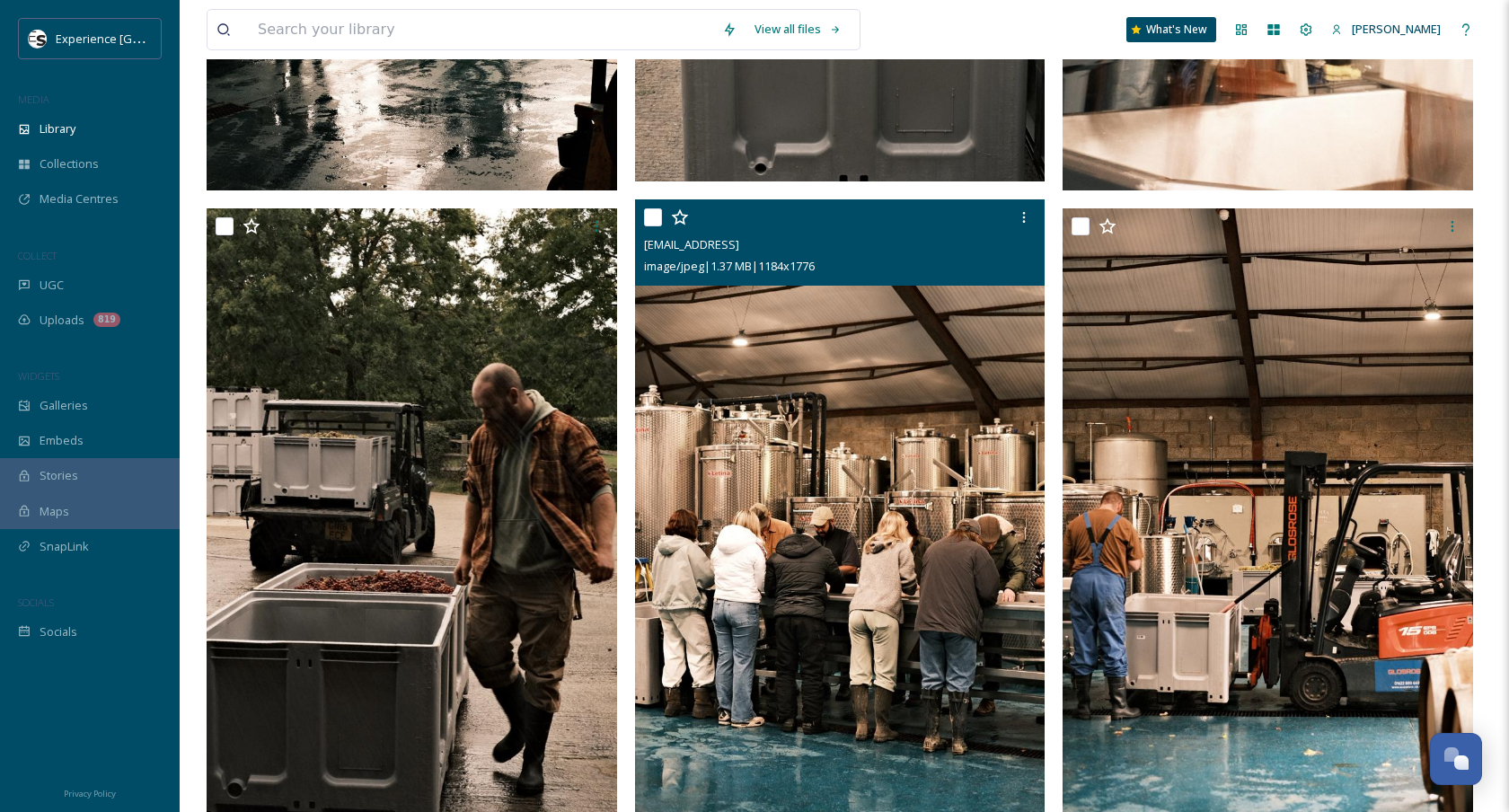
click at [908, 383] on img at bounding box center [841, 507] width 411 height 616
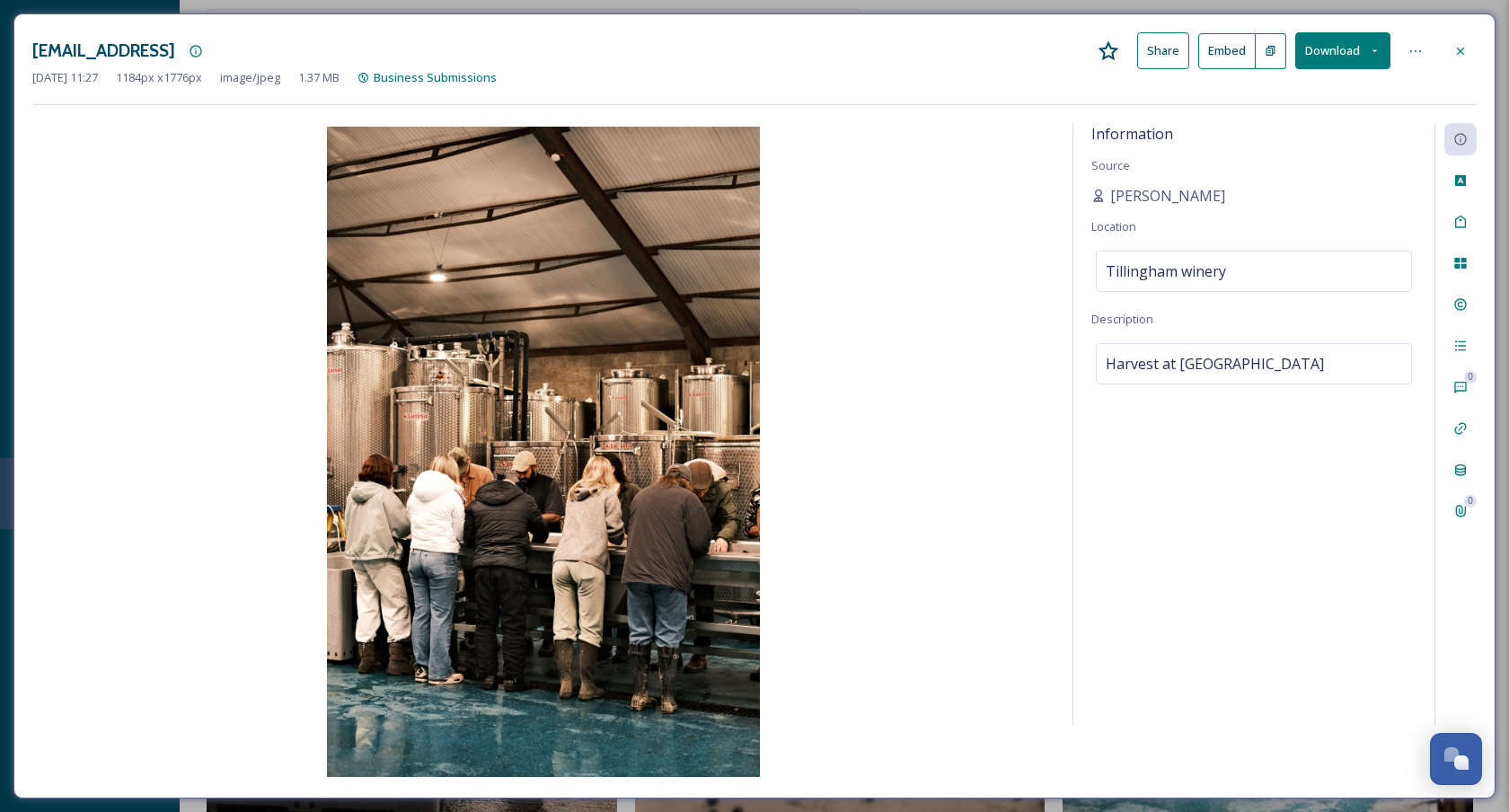
click at [1349, 18] on div "[EMAIL_ADDRESS] Share Embed Download [DATE] 11:27 1184 px x 1776 px image/jpeg …" at bounding box center [754, 405] width 1482 height 785
click at [1342, 33] on button "Download" at bounding box center [1342, 50] width 96 height 37
click at [1293, 83] on span "Download Original (1184 x 1776)" at bounding box center [1295, 92] width 169 height 17
